Goal: Task Accomplishment & Management: Manage account settings

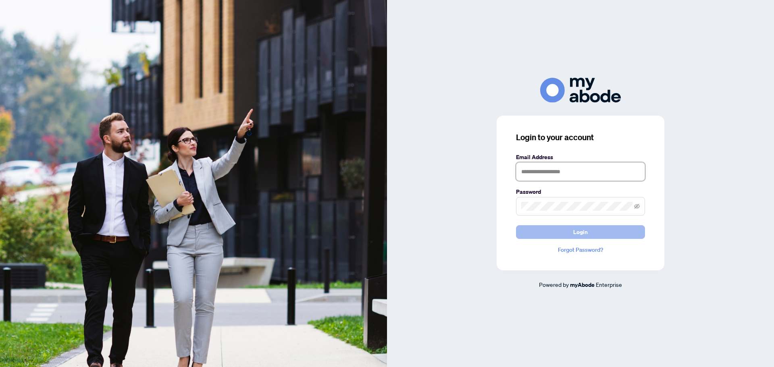
type input "**********"
click at [591, 233] on button "Login" at bounding box center [580, 232] width 129 height 14
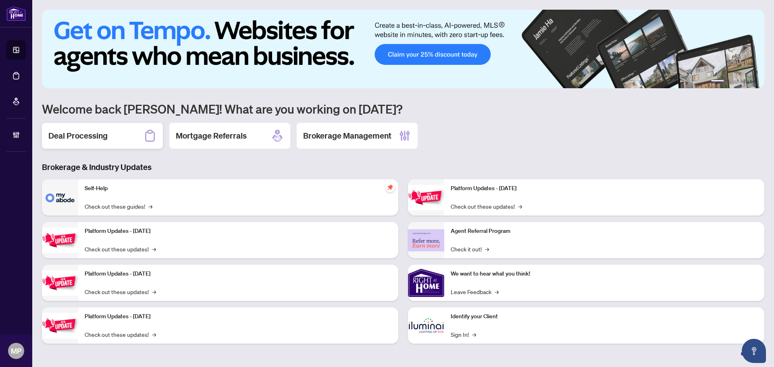
click at [118, 139] on div "Deal Processing" at bounding box center [102, 136] width 121 height 26
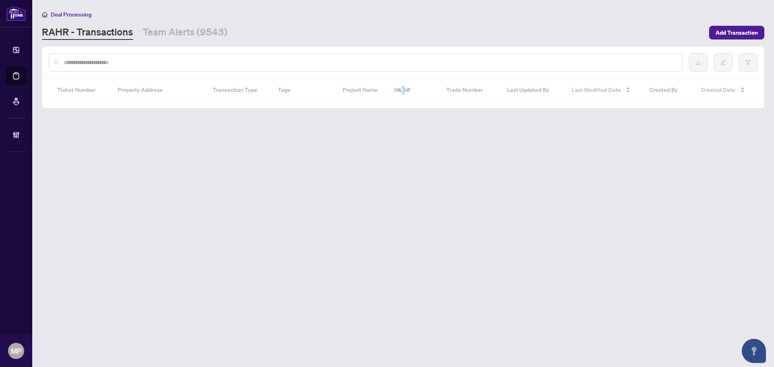
click at [305, 73] on div at bounding box center [403, 62] width 722 height 31
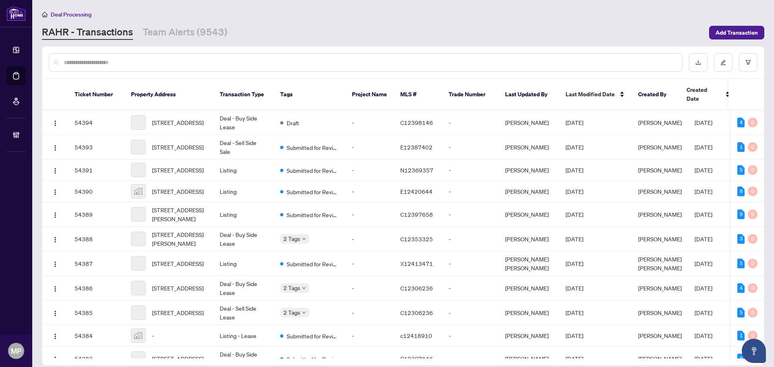
click at [320, 68] on div at bounding box center [366, 62] width 634 height 19
paste input "**********"
click at [327, 64] on input "text" at bounding box center [370, 62] width 612 height 9
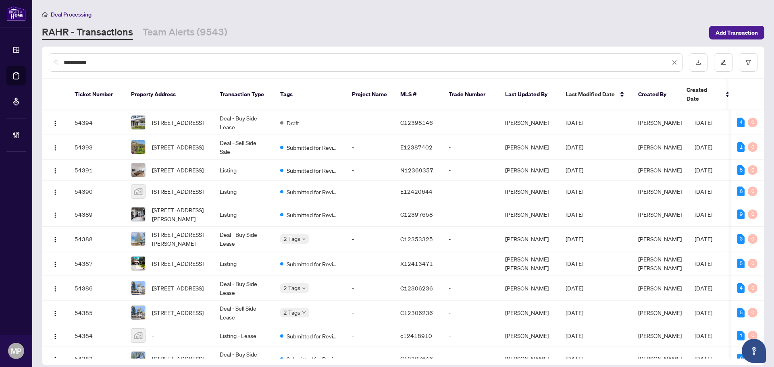
type input "**********"
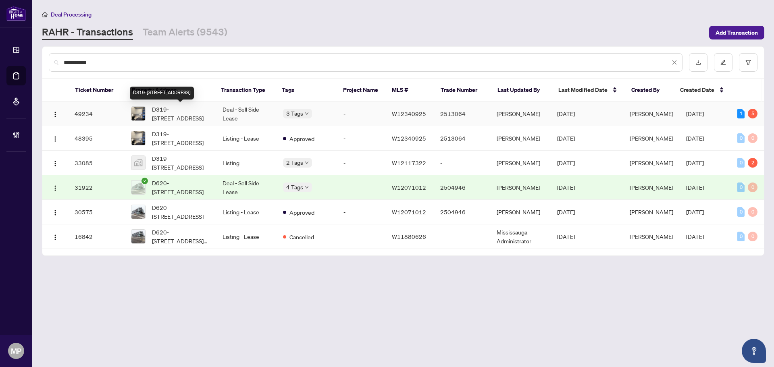
click at [192, 120] on span "D319-5220 Dundas St, Burlington, Ontario L7L 0J4, Canada" at bounding box center [181, 114] width 58 height 18
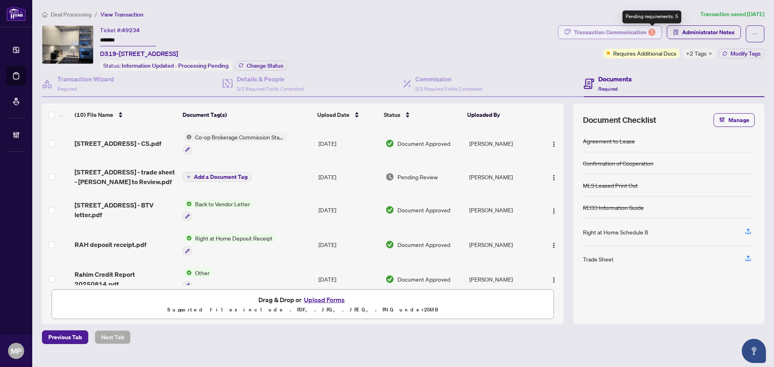
click at [653, 31] on div "5" at bounding box center [651, 32] width 7 height 7
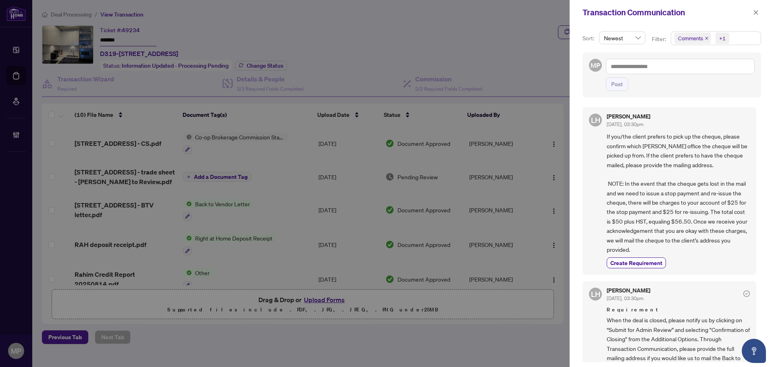
click at [705, 38] on icon "close" at bounding box center [707, 38] width 4 height 4
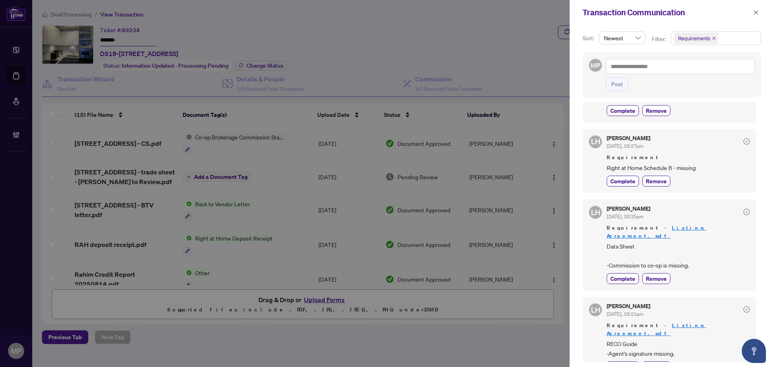
scroll to position [177, 0]
click at [758, 12] on icon "close" at bounding box center [756, 13] width 6 height 6
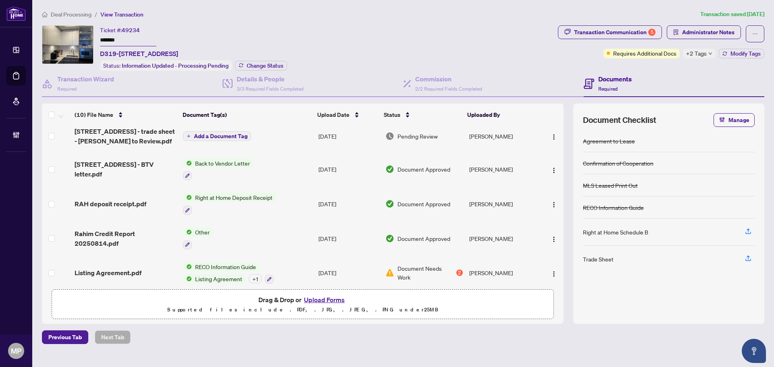
scroll to position [0, 0]
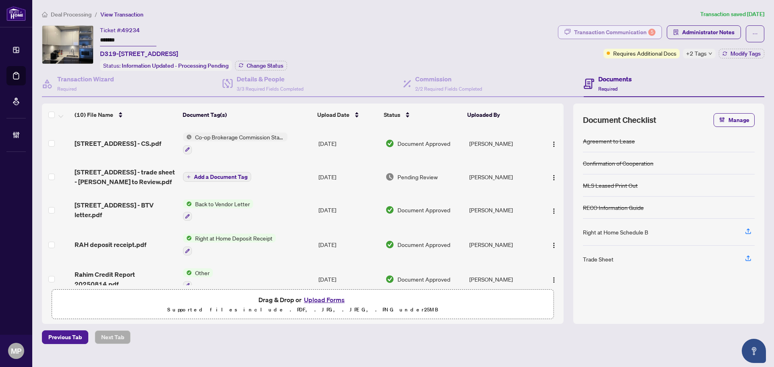
click at [647, 27] on div "Transaction Communication 5" at bounding box center [614, 32] width 81 height 13
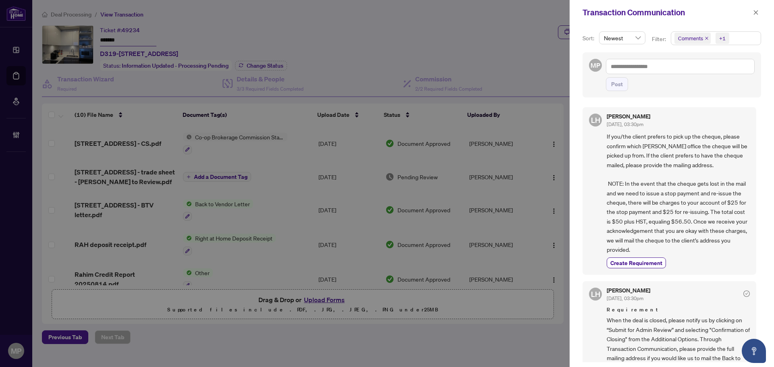
click at [707, 40] on icon "close" at bounding box center [707, 38] width 4 height 4
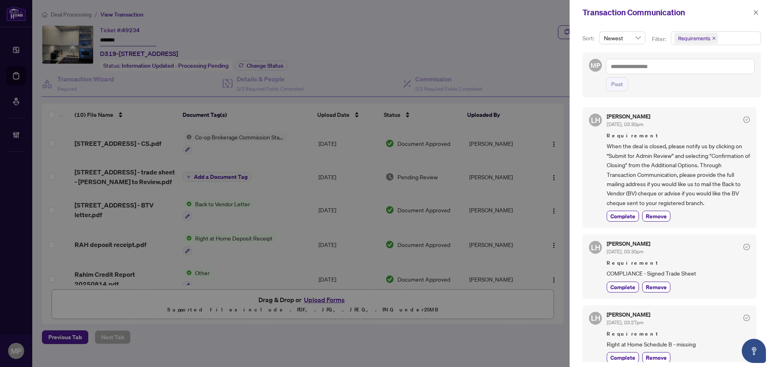
click at [674, 275] on span "COMPLIANCE - Signed Trade Sheet" at bounding box center [678, 273] width 143 height 9
copy div "COMPLIANCE - Signed Trade Sheet Complete Remove"
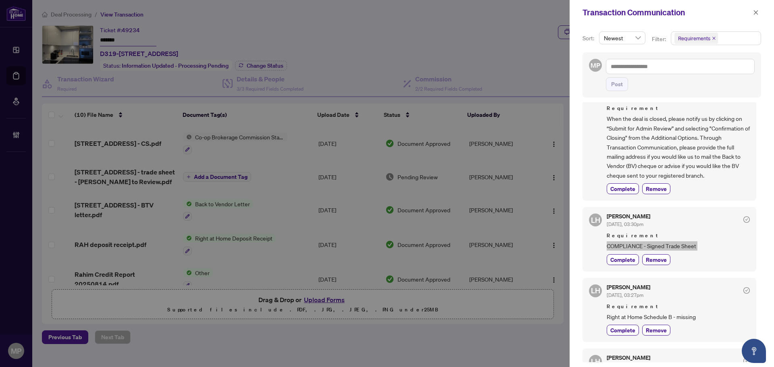
scroll to position [40, 0]
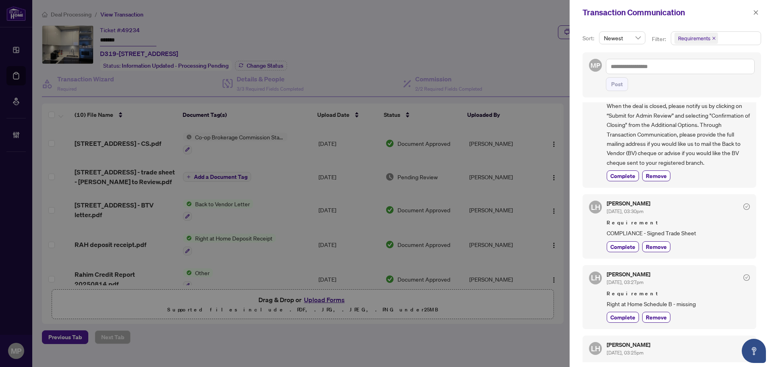
click at [639, 302] on span "Right at Home Schedule B - missing" at bounding box center [678, 303] width 143 height 9
copy div "Right at Home Schedule B - missing Complete Remove"
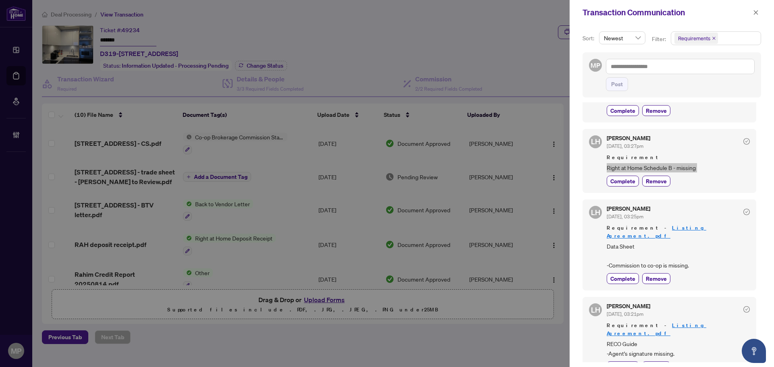
scroll to position [177, 0]
click at [618, 263] on div "Lulu Hao Aug/29/2025, 03:25pm Requirement - Listing Agreement.pdf Data Sheet -C…" at bounding box center [678, 245] width 143 height 78
drag, startPoint x: 708, startPoint y: 257, endPoint x: 603, endPoint y: 239, distance: 106.7
click at [603, 239] on div "LH Lulu Hao Aug/29/2025, 03:25pm Requirement - Listing Agreement.pdf Data Sheet…" at bounding box center [669, 244] width 174 height 91
copy span "Data Sheet -Commission to co-op is missing."
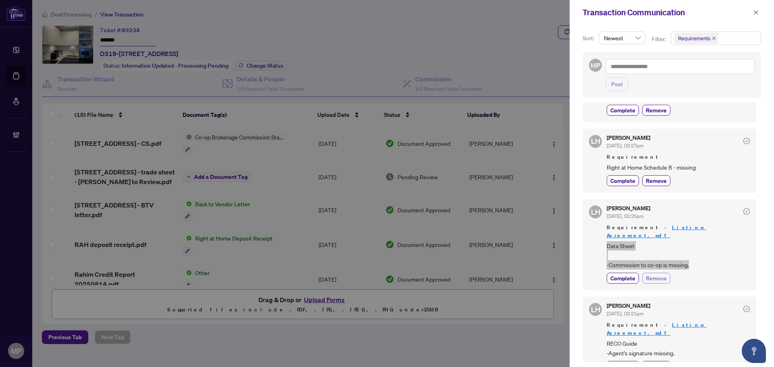
scroll to position [2, 0]
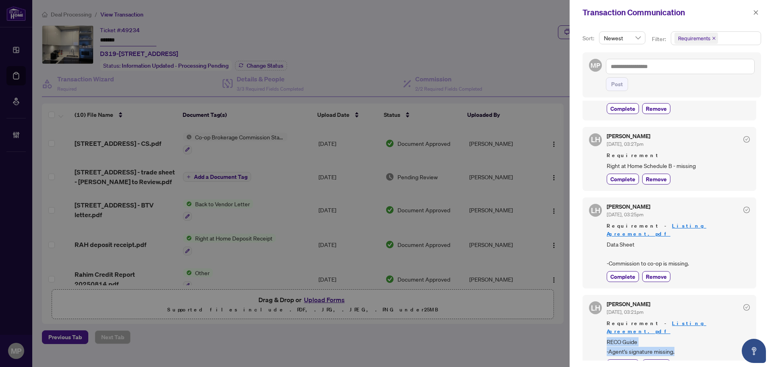
drag, startPoint x: 689, startPoint y: 338, endPoint x: 605, endPoint y: 323, distance: 85.2
click at [605, 323] on div "LH Lulu Hao Aug/29/2025, 03:21pm Requirement - Listing Agreement.pdf RECO Guide…" at bounding box center [669, 336] width 174 height 82
copy span "RECO Guide -Agent's signature missing."
drag, startPoint x: 754, startPoint y: 13, endPoint x: 155, endPoint y: 5, distance: 599.5
click at [753, 13] on icon "close" at bounding box center [756, 13] width 6 height 6
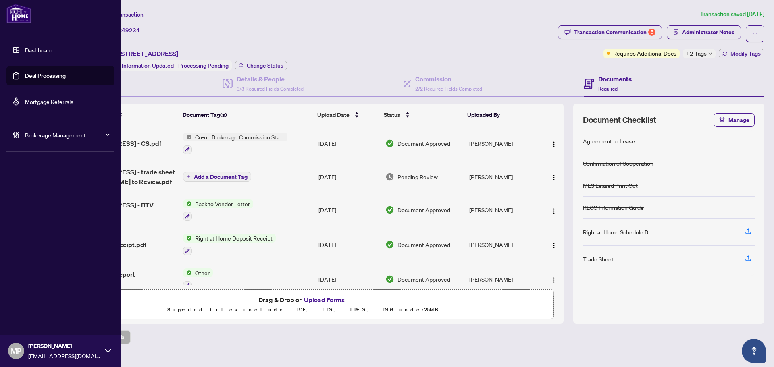
drag, startPoint x: 44, startPoint y: 83, endPoint x: 60, endPoint y: 81, distance: 16.6
click at [44, 79] on link "Deal Processing" at bounding box center [45, 75] width 41 height 7
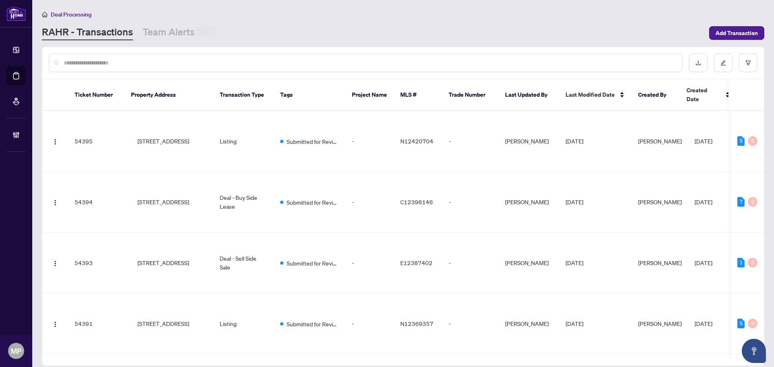
click at [234, 63] on input "text" at bounding box center [370, 62] width 612 height 9
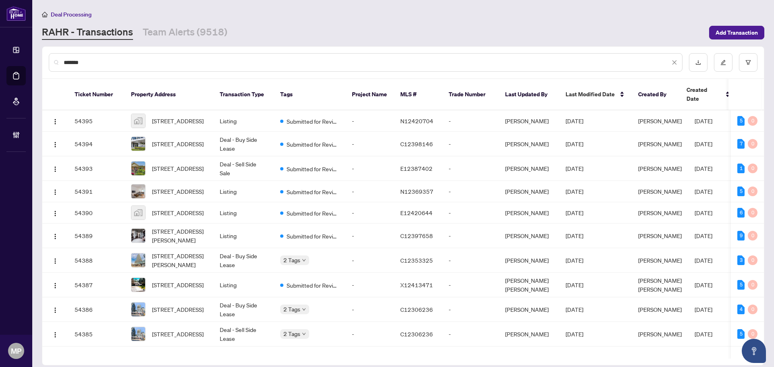
type input "*******"
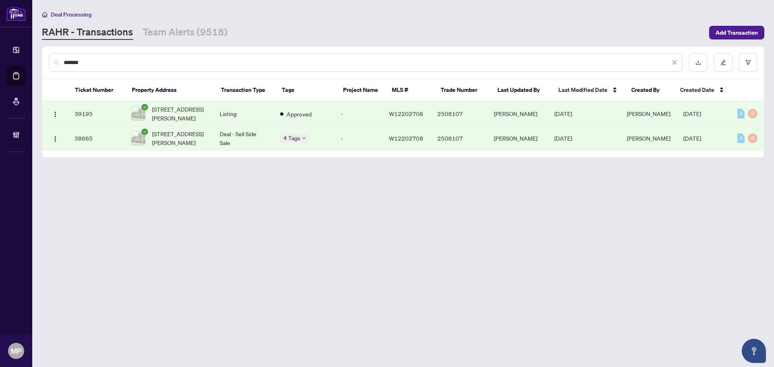
click at [266, 119] on td "Listing" at bounding box center [243, 114] width 60 height 25
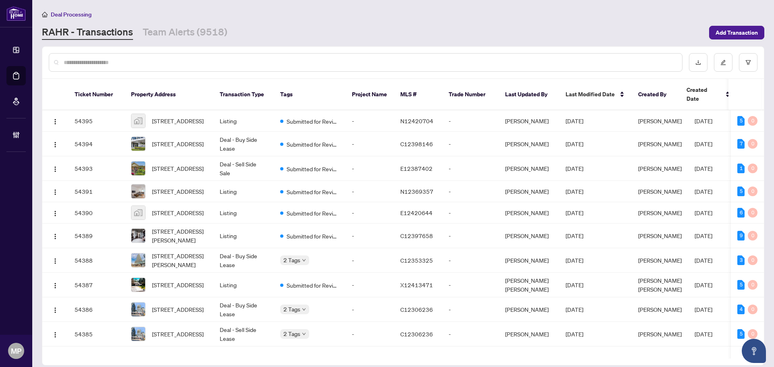
click at [198, 60] on input "text" at bounding box center [370, 62] width 612 height 9
type input "*******"
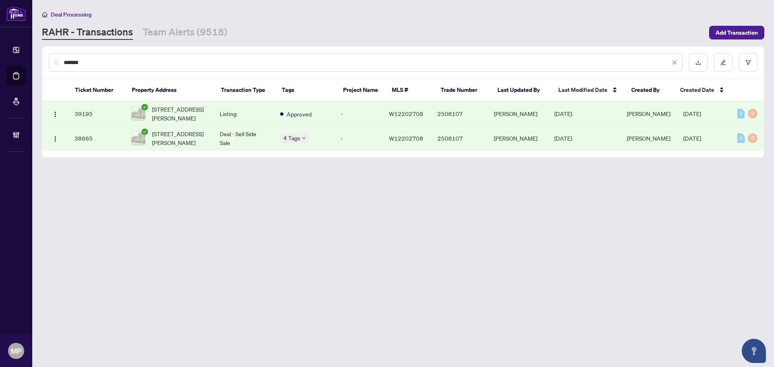
click at [256, 143] on td "Deal - Sell Side Sale" at bounding box center [243, 138] width 60 height 25
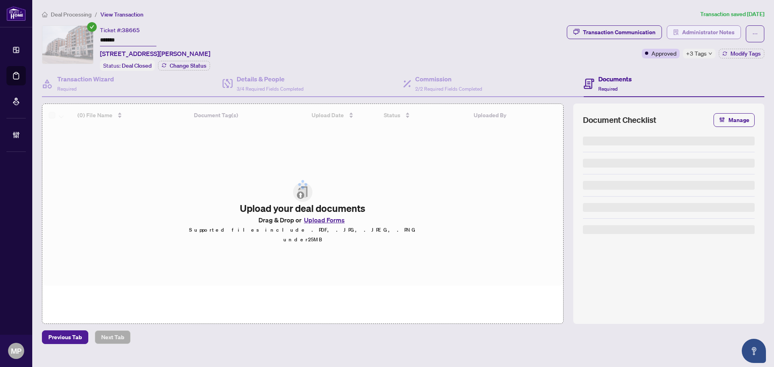
click at [707, 33] on span "Administrator Notes" at bounding box center [708, 32] width 52 height 13
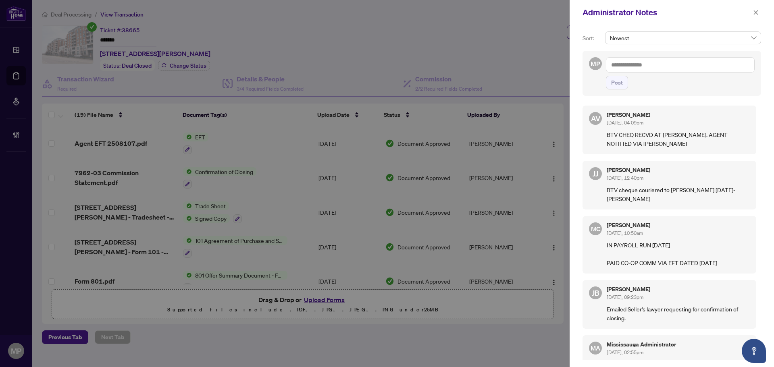
click at [681, 67] on textarea at bounding box center [680, 64] width 149 height 15
click at [674, 67] on textarea "**********" at bounding box center [680, 64] width 149 height 15
click at [670, 67] on textarea "**********" at bounding box center [680, 64] width 149 height 15
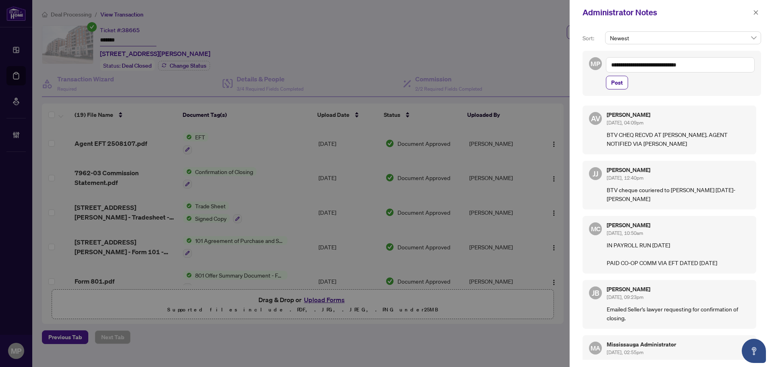
click at [670, 67] on textarea "**********" at bounding box center [680, 64] width 149 height 15
type textarea "**********"
click at [624, 83] on button "Post" at bounding box center [617, 83] width 22 height 14
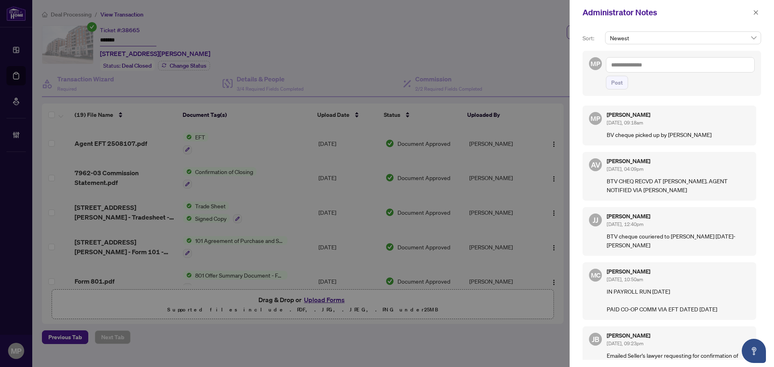
click at [645, 132] on p "BV cheque picked up by Duncan Li" at bounding box center [678, 134] width 143 height 9
click at [646, 133] on p "BV cheque picked up by Duncan Li" at bounding box center [678, 134] width 143 height 9
click at [648, 133] on p "BV cheque picked up by Duncan Li" at bounding box center [678, 134] width 143 height 9
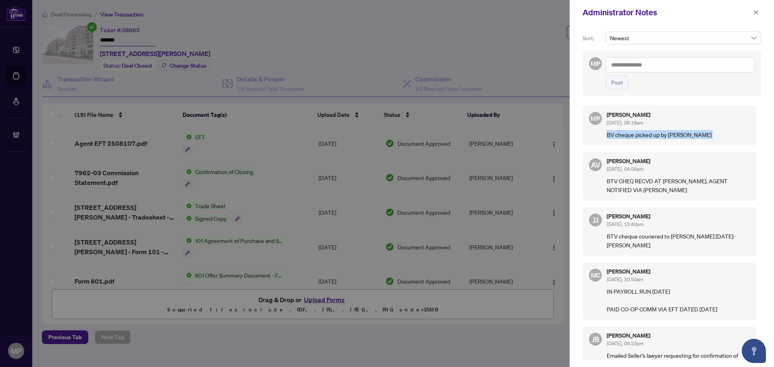
click at [648, 133] on p "BV cheque picked up by Duncan Li" at bounding box center [678, 134] width 143 height 9
copy p "BV cheque picked up by Duncan Li"
click at [757, 15] on icon "close" at bounding box center [756, 13] width 6 height 6
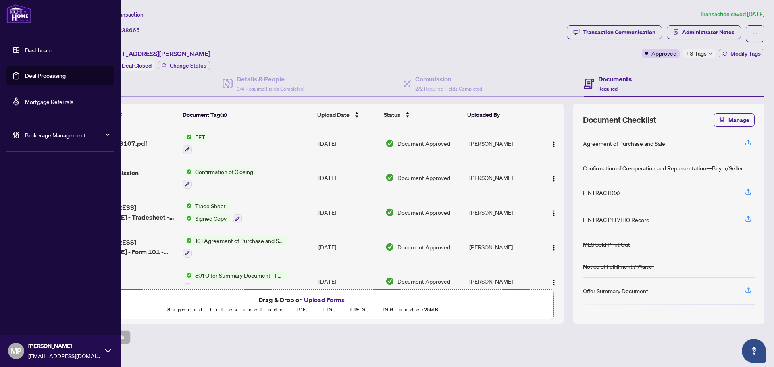
click at [58, 77] on link "Deal Processing" at bounding box center [45, 75] width 41 height 7
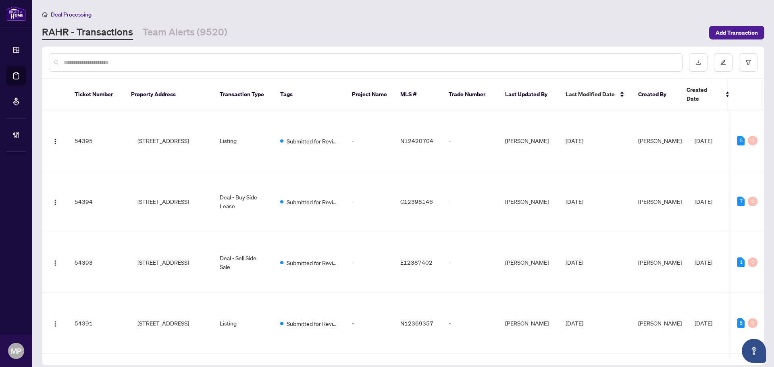
click at [202, 56] on div at bounding box center [366, 62] width 634 height 19
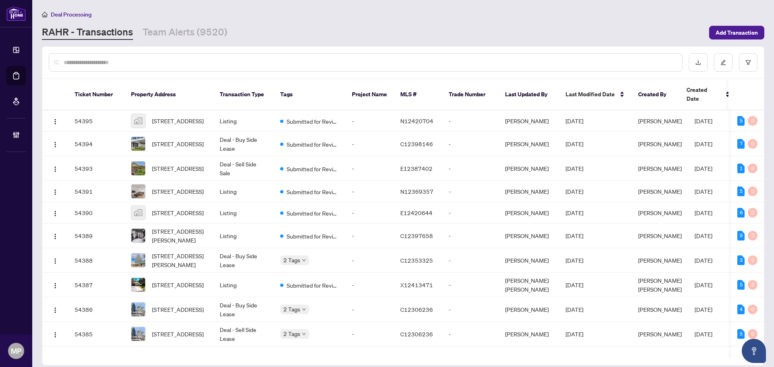
click at [204, 64] on input "text" at bounding box center [370, 62] width 612 height 9
paste input "**********"
type input "**********"
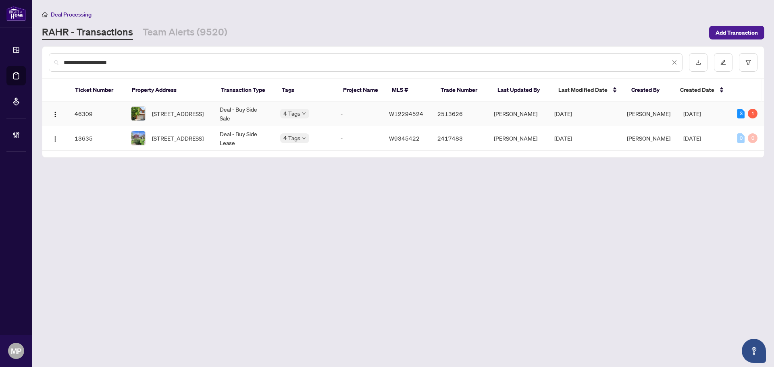
click at [548, 116] on td "Ananya Venugopal" at bounding box center [517, 114] width 60 height 25
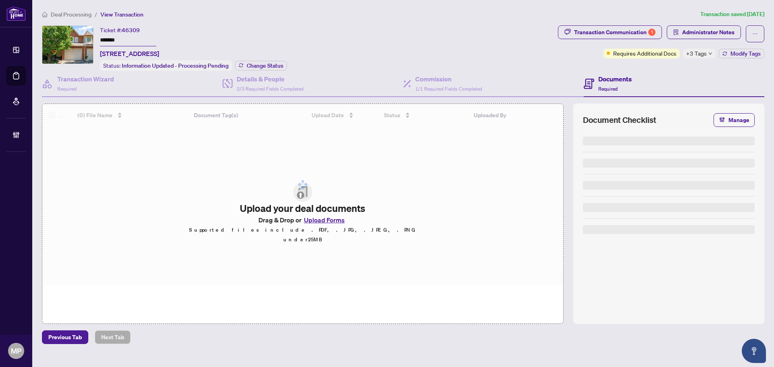
click at [717, 38] on span "Administrator Notes" at bounding box center [708, 32] width 52 height 13
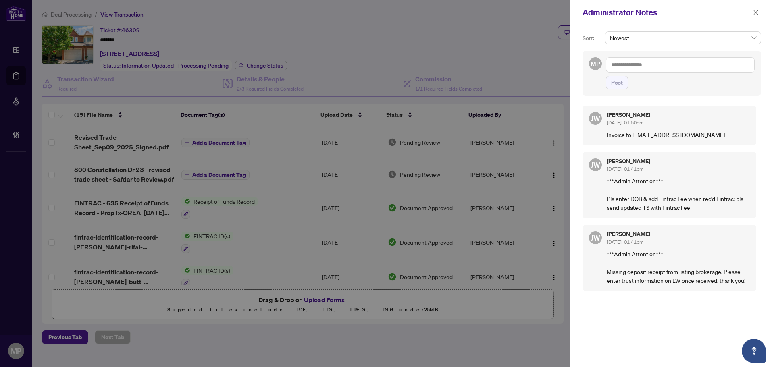
click at [698, 67] on textarea at bounding box center [680, 64] width 149 height 15
click at [754, 10] on icon "close" at bounding box center [756, 13] width 6 height 6
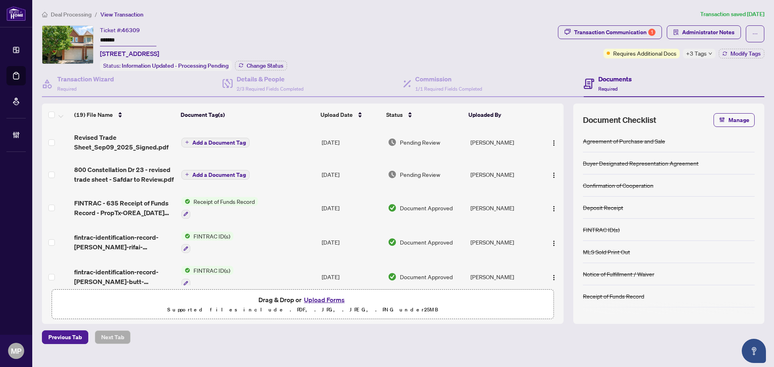
click at [695, 49] on span "+3 Tags" at bounding box center [696, 53] width 21 height 9
click at [711, 29] on span "Administrator Notes" at bounding box center [708, 32] width 52 height 13
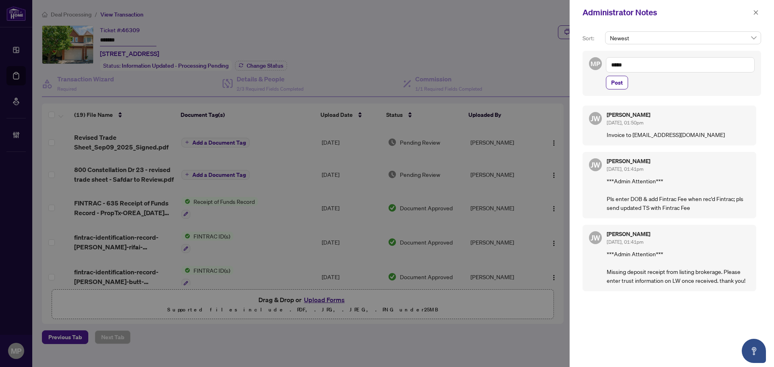
click at [638, 69] on textarea "*****" at bounding box center [680, 64] width 149 height 15
click at [635, 62] on textarea "********" at bounding box center [680, 64] width 149 height 15
click at [631, 64] on textarea "********" at bounding box center [680, 64] width 149 height 15
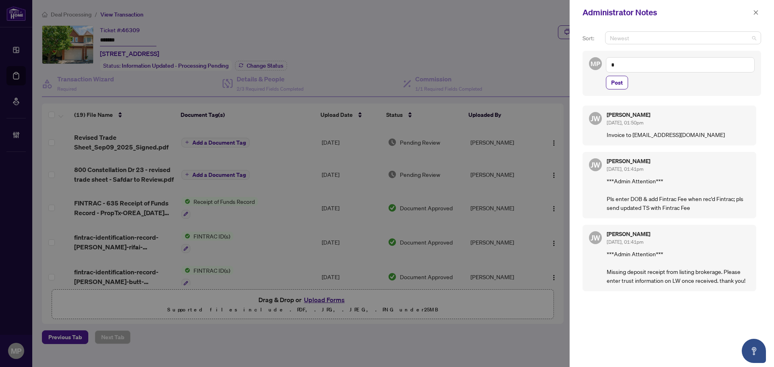
click at [723, 41] on span "Newest" at bounding box center [683, 38] width 146 height 12
click at [750, 37] on span "Newest" at bounding box center [683, 38] width 146 height 12
click at [754, 17] on span "button" at bounding box center [756, 12] width 6 height 13
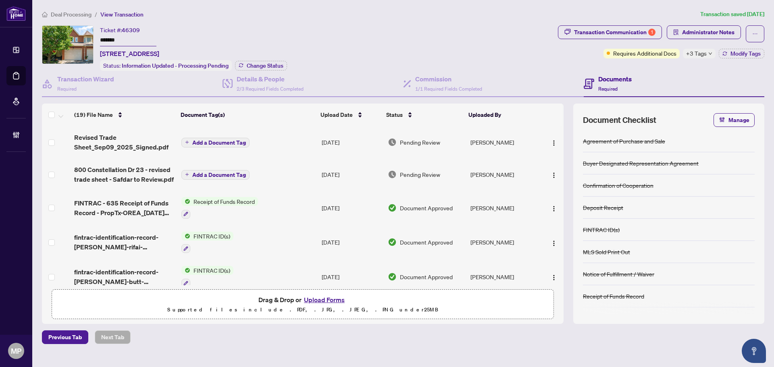
click at [708, 55] on icon "down" at bounding box center [710, 54] width 4 height 4
click at [711, 36] on span "Administrator Notes" at bounding box center [708, 32] width 52 height 13
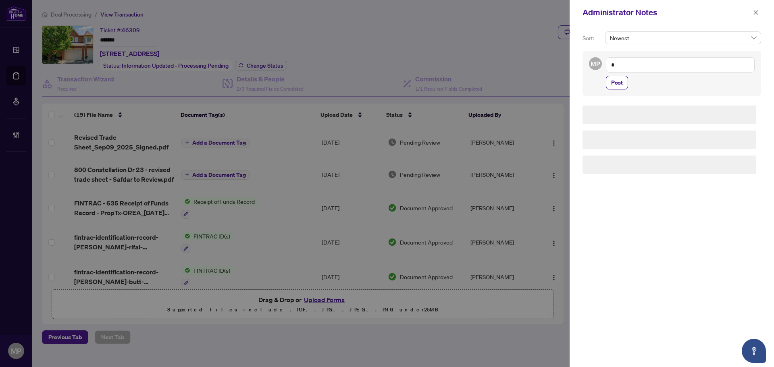
click at [653, 54] on div "MP @ * Post" at bounding box center [671, 73] width 179 height 45
click at [644, 61] on textarea "*" at bounding box center [680, 64] width 149 height 15
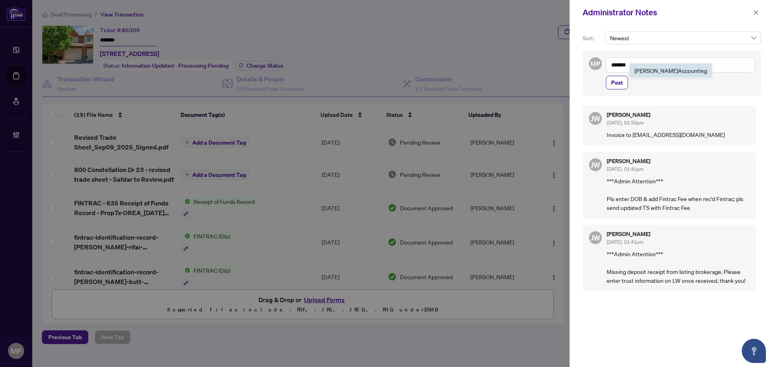
click at [678, 72] on b "Accoun" at bounding box center [687, 70] width 19 height 7
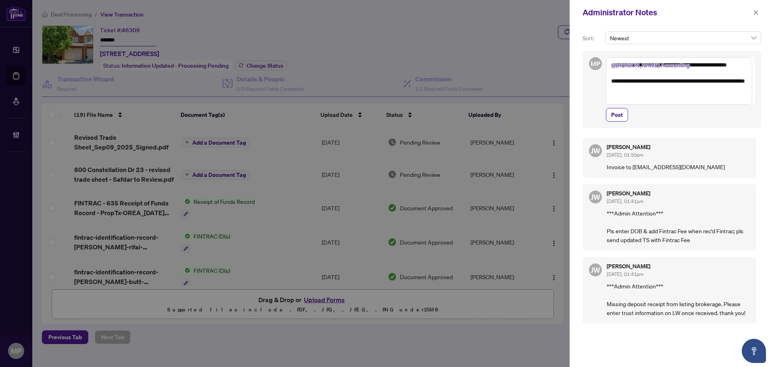
drag, startPoint x: 657, startPoint y: 99, endPoint x: 645, endPoint y: 89, distance: 15.7
click at [645, 89] on textarea "**********" at bounding box center [679, 81] width 146 height 48
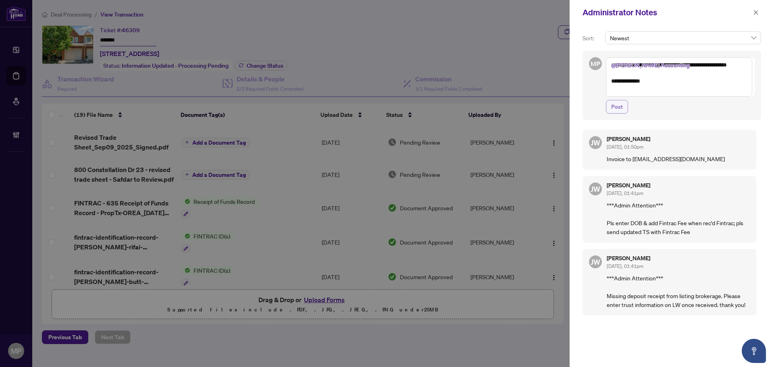
type textarea "**********"
click at [616, 108] on span "Post" at bounding box center [617, 106] width 12 height 13
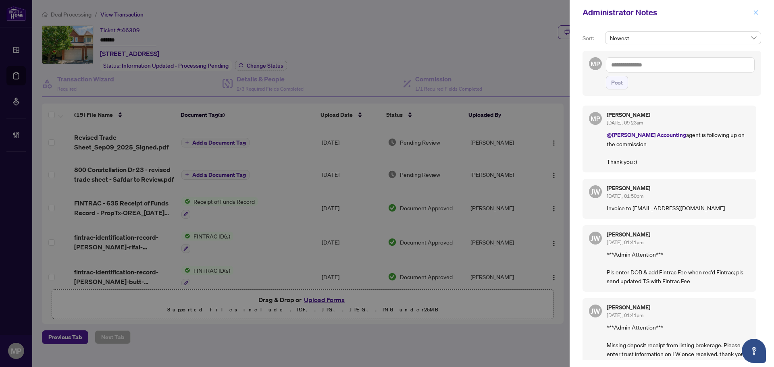
click at [760, 16] on button "button" at bounding box center [756, 13] width 10 height 10
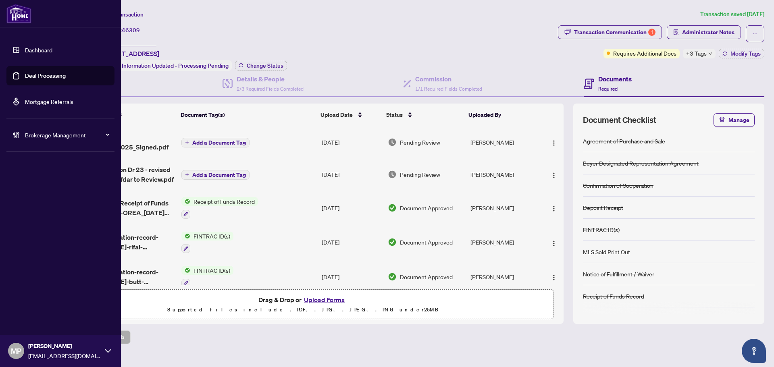
click at [29, 77] on link "Deal Processing" at bounding box center [45, 75] width 41 height 7
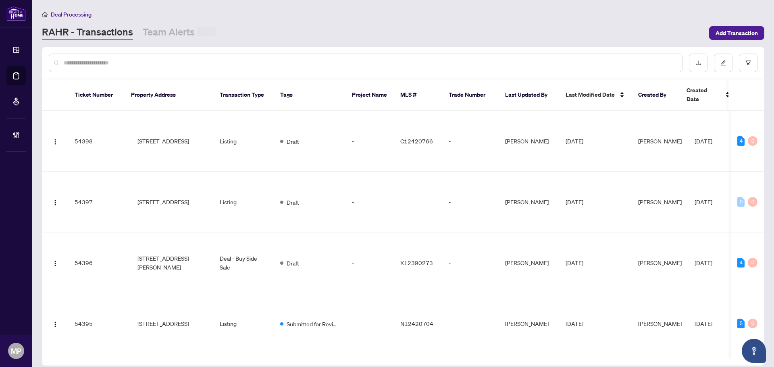
click at [199, 58] on input "text" at bounding box center [370, 62] width 612 height 9
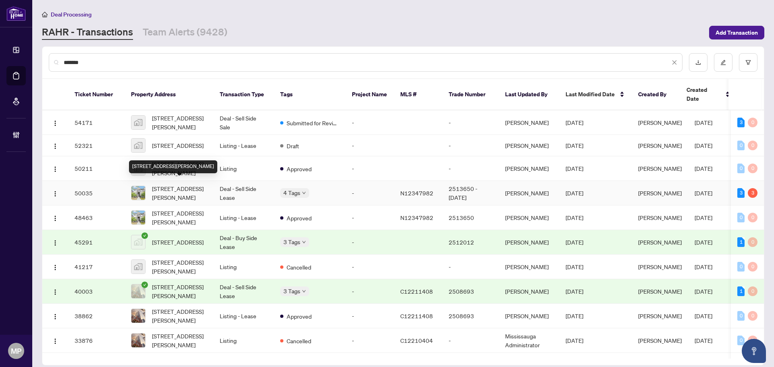
type input "*******"
click at [185, 189] on span "113 Crimson Forest Dr, Vaughan, Ontario L6A 5C4, Canada" at bounding box center [179, 193] width 55 height 18
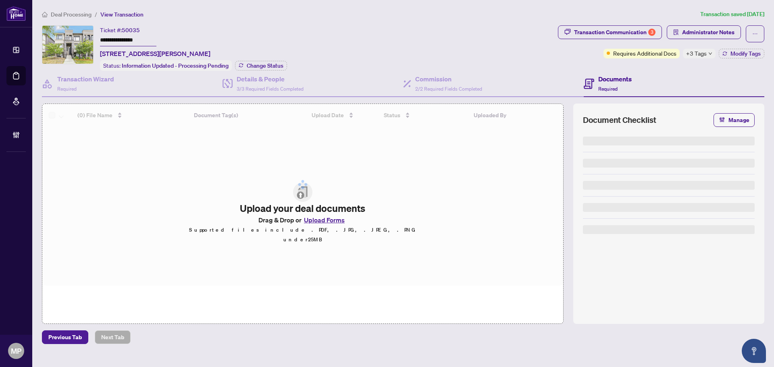
click at [701, 52] on span "+3 Tags" at bounding box center [696, 53] width 21 height 9
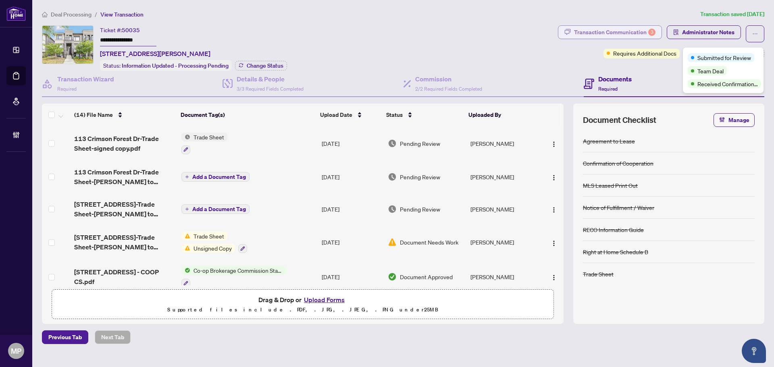
click at [627, 34] on div "Transaction Communication 3" at bounding box center [614, 32] width 81 height 13
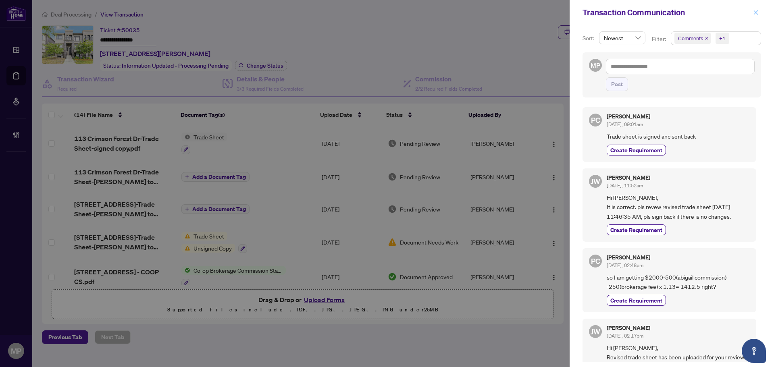
click at [753, 12] on icon "close" at bounding box center [756, 13] width 6 height 6
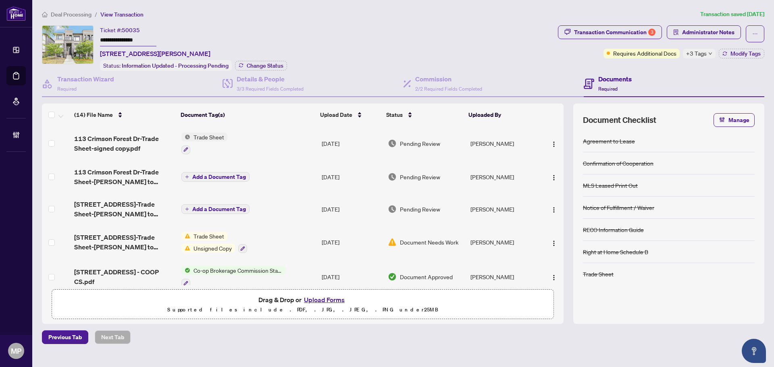
click at [705, 39] on span "Administrator Notes" at bounding box center [704, 33] width 74 height 17
click at [713, 31] on span "Administrator Notes" at bounding box center [708, 32] width 52 height 13
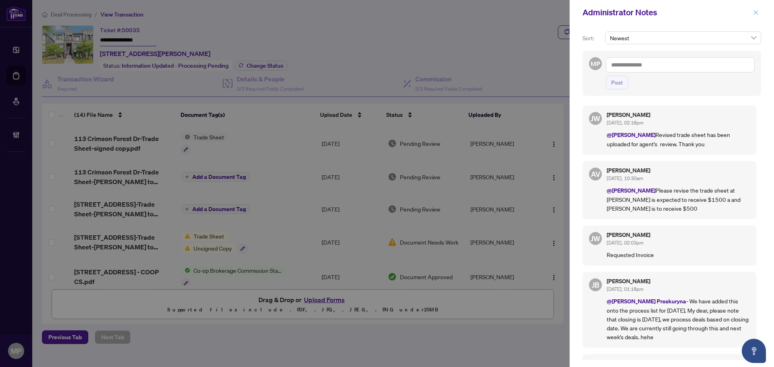
click at [751, 11] on button "button" at bounding box center [756, 13] width 10 height 10
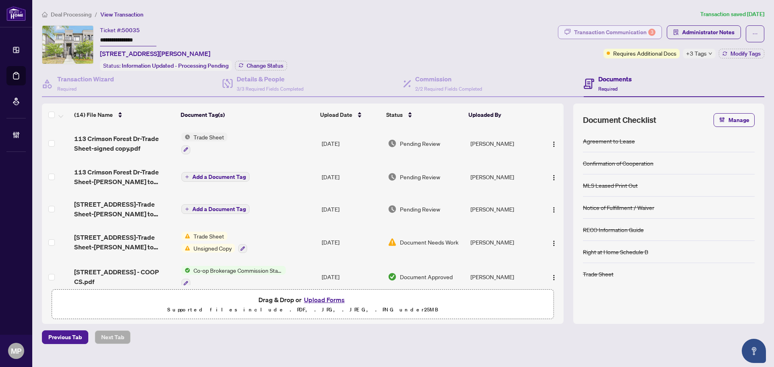
click at [626, 33] on div "Transaction Communication 3" at bounding box center [614, 32] width 81 height 13
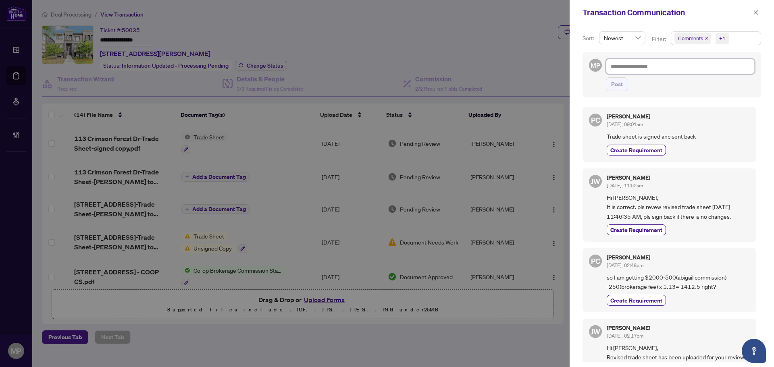
click at [668, 70] on textarea at bounding box center [680, 66] width 149 height 15
click at [757, 10] on icon "close" at bounding box center [756, 13] width 6 height 6
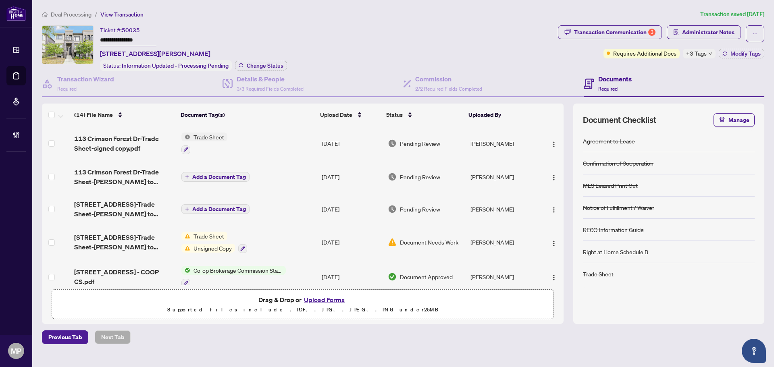
click at [694, 54] on span "+3 Tags" at bounding box center [696, 53] width 21 height 9
drag, startPoint x: 721, startPoint y: 71, endPoint x: 691, endPoint y: 71, distance: 30.2
click at [691, 71] on div "Team Deal" at bounding box center [707, 70] width 39 height 9
click at [717, 33] on span "Administrator Notes" at bounding box center [708, 32] width 52 height 13
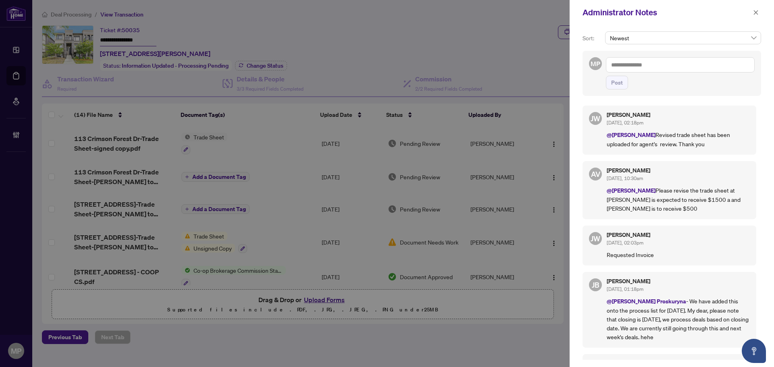
drag, startPoint x: 758, startPoint y: 10, endPoint x: 653, endPoint y: 29, distance: 106.0
click at [752, 11] on button "button" at bounding box center [756, 13] width 10 height 10
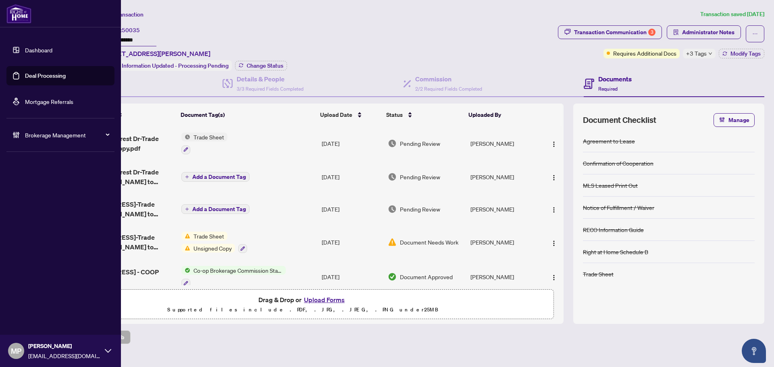
click at [25, 74] on link "Deal Processing" at bounding box center [45, 75] width 41 height 7
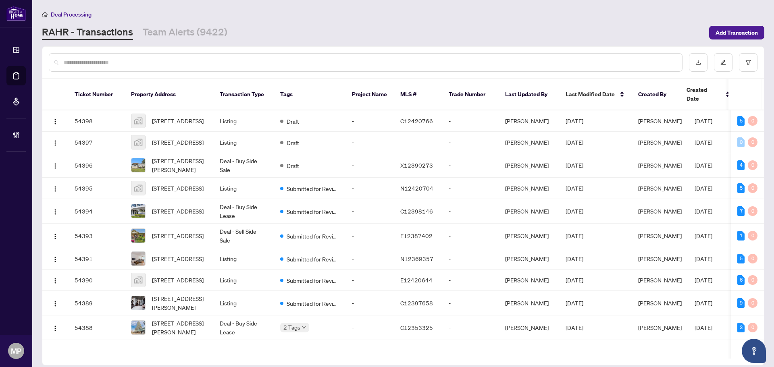
drag, startPoint x: 185, startPoint y: 69, endPoint x: 192, endPoint y: 58, distance: 12.2
click at [185, 69] on div at bounding box center [366, 62] width 634 height 19
click at [192, 60] on input "text" at bounding box center [370, 62] width 612 height 9
type input "*******"
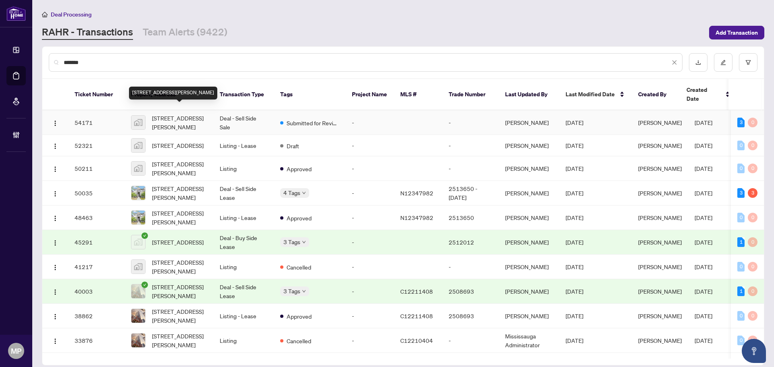
click at [201, 117] on span "206-1665 Victoria Park Avenue, Scarborough, ON, Canada" at bounding box center [179, 123] width 55 height 18
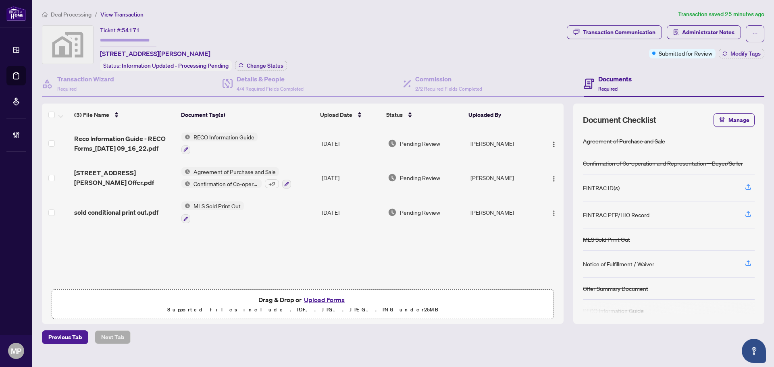
click at [147, 173] on span "1665 Victoria Park Ave_Accepted Offer.pdf" at bounding box center [124, 177] width 101 height 19
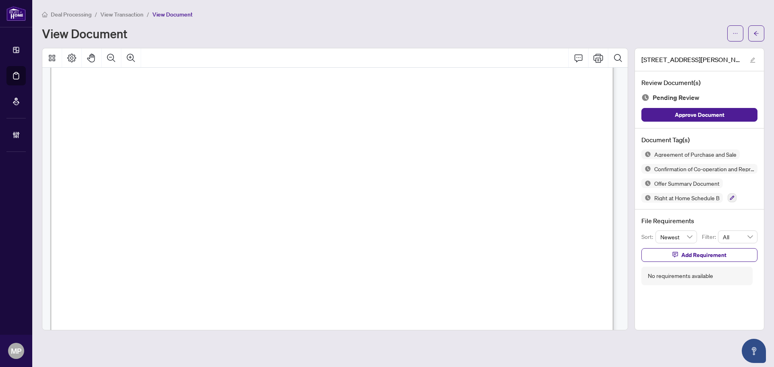
scroll to position [6946, 0]
drag, startPoint x: 96, startPoint y: 166, endPoint x: 444, endPoint y: 206, distance: 350.1
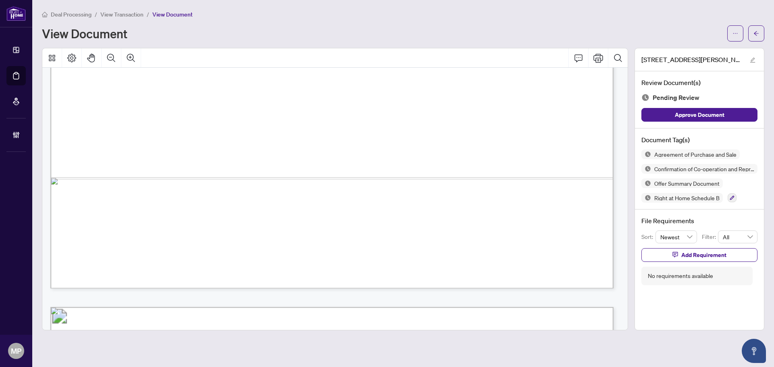
scroll to position [2754, 0]
click at [761, 31] on button "button" at bounding box center [756, 33] width 16 height 16
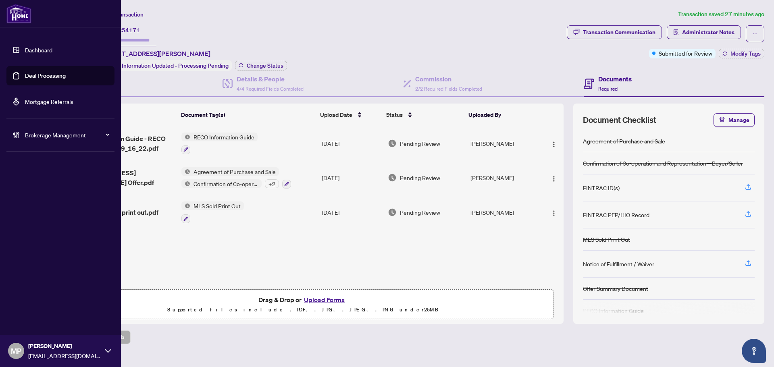
click at [46, 76] on link "Deal Processing" at bounding box center [45, 75] width 41 height 7
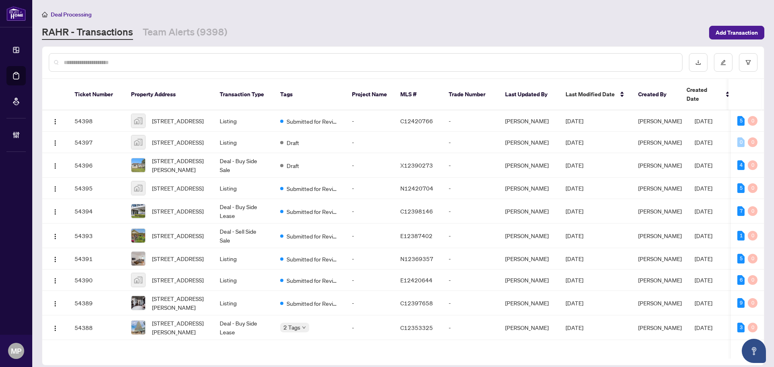
click at [164, 61] on input "text" at bounding box center [370, 62] width 612 height 9
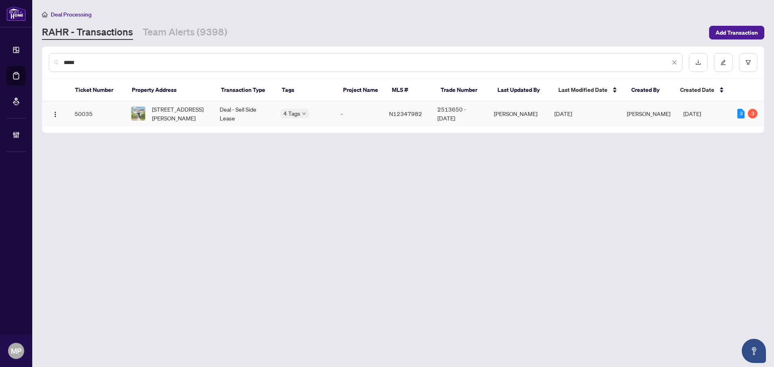
type input "*****"
click at [114, 112] on td "50035" at bounding box center [96, 114] width 56 height 25
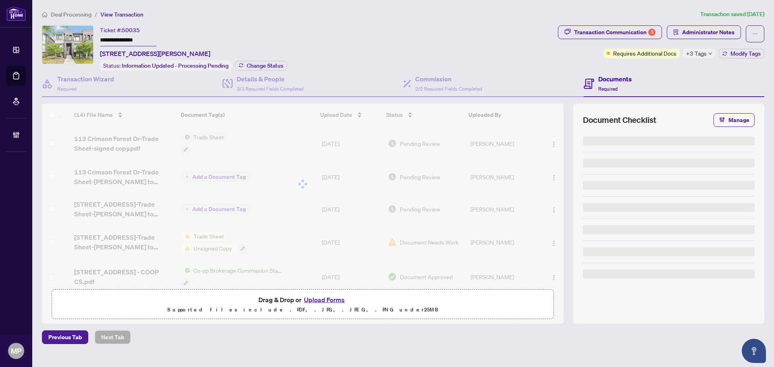
click at [705, 54] on span "+3 Tags" at bounding box center [696, 53] width 21 height 9
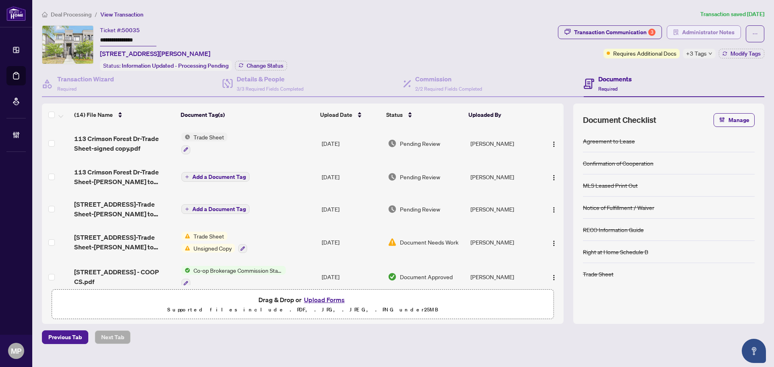
click at [689, 29] on span "Administrator Notes" at bounding box center [708, 32] width 52 height 13
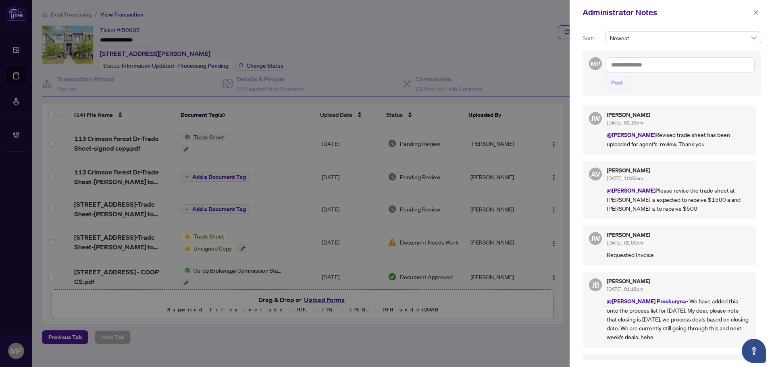
click at [682, 65] on textarea at bounding box center [680, 64] width 149 height 15
click at [675, 69] on b "Accou" at bounding box center [683, 70] width 16 height 7
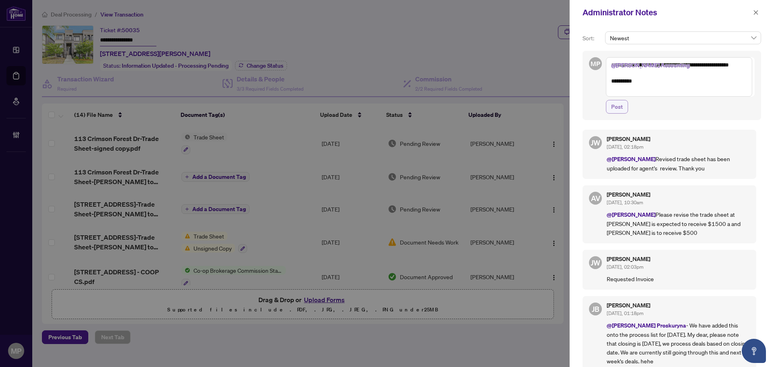
type textarea "**********"
click at [619, 108] on span "Post" at bounding box center [617, 106] width 12 height 13
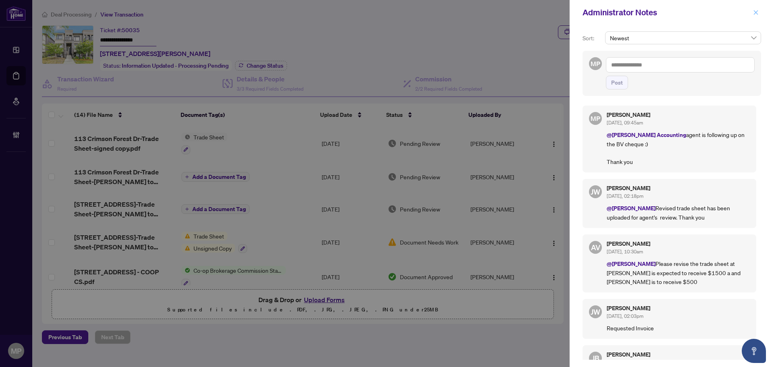
click at [757, 13] on icon "close" at bounding box center [756, 12] width 4 height 4
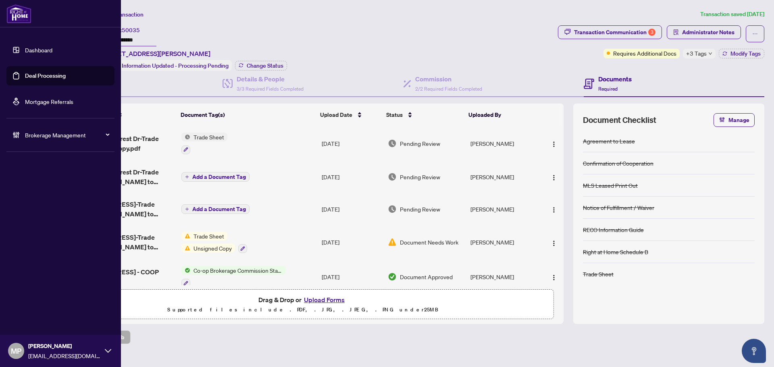
click at [31, 135] on span "Brokerage Management" at bounding box center [67, 135] width 84 height 9
click at [46, 193] on link "Manage Agents" at bounding box center [37, 192] width 40 height 7
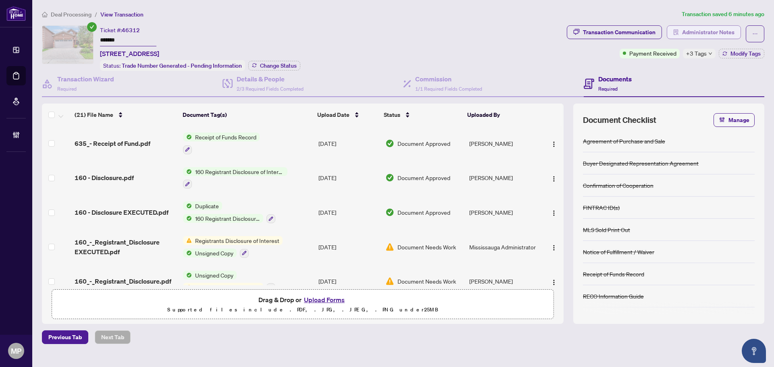
click at [726, 34] on span "Administrator Notes" at bounding box center [708, 32] width 52 height 13
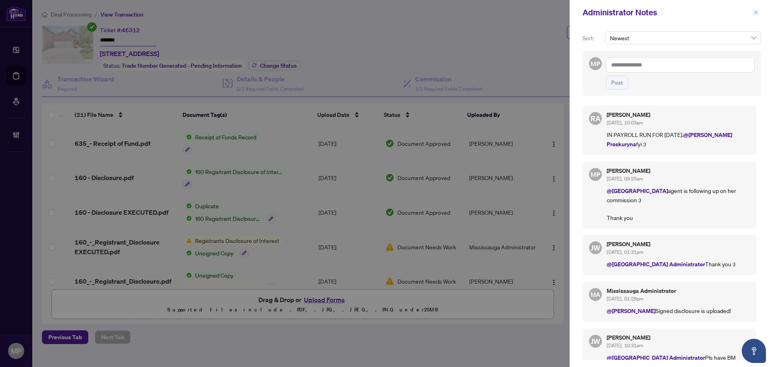
click at [756, 7] on span "button" at bounding box center [756, 12] width 6 height 13
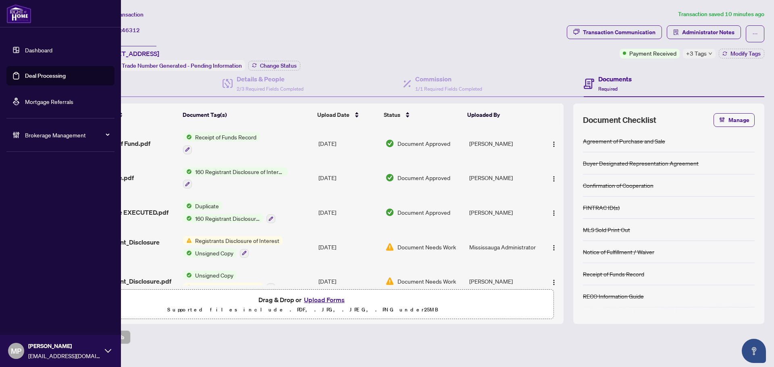
click at [36, 75] on link "Deal Processing" at bounding box center [45, 75] width 41 height 7
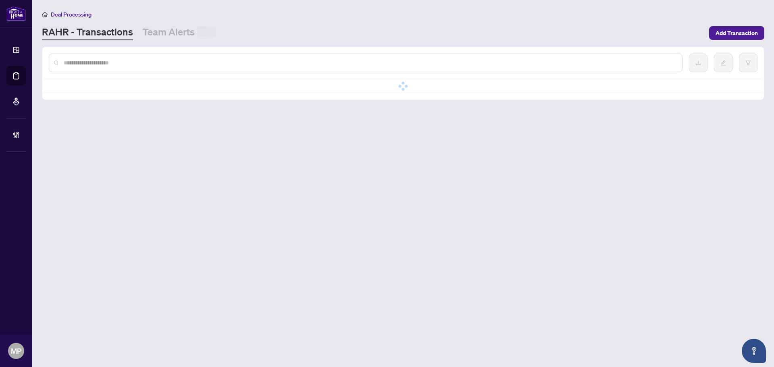
click at [187, 60] on input "text" at bounding box center [370, 62] width 612 height 9
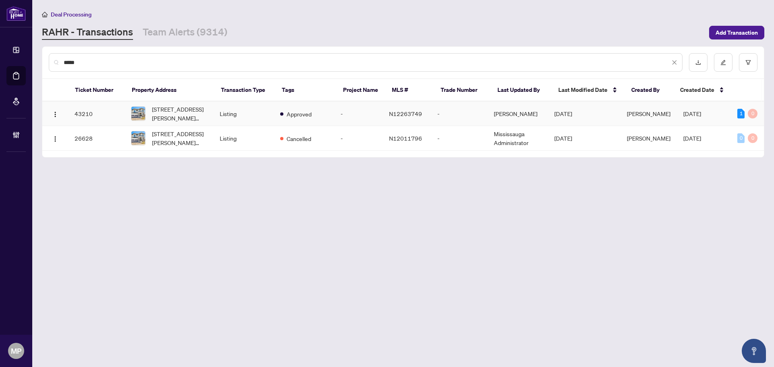
type input "*****"
click at [217, 113] on td "Listing" at bounding box center [243, 114] width 60 height 25
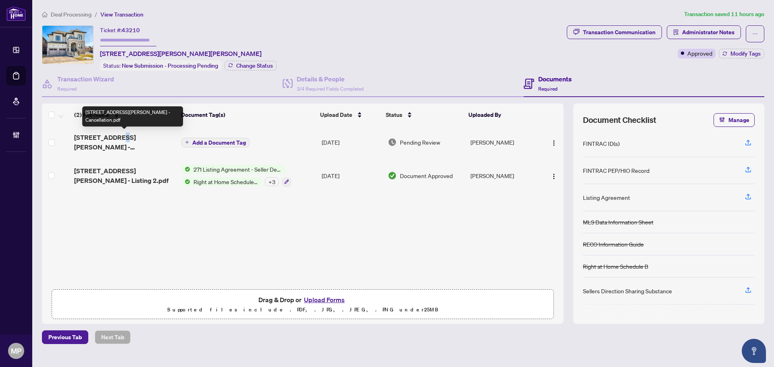
click at [115, 141] on span "[STREET_ADDRESS][PERSON_NAME] - Cancellation.pdf" at bounding box center [124, 142] width 101 height 19
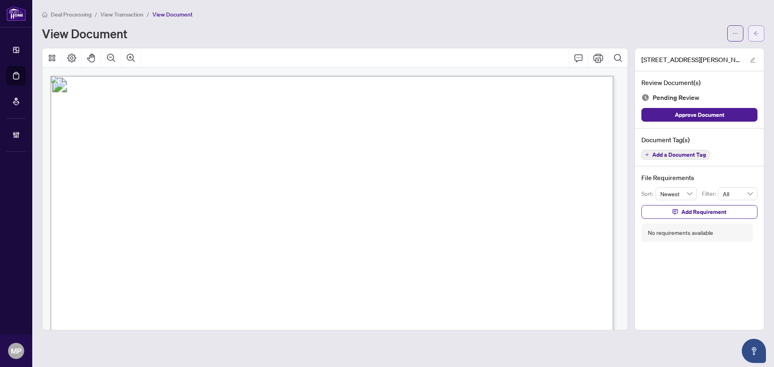
click at [763, 35] on button "button" at bounding box center [756, 33] width 16 height 16
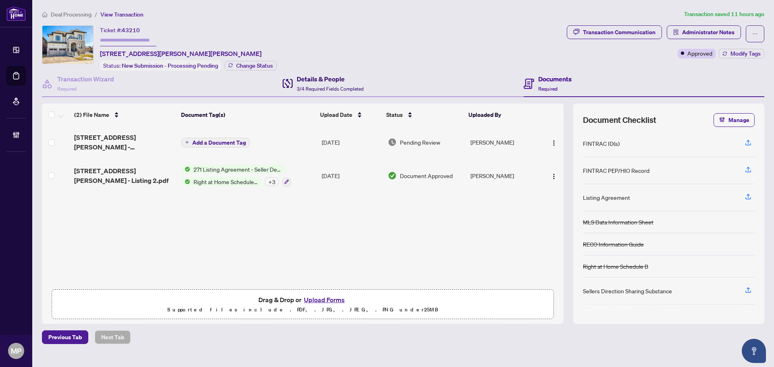
click at [328, 77] on h4 "Details & People" at bounding box center [330, 79] width 67 height 10
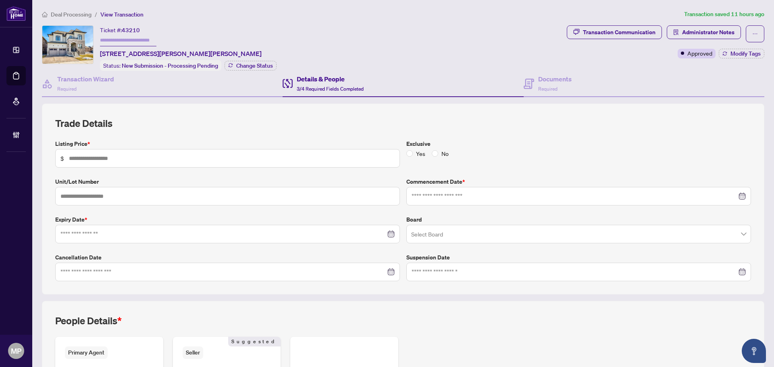
type input "*********"
type input "**********"
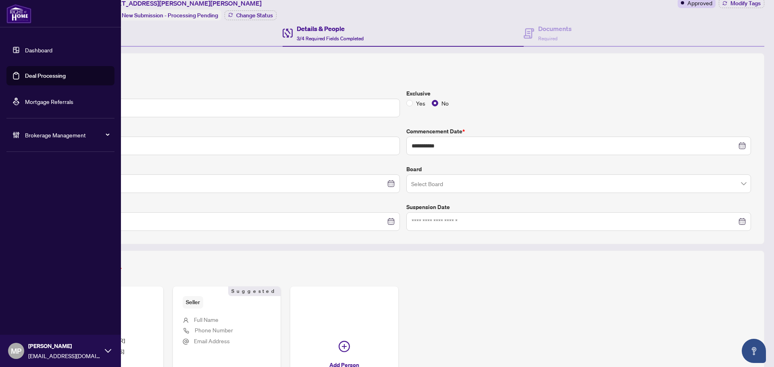
scroll to position [143, 0]
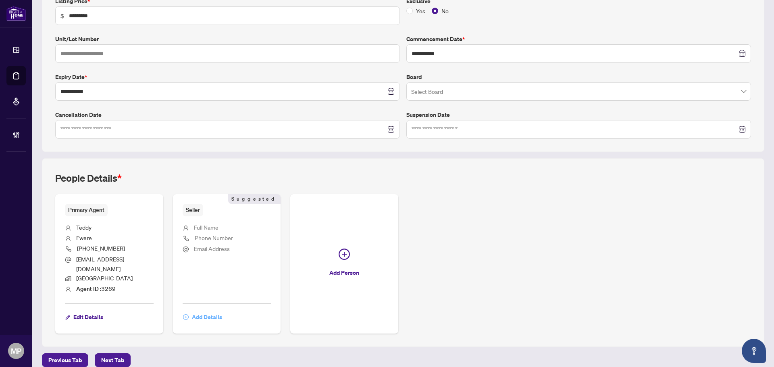
click at [206, 311] on span "Add Details" at bounding box center [207, 317] width 30 height 13
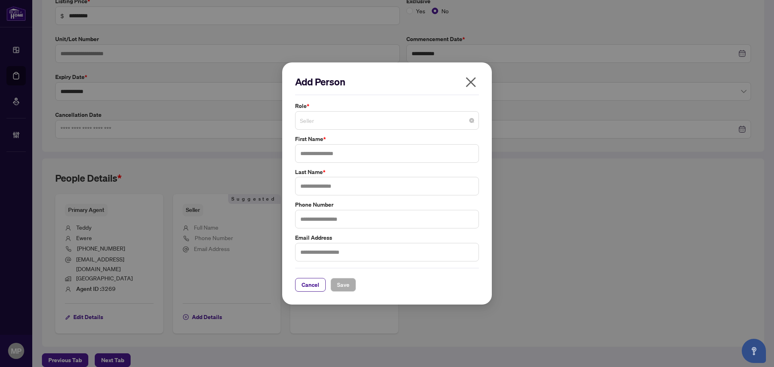
click at [351, 117] on span "Seller" at bounding box center [387, 120] width 174 height 15
click at [468, 81] on icon "close" at bounding box center [470, 82] width 13 height 13
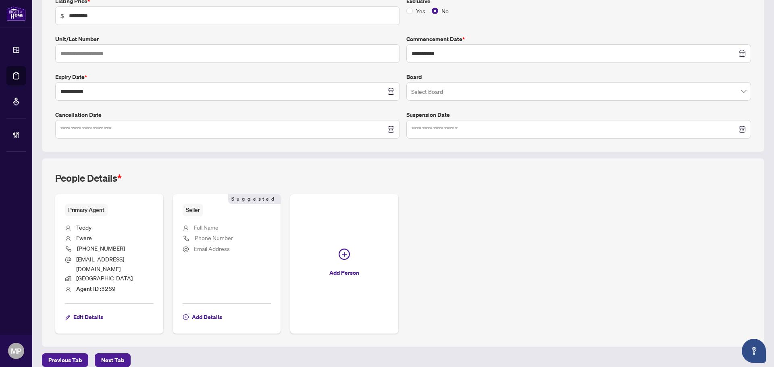
click at [154, 177] on div "People Details *" at bounding box center [403, 183] width 696 height 23
click at [216, 313] on span "Add Details" at bounding box center [207, 317] width 30 height 13
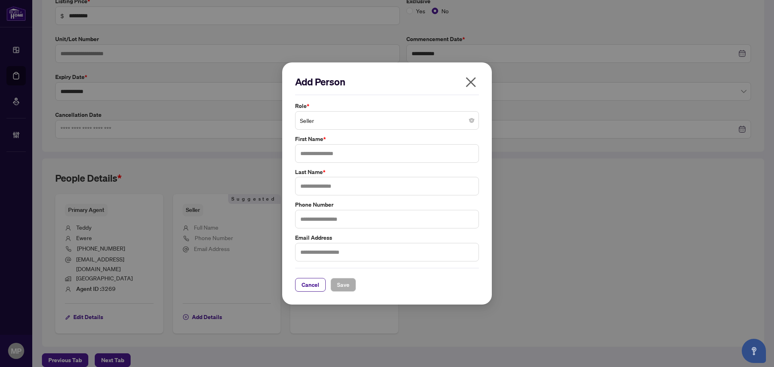
click at [399, 126] on span "Seller" at bounding box center [387, 120] width 174 height 15
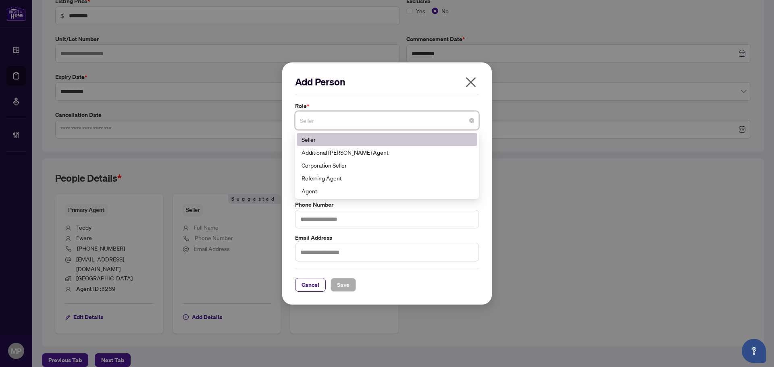
click at [471, 80] on icon "close" at bounding box center [470, 82] width 13 height 13
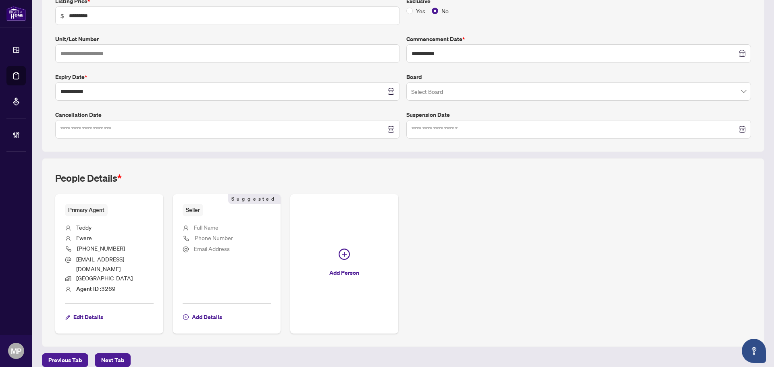
scroll to position [0, 0]
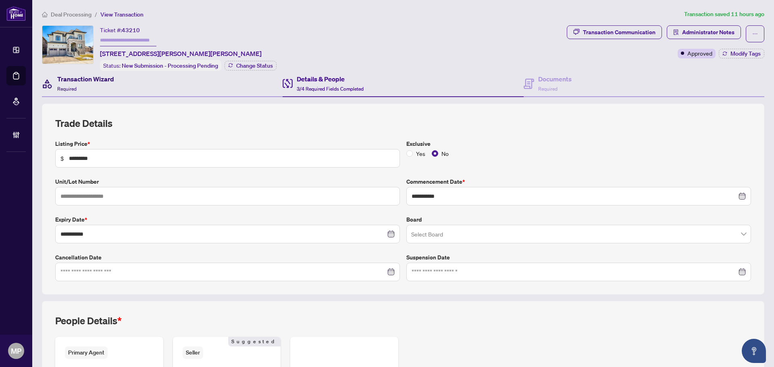
click at [90, 84] on div "Transaction Wizard Required" at bounding box center [85, 83] width 57 height 19
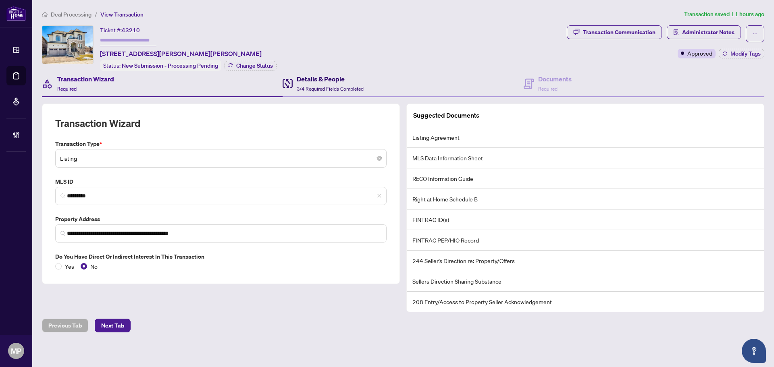
click at [297, 74] on h4 "Details & People" at bounding box center [330, 79] width 67 height 10
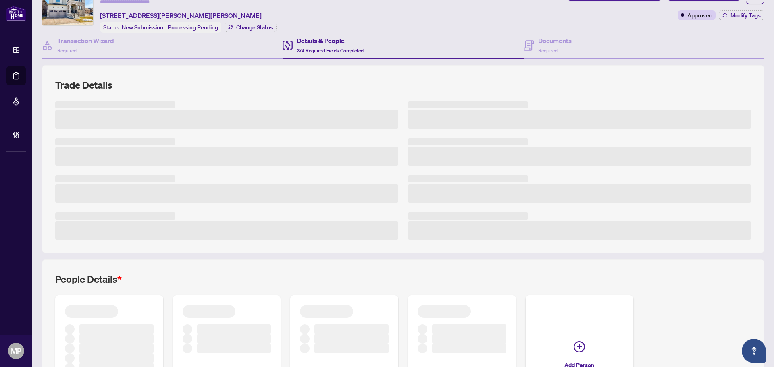
scroll to position [131, 0]
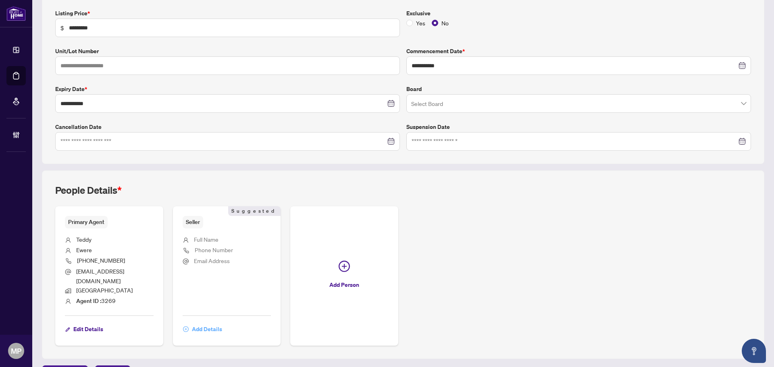
click at [213, 323] on span "Add Details" at bounding box center [207, 329] width 30 height 13
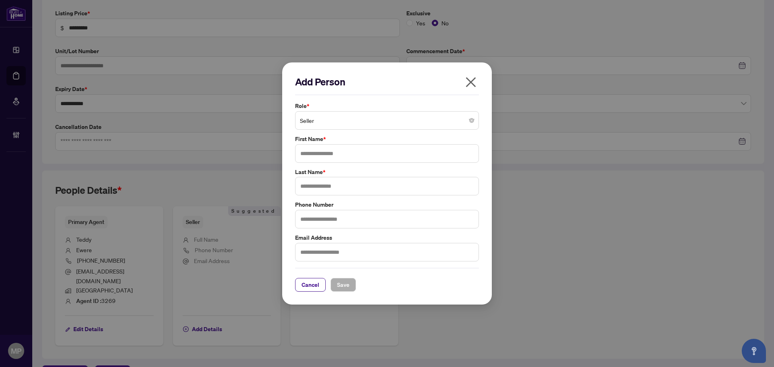
click at [472, 86] on icon "close" at bounding box center [470, 82] width 13 height 13
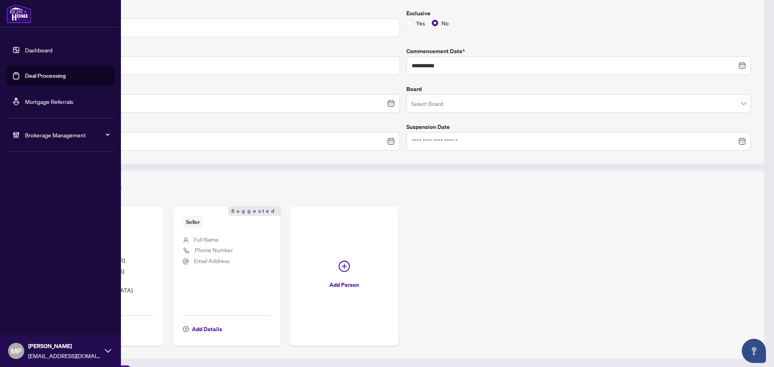
click at [48, 75] on link "Deal Processing" at bounding box center [45, 75] width 41 height 7
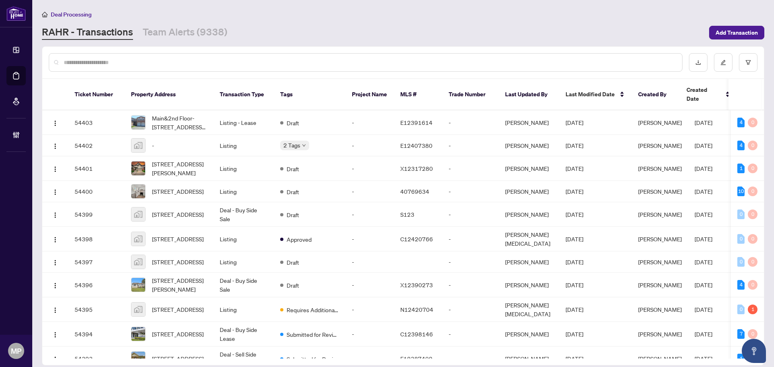
click at [243, 60] on input "text" at bounding box center [370, 62] width 612 height 9
click at [256, 61] on input "text" at bounding box center [370, 62] width 612 height 9
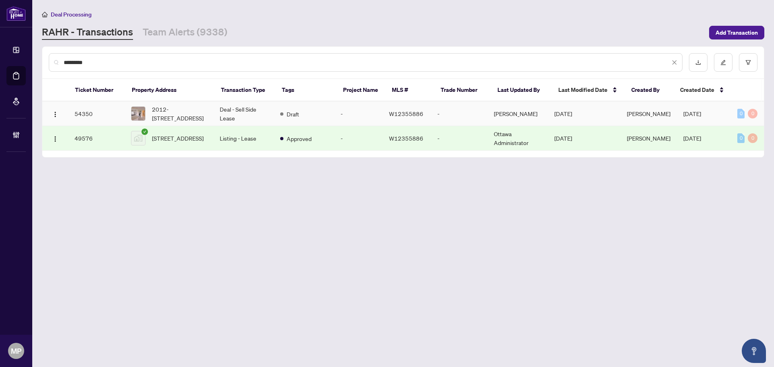
type input "*********"
click at [115, 114] on td "54350" at bounding box center [96, 114] width 56 height 25
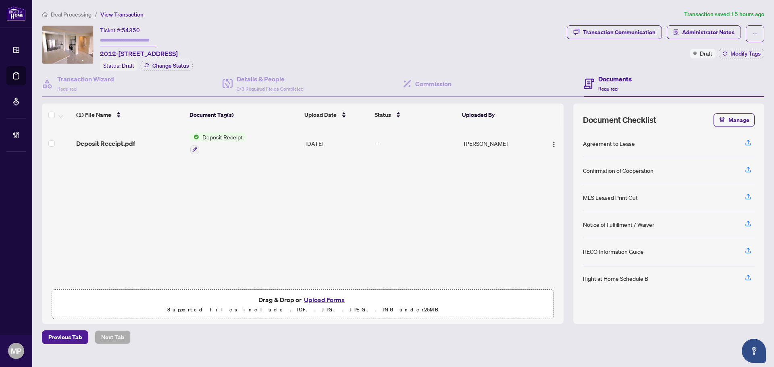
click at [544, 137] on div at bounding box center [551, 143] width 19 height 13
click at [551, 139] on span "button" at bounding box center [554, 143] width 6 height 9
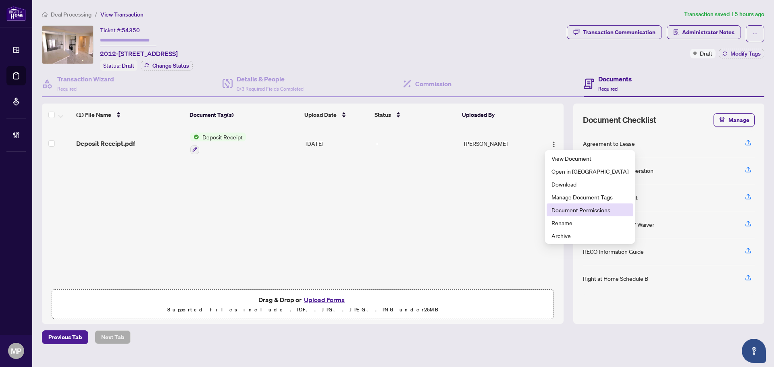
click at [591, 211] on span "Document Permissions" at bounding box center [589, 210] width 77 height 9
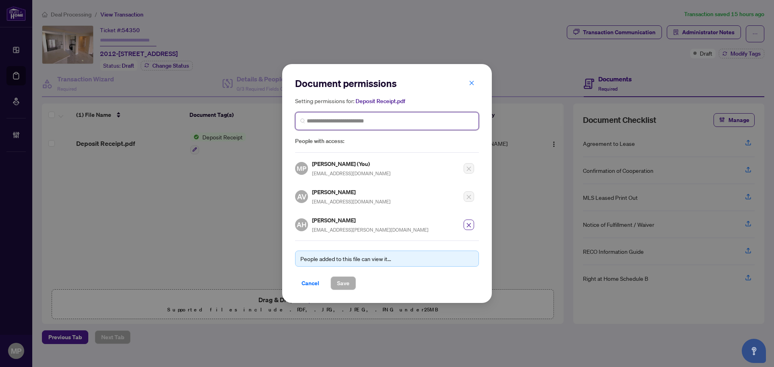
click at [368, 125] on input "search" at bounding box center [390, 121] width 167 height 8
click at [470, 82] on icon "close" at bounding box center [472, 83] width 4 height 4
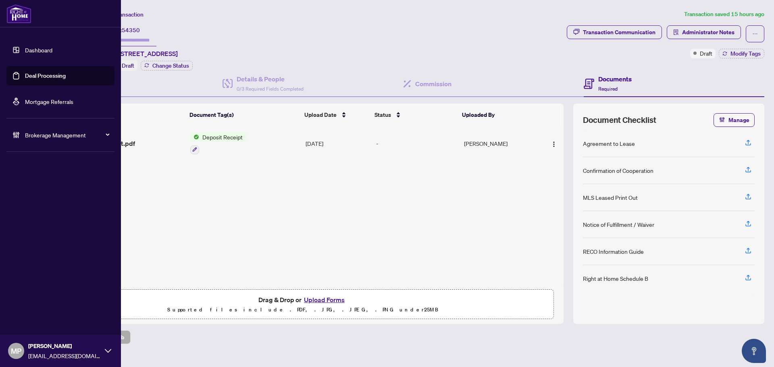
click at [25, 75] on link "Deal Processing" at bounding box center [45, 75] width 41 height 7
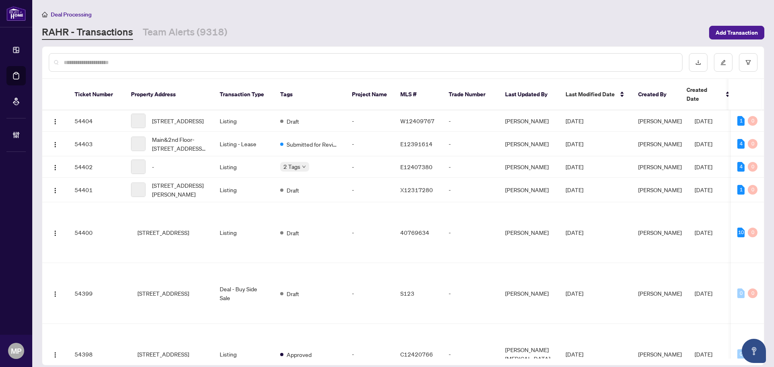
click at [299, 65] on input "text" at bounding box center [370, 62] width 612 height 9
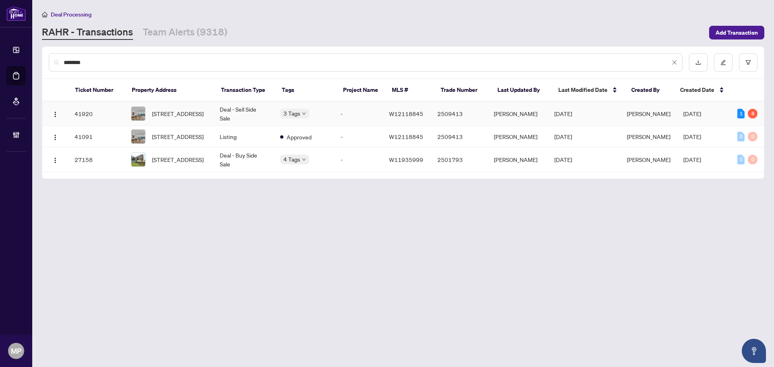
type input "********"
click at [121, 120] on td "41920" at bounding box center [96, 114] width 56 height 25
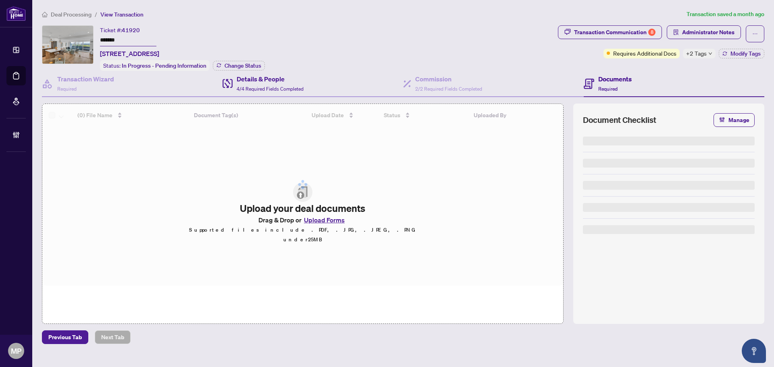
click at [279, 93] on div "Details & People 4/4 Required Fields Completed" at bounding box center [313, 84] width 181 height 26
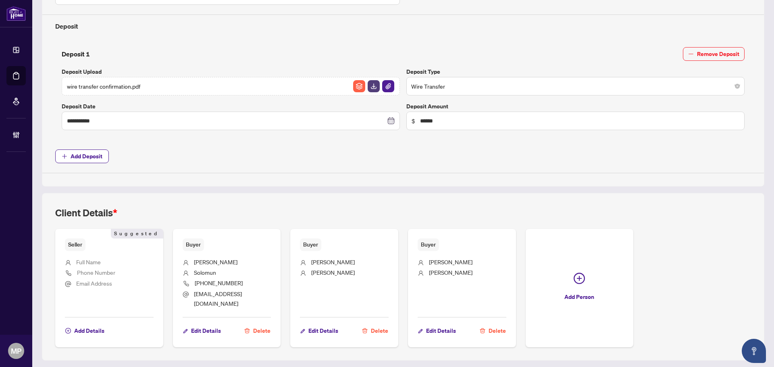
scroll to position [328, 0]
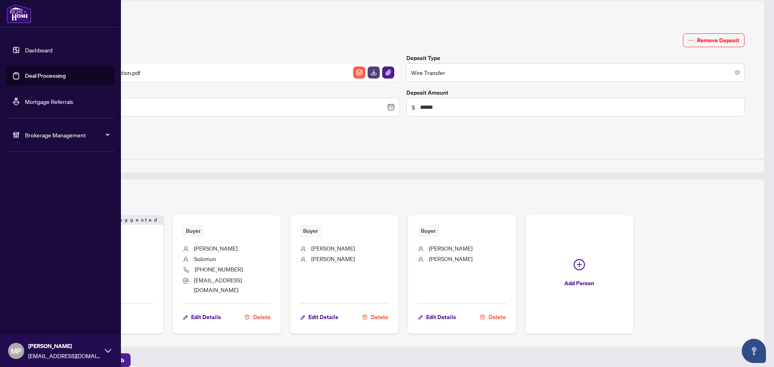
click at [33, 137] on span "Brokerage Management" at bounding box center [67, 135] width 84 height 9
click at [48, 197] on link "Manage Agents" at bounding box center [37, 192] width 40 height 7
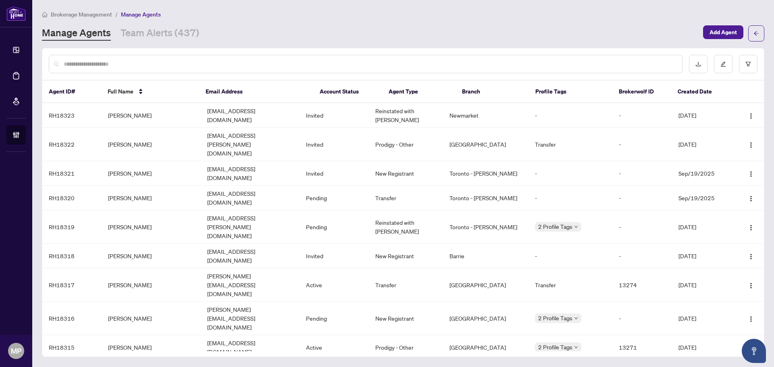
click at [460, 67] on input "text" at bounding box center [370, 64] width 612 height 9
click at [251, 67] on input "text" at bounding box center [370, 64] width 612 height 9
paste input "**********"
type input "**********"
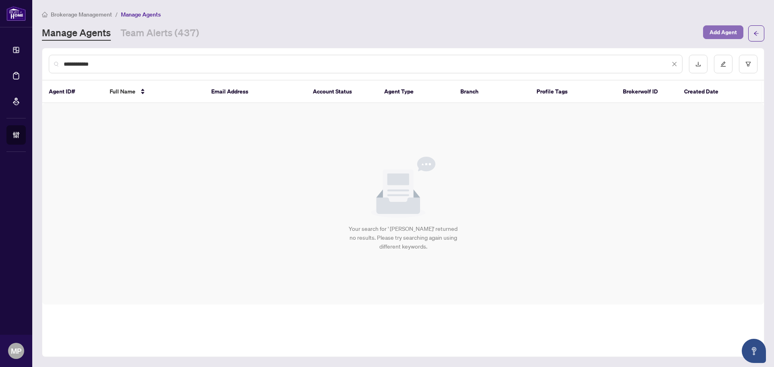
click at [721, 33] on span "Add Agent" at bounding box center [722, 32] width 27 height 13
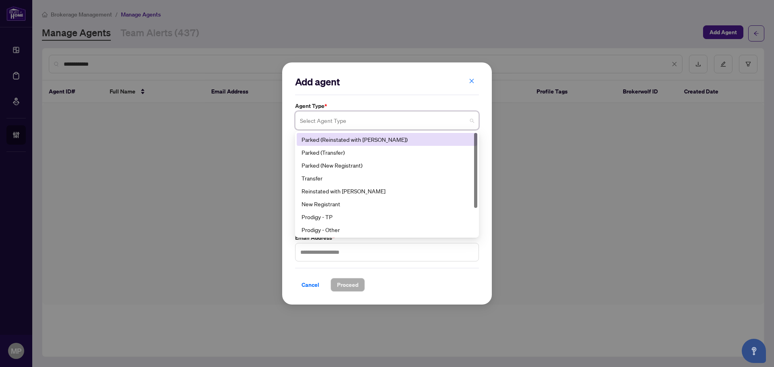
click at [354, 114] on input "search" at bounding box center [383, 122] width 167 height 18
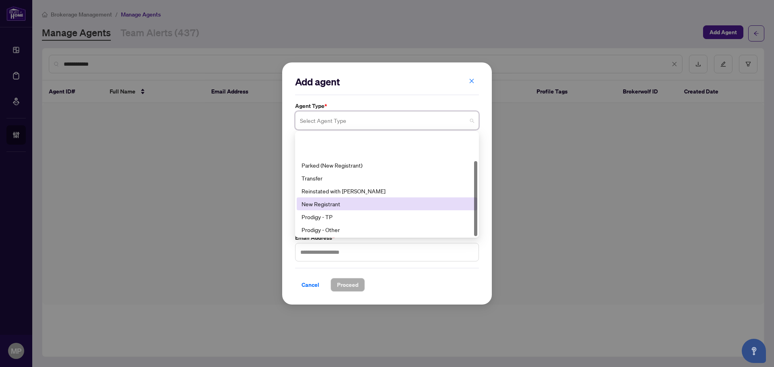
scroll to position [39, 0]
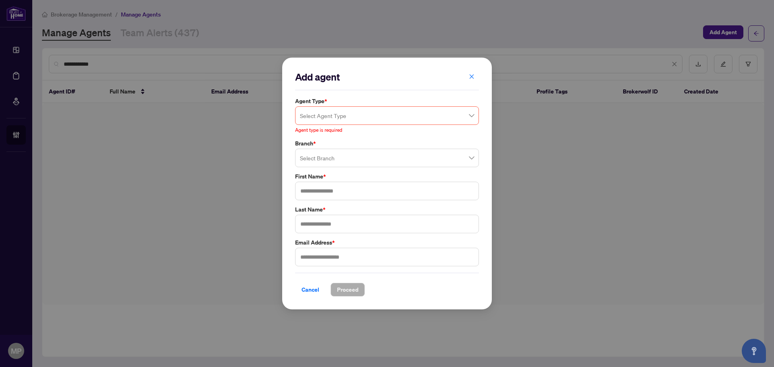
click at [389, 114] on input "search" at bounding box center [383, 117] width 167 height 18
click at [376, 123] on input "search" at bounding box center [383, 117] width 167 height 18
click at [329, 112] on input "search" at bounding box center [383, 117] width 167 height 18
click at [601, 194] on div "Add agent Agent Type * Select Agent Type 6 9 10 Parked (New Registrant) Transfe…" at bounding box center [387, 183] width 774 height 367
click at [370, 156] on input "search" at bounding box center [383, 159] width 167 height 18
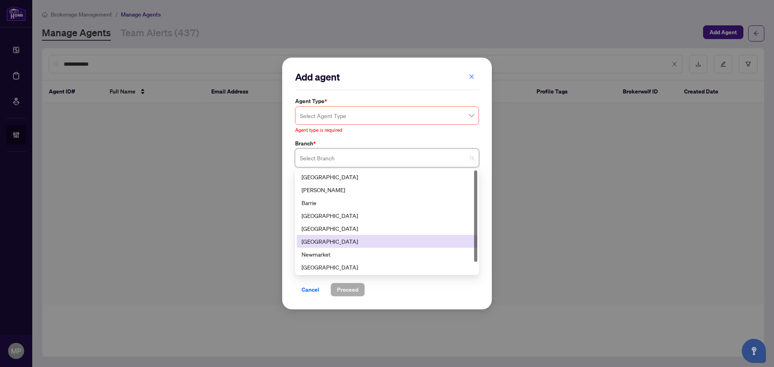
drag, startPoint x: 331, startPoint y: 242, endPoint x: 339, endPoint y: 240, distance: 8.3
click at [332, 242] on div "Mississauga" at bounding box center [387, 241] width 171 height 9
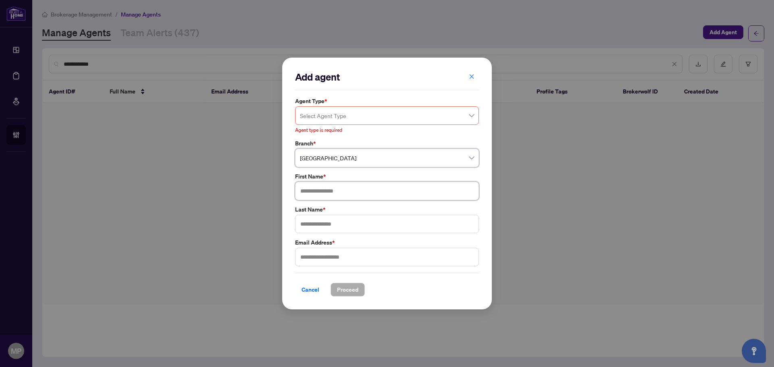
click at [360, 189] on input "text" at bounding box center [387, 191] width 184 height 19
type input "******"
type input "**********"
drag, startPoint x: 395, startPoint y: 262, endPoint x: 256, endPoint y: 256, distance: 139.2
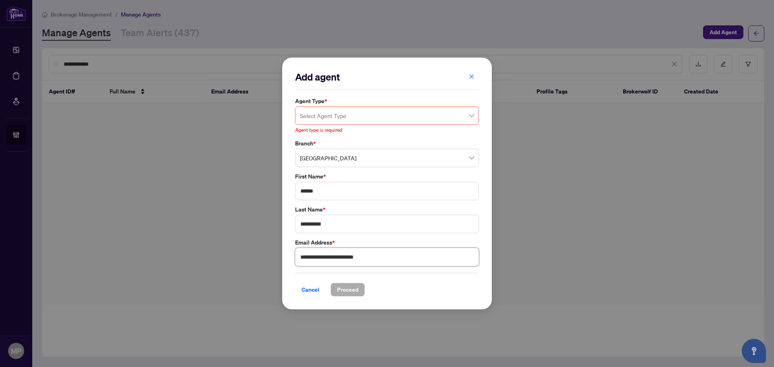
click at [248, 262] on div "**********" at bounding box center [387, 183] width 774 height 367
click at [312, 227] on input "**********" at bounding box center [387, 224] width 184 height 19
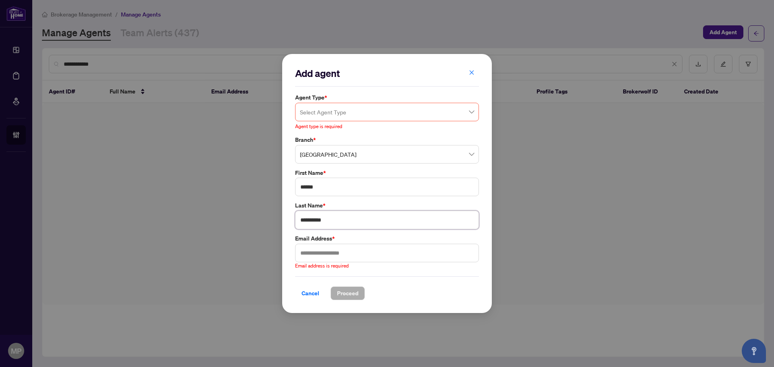
click at [312, 227] on input "**********" at bounding box center [387, 220] width 184 height 19
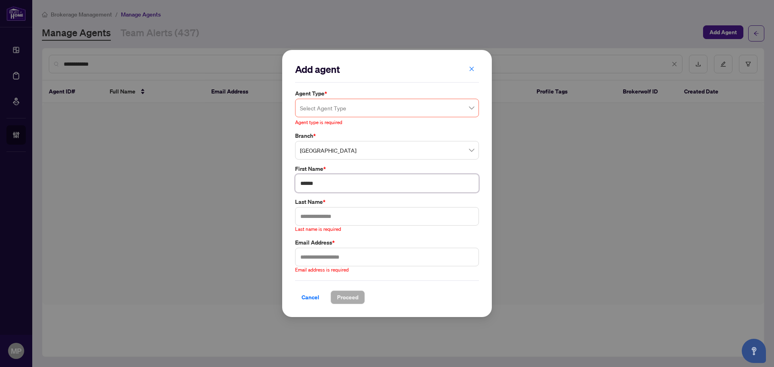
click at [312, 184] on input "******" at bounding box center [387, 183] width 184 height 19
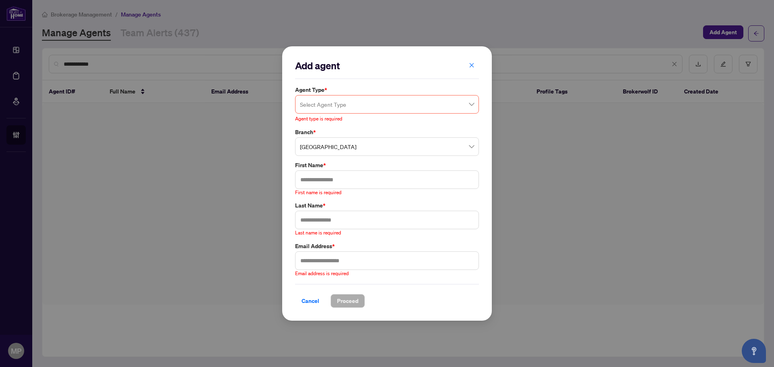
click at [379, 110] on input "search" at bounding box center [383, 106] width 167 height 18
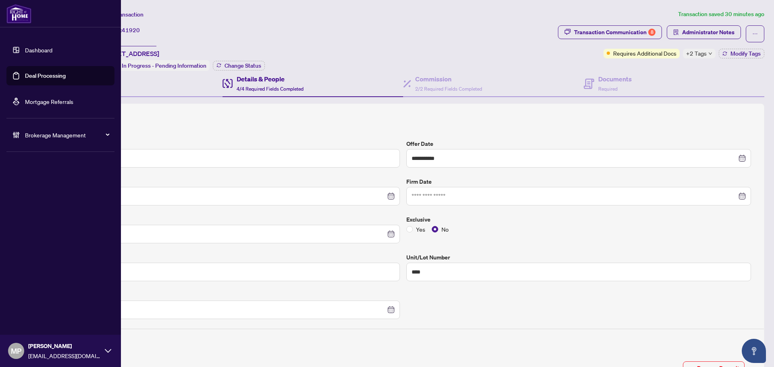
click at [56, 136] on span "Brokerage Management" at bounding box center [67, 135] width 84 height 9
click at [40, 194] on link "Manage Agents" at bounding box center [37, 192] width 40 height 7
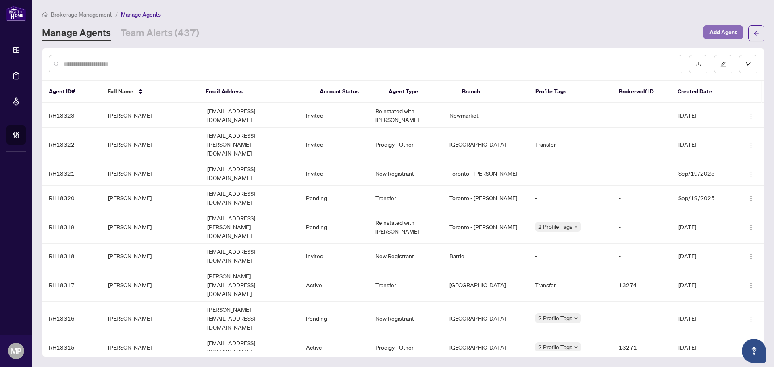
click at [729, 30] on span "Add Agent" at bounding box center [722, 32] width 27 height 13
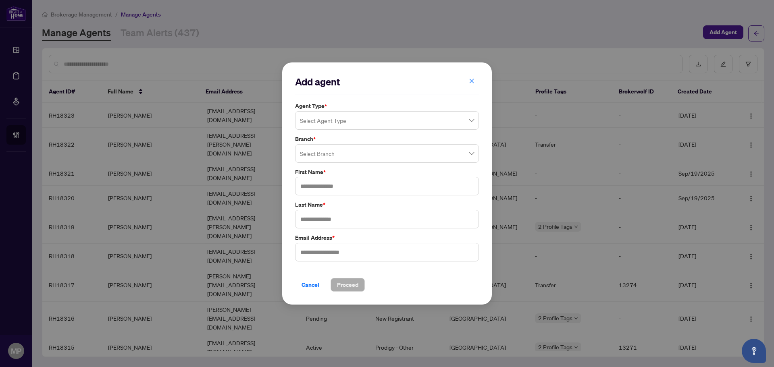
click at [406, 113] on input "search" at bounding box center [383, 122] width 167 height 18
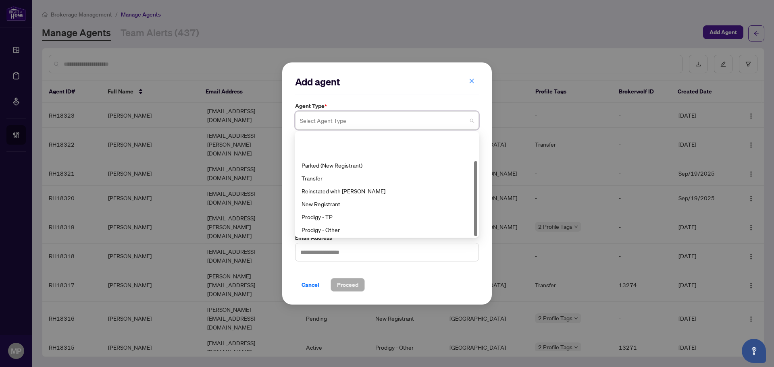
scroll to position [39, 0]
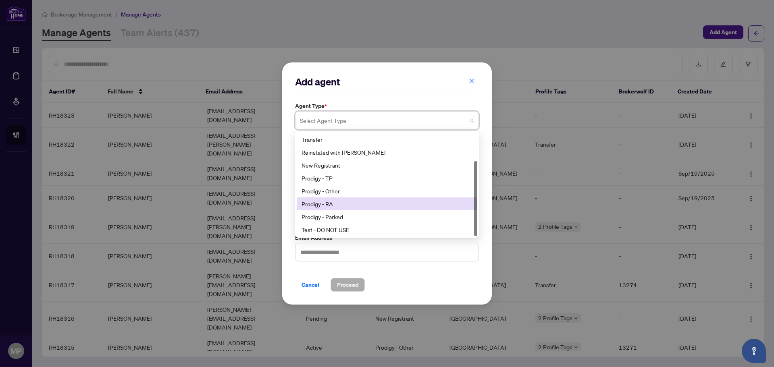
click at [346, 198] on div "Prodigy - RA" at bounding box center [387, 204] width 181 height 13
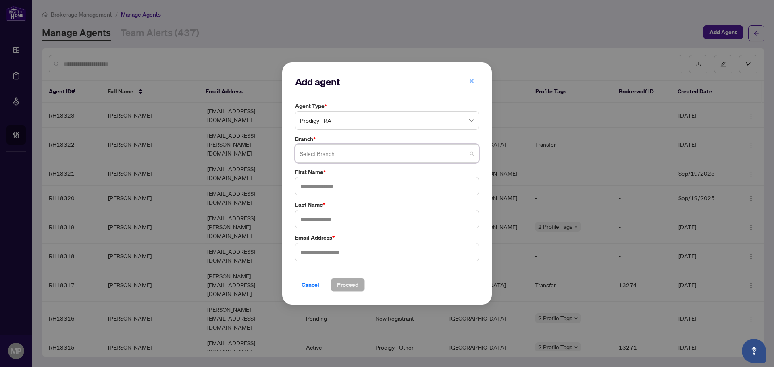
click at [346, 150] on input "search" at bounding box center [383, 155] width 167 height 18
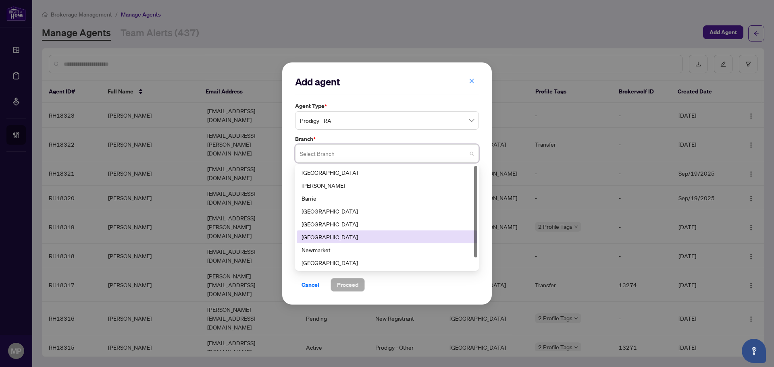
click at [326, 234] on div "Mississauga" at bounding box center [387, 237] width 171 height 9
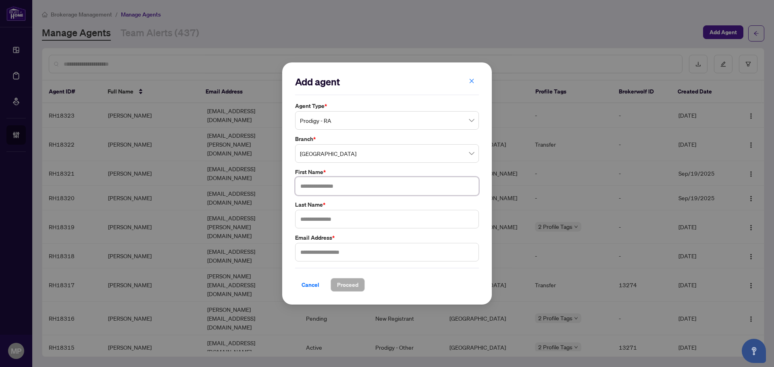
click at [335, 181] on input "text" at bounding box center [387, 186] width 184 height 19
type input "*****"
click at [350, 254] on input "text" at bounding box center [387, 252] width 184 height 19
paste input "**********"
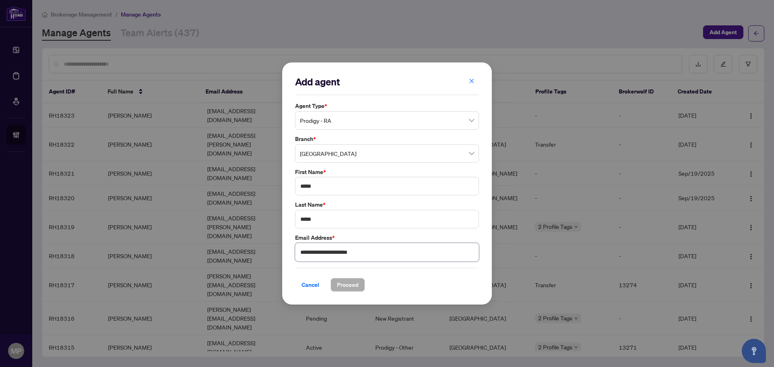
click at [384, 254] on input "**********" at bounding box center [387, 252] width 184 height 19
click at [302, 253] on input "**********" at bounding box center [387, 252] width 184 height 19
type input "**********"
click at [354, 281] on span "Proceed" at bounding box center [347, 285] width 21 height 13
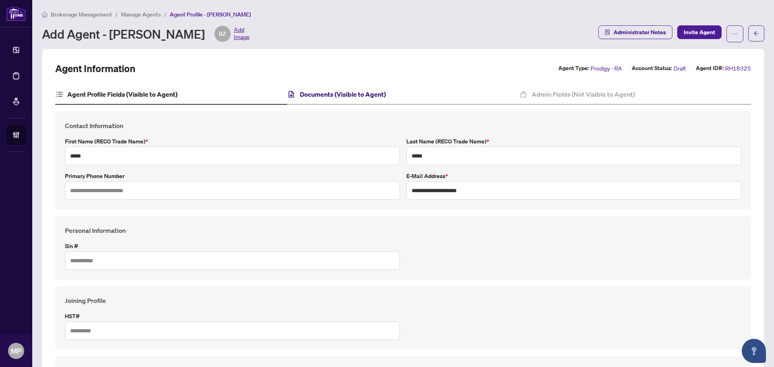
click at [331, 92] on h4 "Documents (Visible to Agent)" at bounding box center [343, 94] width 86 height 10
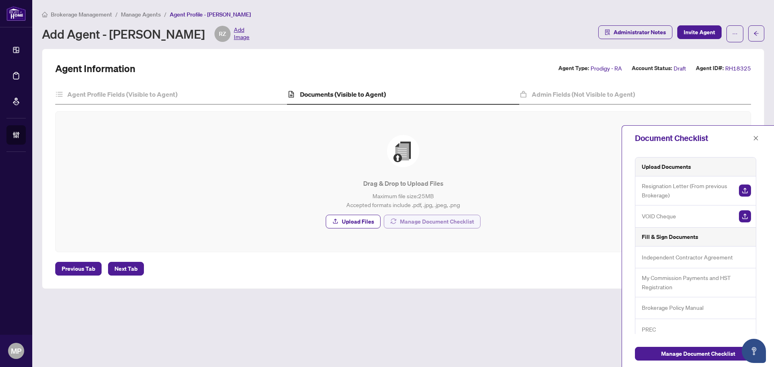
click at [457, 223] on span "Manage Document Checklist" at bounding box center [437, 221] width 74 height 13
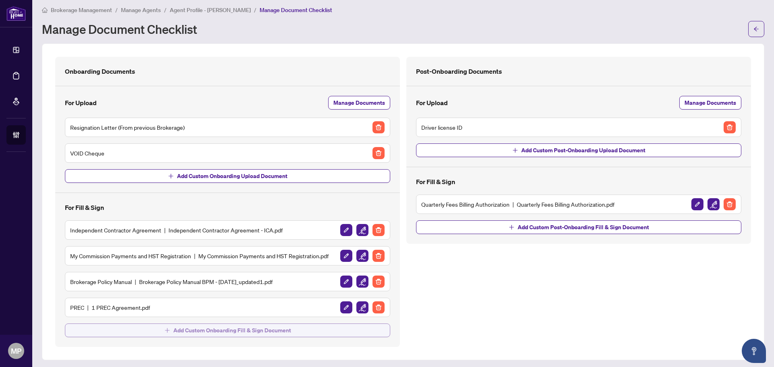
scroll to position [7, 0]
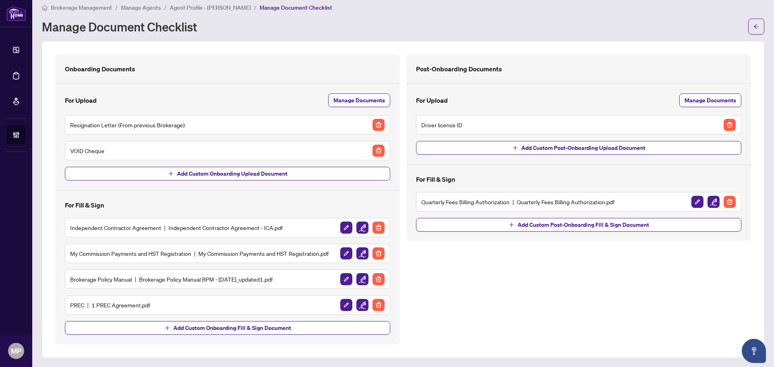
click at [372, 303] on img "button" at bounding box center [378, 305] width 12 height 12
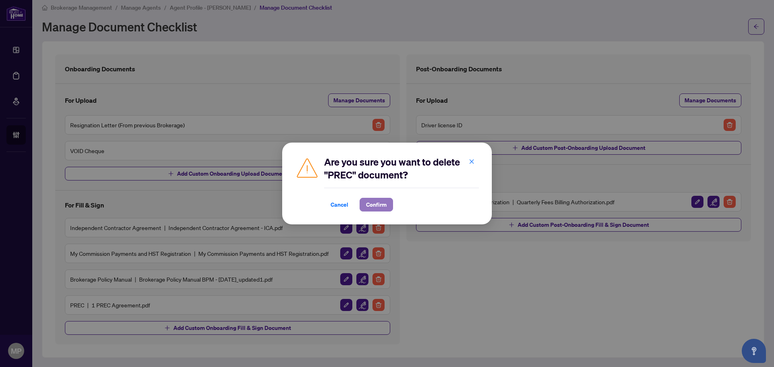
click at [372, 201] on span "Confirm" at bounding box center [376, 204] width 21 height 13
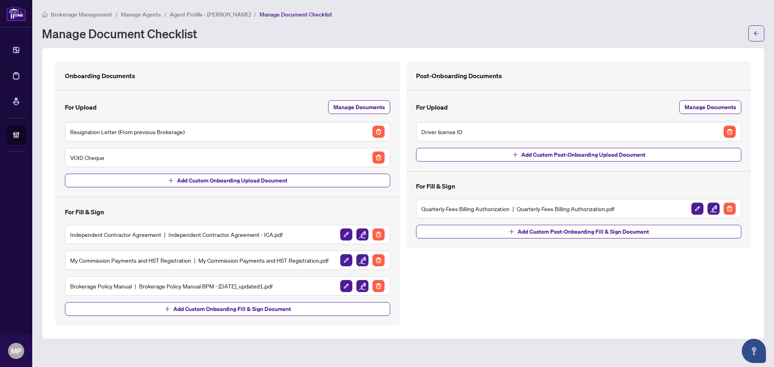
scroll to position [0, 0]
click at [269, 310] on span "Add Custom Onboarding Fill & Sign Document" at bounding box center [232, 309] width 118 height 13
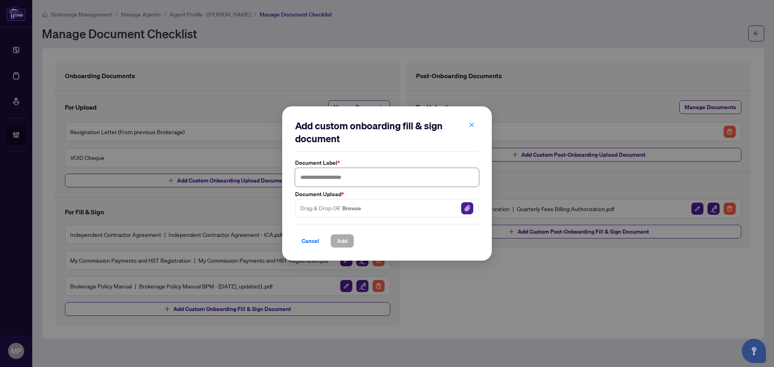
click at [319, 177] on input "text" at bounding box center [387, 177] width 184 height 19
click at [455, 209] on div "Drag & Drop OR Browse" at bounding box center [387, 208] width 184 height 19
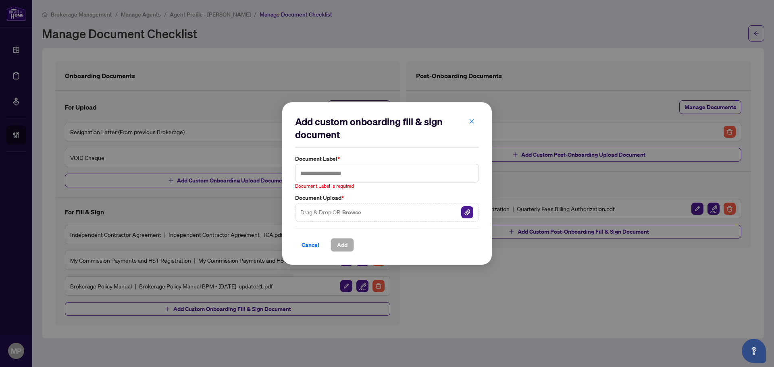
click at [491, 204] on div "Add custom onboarding fill & sign document Document Label * Document Label is r…" at bounding box center [387, 183] width 210 height 162
click at [468, 212] on img "button" at bounding box center [467, 212] width 12 height 12
click at [335, 170] on input "text" at bounding box center [387, 173] width 184 height 19
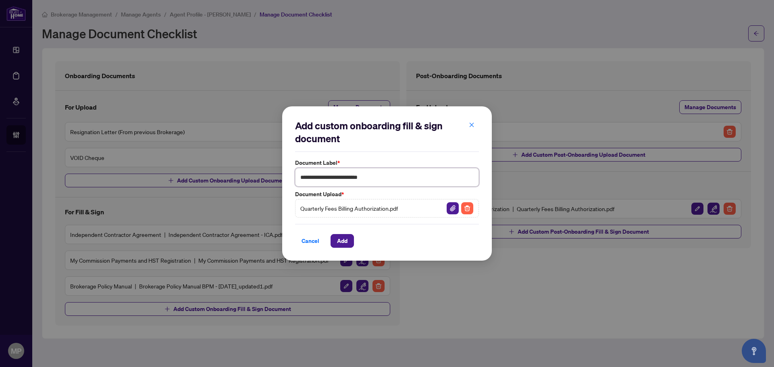
type input "**********"
click at [343, 244] on span "Add" at bounding box center [342, 241] width 10 height 13
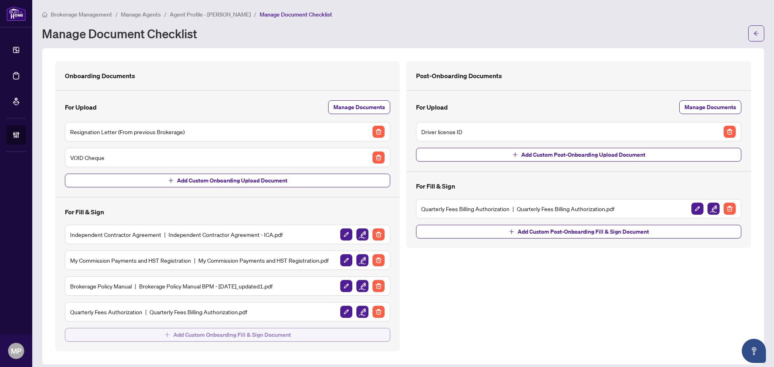
click at [207, 331] on span "Add Custom Onboarding Fill & Sign Document" at bounding box center [232, 335] width 118 height 13
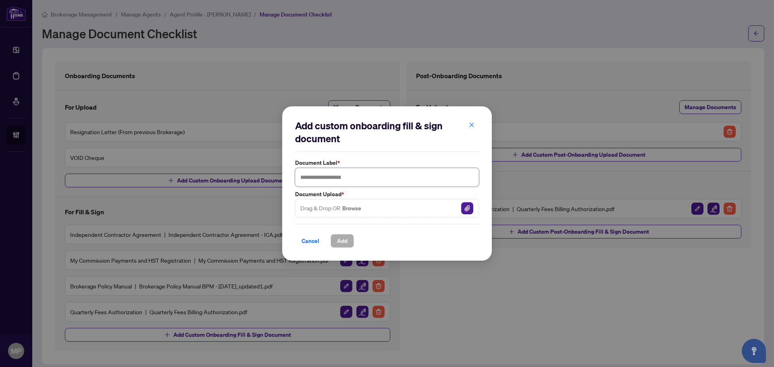
click at [363, 184] on input "text" at bounding box center [387, 177] width 184 height 19
type input "**********"
click at [470, 204] on img "button" at bounding box center [467, 208] width 12 height 12
click at [342, 247] on span "Add" at bounding box center [342, 241] width 10 height 13
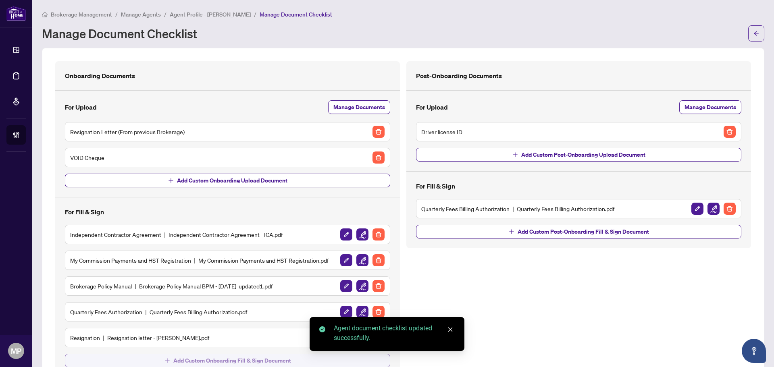
click at [238, 363] on span "Add Custom Onboarding Fill & Sign Document" at bounding box center [232, 360] width 118 height 13
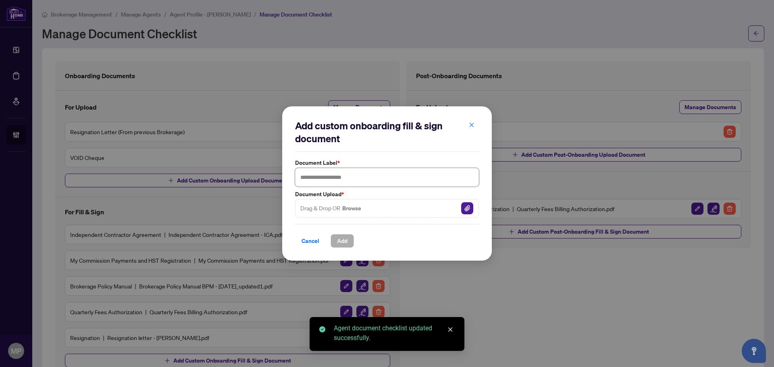
click at [383, 177] on input "text" at bounding box center [387, 177] width 184 height 19
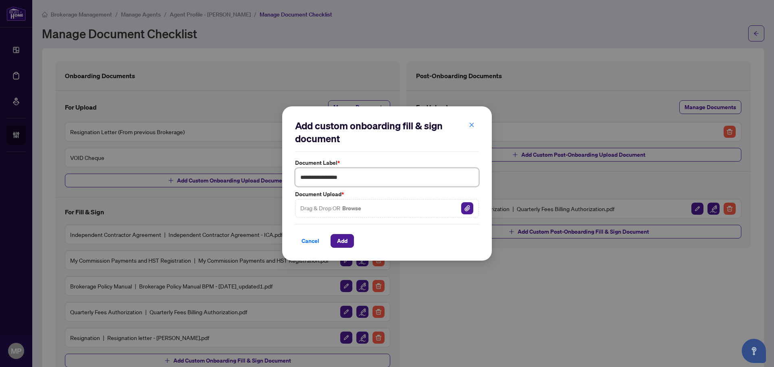
type input "**********"
click at [470, 207] on img "button" at bounding box center [467, 208] width 12 height 12
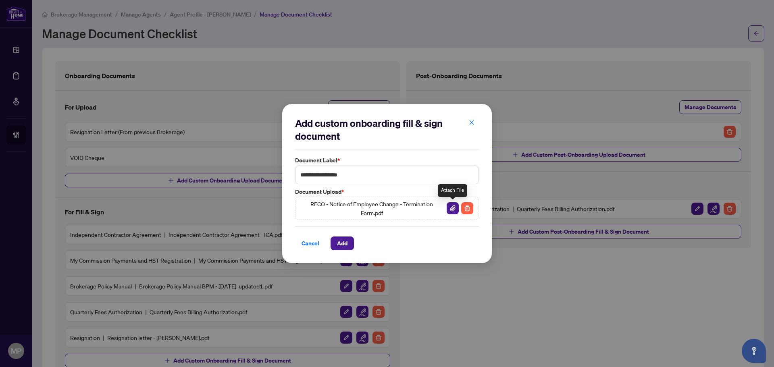
click at [453, 208] on img "button" at bounding box center [453, 208] width 12 height 12
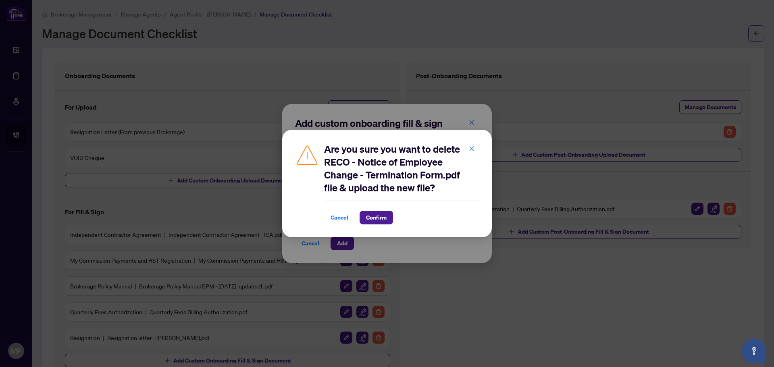
drag, startPoint x: 337, startPoint y: 210, endPoint x: 387, endPoint y: 218, distance: 50.2
click at [340, 211] on div "Cancel Confirm" at bounding box center [401, 213] width 155 height 24
click at [383, 217] on span "Confirm" at bounding box center [376, 217] width 21 height 13
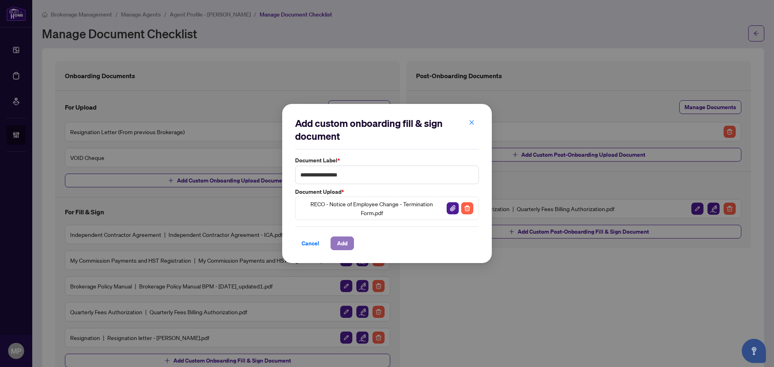
click at [349, 242] on button "Add" at bounding box center [342, 244] width 23 height 14
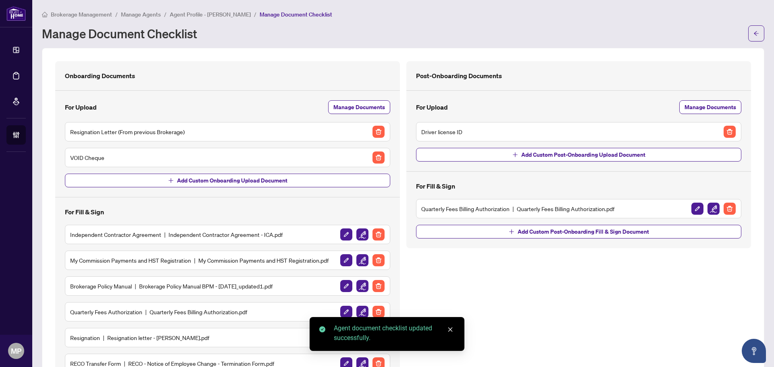
scroll to position [58, 0]
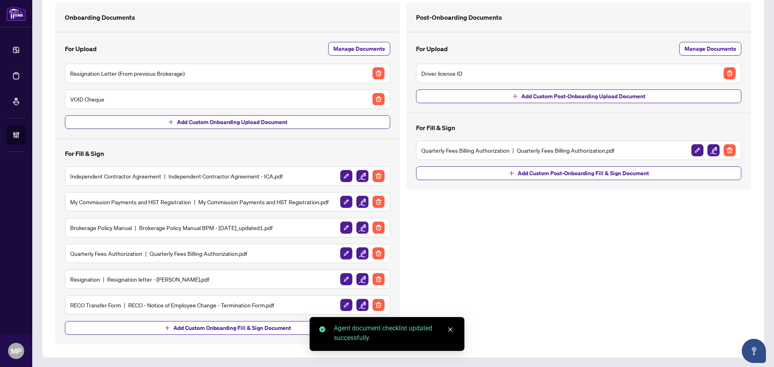
click at [362, 305] on img "button" at bounding box center [362, 305] width 12 height 12
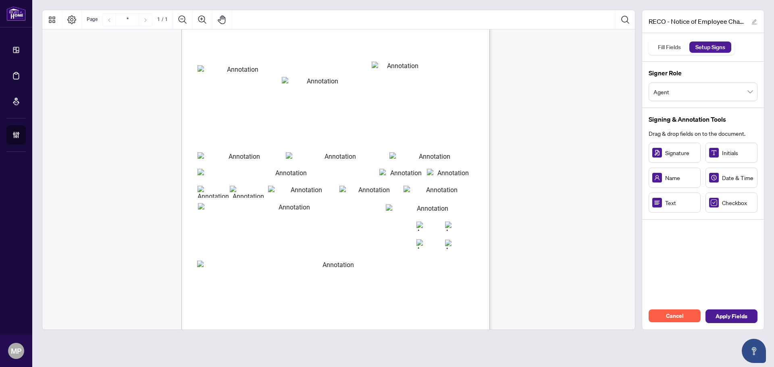
scroll to position [115, 0]
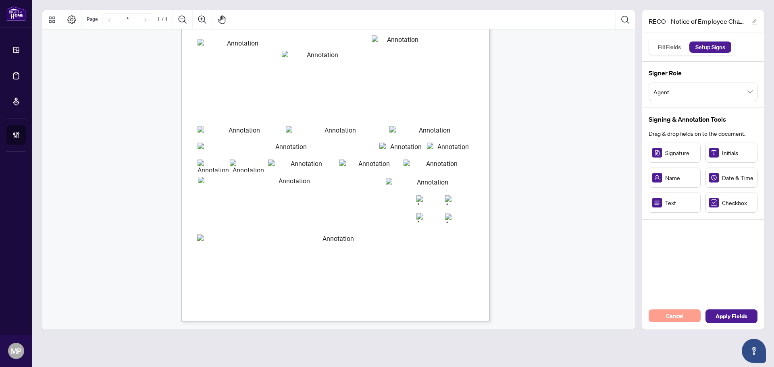
click at [676, 314] on span "Cancel" at bounding box center [675, 316] width 18 height 13
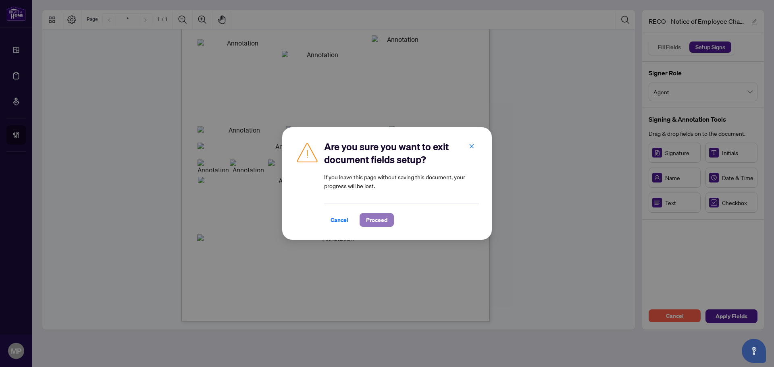
click at [365, 222] on button "Proceed" at bounding box center [377, 220] width 34 height 14
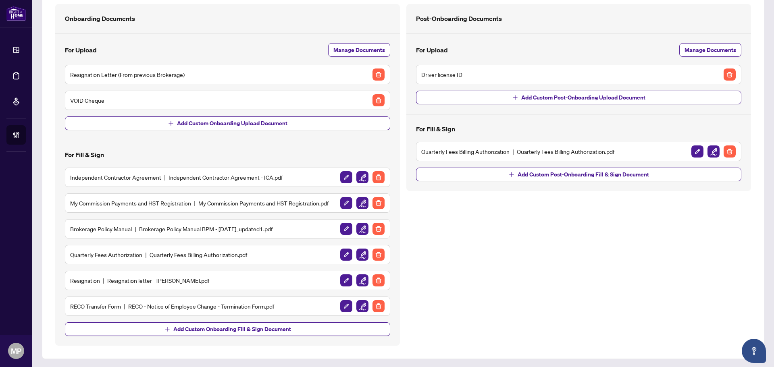
scroll to position [58, 0]
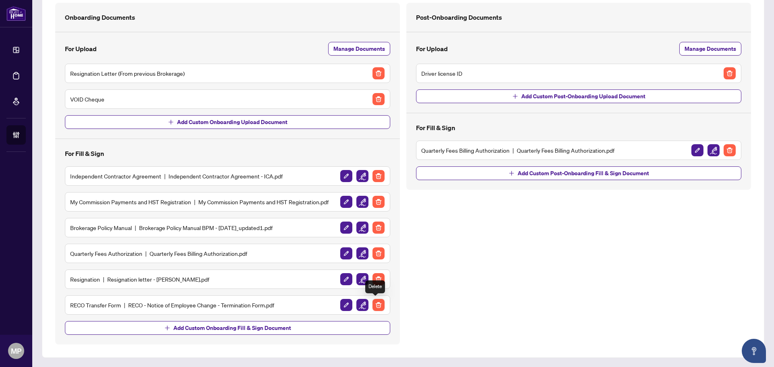
click at [381, 303] on img "button" at bounding box center [378, 305] width 12 height 12
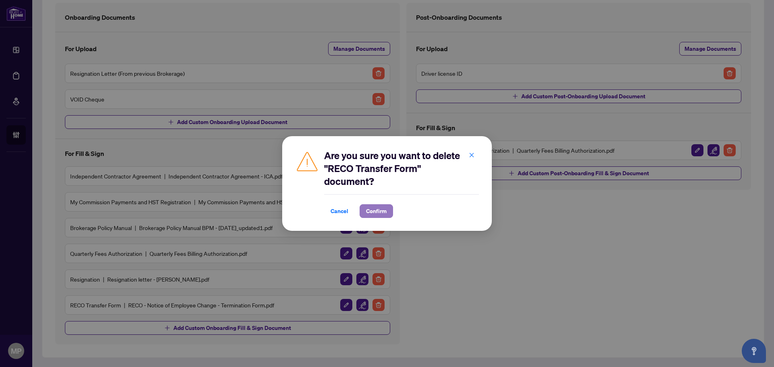
click at [379, 208] on span "Confirm" at bounding box center [376, 211] width 21 height 13
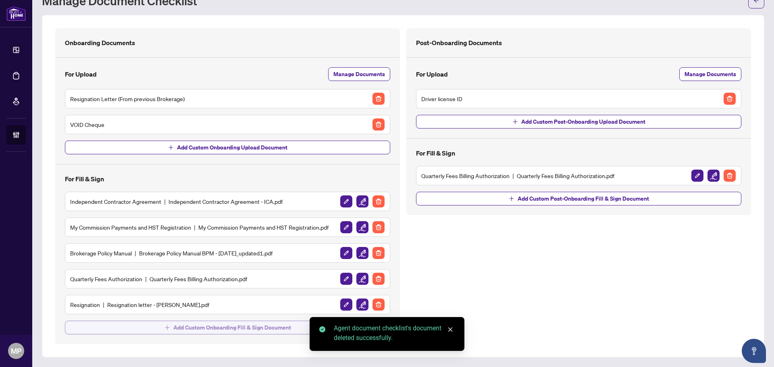
scroll to position [33, 0]
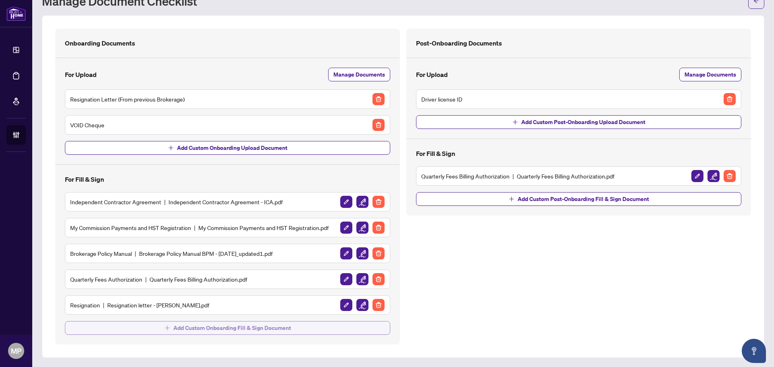
click at [197, 331] on span "Add Custom Onboarding Fill & Sign Document" at bounding box center [232, 328] width 118 height 13
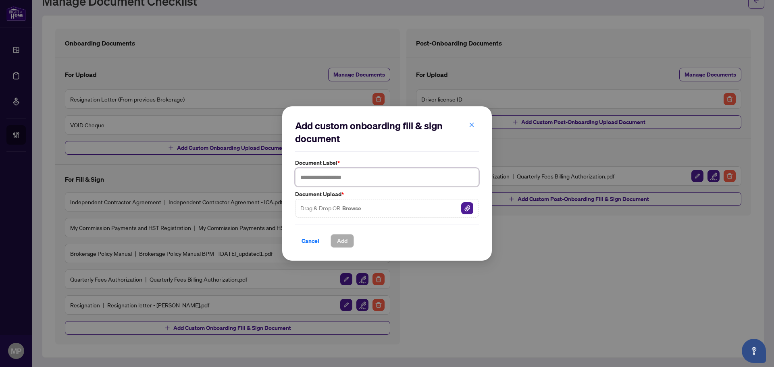
click at [365, 174] on input "text" at bounding box center [387, 177] width 184 height 19
click at [347, 175] on input "**********" at bounding box center [387, 177] width 184 height 19
type input "**********"
click at [463, 208] on img "button" at bounding box center [467, 208] width 12 height 12
click at [342, 241] on span "Add" at bounding box center [342, 241] width 10 height 13
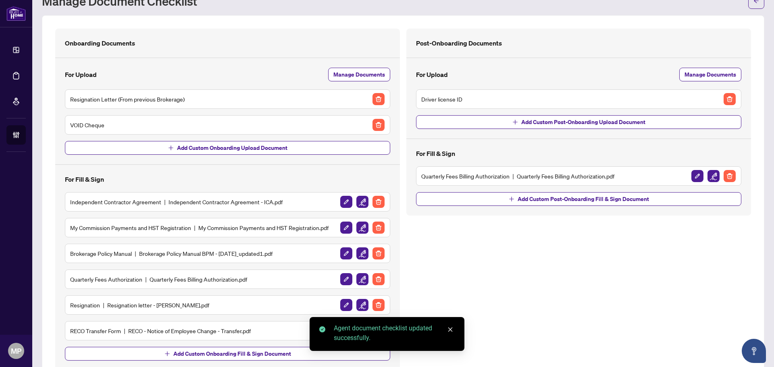
click at [453, 330] on icon "close" at bounding box center [450, 330] width 6 height 6
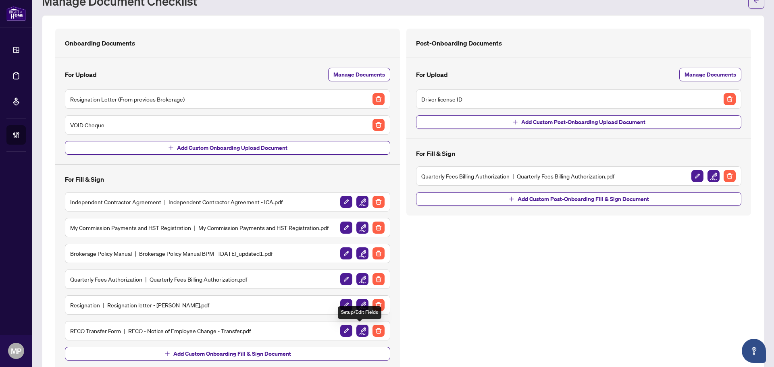
click at [361, 331] on img "button" at bounding box center [362, 331] width 12 height 12
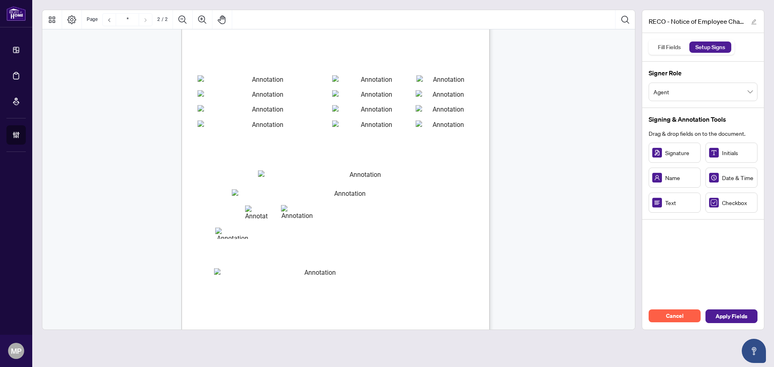
scroll to position [524, 0]
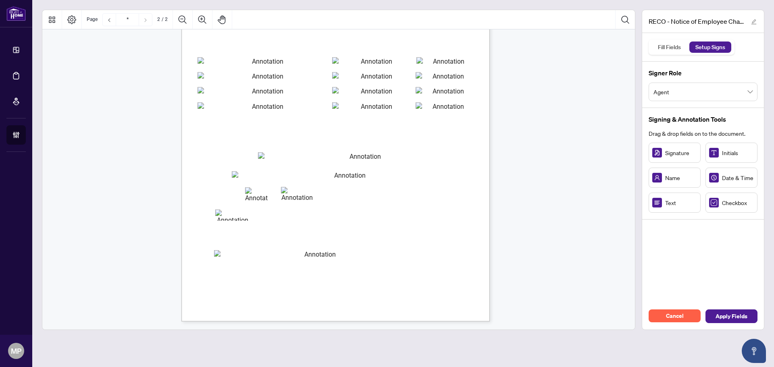
click at [675, 150] on span "Signature" at bounding box center [681, 152] width 32 height 9
click at [230, 226] on div "CREDIT CARD PAYMENT PLEASE NOTE THAT INCOMPLETE CREDIT CARD PAYMENT FORMS CANNO…" at bounding box center [373, 172] width 385 height 499
drag, startPoint x: 278, startPoint y: 230, endPoint x: 265, endPoint y: 230, distance: 12.9
click at [275, 230] on div "CREDIT CARD PAYMENT PLEASE NOTE THAT INCOMPLETE CREDIT CARD PAYMENT FORMS CANNO…" at bounding box center [335, 122] width 308 height 399
drag, startPoint x: 279, startPoint y: 217, endPoint x: 334, endPoint y: 216, distance: 55.2
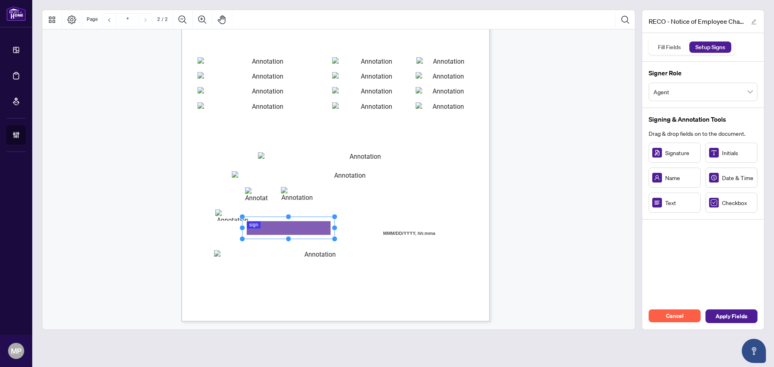
click at [334, 216] on circle "Resize, Top, Right" at bounding box center [334, 216] width 5 height 5
drag, startPoint x: 313, startPoint y: 223, endPoint x: 297, endPoint y: 225, distance: 15.9
click at [297, 225] on rect "Page 2" at bounding box center [273, 230] width 92 height 22
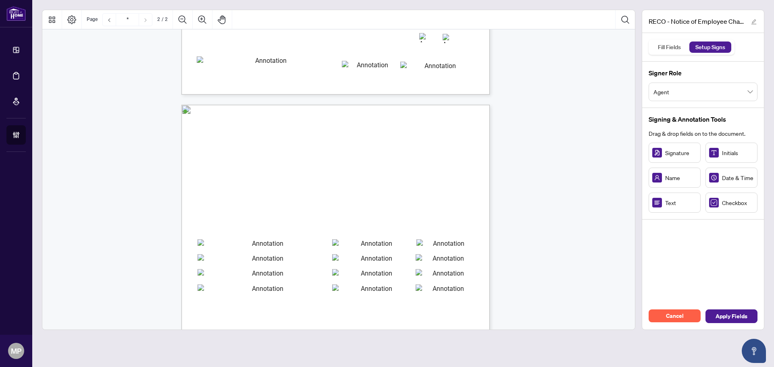
type input "*"
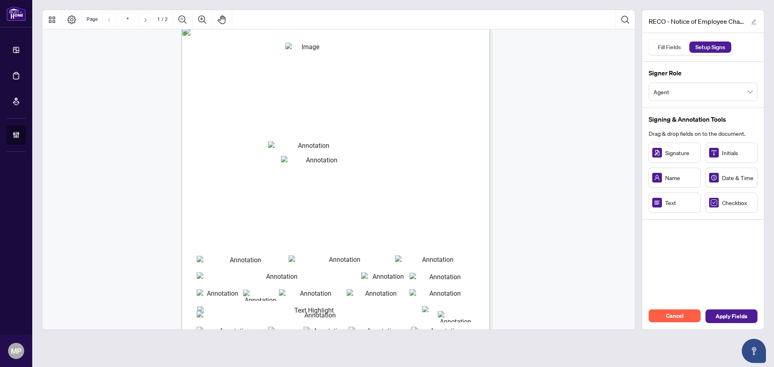
scroll to position [0, 0]
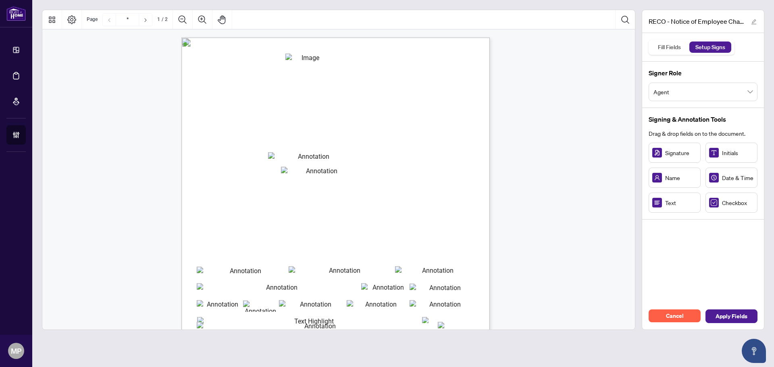
click at [684, 153] on span "Signature" at bounding box center [681, 152] width 32 height 9
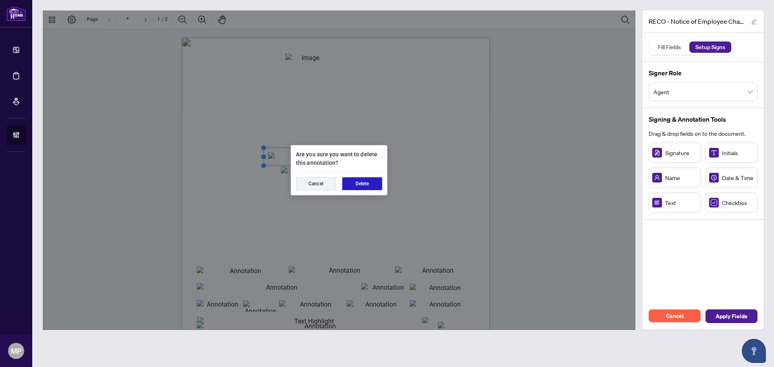
click at [363, 182] on button "Delete" at bounding box center [362, 183] width 40 height 13
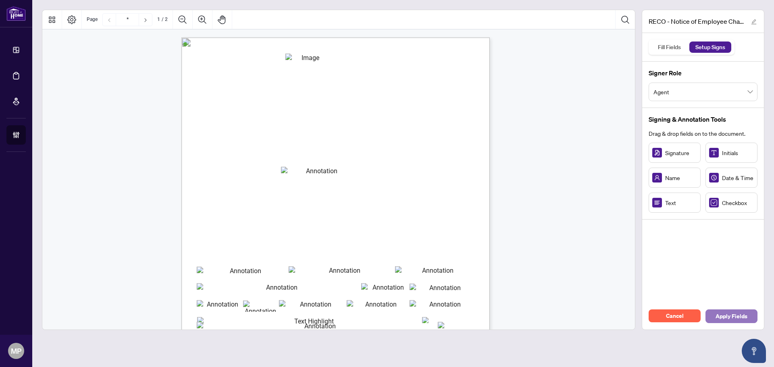
click at [736, 314] on span "Apply Fields" at bounding box center [731, 316] width 32 height 13
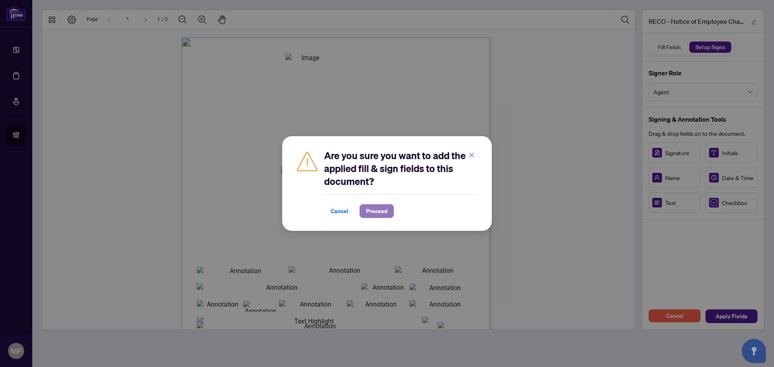
click at [382, 210] on span "Proceed" at bounding box center [376, 211] width 21 height 13
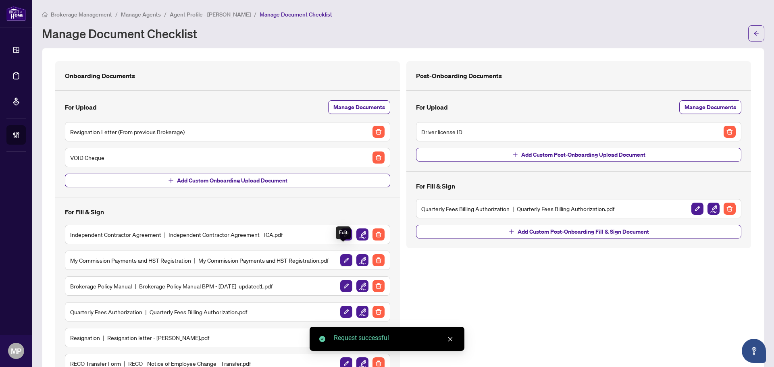
scroll to position [58, 0]
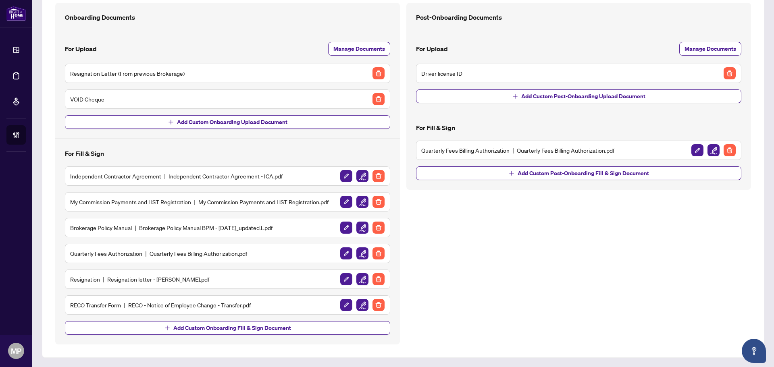
click at [356, 278] on img "button" at bounding box center [362, 279] width 12 height 12
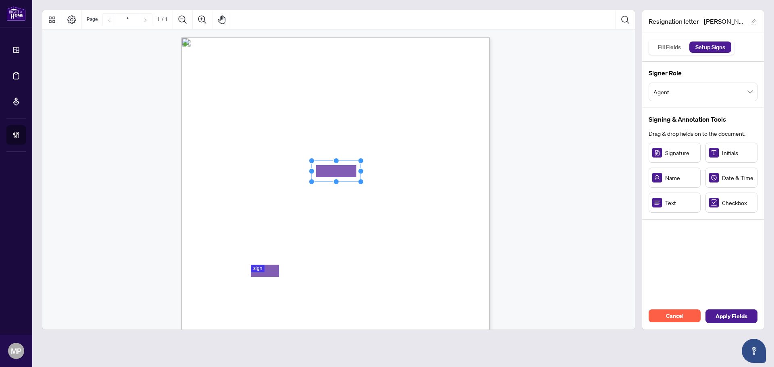
drag, startPoint x: 345, startPoint y: 174, endPoint x: 340, endPoint y: 173, distance: 5.1
drag, startPoint x: 265, startPoint y: 272, endPoint x: 252, endPoint y: 267, distance: 13.8
drag, startPoint x: 262, startPoint y: 253, endPoint x: 266, endPoint y: 259, distance: 7.5
click at [265, 258] on div "iCloud Realty Ltd. 1396 Don Mills Road Unit: E101 Toronto, Ontario M3B 3N1 Atte…" at bounding box center [335, 236] width 308 height 399
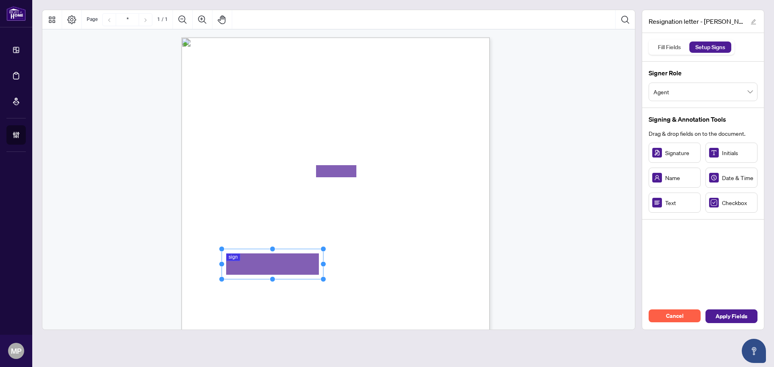
drag, startPoint x: 263, startPoint y: 259, endPoint x: 347, endPoint y: 255, distance: 84.8
click at [332, 251] on div "iCloud Realty Ltd. 1396 Don Mills Road Unit: E101 Toronto, Ontario M3B 3N1 Atte…" at bounding box center [335, 236] width 308 height 399
click at [734, 312] on span "Apply Fields" at bounding box center [731, 316] width 32 height 13
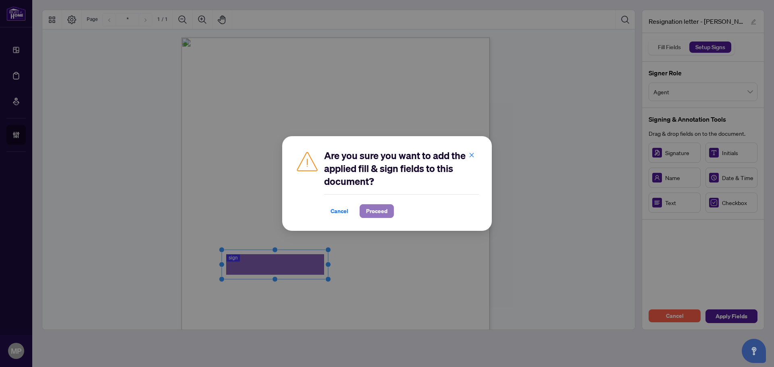
click at [377, 207] on span "Proceed" at bounding box center [376, 211] width 21 height 13
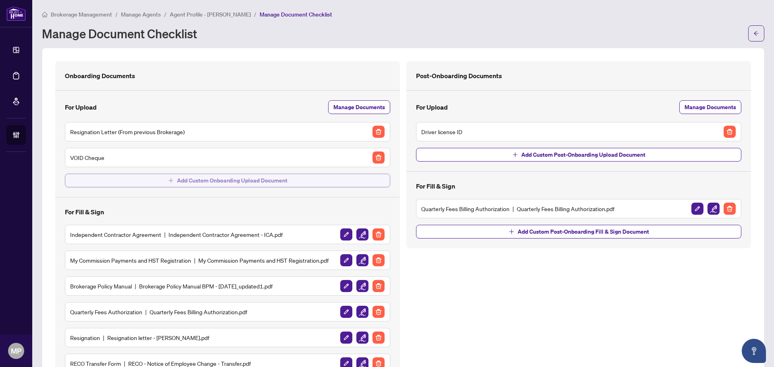
click at [208, 182] on span "Add Custom Onboarding Upload Document" at bounding box center [232, 180] width 110 height 13
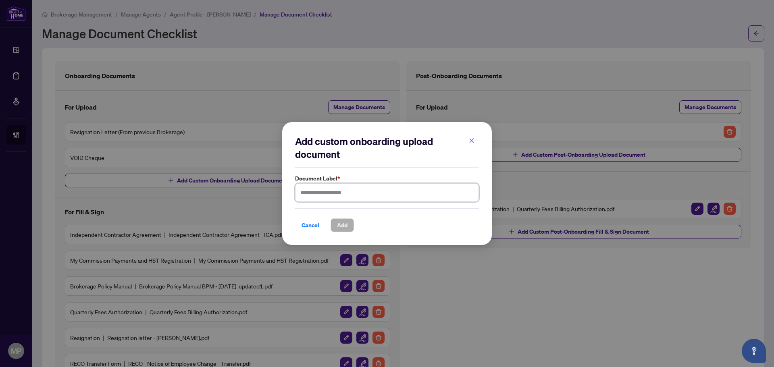
click at [376, 193] on input "text" at bounding box center [387, 192] width 184 height 19
type input "*"
type input "********"
click at [354, 226] on button "Add" at bounding box center [342, 225] width 23 height 14
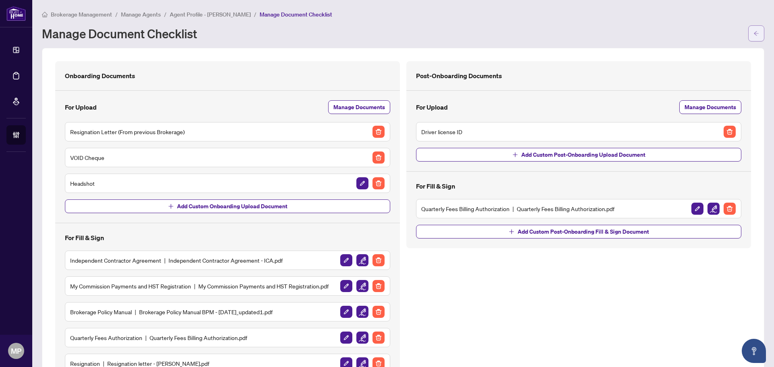
click at [753, 31] on icon "arrow-left" at bounding box center [756, 34] width 6 height 6
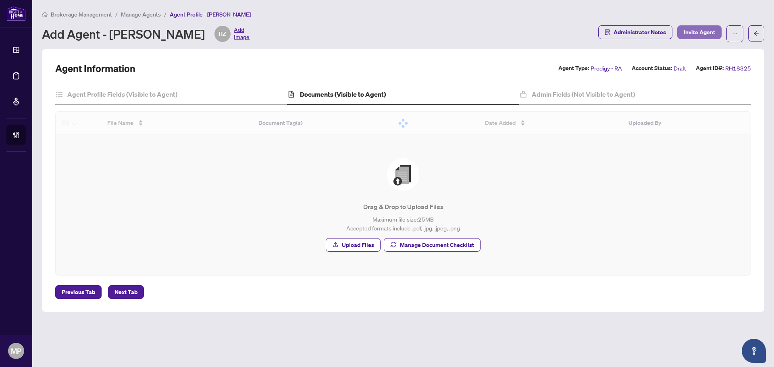
click at [702, 30] on span "Invite Agent" at bounding box center [699, 32] width 31 height 13
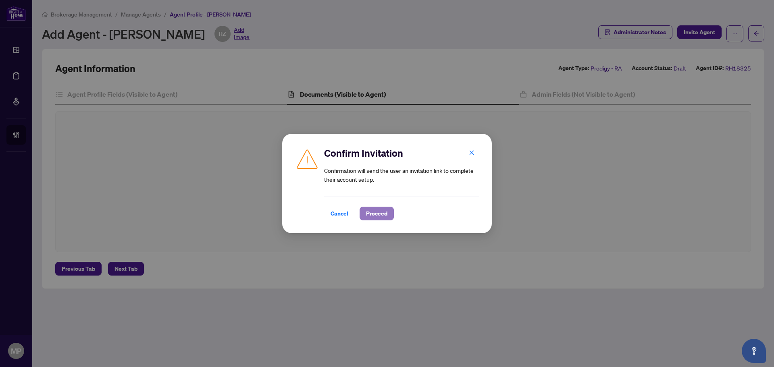
click at [383, 211] on span "Proceed" at bounding box center [376, 213] width 21 height 13
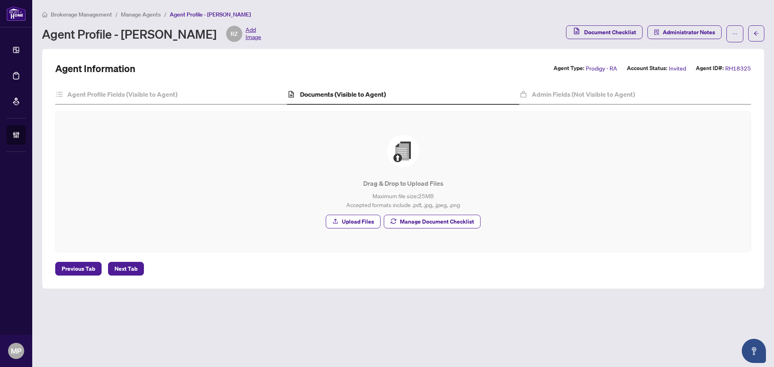
drag, startPoint x: 717, startPoint y: 146, endPoint x: 447, endPoint y: 64, distance: 282.5
click at [714, 144] on div "Drag & Drop to Upload Files Maximum file size: 25 MB Accepted formats include .…" at bounding box center [403, 182] width 663 height 94
click at [369, 86] on div "Documents (Visible to Agent)" at bounding box center [403, 95] width 232 height 20
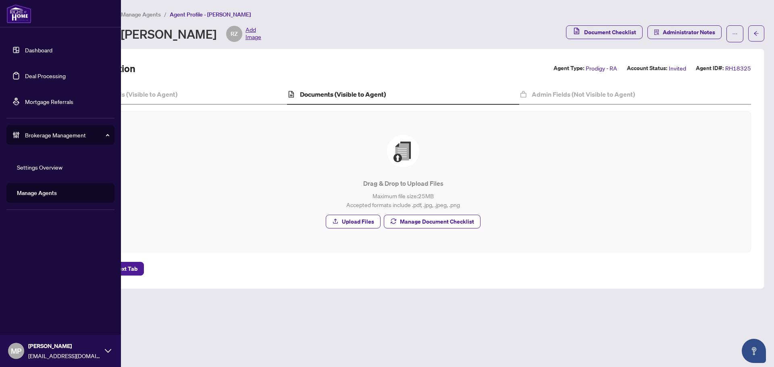
click at [55, 75] on link "Deal Processing" at bounding box center [45, 75] width 41 height 7
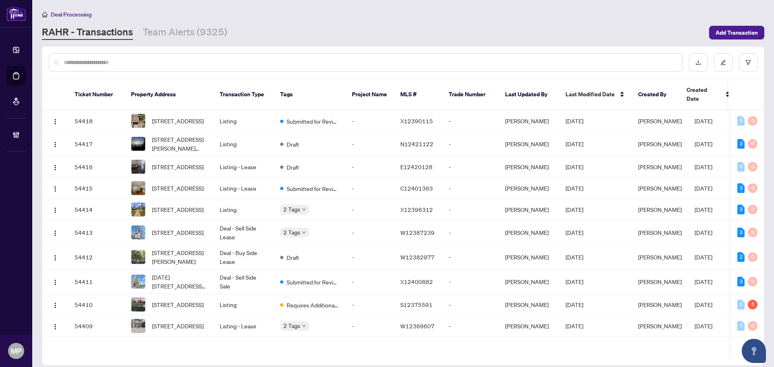
click at [179, 64] on input "text" at bounding box center [370, 62] width 612 height 9
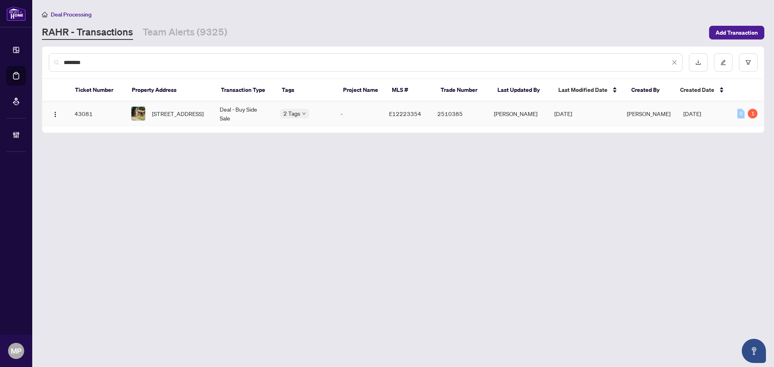
type input "********"
click at [172, 118] on span "1052 King St, Oshawa, Ontario L1H 1H5, Canada" at bounding box center [178, 113] width 52 height 9
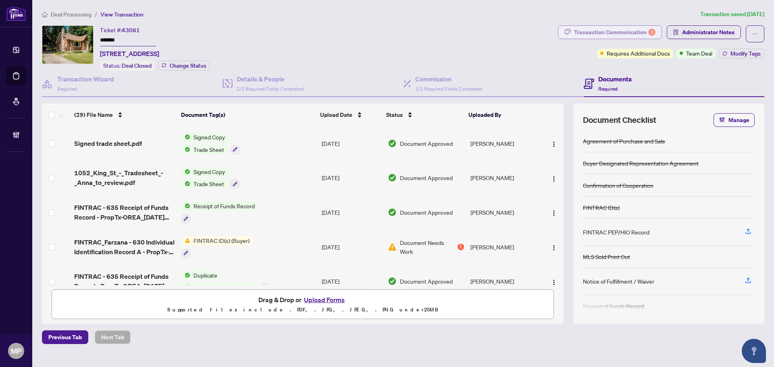
click at [632, 35] on div "Transaction Communication 1" at bounding box center [614, 32] width 81 height 13
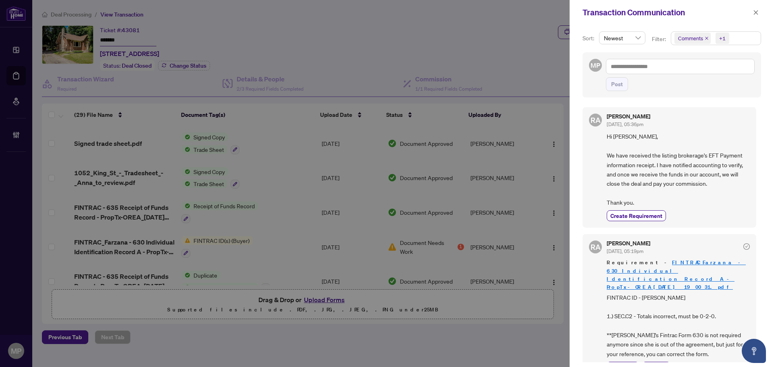
click at [705, 40] on icon "close" at bounding box center [707, 38] width 4 height 4
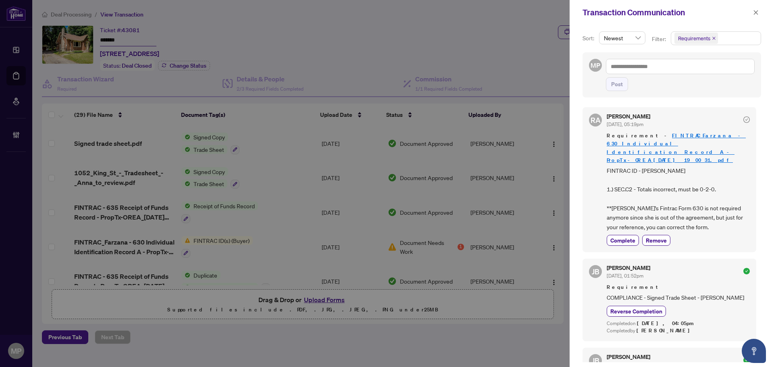
click at [710, 136] on link "FINTRAC_Farzana - 630 Individual Identification Record A - PropTx-OREA_2025-09-…" at bounding box center [676, 147] width 139 height 31
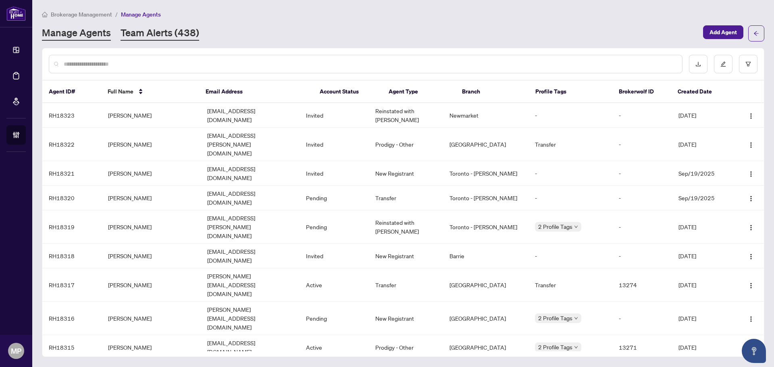
click at [191, 34] on link "Team Alerts (438)" at bounding box center [160, 33] width 79 height 15
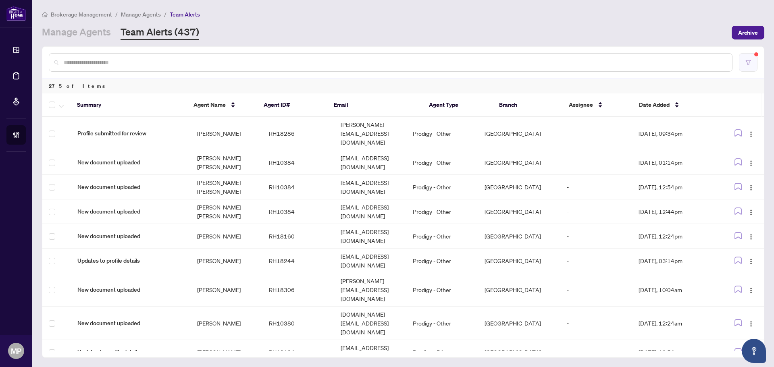
click at [747, 69] on button "button" at bounding box center [748, 62] width 19 height 19
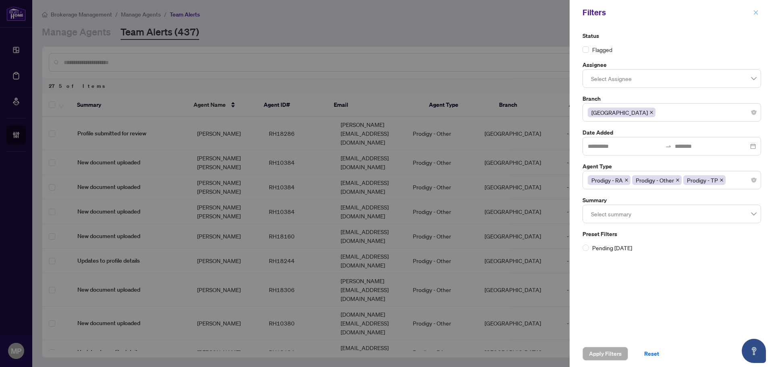
click at [755, 11] on icon "close" at bounding box center [756, 13] width 6 height 6
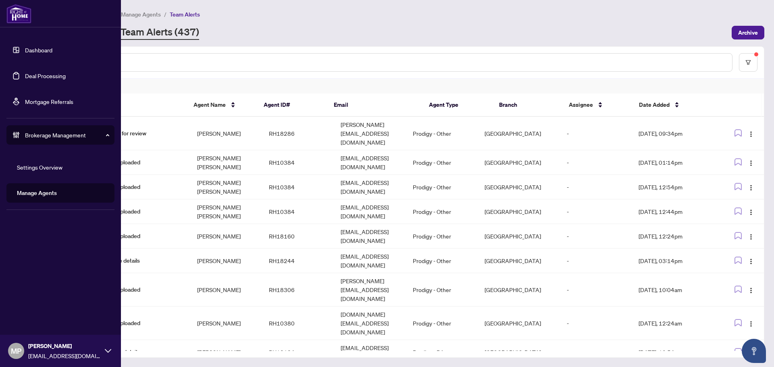
click at [58, 77] on link "Deal Processing" at bounding box center [45, 75] width 41 height 7
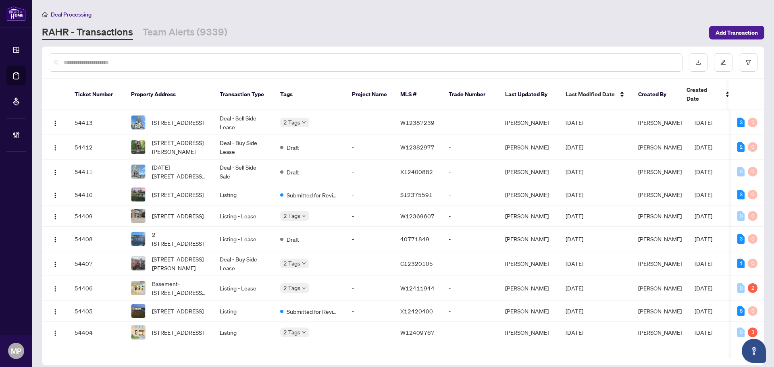
click at [224, 62] on input "text" at bounding box center [370, 62] width 612 height 9
click at [175, 33] on link "Team Alerts (9339)" at bounding box center [185, 32] width 85 height 15
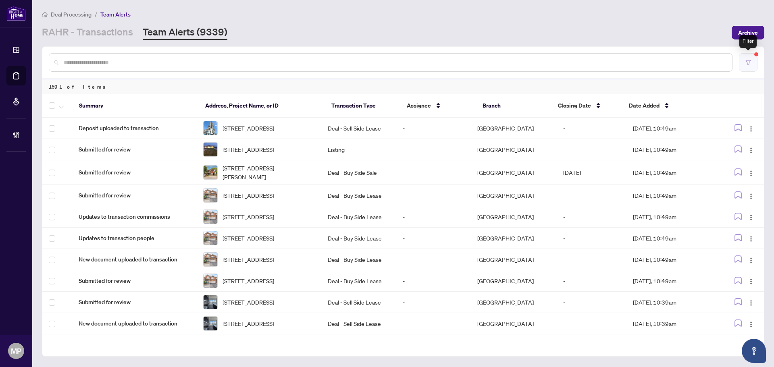
click at [751, 63] on button "button" at bounding box center [748, 62] width 19 height 19
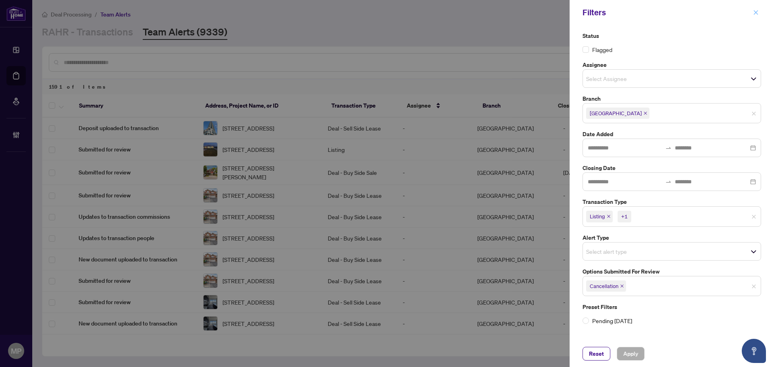
click at [758, 10] on icon "close" at bounding box center [756, 13] width 6 height 6
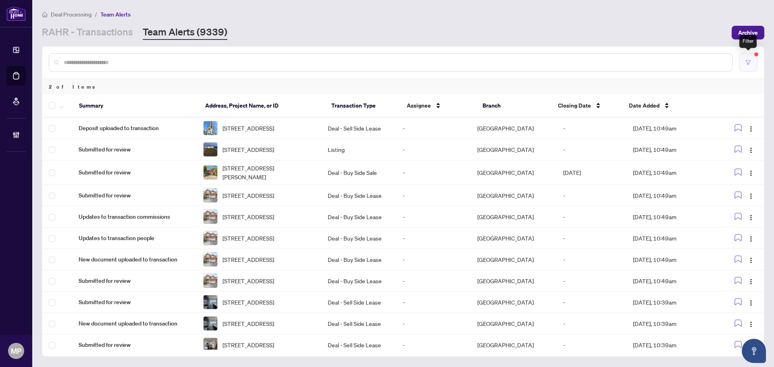
click at [748, 62] on icon "filter" at bounding box center [748, 63] width 6 height 6
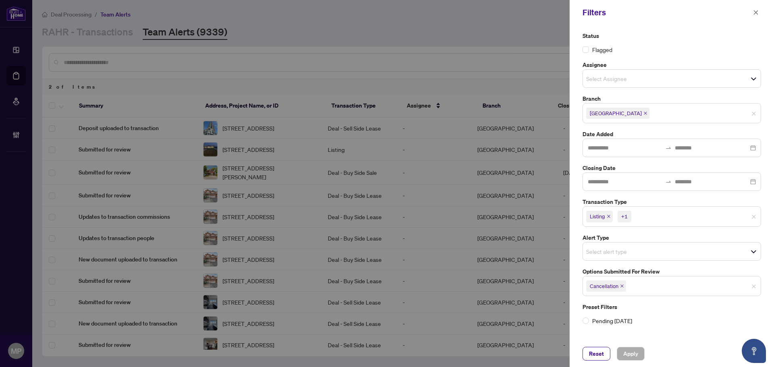
click at [645, 221] on input "search" at bounding box center [661, 217] width 56 height 10
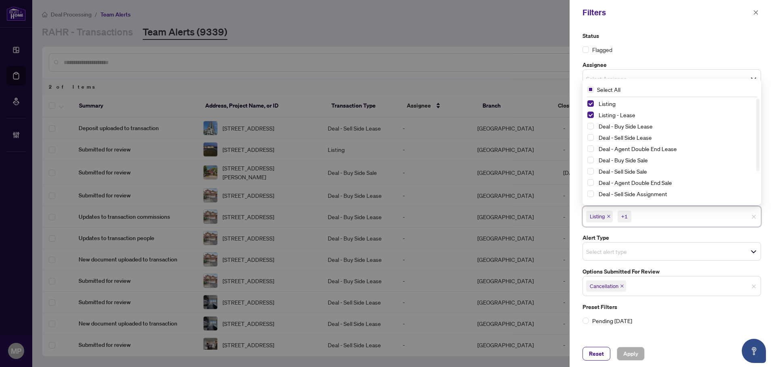
click at [638, 335] on div "Status Flagged Assignee Select Assignee Branch Mississauga Date Added Closing D…" at bounding box center [672, 183] width 204 height 316
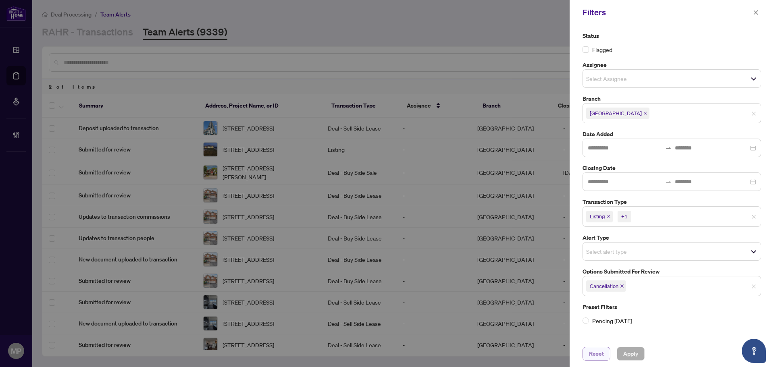
click at [591, 353] on span "Reset" at bounding box center [596, 353] width 15 height 13
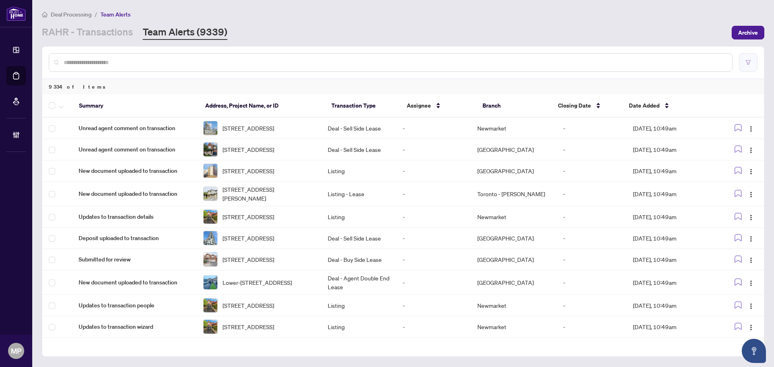
click at [749, 63] on icon "filter" at bounding box center [748, 63] width 6 height 6
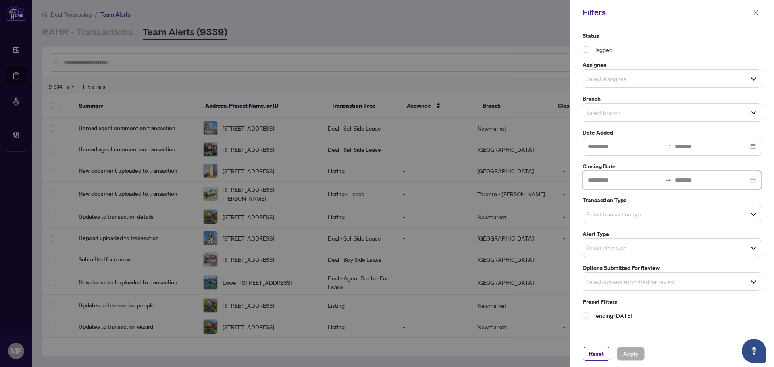
click at [617, 177] on input at bounding box center [625, 180] width 74 height 9
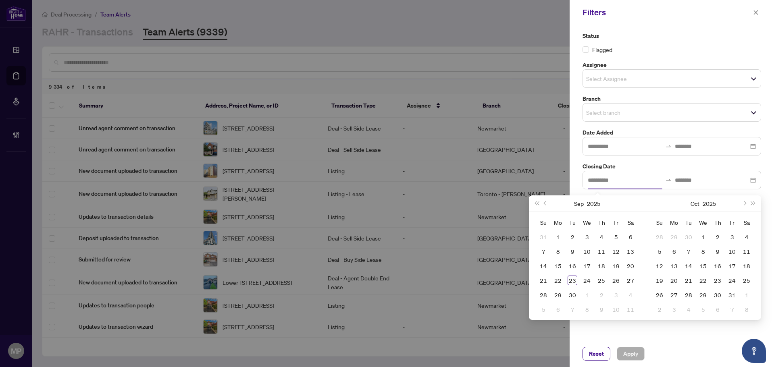
click at [708, 31] on div "Status Flagged Assignee Select Assignee Branch Select branch Date Added Closing…" at bounding box center [672, 183] width 204 height 316
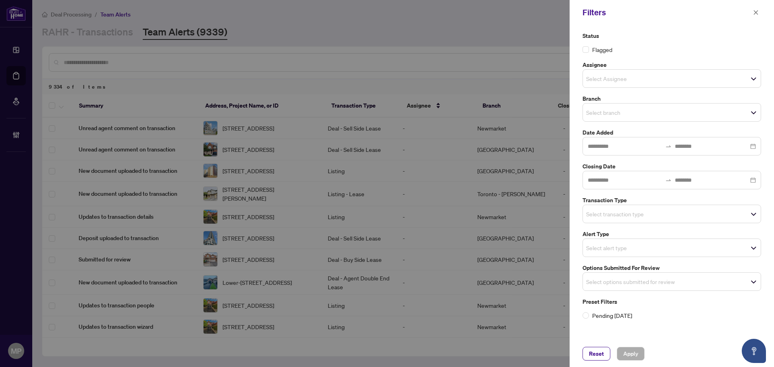
click at [617, 214] on input "search" at bounding box center [614, 214] width 56 height 10
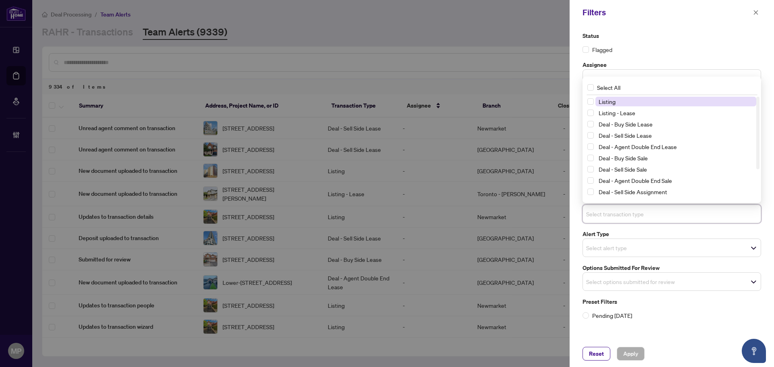
click at [601, 104] on span "Listing" at bounding box center [607, 101] width 17 height 7
click at [602, 114] on span "Listing - Lease" at bounding box center [617, 112] width 37 height 7
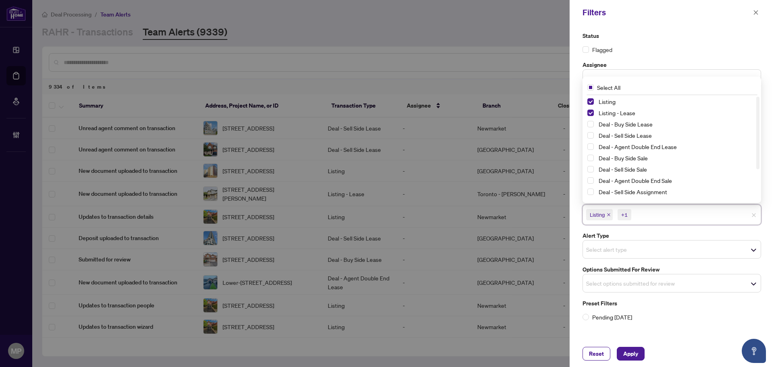
click at [622, 287] on input "search" at bounding box center [614, 284] width 56 height 10
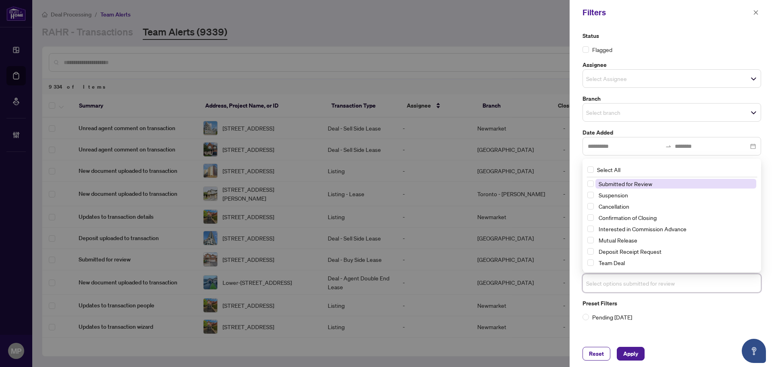
click at [686, 333] on div "Status Flagged Assignee Select Assignee Branch Select branch Date Added Closing…" at bounding box center [672, 183] width 204 height 316
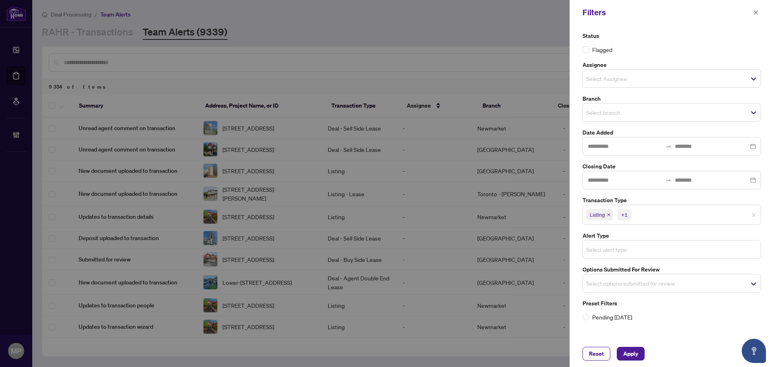
click at [610, 249] on input "search" at bounding box center [614, 250] width 56 height 10
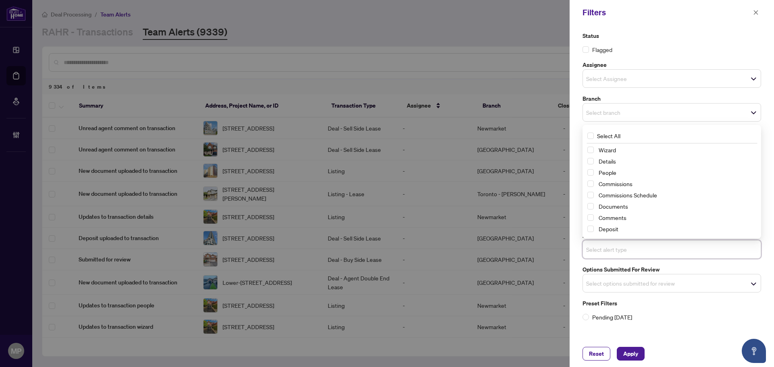
click at [630, 288] on input "search" at bounding box center [614, 284] width 56 height 10
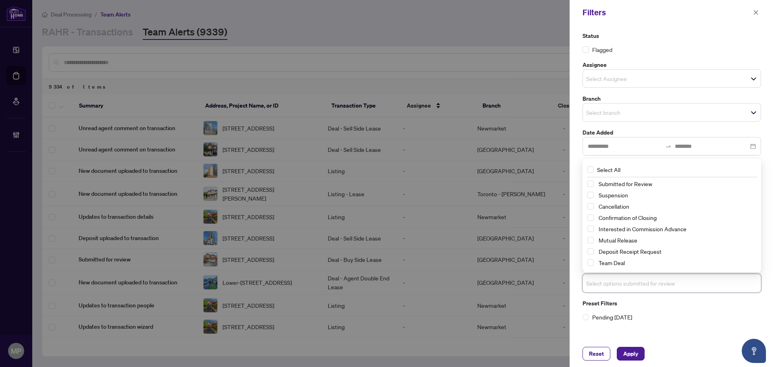
click at [589, 203] on div "Cancellation" at bounding box center [671, 207] width 169 height 10
click at [590, 206] on span "Select Cancellation" at bounding box center [590, 206] width 6 height 6
click at [628, 353] on span "Apply" at bounding box center [630, 353] width 15 height 13
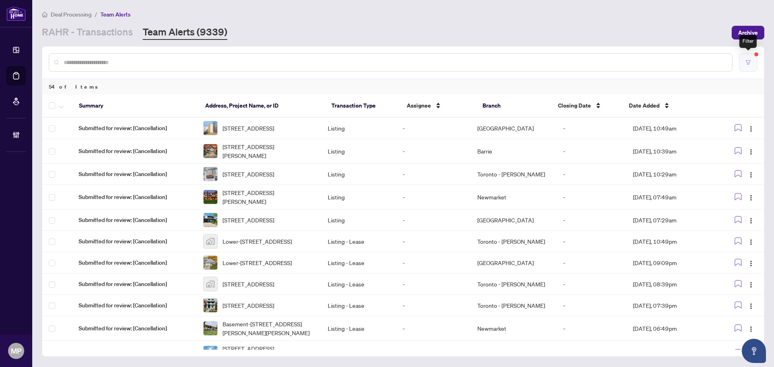
click at [747, 62] on icon "filter" at bounding box center [748, 63] width 6 height 6
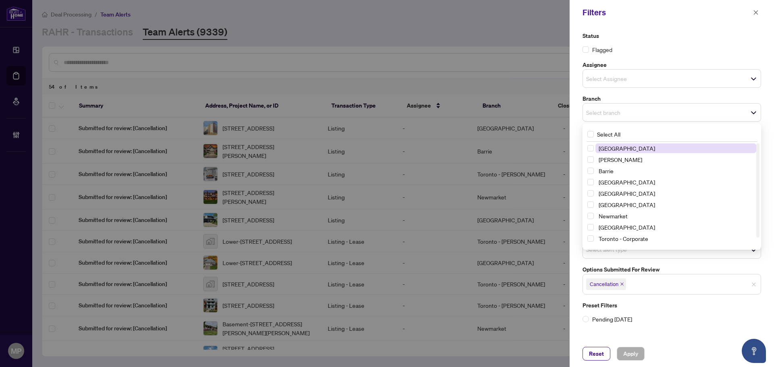
click at [613, 104] on div "Select branch" at bounding box center [671, 112] width 179 height 19
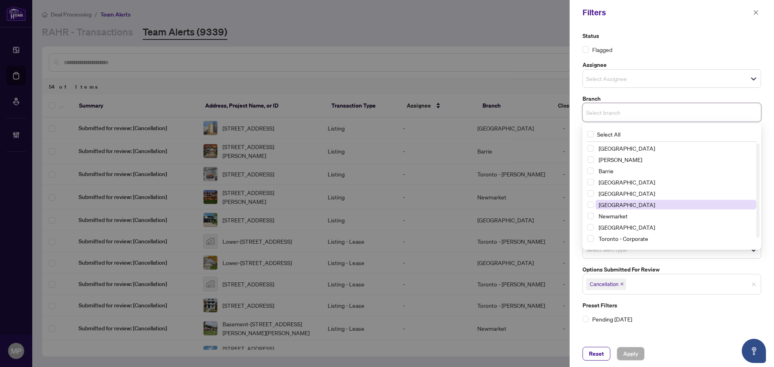
click at [615, 204] on span "Mississauga" at bounding box center [627, 204] width 56 height 7
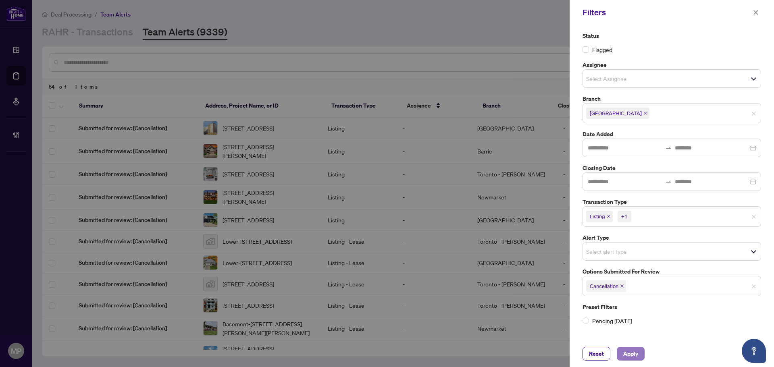
click at [628, 354] on span "Apply" at bounding box center [630, 353] width 15 height 13
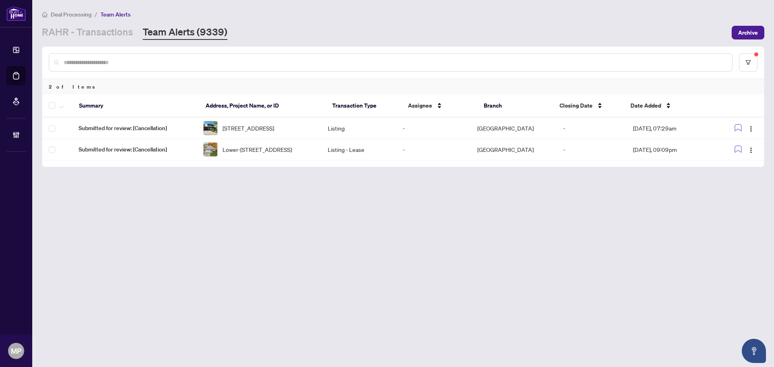
click at [183, 317] on main "Deal Processing / Team Alerts RAHR - Transactions Team Alerts (9339) Archive 2 …" at bounding box center [403, 183] width 742 height 367
click at [757, 63] on button "button" at bounding box center [748, 62] width 19 height 19
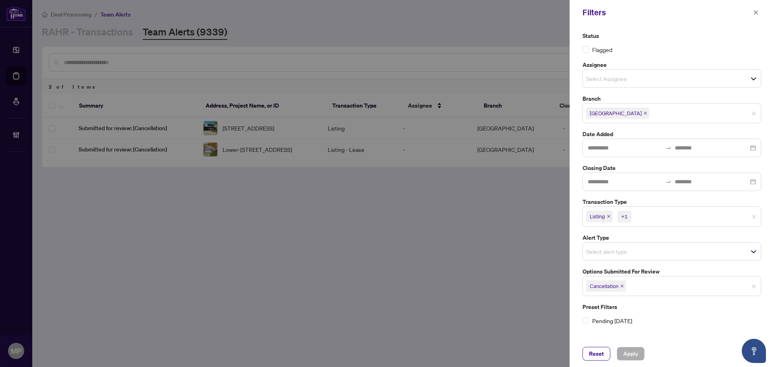
click at [448, 292] on div at bounding box center [387, 183] width 774 height 367
click at [755, 14] on icon "close" at bounding box center [756, 12] width 4 height 4
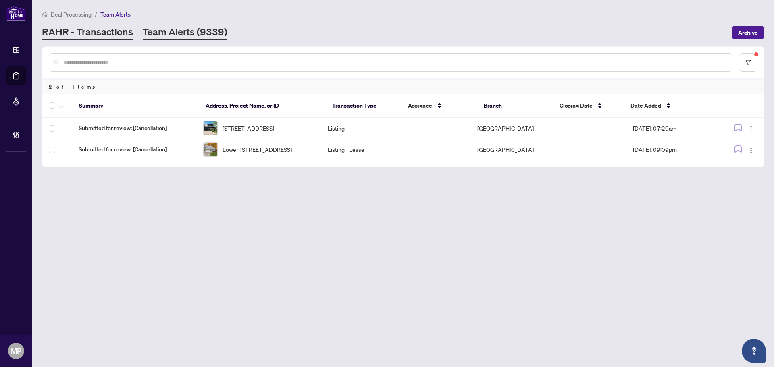
click at [101, 37] on link "RAHR - Transactions" at bounding box center [87, 32] width 91 height 15
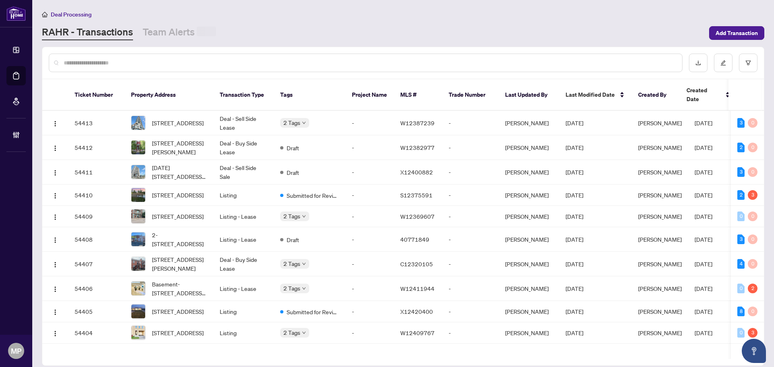
click at [216, 57] on div at bounding box center [366, 63] width 634 height 19
click at [210, 65] on input "text" at bounding box center [370, 62] width 612 height 9
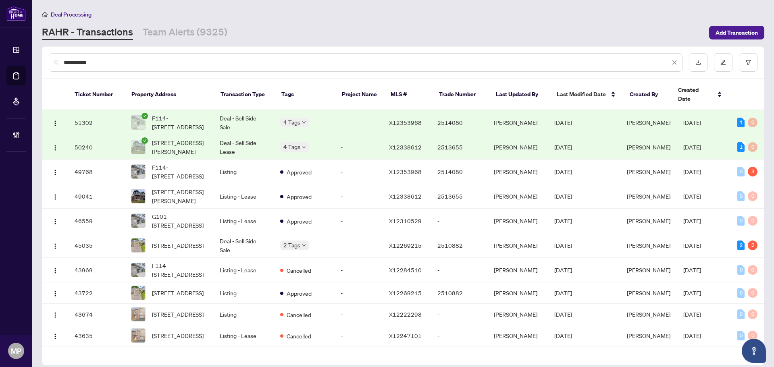
click at [85, 60] on input "**********" at bounding box center [367, 62] width 606 height 9
click at [200, 62] on input "*****" at bounding box center [367, 62] width 606 height 9
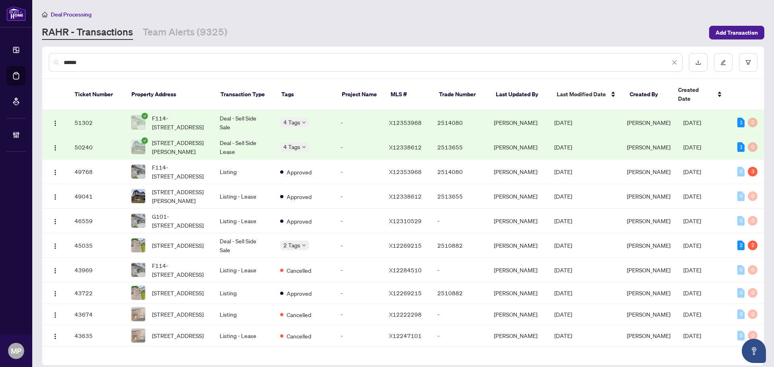
click at [200, 62] on input "*****" at bounding box center [367, 62] width 606 height 9
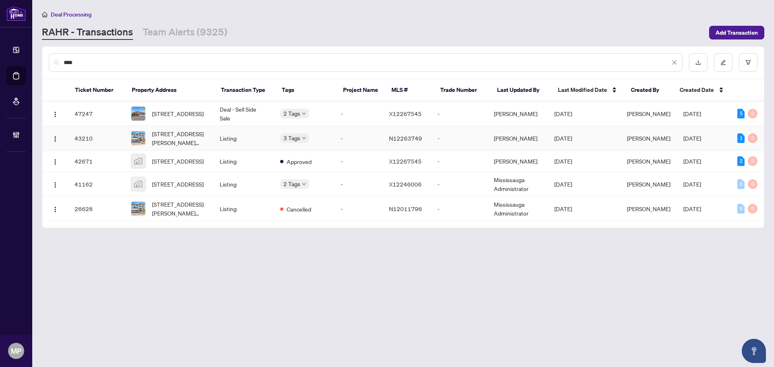
type input "****"
click at [108, 135] on td "43210" at bounding box center [96, 138] width 56 height 25
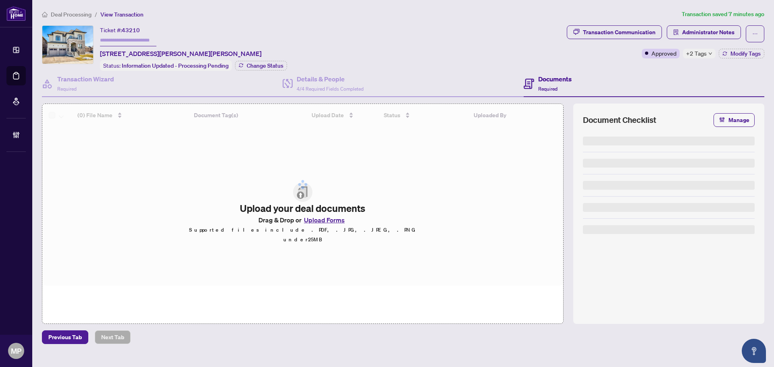
click at [703, 56] on span "+2 Tags" at bounding box center [696, 53] width 21 height 9
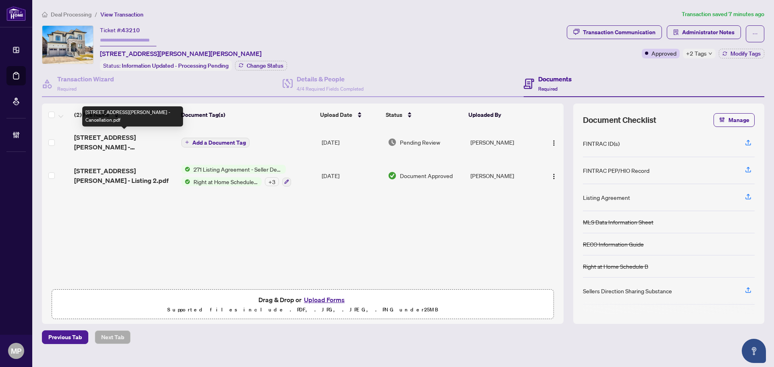
click at [108, 141] on span "1 Pietrowski Drive - Cancellation.pdf" at bounding box center [124, 142] width 101 height 19
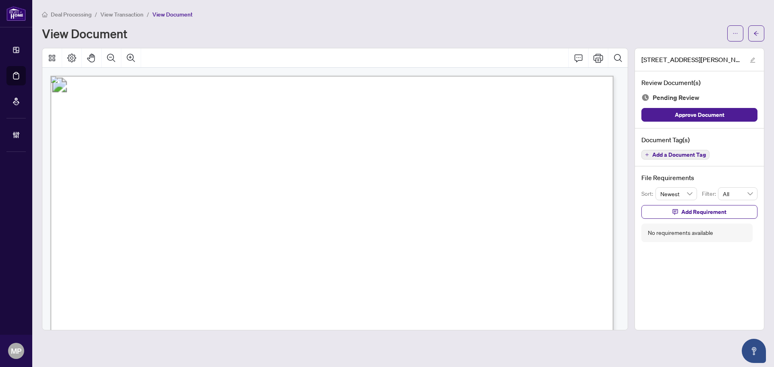
click at [716, 288] on div "1 Pietrowski Drive - Cancellation.pdf Review Document(s) Pending Review Approve…" at bounding box center [699, 189] width 130 height 283
click at [677, 157] on span "Add a Document Tag" at bounding box center [679, 155] width 54 height 6
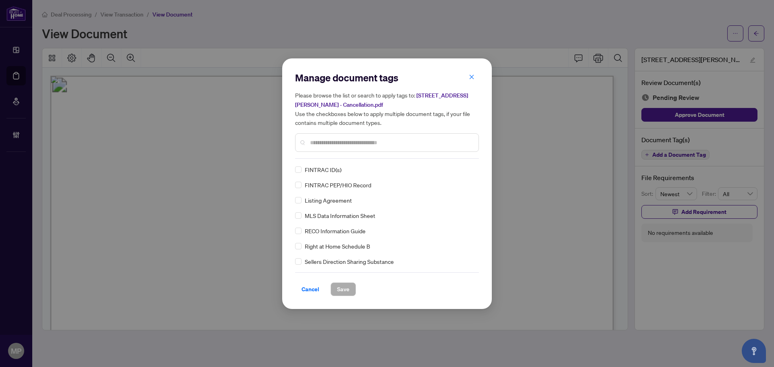
click at [370, 158] on div "Manage document tags Please browse the list or search to apply tags to: 1 Pietr…" at bounding box center [387, 114] width 184 height 87
drag, startPoint x: 362, startPoint y: 144, endPoint x: 355, endPoint y: 126, distance: 19.4
click at [362, 143] on input "text" at bounding box center [391, 142] width 162 height 9
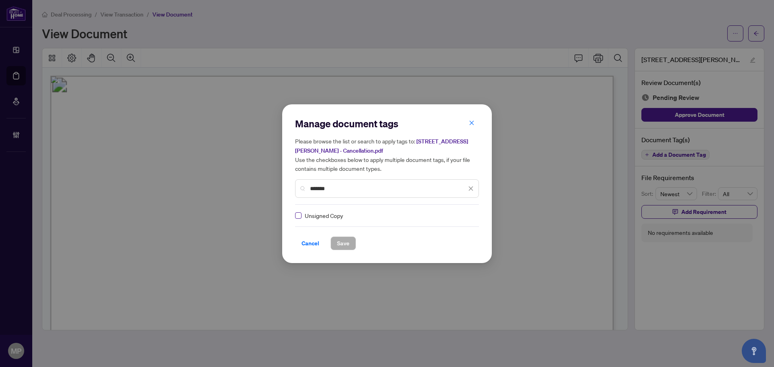
click at [300, 219] on label at bounding box center [298, 215] width 6 height 9
click at [467, 217] on div at bounding box center [465, 216] width 15 height 8
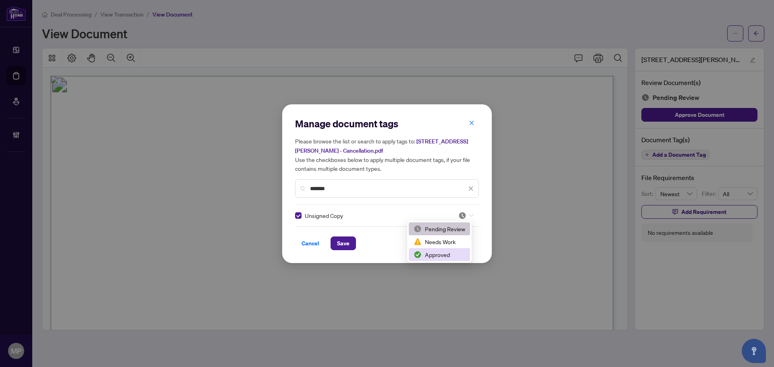
click at [443, 254] on div "Approved" at bounding box center [440, 254] width 52 height 9
click at [347, 184] on input "*******" at bounding box center [388, 188] width 156 height 9
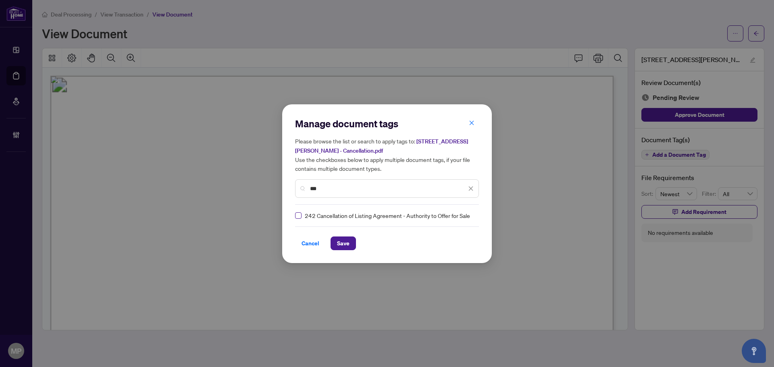
type input "***"
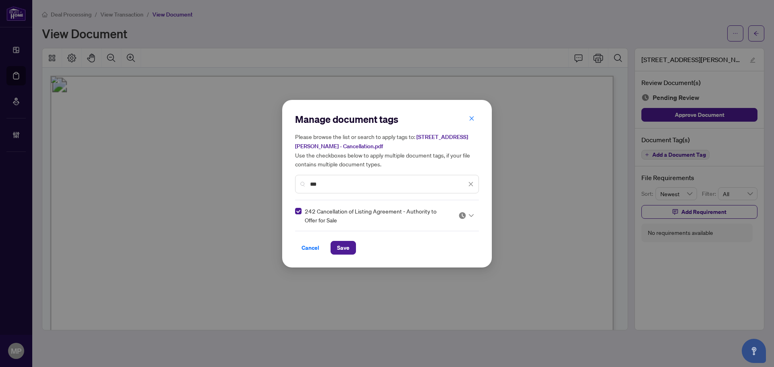
click at [471, 219] on div at bounding box center [465, 216] width 15 height 8
click at [447, 257] on div "Approved" at bounding box center [442, 254] width 52 height 9
click at [349, 241] on span "Save" at bounding box center [343, 247] width 12 height 13
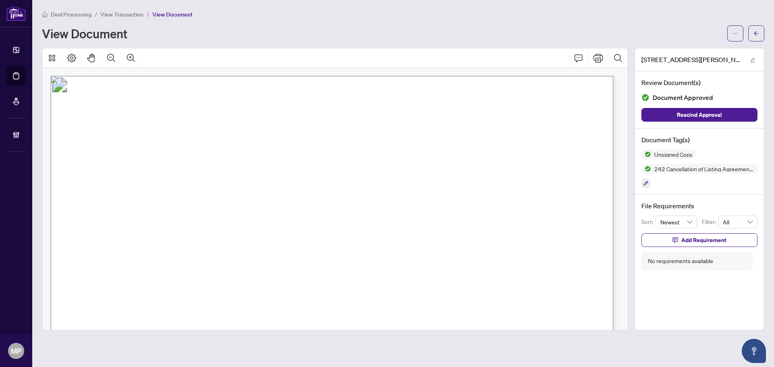
click at [712, 21] on div "Deal Processing / View Transaction / View Document View Document" at bounding box center [403, 26] width 722 height 32
click at [740, 31] on button "button" at bounding box center [735, 33] width 16 height 16
click at [715, 52] on span "Download" at bounding box center [706, 50] width 61 height 9
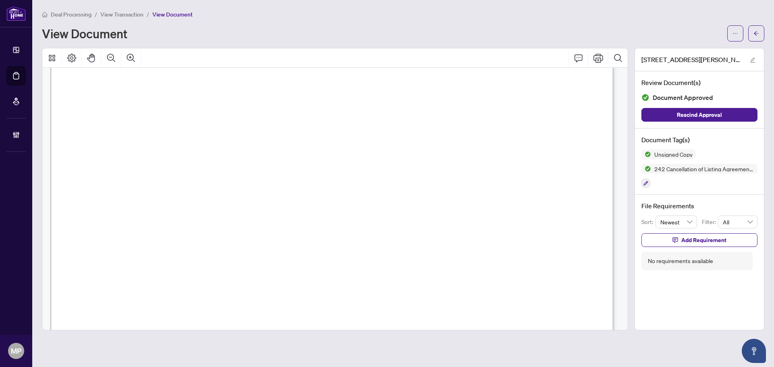
scroll to position [40, 0]
click at [754, 29] on span "button" at bounding box center [756, 33] width 6 height 13
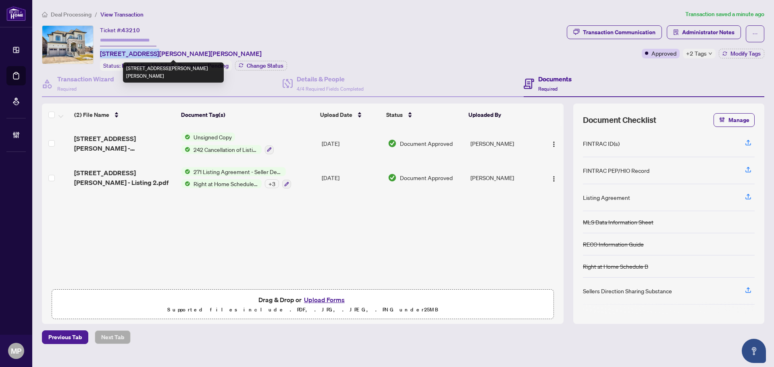
drag, startPoint x: 144, startPoint y: 52, endPoint x: 100, endPoint y: 53, distance: 44.0
click at [100, 53] on span "1 Pietrowski Dr, Georgina, Ontario L4P 0J7, Canada" at bounding box center [181, 54] width 162 height 10
copy span "1 Pietrowski Dr,"
click at [737, 55] on span "Modify Tags" at bounding box center [745, 54] width 30 height 6
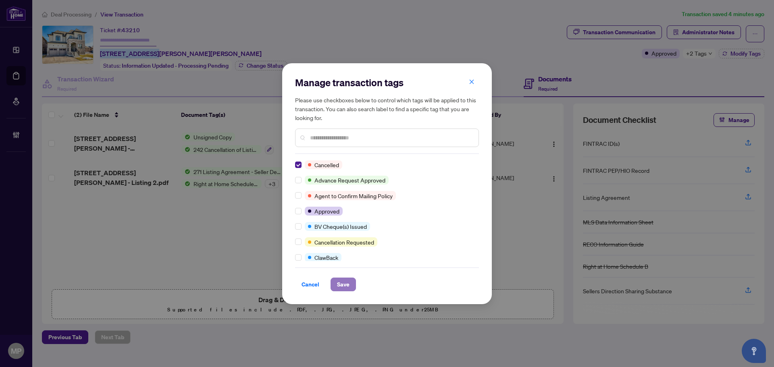
click at [340, 288] on span "Save" at bounding box center [343, 284] width 12 height 13
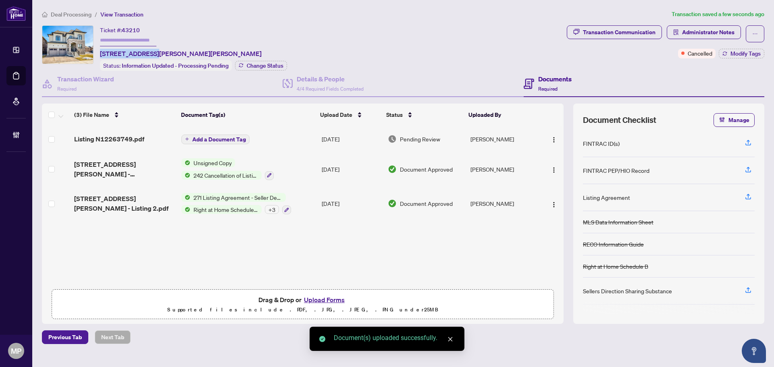
click at [225, 137] on span "Add a Document Tag" at bounding box center [219, 140] width 54 height 6
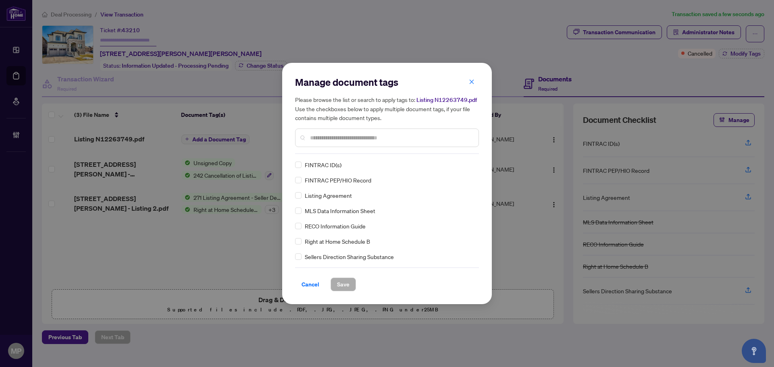
click at [347, 138] on input "text" at bounding box center [391, 137] width 162 height 9
drag, startPoint x: 481, startPoint y: 156, endPoint x: 473, endPoint y: 163, distance: 10.3
click at [481, 157] on div "Manage document tags Please browse the list or search to apply tags to: Listing…" at bounding box center [387, 183] width 210 height 241
click at [461, 170] on input "search" at bounding box center [462, 165] width 8 height 12
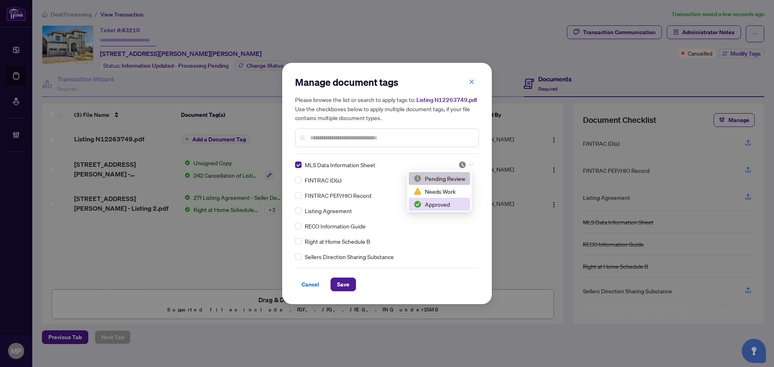
drag, startPoint x: 443, startPoint y: 201, endPoint x: 434, endPoint y: 212, distance: 13.8
click at [443, 202] on div "Approved" at bounding box center [440, 204] width 52 height 9
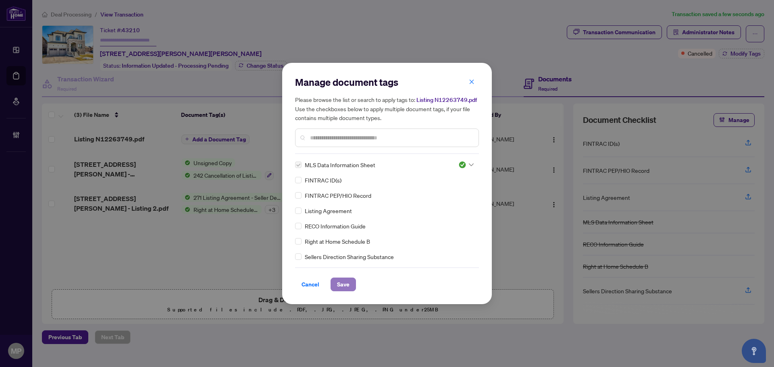
click at [343, 286] on span "Save" at bounding box center [343, 284] width 12 height 13
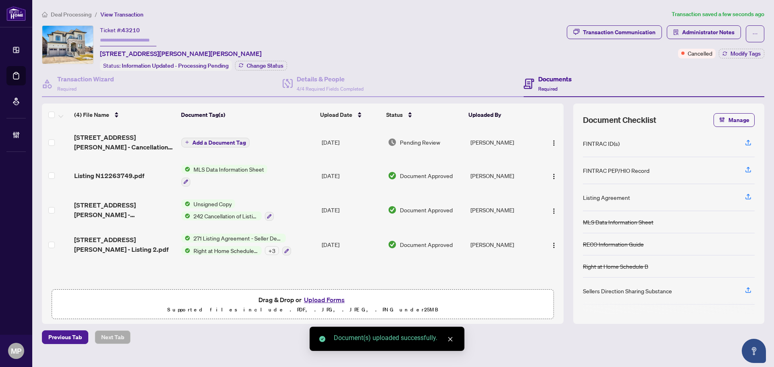
click at [230, 142] on span "Add a Document Tag" at bounding box center [219, 143] width 54 height 6
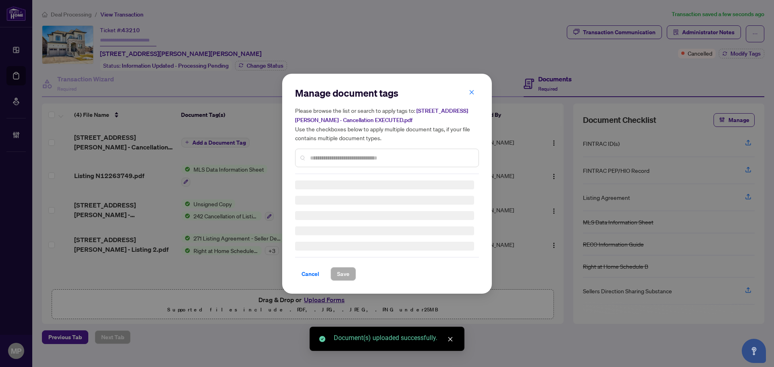
click at [362, 156] on div "Manage document tags Please browse the list or search to apply tags to: 1 Pietr…" at bounding box center [387, 130] width 184 height 87
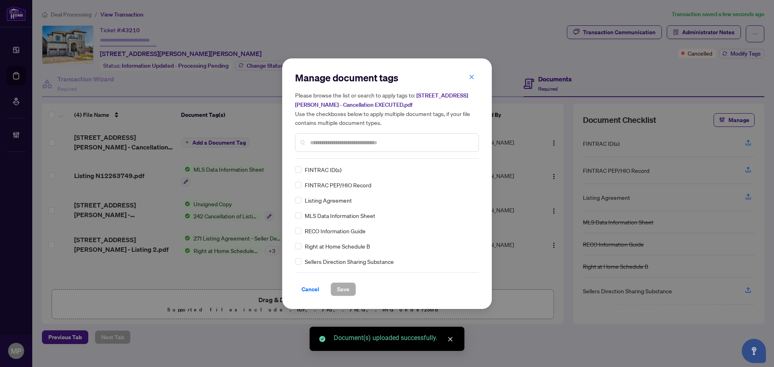
click at [384, 144] on input "text" at bounding box center [391, 142] width 162 height 9
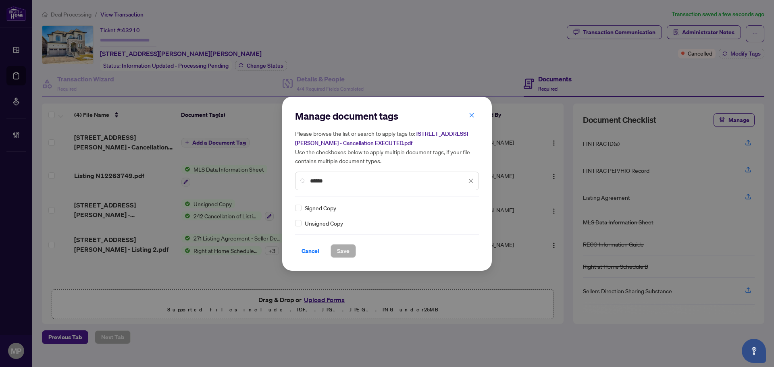
drag, startPoint x: 289, startPoint y: 211, endPoint x: 304, endPoint y: 204, distance: 16.6
click at [295, 210] on div "Manage document tags Please browse the list or search to apply tags to: 1 Pietr…" at bounding box center [387, 184] width 210 height 174
click at [320, 177] on input "******" at bounding box center [388, 181] width 156 height 9
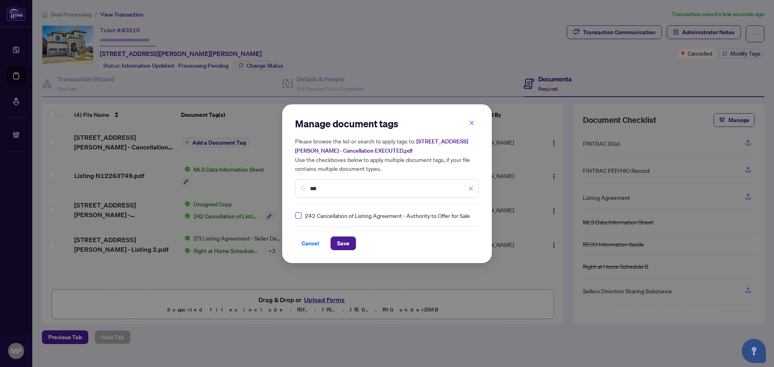
type input "***"
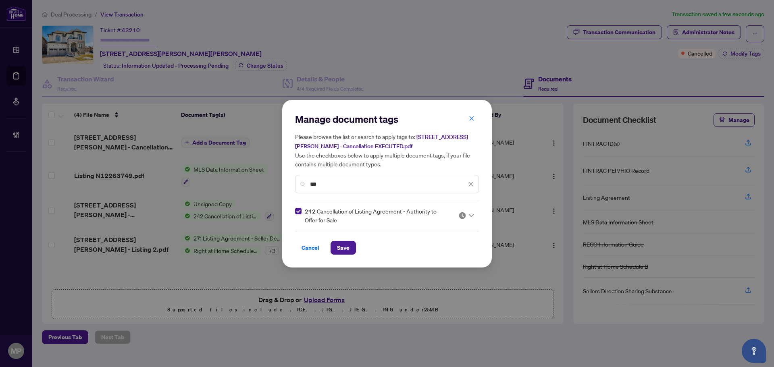
click at [467, 215] on div at bounding box center [465, 216] width 15 height 8
click at [457, 256] on div "Approved" at bounding box center [442, 254] width 52 height 9
click at [468, 182] on span "***" at bounding box center [392, 184] width 164 height 9
click at [471, 182] on span "***" at bounding box center [392, 184] width 164 height 9
click at [471, 182] on icon "close" at bounding box center [471, 184] width 6 height 6
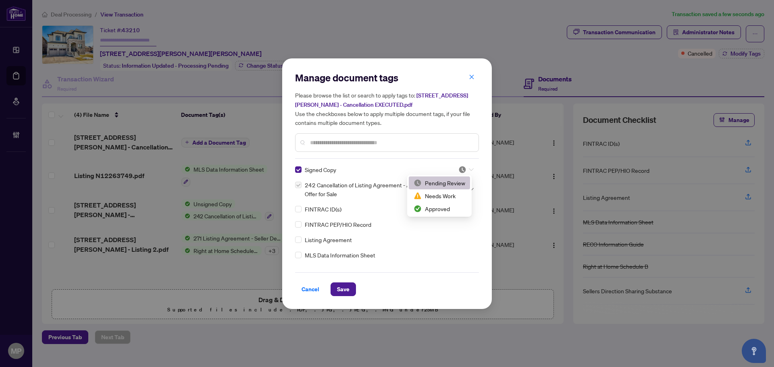
click at [455, 170] on div at bounding box center [463, 170] width 21 height 8
click at [451, 203] on div "Approved" at bounding box center [439, 208] width 61 height 13
click at [350, 289] on button "Save" at bounding box center [343, 290] width 25 height 14
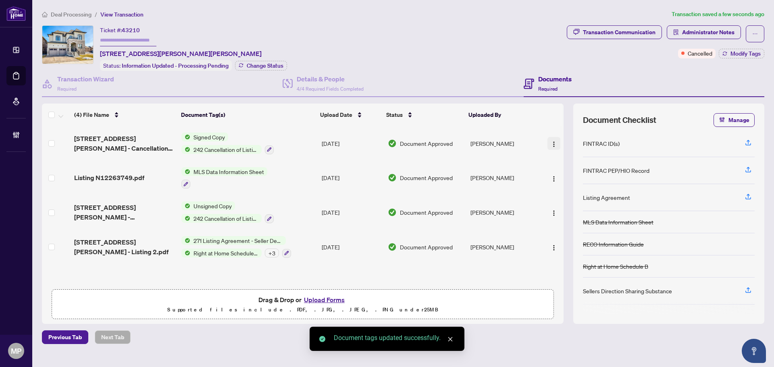
click at [547, 140] on button "button" at bounding box center [553, 143] width 13 height 13
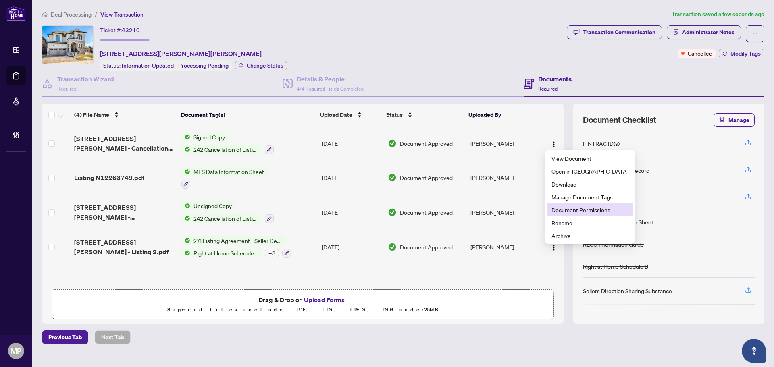
click at [593, 211] on span "Document Permissions" at bounding box center [589, 210] width 77 height 9
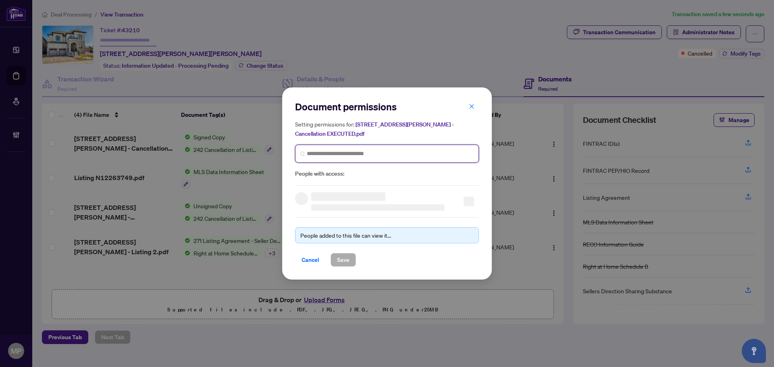
click at [322, 150] on input "search" at bounding box center [390, 154] width 167 height 8
type input "*****"
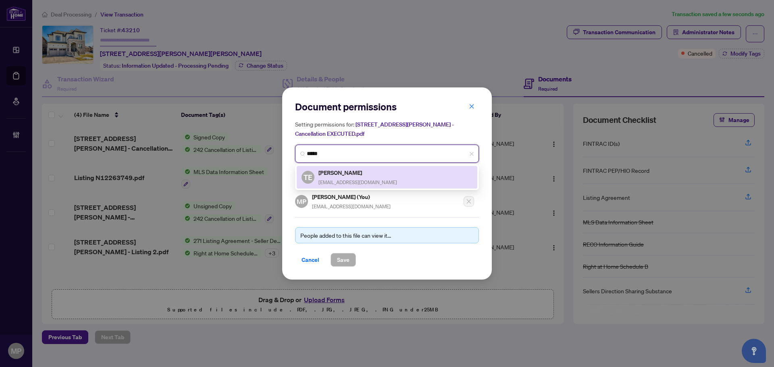
click at [349, 179] on span "tedewere@gmail.com" at bounding box center [357, 182] width 79 height 6
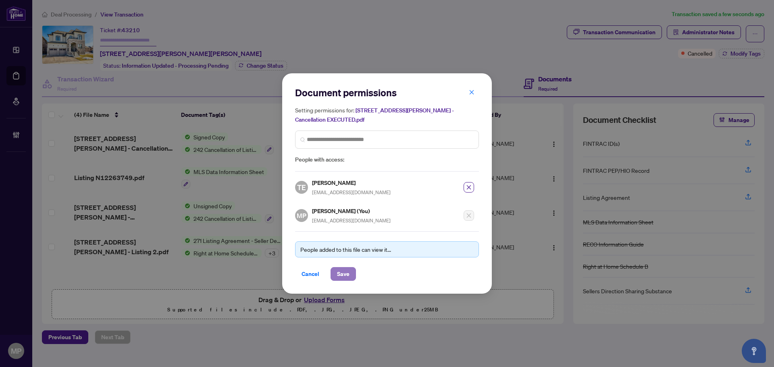
click at [339, 268] on span "Save" at bounding box center [343, 274] width 12 height 13
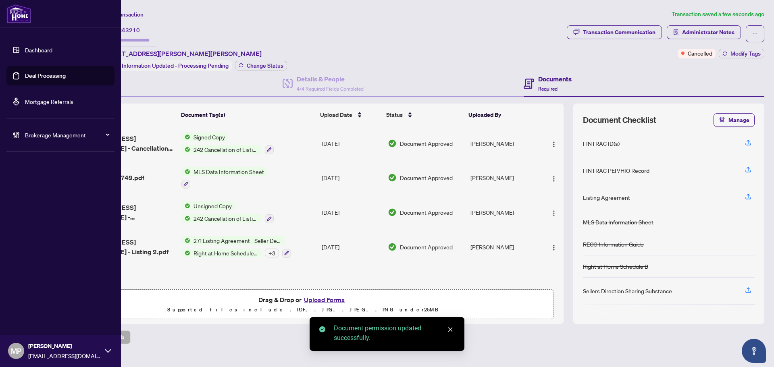
click at [39, 79] on link "Deal Processing" at bounding box center [45, 75] width 41 height 7
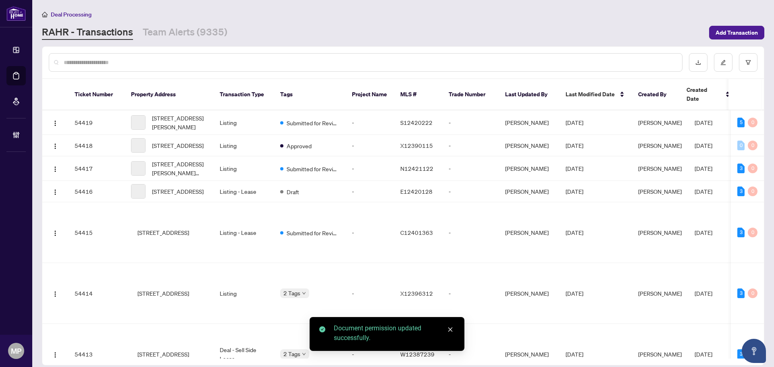
click at [195, 62] on input "text" at bounding box center [370, 62] width 612 height 9
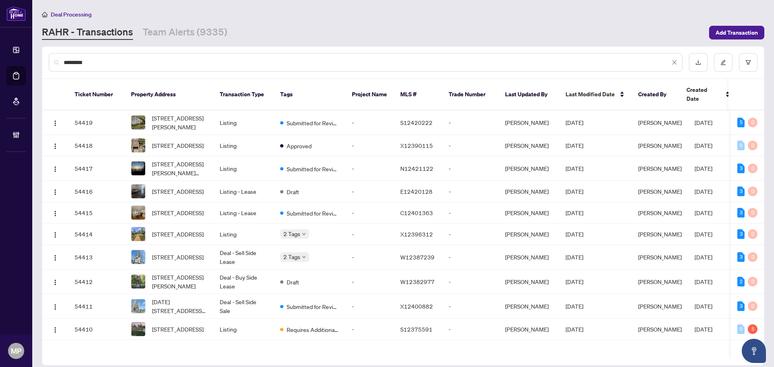
type input "*********"
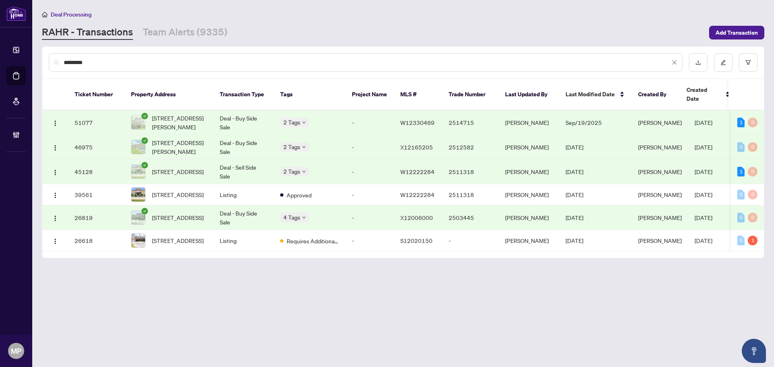
click at [107, 160] on td "45128" at bounding box center [96, 172] width 56 height 25
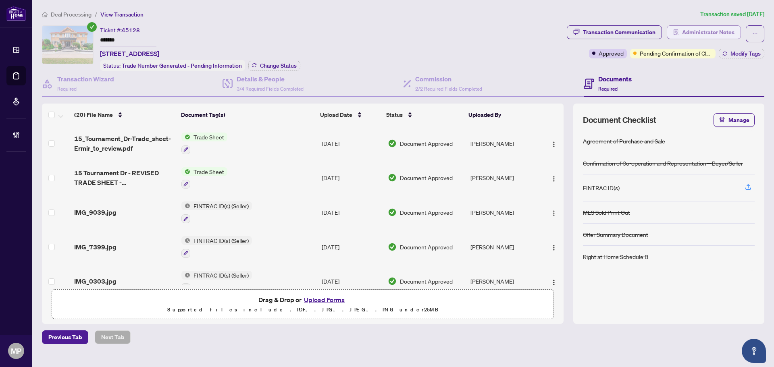
click at [711, 31] on span "Administrator Notes" at bounding box center [708, 32] width 52 height 13
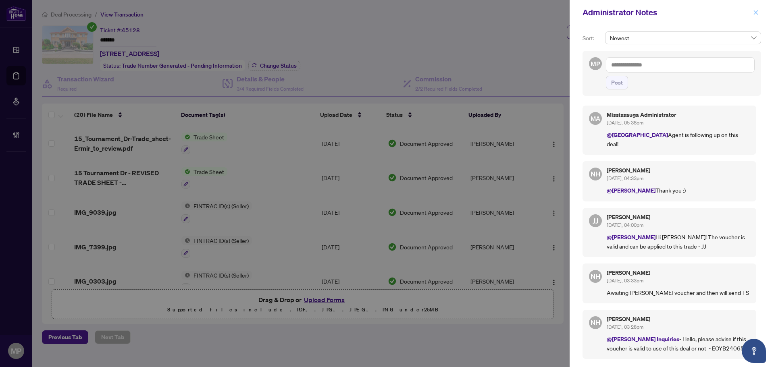
click at [754, 13] on icon "close" at bounding box center [756, 13] width 6 height 6
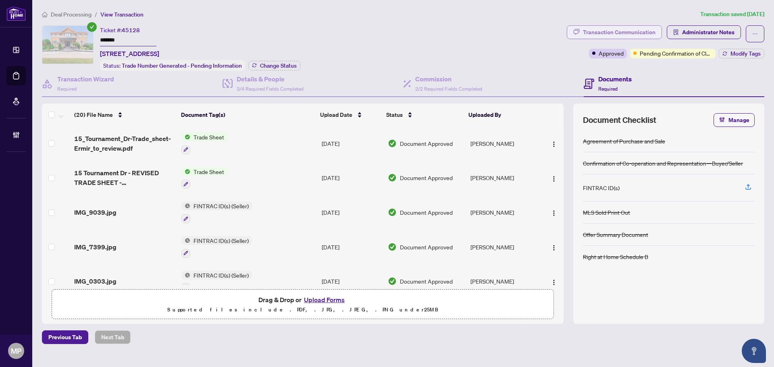
click at [639, 33] on div "Transaction Communication" at bounding box center [619, 32] width 73 height 13
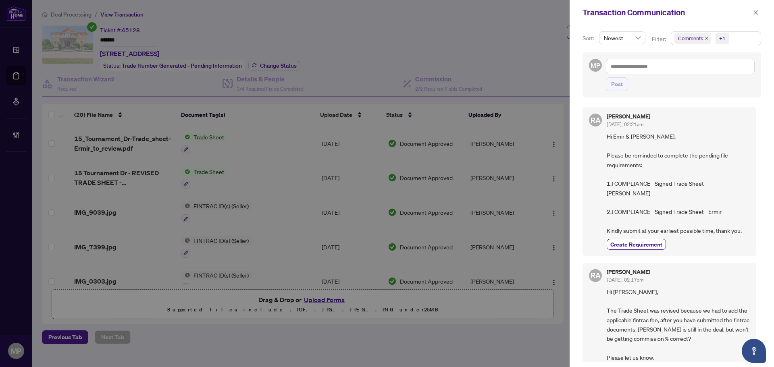
click at [473, 61] on div at bounding box center [387, 183] width 774 height 367
click at [753, 11] on icon "close" at bounding box center [756, 13] width 6 height 6
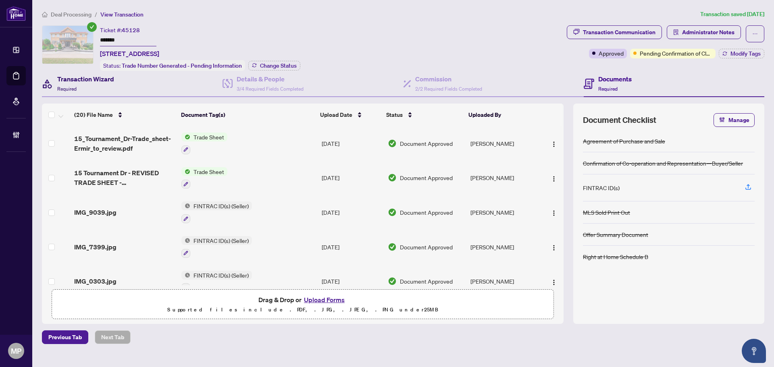
click at [87, 91] on div "Transaction Wizard Required" at bounding box center [85, 83] width 57 height 19
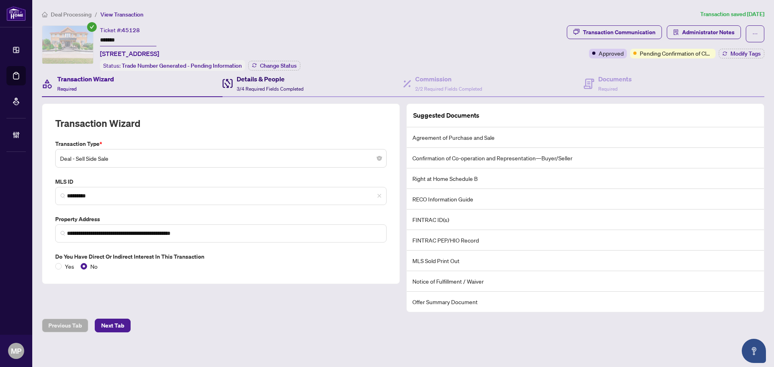
click at [285, 86] on span "3/4 Required Fields Completed" at bounding box center [270, 89] width 67 height 6
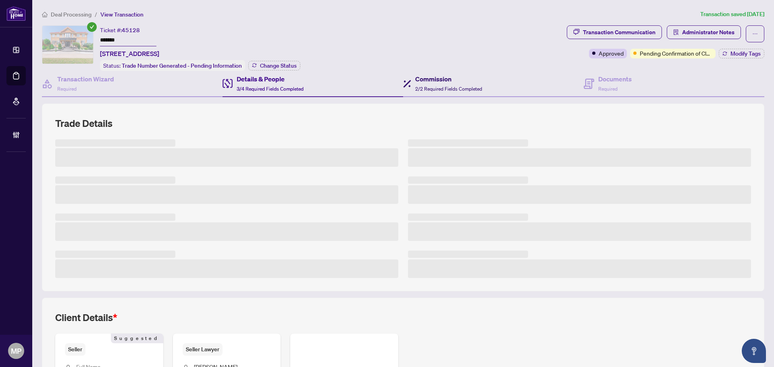
click at [451, 84] on div "Commission 2/2 Required Fields Completed" at bounding box center [448, 83] width 67 height 19
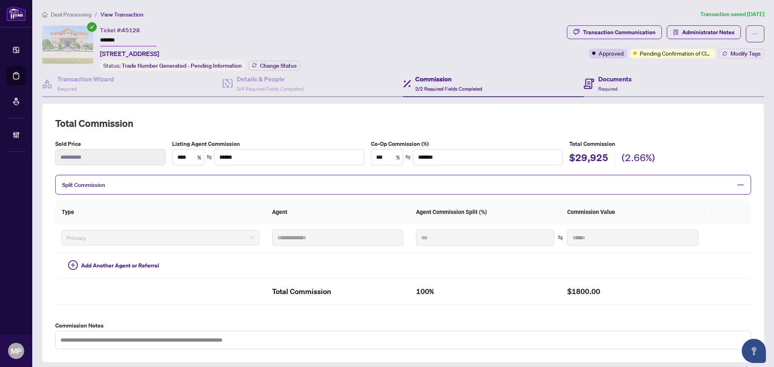
click at [585, 96] on div "Documents Required" at bounding box center [674, 84] width 181 height 26
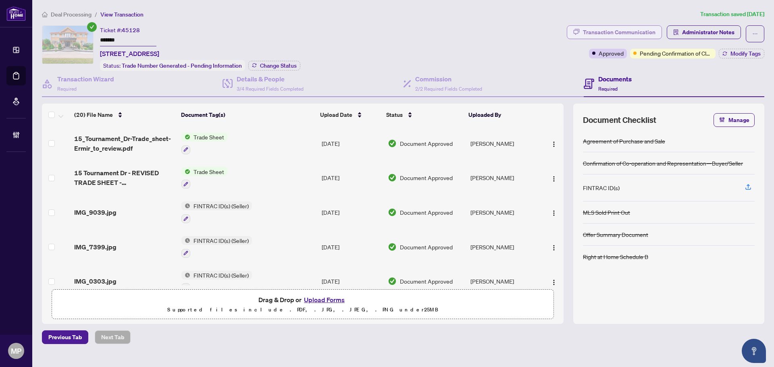
click at [620, 36] on div "Transaction Communication" at bounding box center [619, 32] width 73 height 13
type textarea "**********"
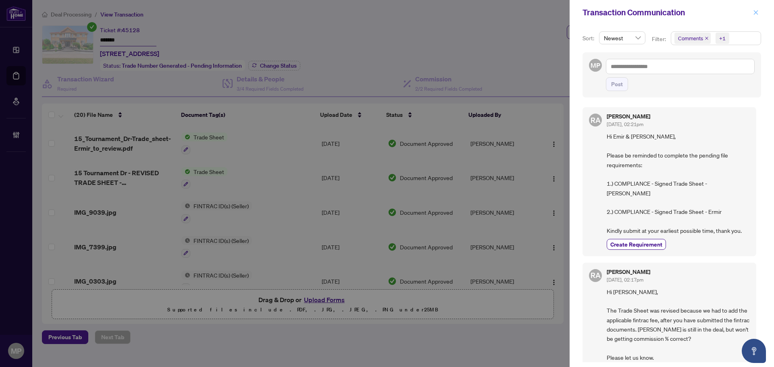
click at [753, 12] on icon "close" at bounding box center [756, 13] width 6 height 6
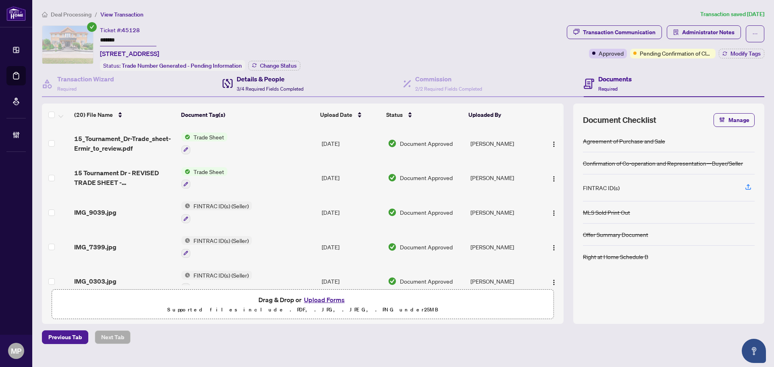
click at [231, 81] on icon at bounding box center [228, 83] width 10 height 9
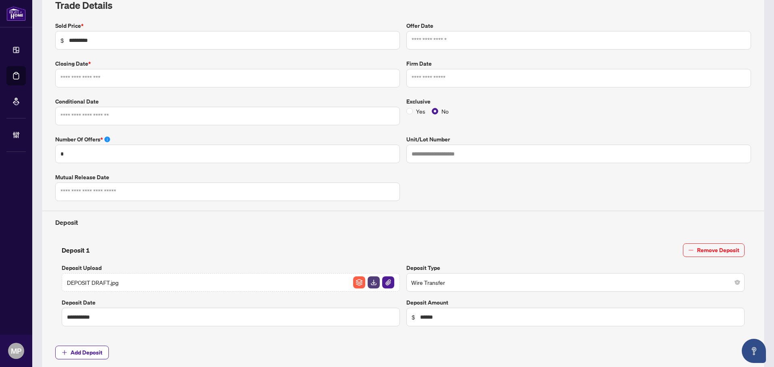
type input "**********"
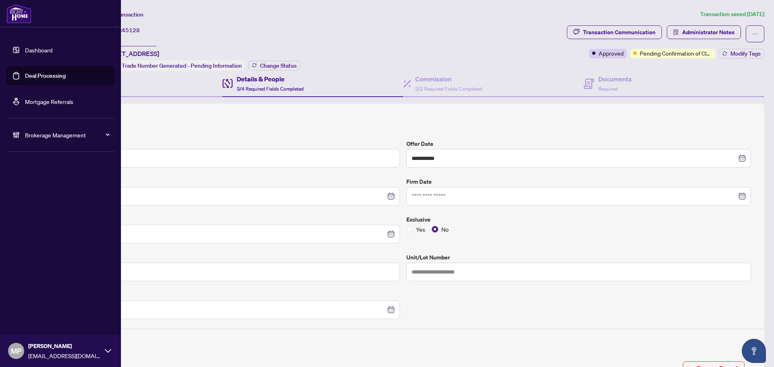
click at [47, 77] on link "Deal Processing" at bounding box center [45, 75] width 41 height 7
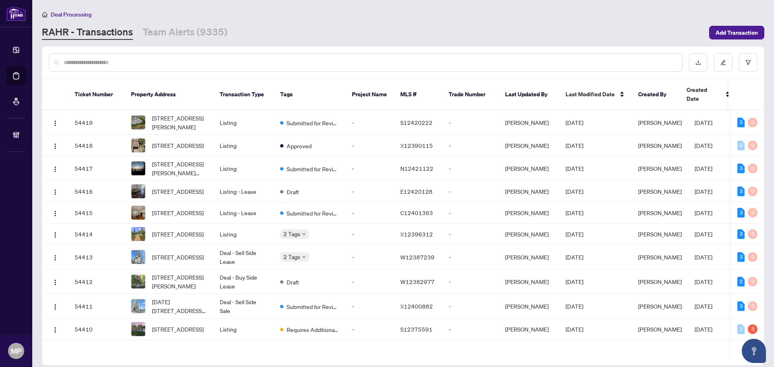
click at [447, 61] on input "text" at bounding box center [370, 62] width 612 height 9
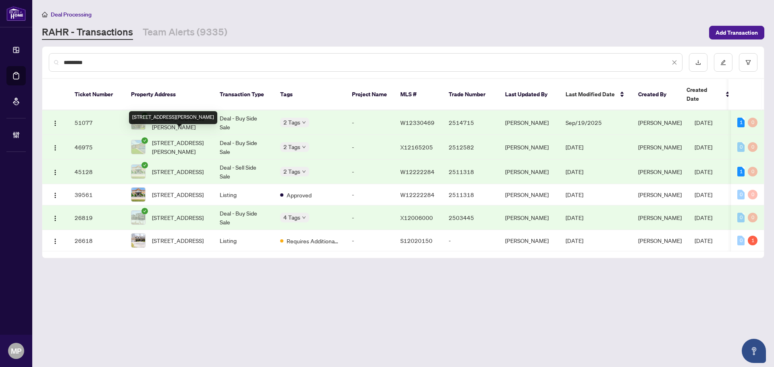
type input "*********"
click at [197, 138] on span "41 Jackson Crt, Welland, Ontario L3C 7G2, Canada" at bounding box center [179, 147] width 55 height 18
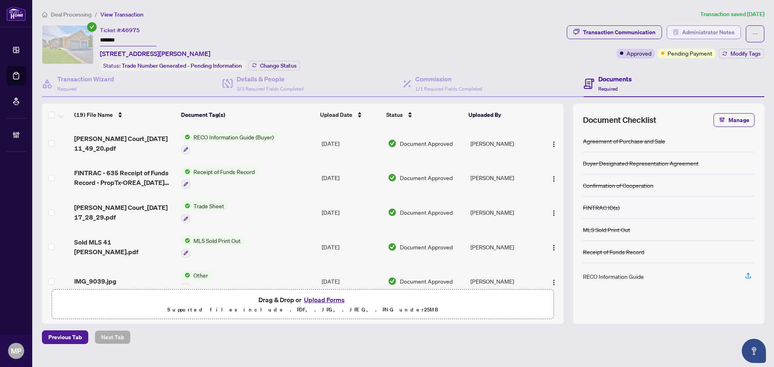
click at [705, 36] on span "Administrator Notes" at bounding box center [708, 32] width 52 height 13
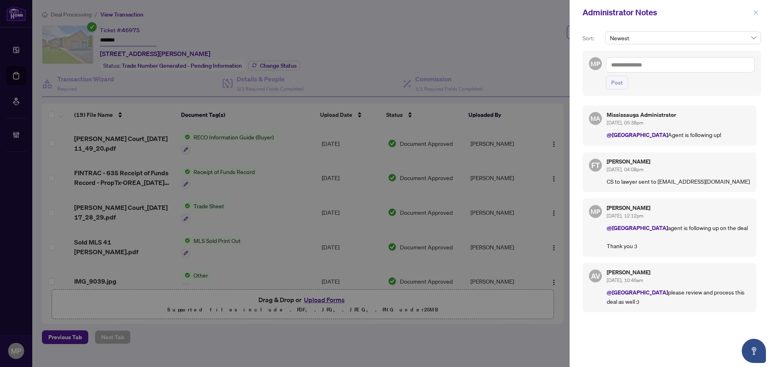
click at [760, 12] on button "button" at bounding box center [756, 13] width 10 height 10
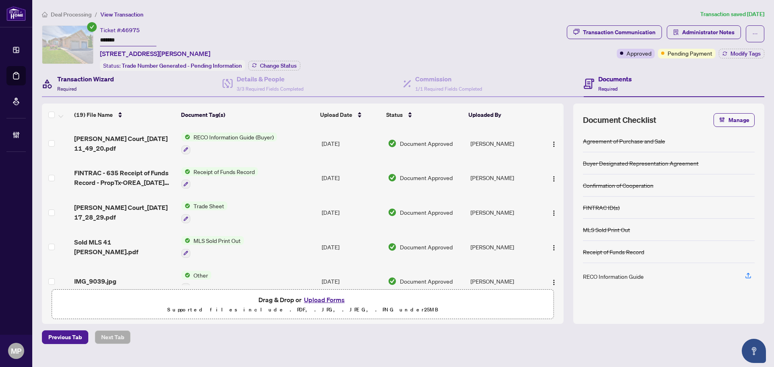
click at [83, 91] on div "Transaction Wizard Required" at bounding box center [85, 83] width 57 height 19
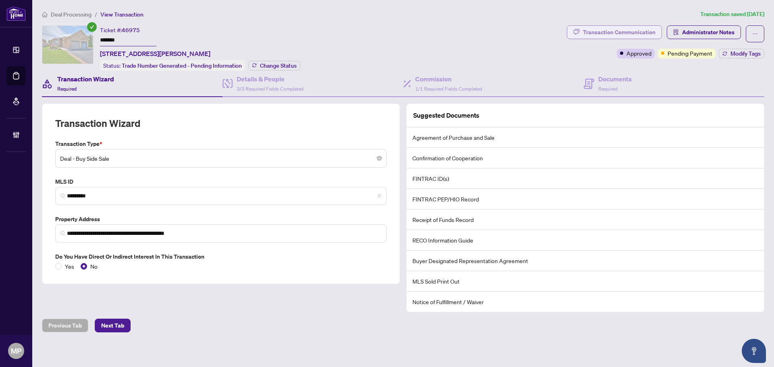
click at [637, 26] on div "Transaction Communication" at bounding box center [619, 32] width 73 height 13
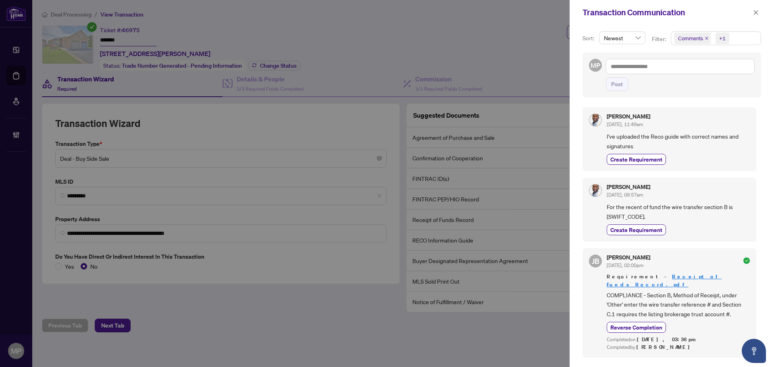
click at [749, 13] on div "Transaction Communication" at bounding box center [666, 12] width 168 height 12
click at [758, 12] on icon "close" at bounding box center [756, 13] width 6 height 6
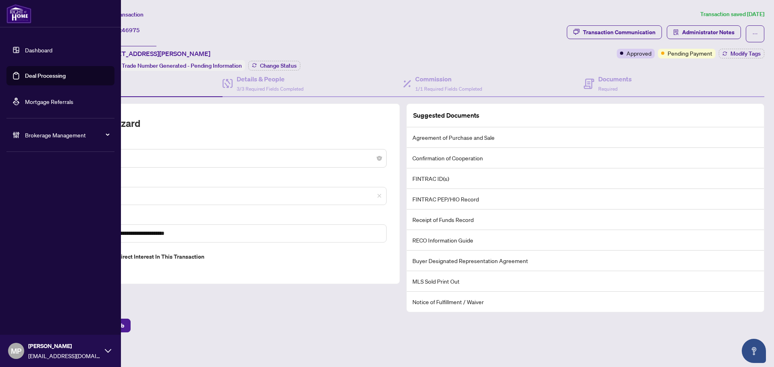
click at [25, 79] on link "Deal Processing" at bounding box center [45, 75] width 41 height 7
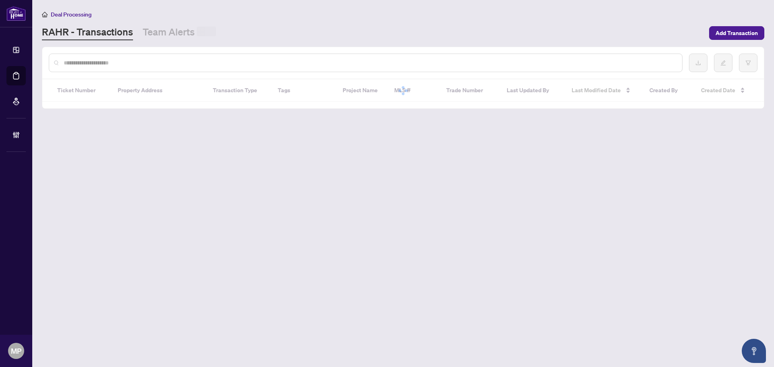
drag, startPoint x: 187, startPoint y: 69, endPoint x: 210, endPoint y: 64, distance: 24.0
click at [193, 69] on div at bounding box center [366, 63] width 634 height 19
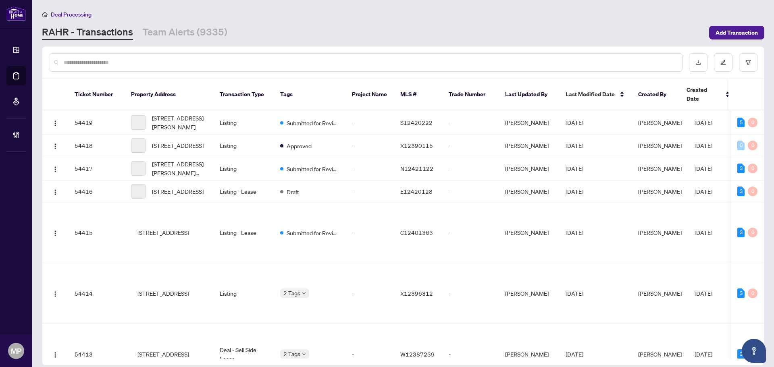
click at [210, 64] on input "text" at bounding box center [370, 62] width 612 height 9
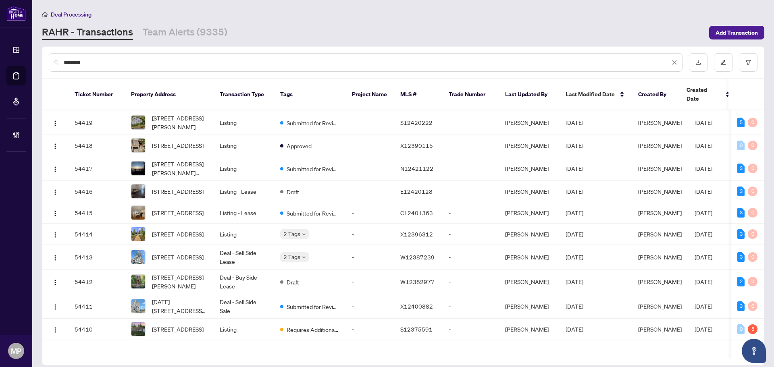
type input "********"
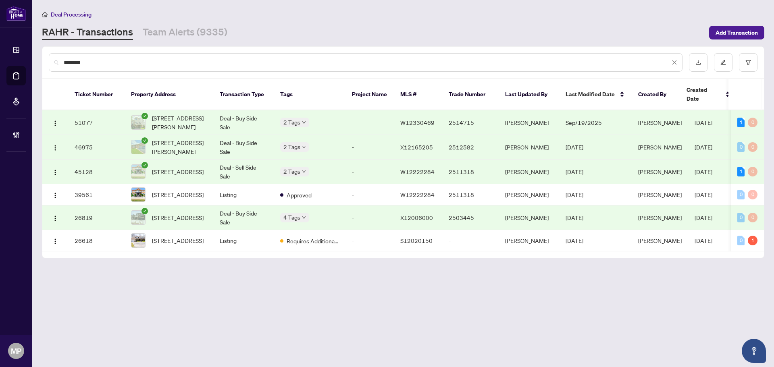
click at [111, 110] on td "51077" at bounding box center [96, 122] width 56 height 25
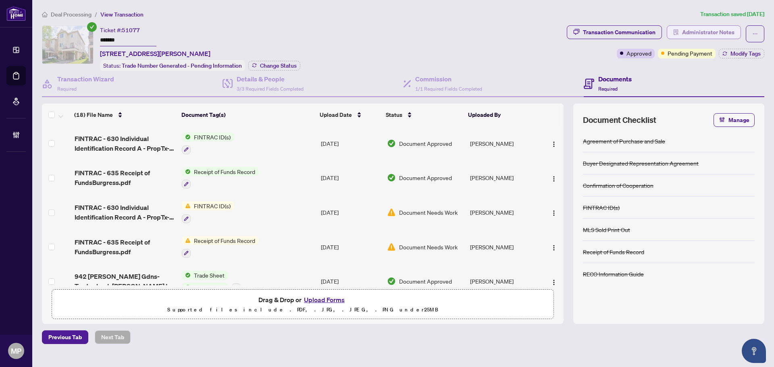
click at [729, 26] on span "Administrator Notes" at bounding box center [708, 32] width 52 height 13
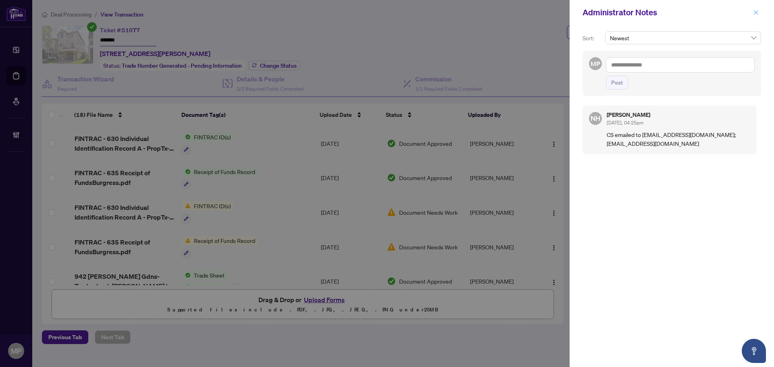
click at [758, 13] on icon "close" at bounding box center [756, 13] width 6 height 6
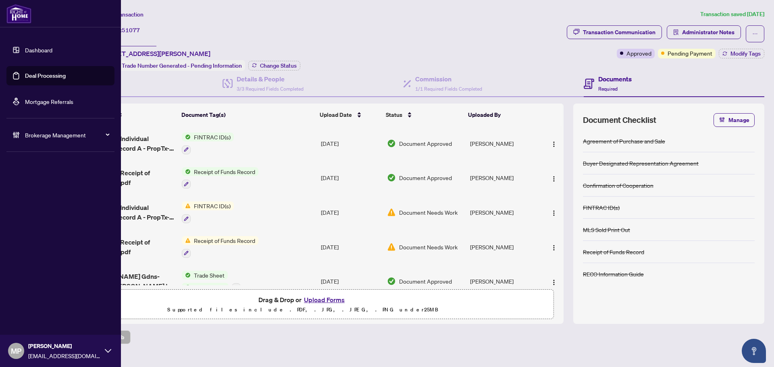
click at [43, 77] on link "Deal Processing" at bounding box center [45, 75] width 41 height 7
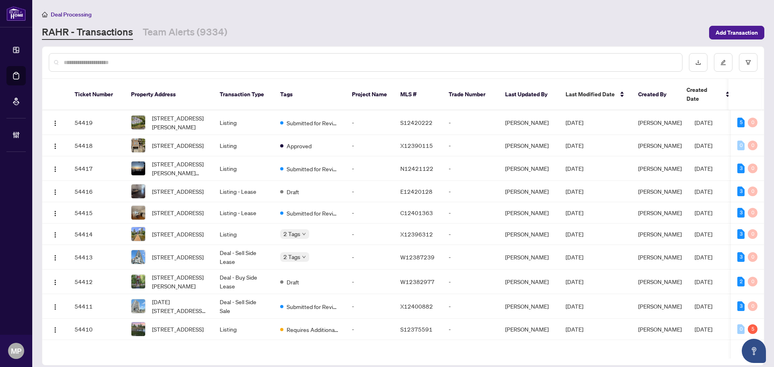
click at [322, 59] on input "text" at bounding box center [370, 62] width 612 height 9
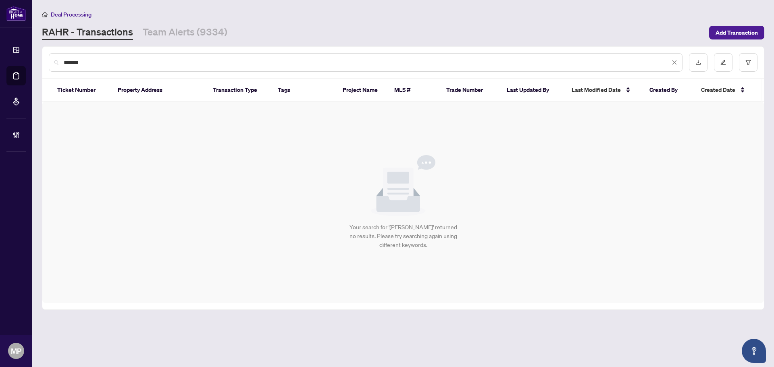
type input "*******"
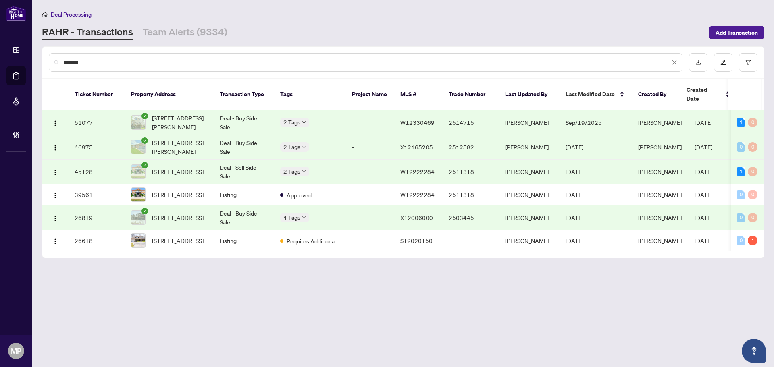
drag, startPoint x: 412, startPoint y: 73, endPoint x: 432, endPoint y: 67, distance: 20.3
click at [413, 73] on div "*******" at bounding box center [403, 62] width 722 height 31
click at [432, 67] on div "*******" at bounding box center [366, 62] width 634 height 19
click at [453, 50] on div "*******" at bounding box center [403, 62] width 722 height 31
click at [455, 49] on div "*******" at bounding box center [403, 62] width 722 height 31
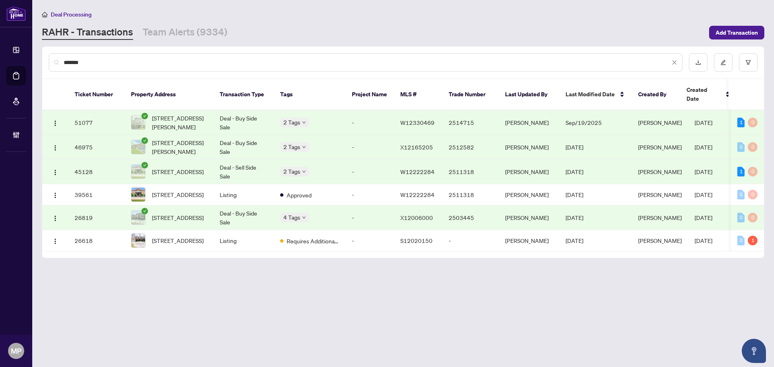
click at [445, 58] on input "*******" at bounding box center [367, 62] width 606 height 9
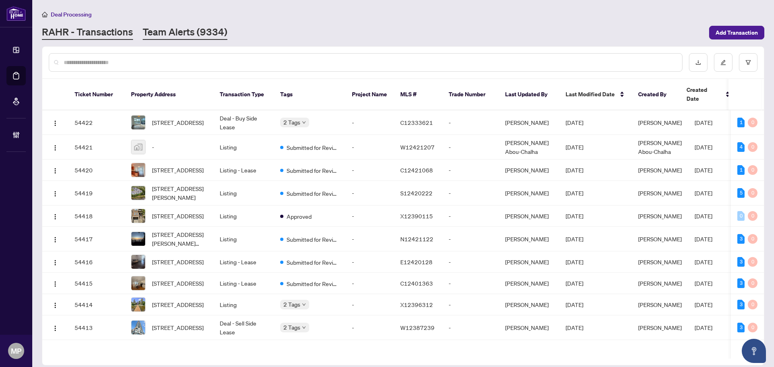
click at [173, 31] on link "Team Alerts (9334)" at bounding box center [185, 32] width 85 height 15
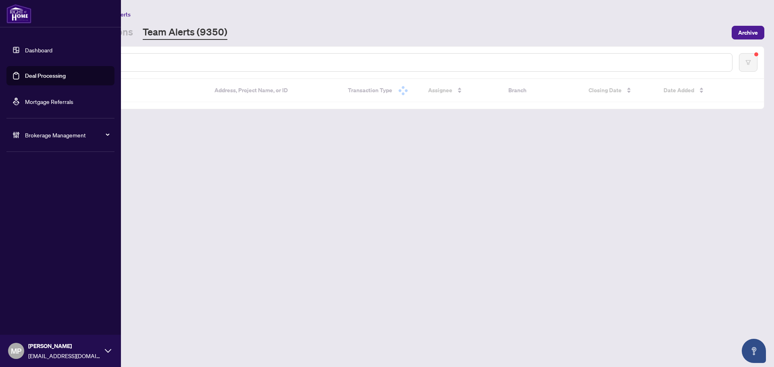
click at [25, 135] on span "Brokerage Management" at bounding box center [67, 135] width 84 height 9
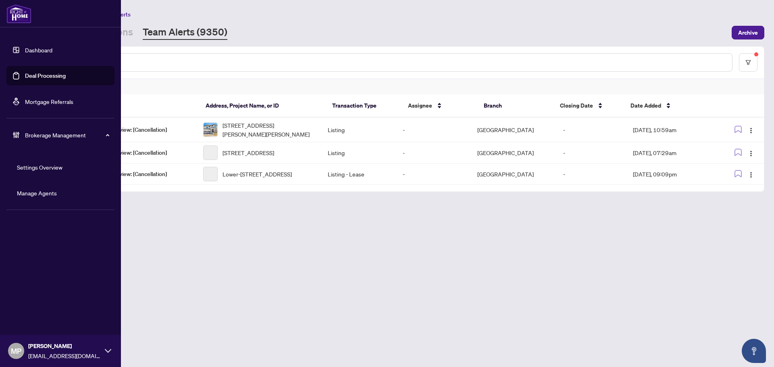
click at [51, 191] on link "Manage Agents" at bounding box center [37, 192] width 40 height 7
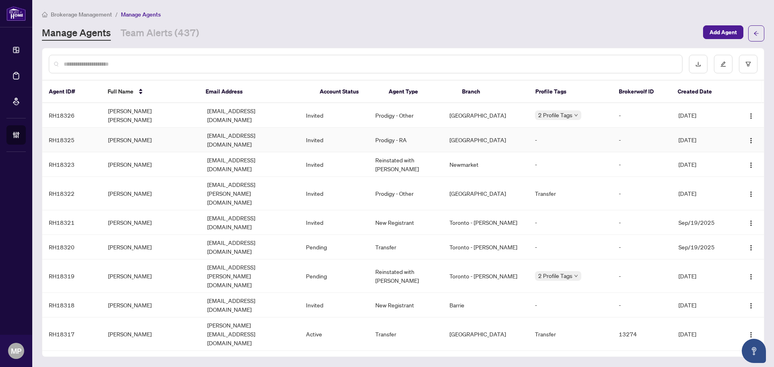
click at [119, 133] on td "[PERSON_NAME]" at bounding box center [151, 140] width 99 height 25
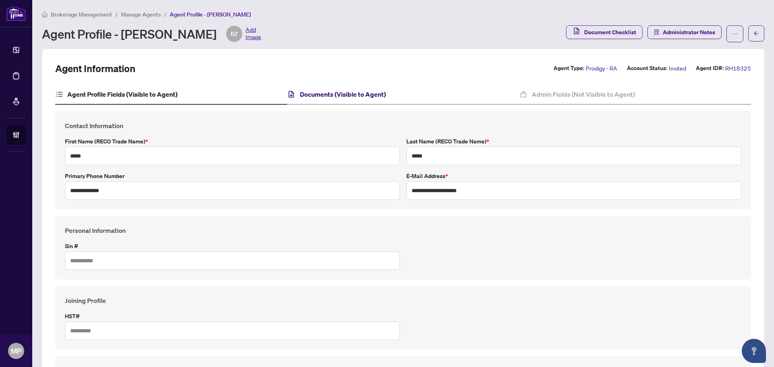
click at [321, 95] on h4 "Documents (Visible to Agent)" at bounding box center [343, 94] width 86 height 10
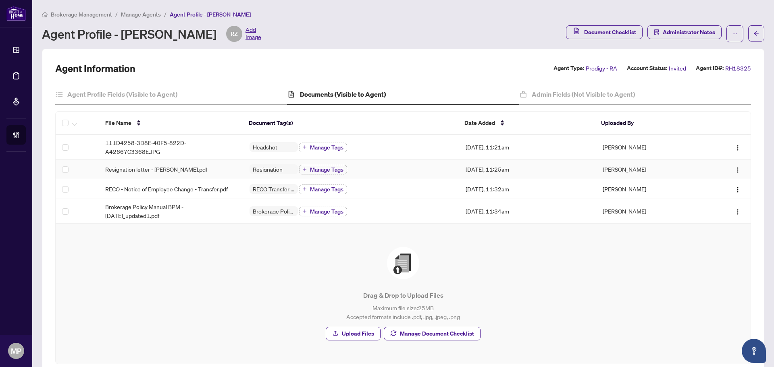
click at [204, 172] on div "Resignation letter - [PERSON_NAME].pdf" at bounding box center [170, 169] width 131 height 9
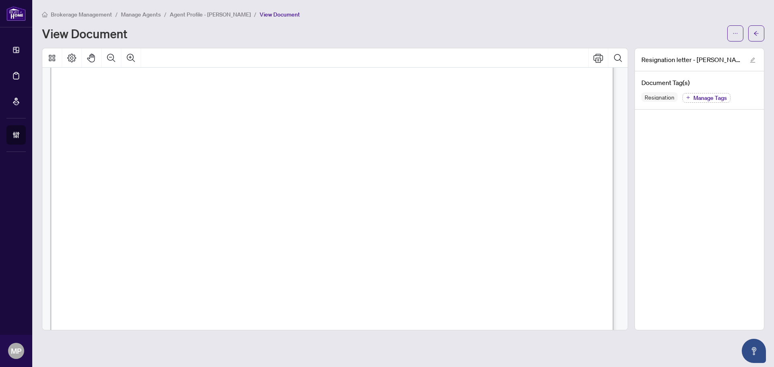
scroll to position [322, 0]
click at [757, 33] on icon "arrow-left" at bounding box center [756, 33] width 5 height 4
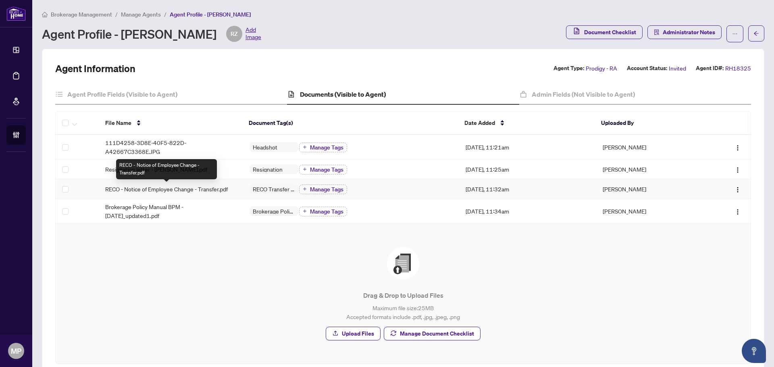
click at [183, 192] on span "RECO - Notice of Employee Change - Transfer.pdf" at bounding box center [166, 189] width 123 height 9
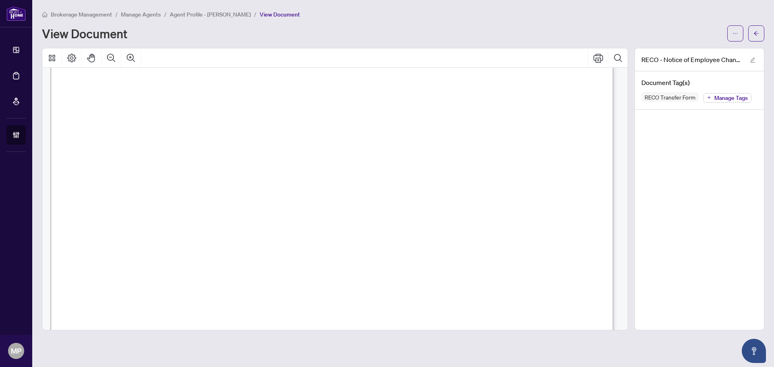
scroll to position [1088, 0]
click at [753, 32] on button "button" at bounding box center [756, 33] width 16 height 16
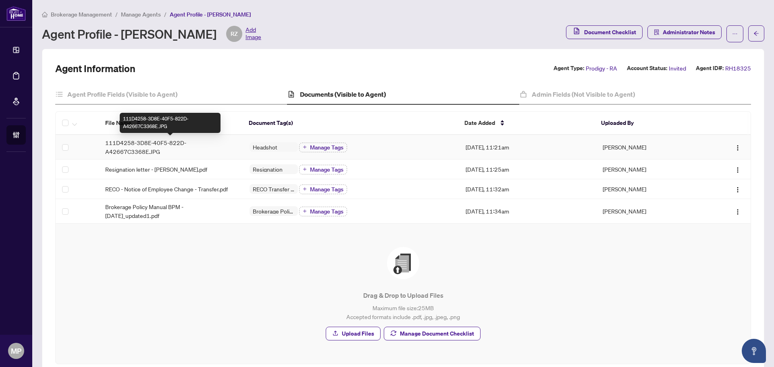
click at [217, 151] on span "111D4258-3D8E-40F5-822D-A42667C3368E.JPG" at bounding box center [170, 147] width 131 height 18
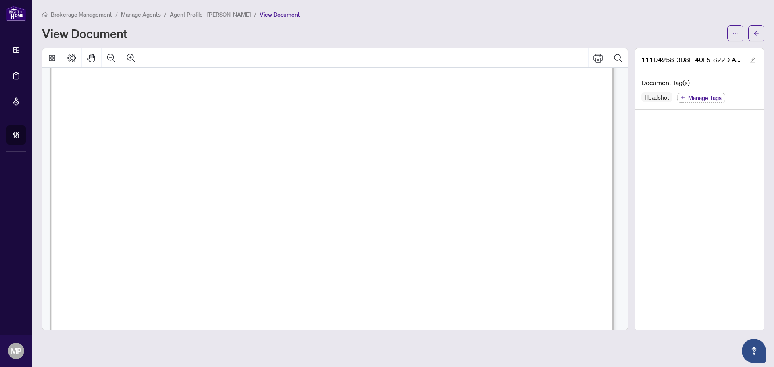
scroll to position [121, 0]
click at [755, 33] on icon "arrow-left" at bounding box center [756, 34] width 6 height 6
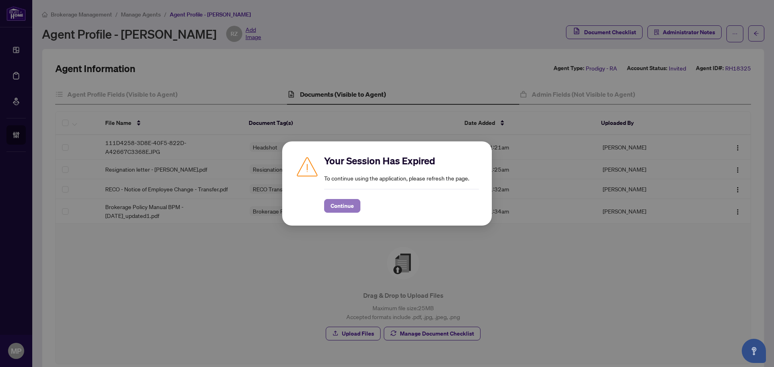
click at [339, 206] on span "Continue" at bounding box center [342, 206] width 23 height 13
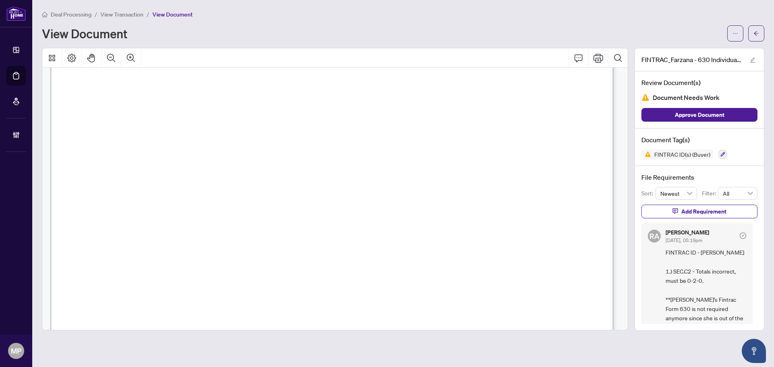
scroll to position [121, 0]
click at [757, 37] on span "button" at bounding box center [756, 33] width 6 height 13
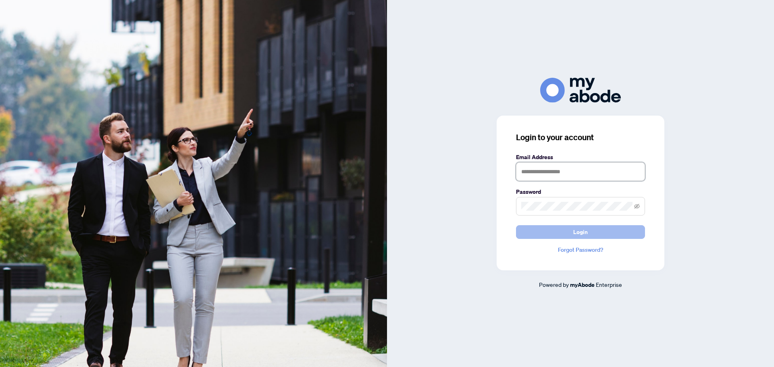
type input "**********"
click at [554, 231] on button "Login" at bounding box center [580, 232] width 129 height 14
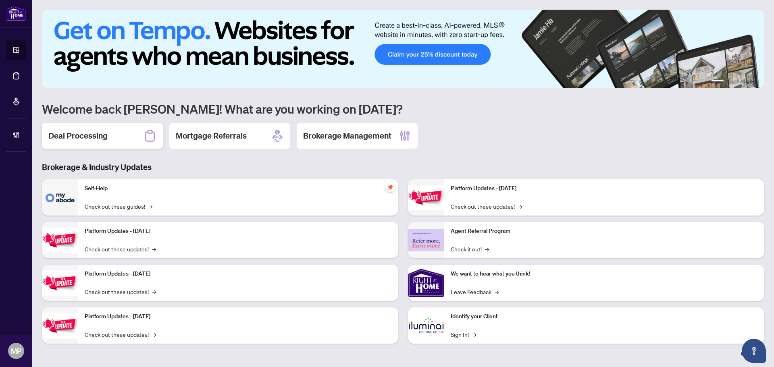
click at [81, 133] on h2 "Deal Processing" at bounding box center [77, 135] width 59 height 11
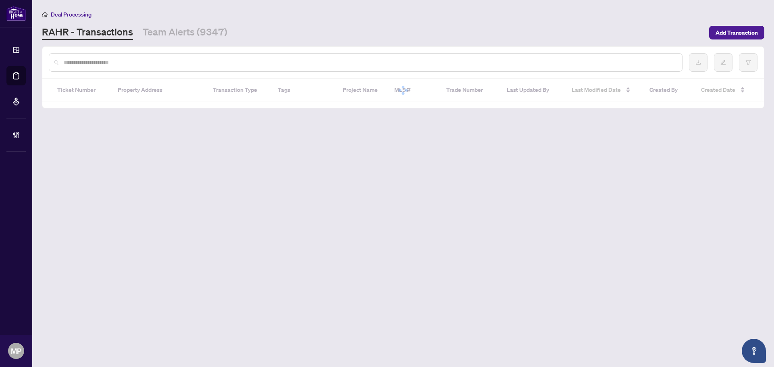
click at [284, 57] on div at bounding box center [366, 62] width 634 height 19
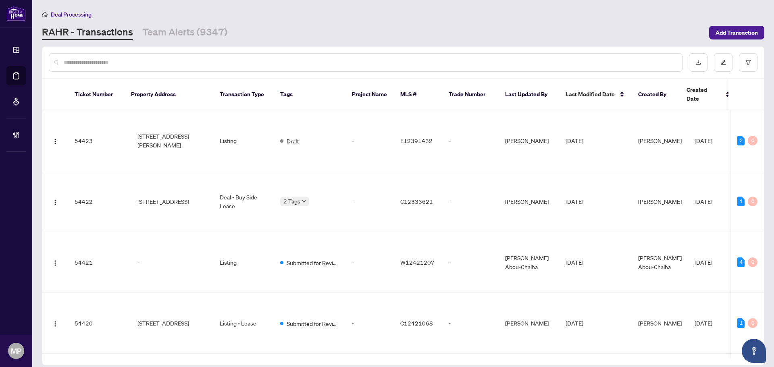
click at [280, 62] on input "text" at bounding box center [370, 62] width 612 height 9
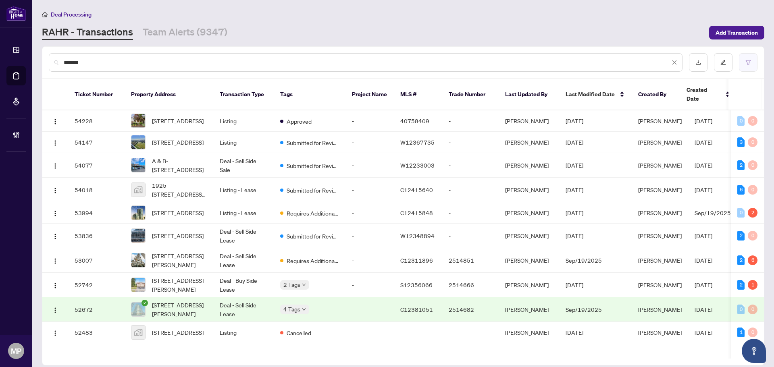
type input "*******"
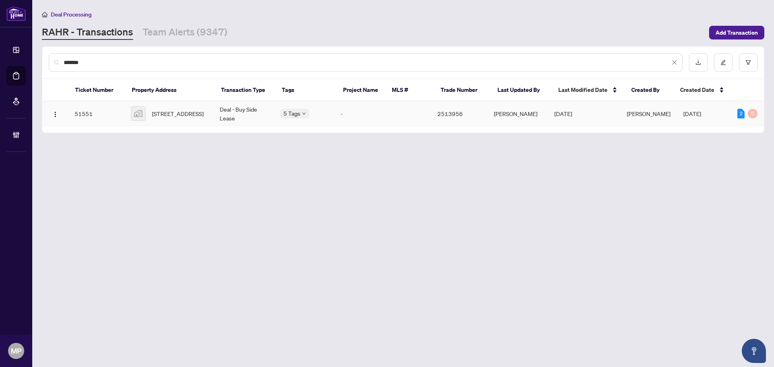
click at [496, 114] on td "[PERSON_NAME]" at bounding box center [517, 114] width 60 height 25
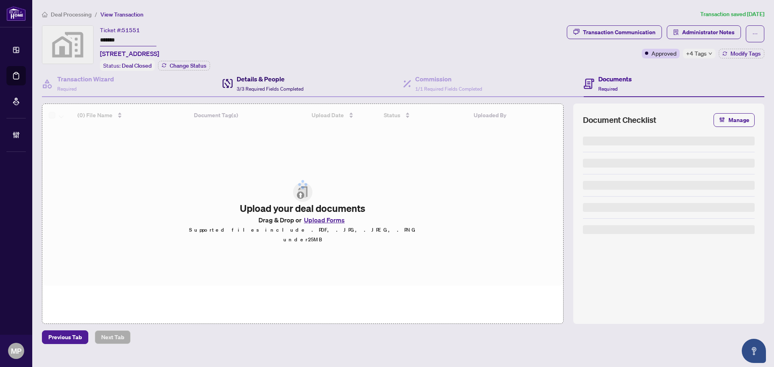
click at [254, 86] on span "3/3 Required Fields Completed" at bounding box center [270, 89] width 67 height 6
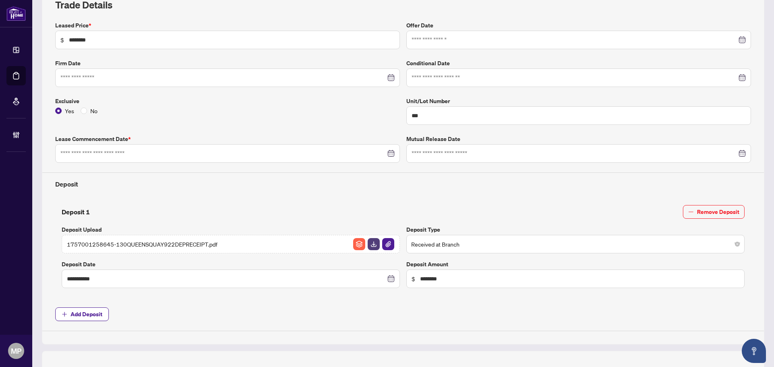
type input "**********"
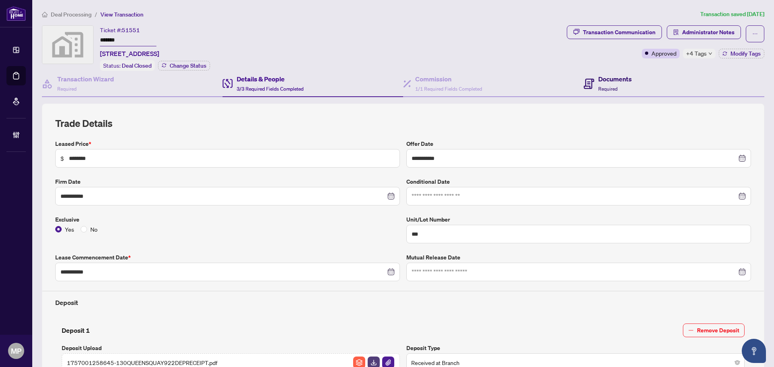
click at [607, 77] on h4 "Documents" at bounding box center [614, 79] width 33 height 10
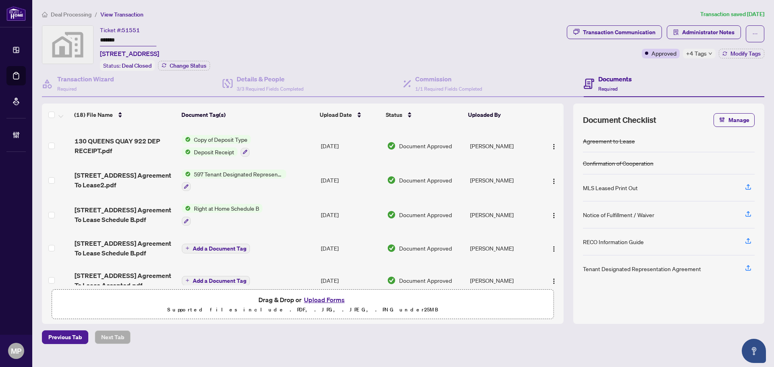
scroll to position [447, 0]
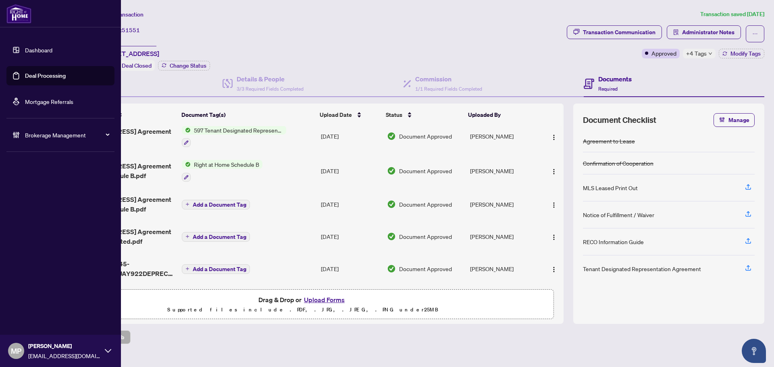
click at [45, 74] on link "Deal Processing" at bounding box center [45, 75] width 41 height 7
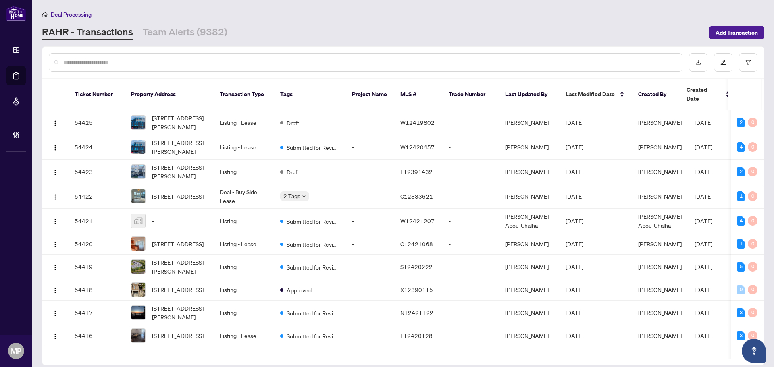
click at [214, 68] on div at bounding box center [366, 62] width 634 height 19
click at [231, 65] on input "text" at bounding box center [370, 62] width 612 height 9
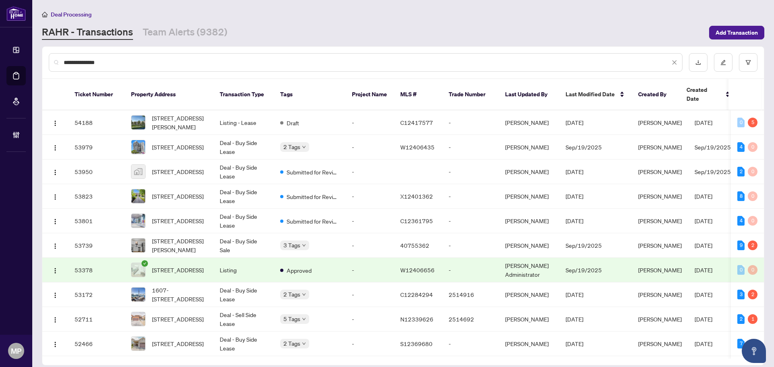
type input "**********"
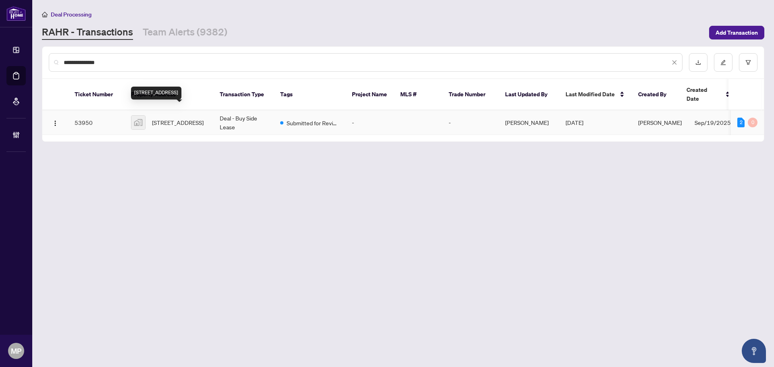
click at [181, 118] on span "[STREET_ADDRESS]" at bounding box center [178, 122] width 52 height 9
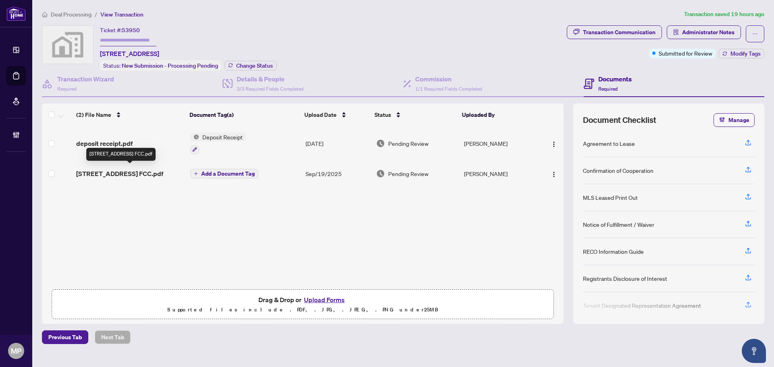
click at [143, 179] on span "[STREET_ADDRESS] FCC.pdf" at bounding box center [119, 174] width 87 height 10
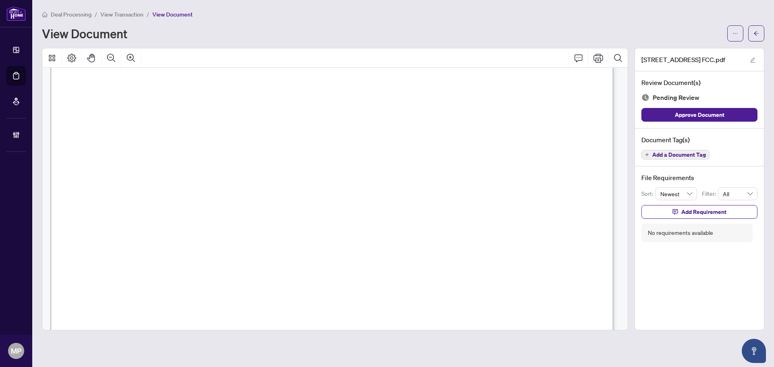
scroll to position [202, 0]
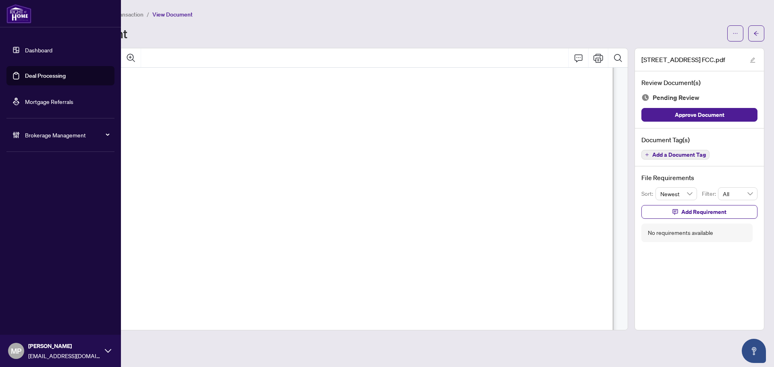
click at [62, 74] on link "Deal Processing" at bounding box center [45, 75] width 41 height 7
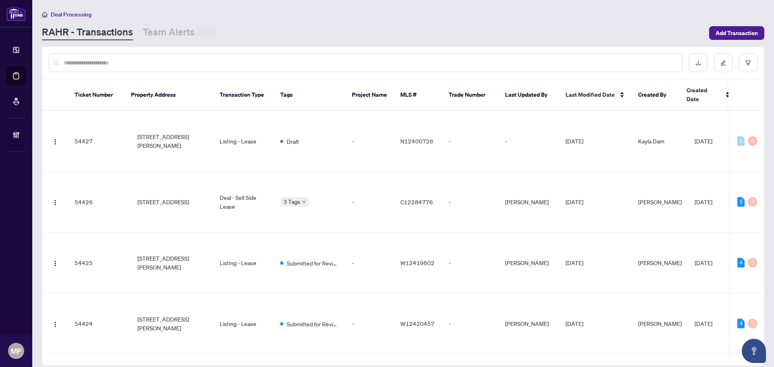
click at [179, 55] on div at bounding box center [366, 63] width 634 height 19
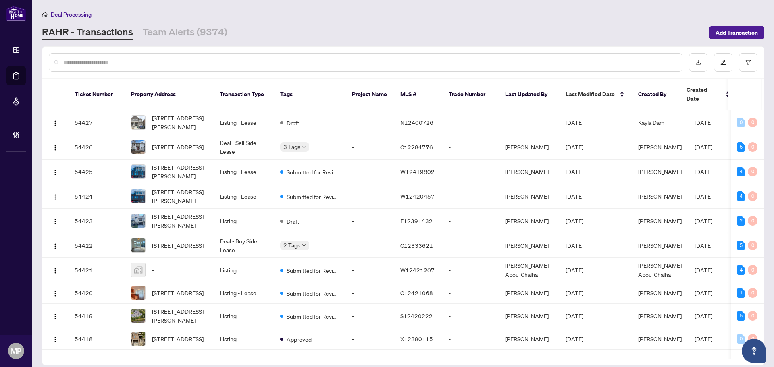
click at [206, 60] on input "text" at bounding box center [370, 62] width 612 height 9
type input "*******"
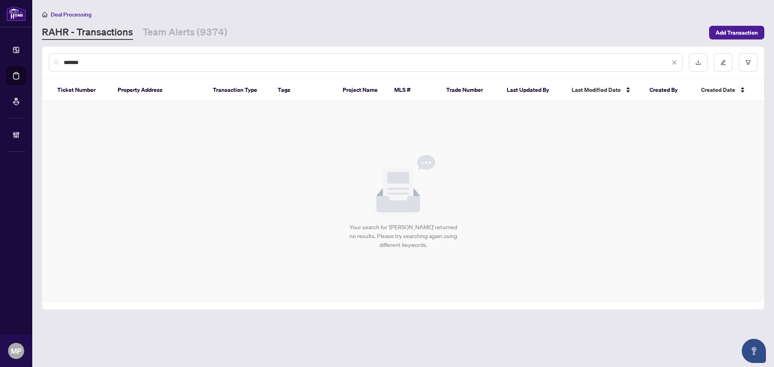
click at [67, 62] on input "*******" at bounding box center [367, 62] width 606 height 9
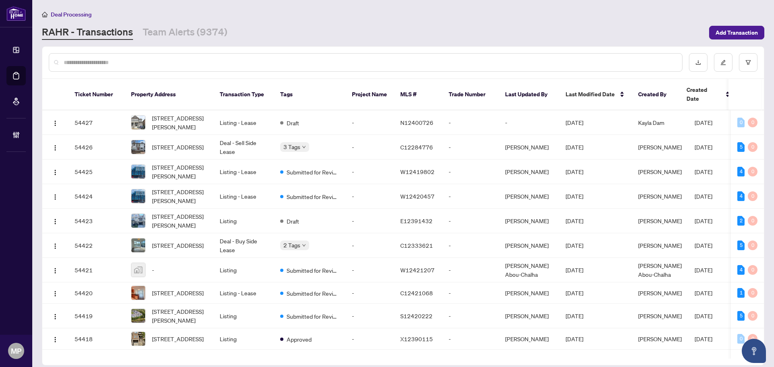
click at [198, 69] on div at bounding box center [366, 62] width 634 height 19
click at [210, 64] on input "text" at bounding box center [370, 62] width 612 height 9
paste input "**********"
type input "**********"
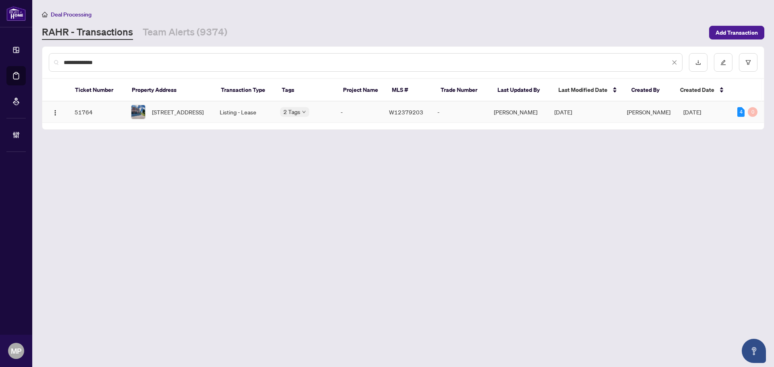
click at [142, 118] on img at bounding box center [138, 112] width 14 height 14
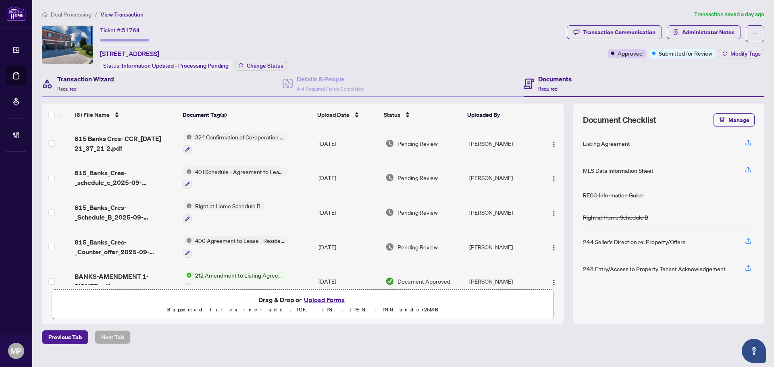
click at [96, 82] on h4 "Transaction Wizard" at bounding box center [85, 79] width 57 height 10
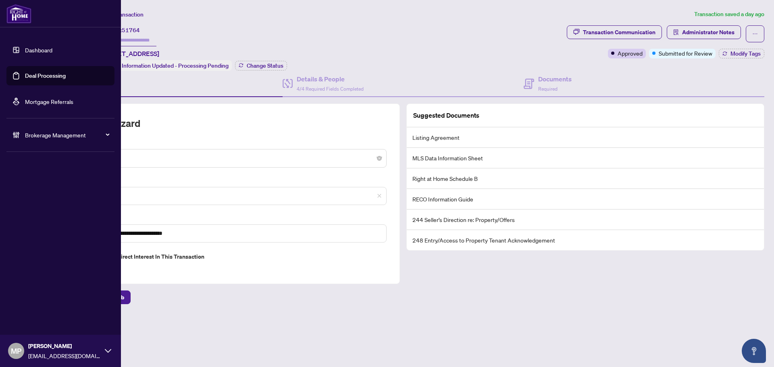
click at [45, 77] on link "Deal Processing" at bounding box center [45, 75] width 41 height 7
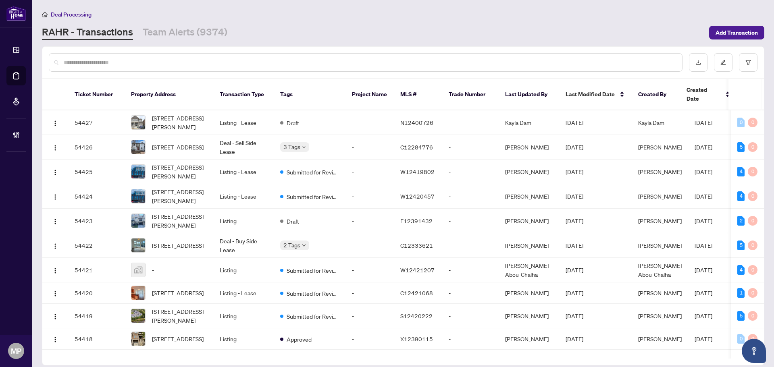
click at [253, 51] on div at bounding box center [403, 62] width 722 height 31
click at [243, 59] on input "text" at bounding box center [370, 62] width 612 height 9
click at [245, 64] on input "text" at bounding box center [370, 62] width 612 height 9
paste input "**********"
type input "**********"
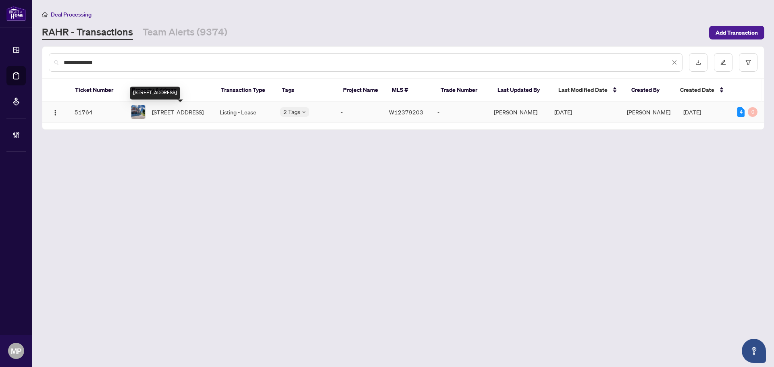
click at [204, 116] on span "815 Banks Cres, Milton, Ontario L9T 9A3, Canada" at bounding box center [178, 112] width 52 height 9
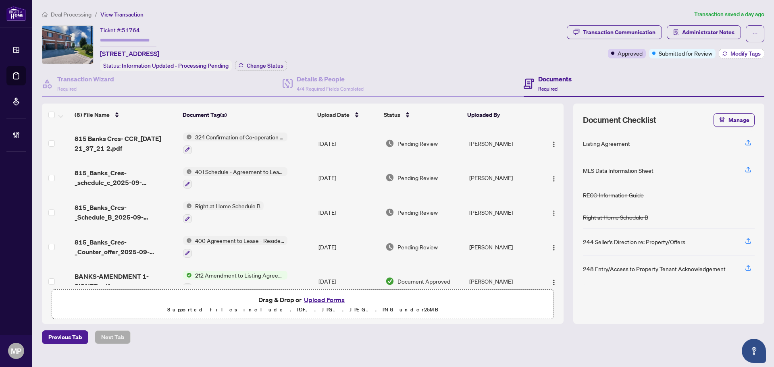
click at [740, 54] on span "Modify Tags" at bounding box center [745, 54] width 30 height 6
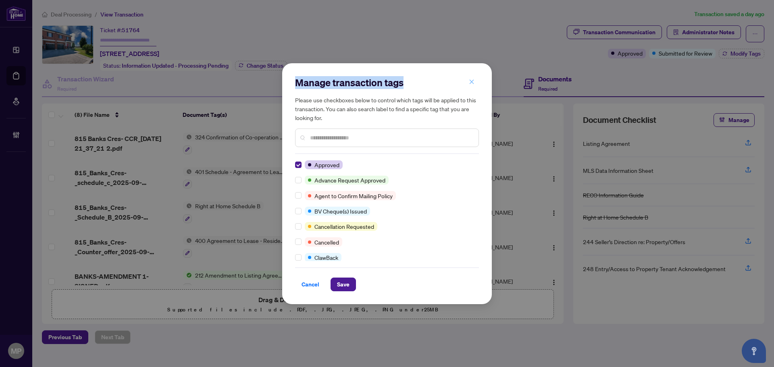
click at [478, 81] on div "Manage transaction tags Please use checkboxes below to control which tags will …" at bounding box center [387, 183] width 210 height 241
click at [468, 83] on button "button" at bounding box center [472, 82] width 16 height 14
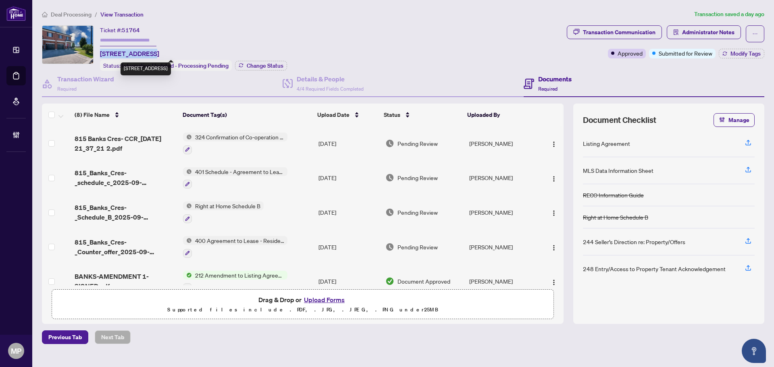
drag, startPoint x: 147, startPoint y: 53, endPoint x: 100, endPoint y: 54, distance: 46.8
click at [100, 54] on span "815 Banks Cres, Milton, Ontario L9T 9A3, Canada" at bounding box center [129, 54] width 59 height 10
copy span "815 Banks Cres,"
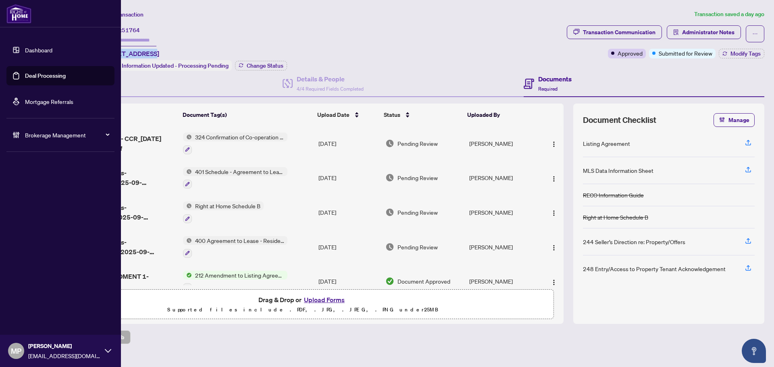
click at [50, 72] on link "Deal Processing" at bounding box center [45, 75] width 41 height 7
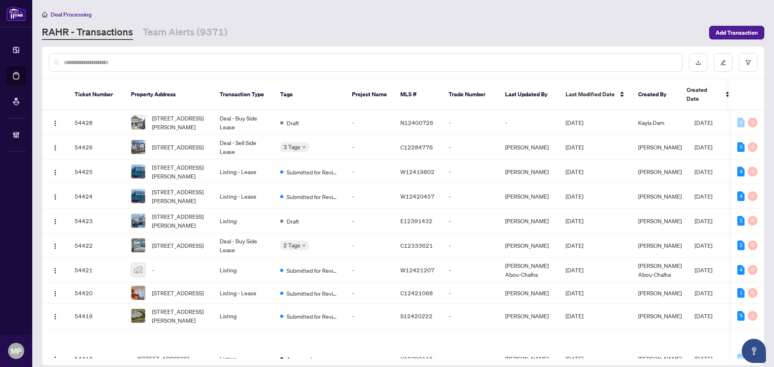
drag, startPoint x: 194, startPoint y: 55, endPoint x: 191, endPoint y: 59, distance: 4.7
click at [193, 57] on div at bounding box center [366, 62] width 634 height 19
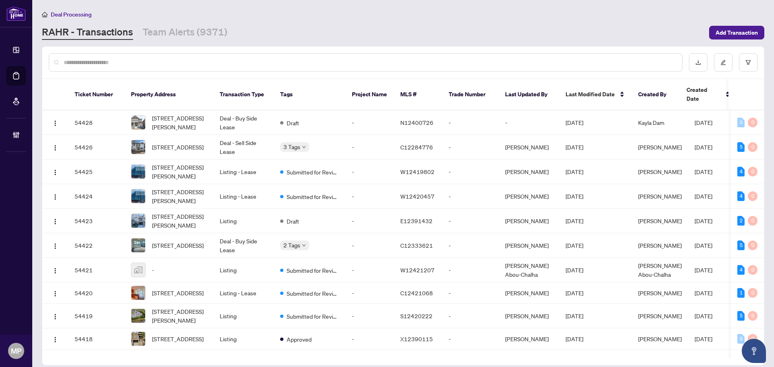
click at [191, 59] on input "text" at bounding box center [370, 62] width 612 height 9
paste input "**********"
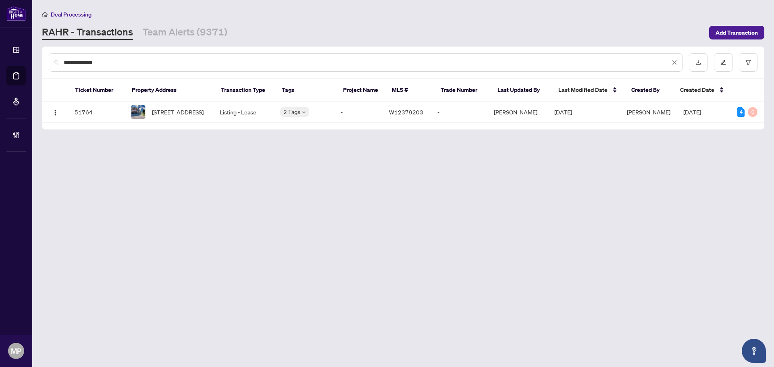
type input "**********"
click at [750, 27] on span "Add Transaction" at bounding box center [736, 32] width 42 height 13
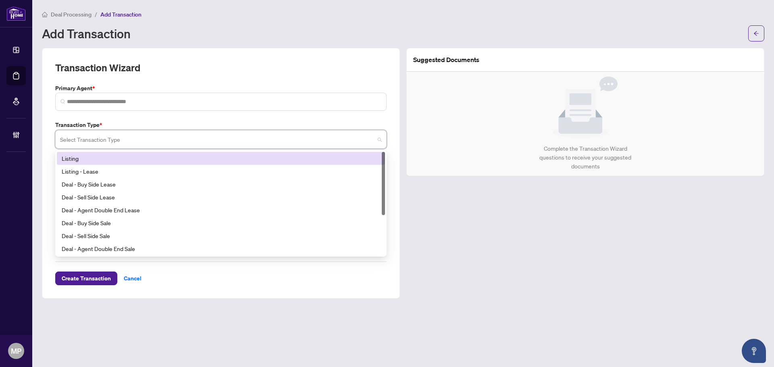
click at [168, 143] on input "search" at bounding box center [217, 141] width 314 height 18
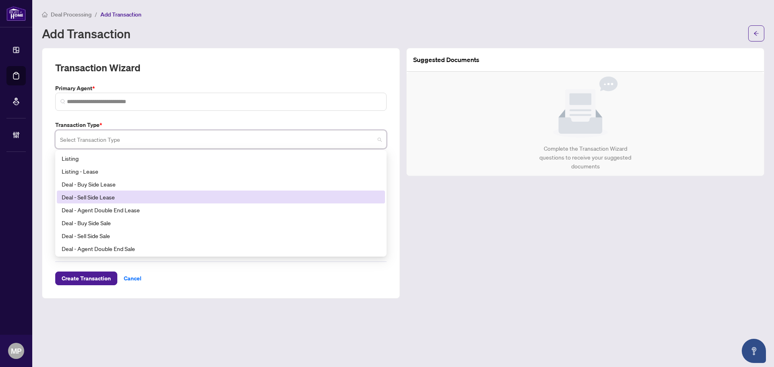
click at [100, 197] on div "Deal - Sell Side Lease" at bounding box center [221, 197] width 318 height 9
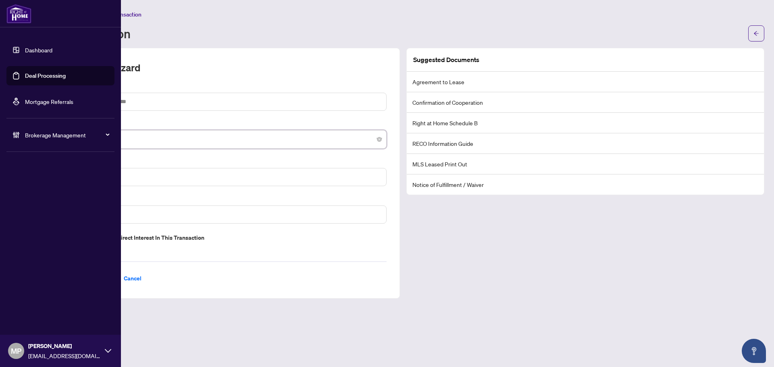
click at [59, 73] on link "Deal Processing" at bounding box center [45, 75] width 41 height 7
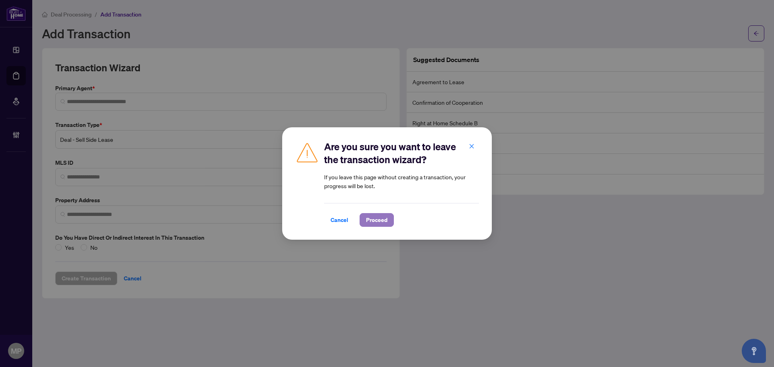
click at [376, 226] on span "Proceed" at bounding box center [376, 220] width 21 height 13
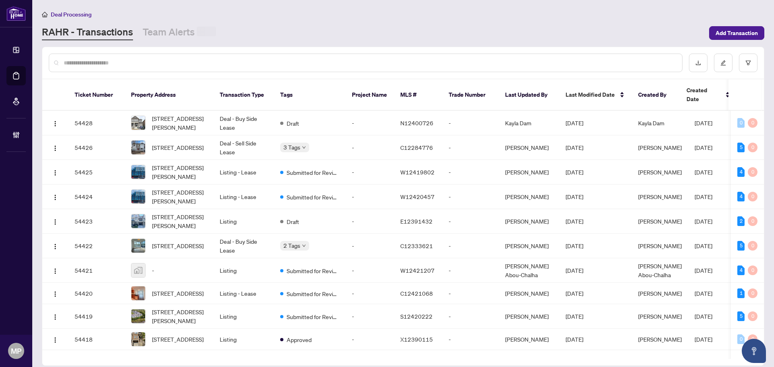
click at [313, 62] on input "text" at bounding box center [370, 62] width 612 height 9
paste input "**********"
type input "**********"
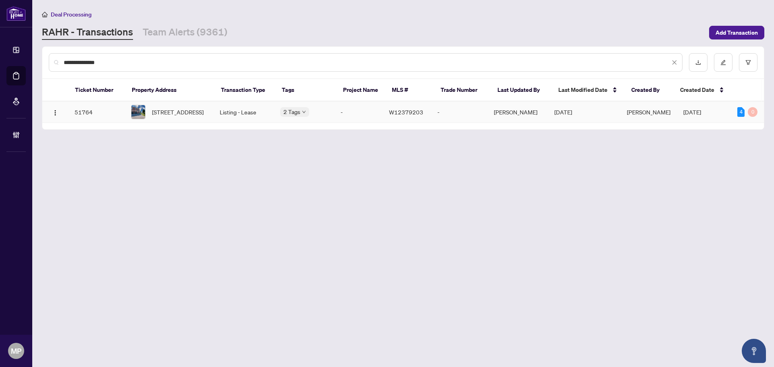
click at [214, 111] on td "Listing - Lease" at bounding box center [243, 112] width 60 height 21
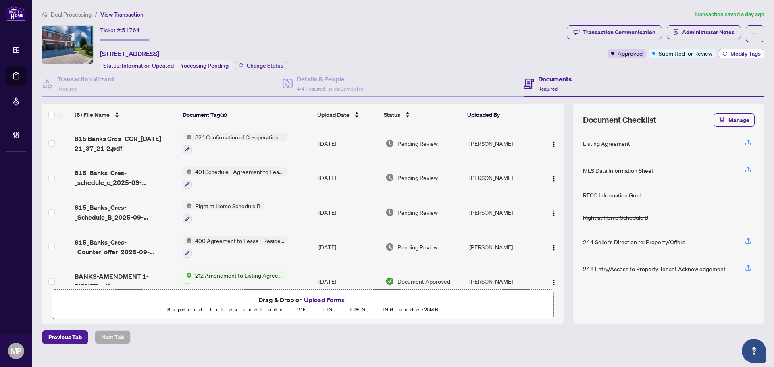
click at [739, 54] on span "Modify Tags" at bounding box center [745, 54] width 30 height 6
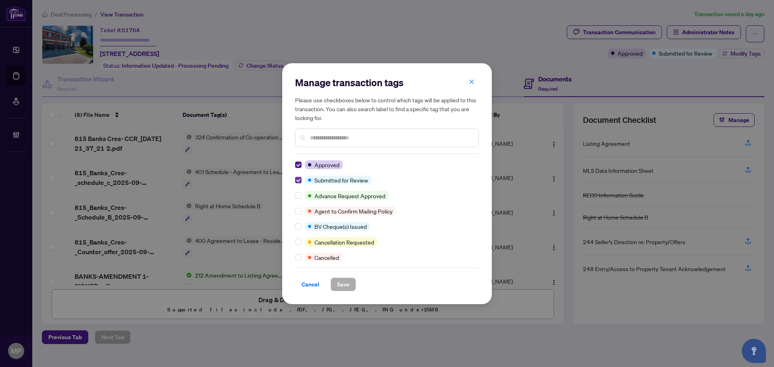
click at [295, 184] on label at bounding box center [298, 180] width 6 height 9
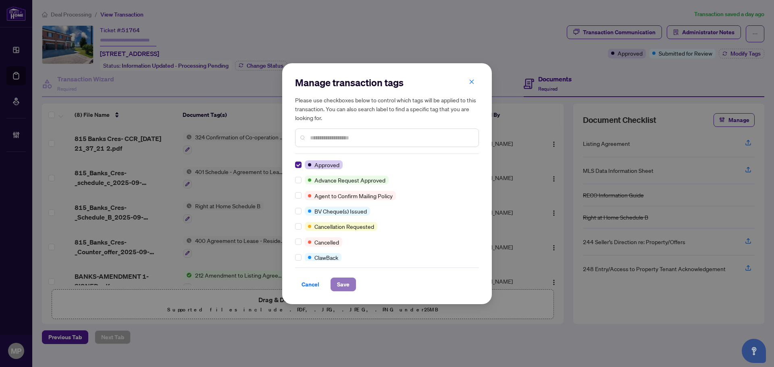
click at [347, 286] on span "Save" at bounding box center [343, 284] width 12 height 13
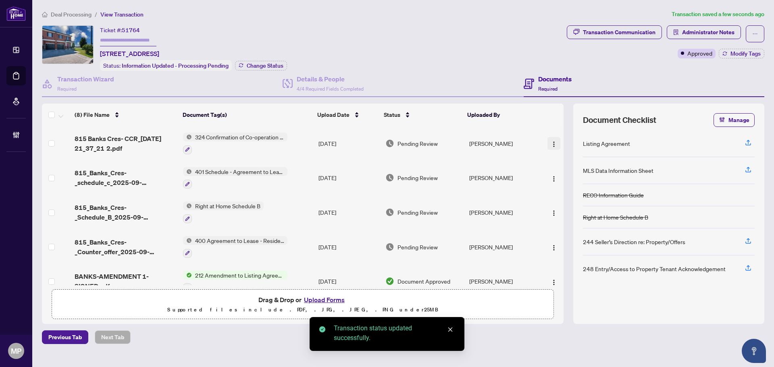
click at [551, 145] on img "button" at bounding box center [554, 144] width 6 height 6
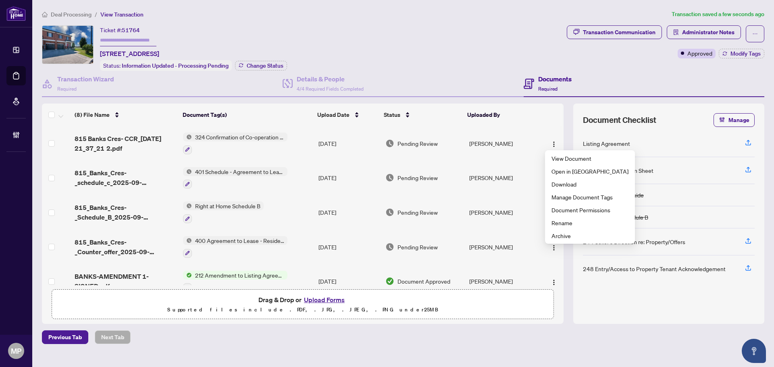
click at [514, 37] on div "Ticket #: 51764 815 Banks Cres, Milton, Ontario L9T 9A3, Canada Status: Informa…" at bounding box center [303, 48] width 522 height 46
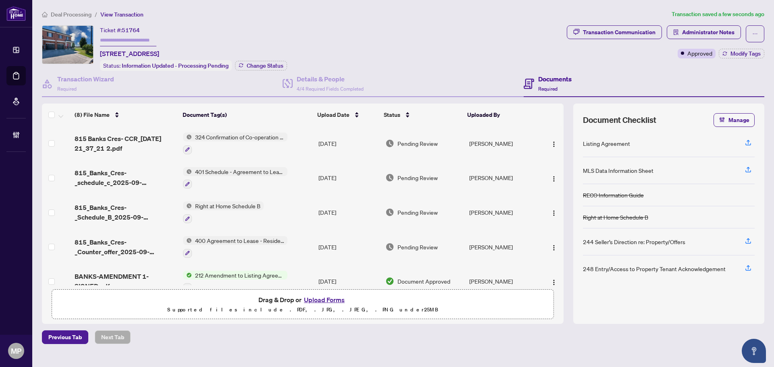
click at [561, 149] on td at bounding box center [552, 143] width 24 height 35
click at [557, 145] on button "button" at bounding box center [553, 143] width 13 height 13
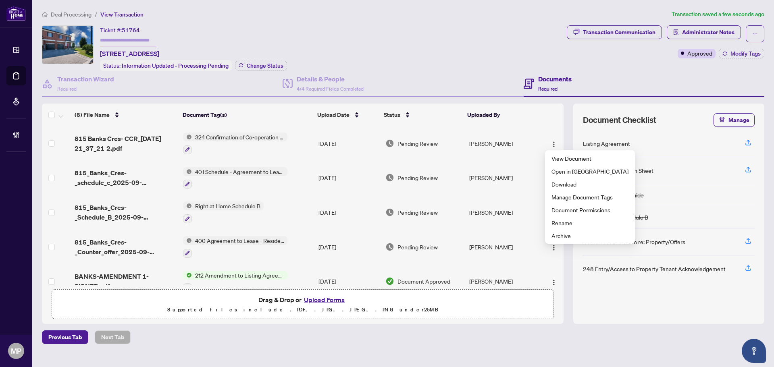
click at [492, 38] on div "Ticket #: 51764 815 Banks Cres, Milton, Ontario L9T 9A3, Canada Status: Informa…" at bounding box center [303, 48] width 522 height 46
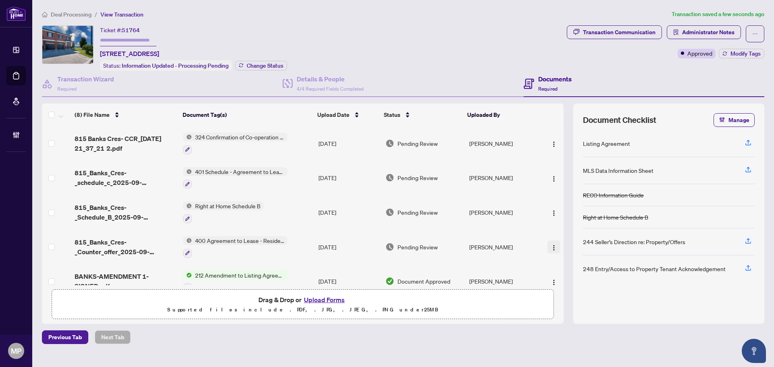
click at [552, 250] on button "button" at bounding box center [553, 247] width 13 height 13
click at [580, 341] on span "Archive" at bounding box center [589, 338] width 77 height 9
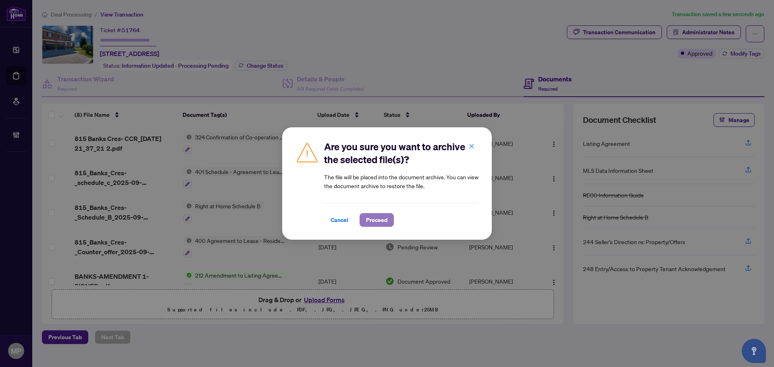
click at [376, 216] on span "Proceed" at bounding box center [376, 220] width 21 height 13
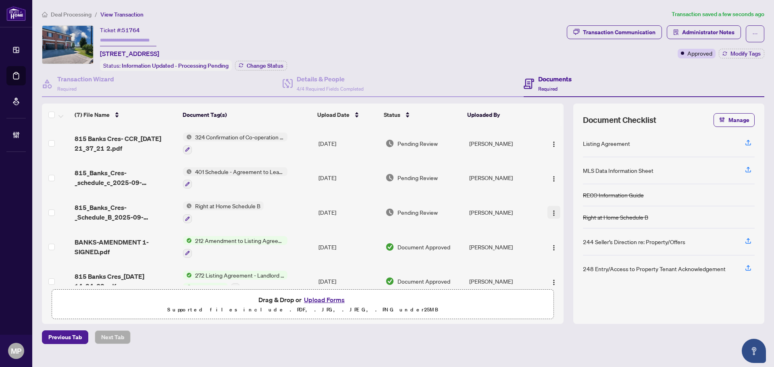
click at [551, 216] on button "button" at bounding box center [553, 212] width 13 height 13
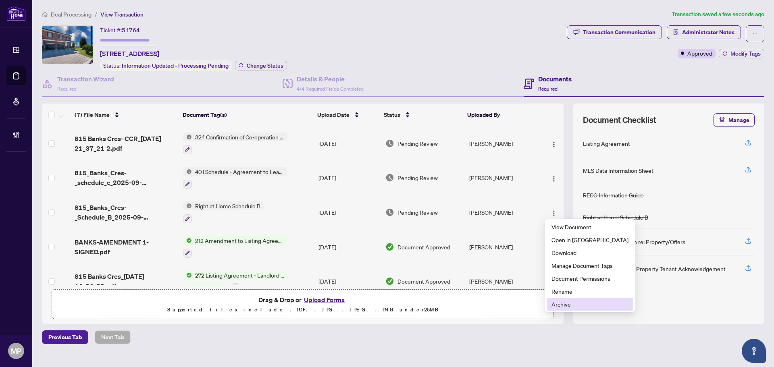
click at [574, 304] on span "Archive" at bounding box center [589, 304] width 77 height 9
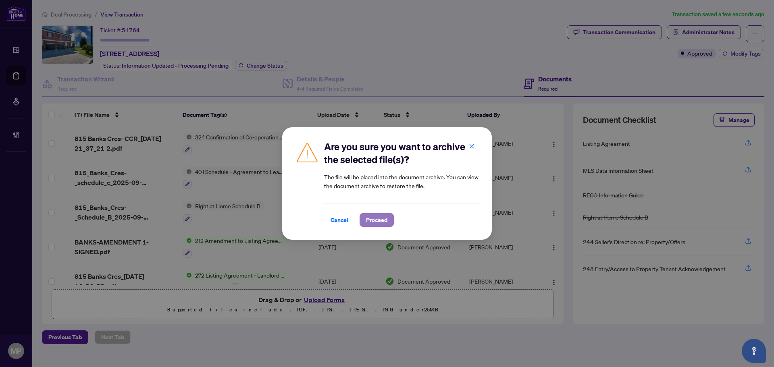
click at [380, 217] on span "Proceed" at bounding box center [376, 220] width 21 height 13
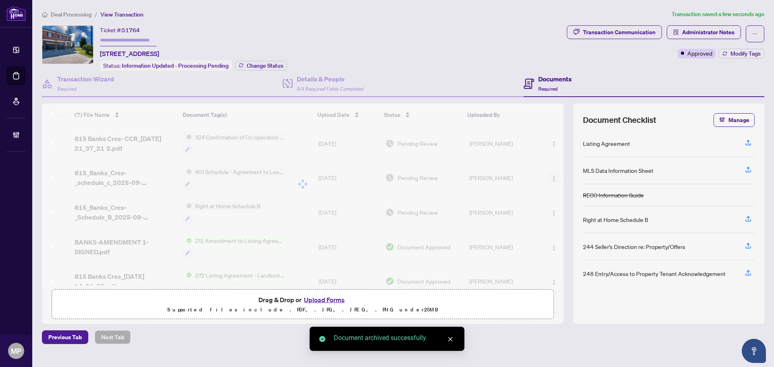
drag, startPoint x: 557, startPoint y: 176, endPoint x: 553, endPoint y: 180, distance: 5.7
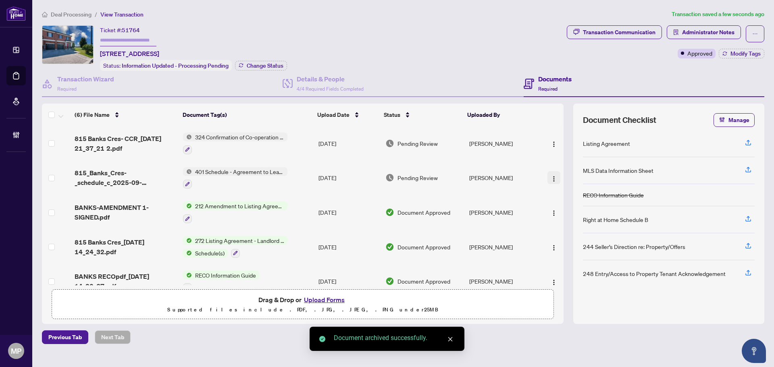
click at [551, 179] on img "button" at bounding box center [554, 179] width 6 height 6
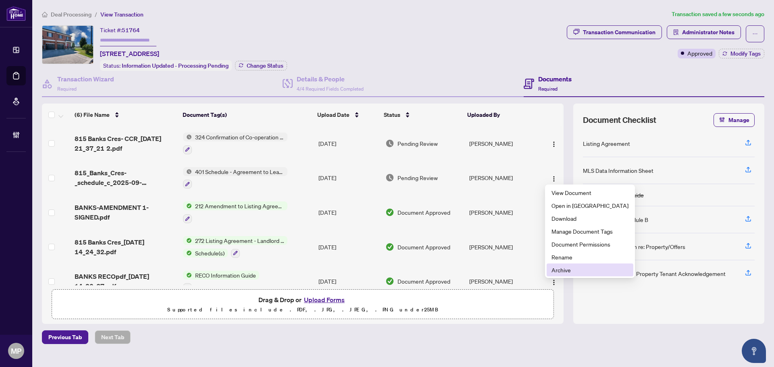
click at [567, 270] on span "Archive" at bounding box center [589, 270] width 77 height 9
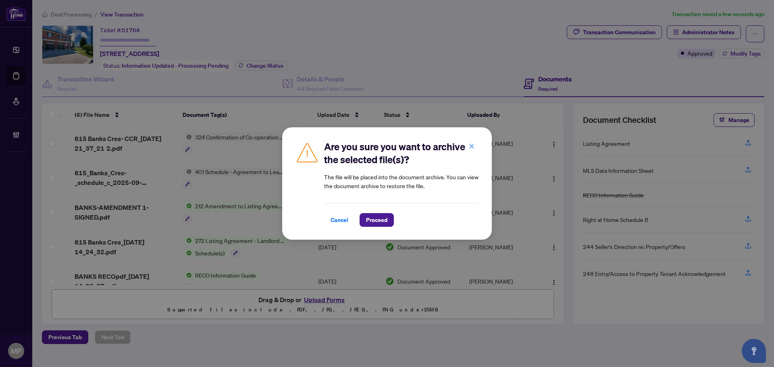
click at [386, 210] on div "Cancel Proceed" at bounding box center [401, 215] width 155 height 24
click at [379, 220] on span "Proceed" at bounding box center [376, 220] width 21 height 13
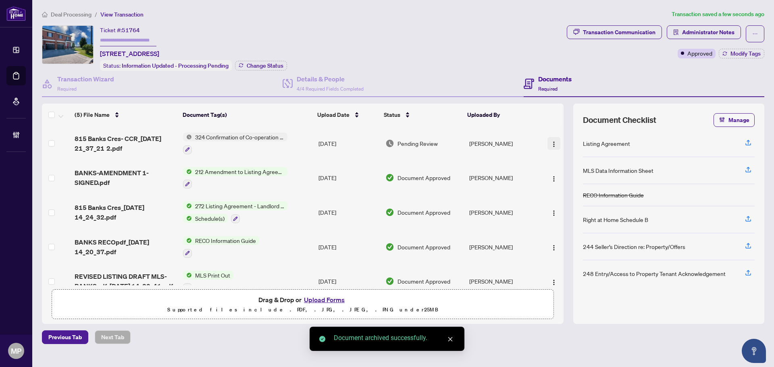
click at [554, 139] on span "button" at bounding box center [554, 143] width 6 height 9
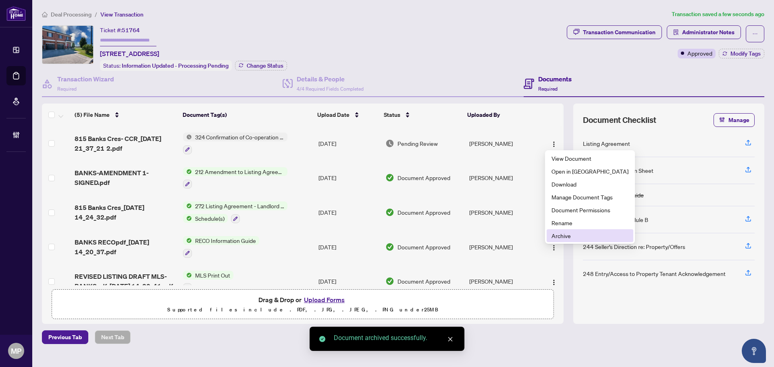
drag, startPoint x: 554, startPoint y: 243, endPoint x: 559, endPoint y: 237, distance: 7.7
click at [556, 241] on ul "View Document Open in New Tab Download Manage Document Tags Document Permission…" at bounding box center [590, 197] width 90 height 94
click at [559, 237] on span "Archive" at bounding box center [589, 235] width 77 height 9
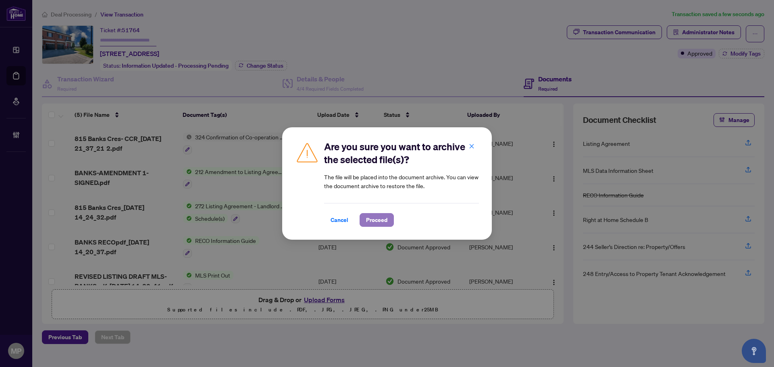
click at [377, 218] on span "Proceed" at bounding box center [376, 220] width 21 height 13
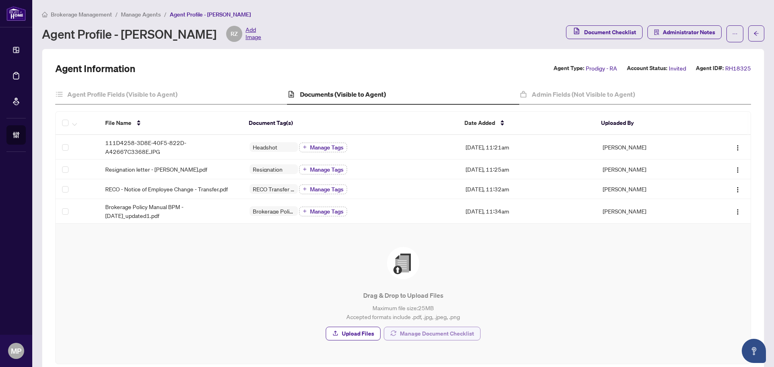
click at [432, 334] on span "Manage Document Checklist" at bounding box center [437, 333] width 74 height 13
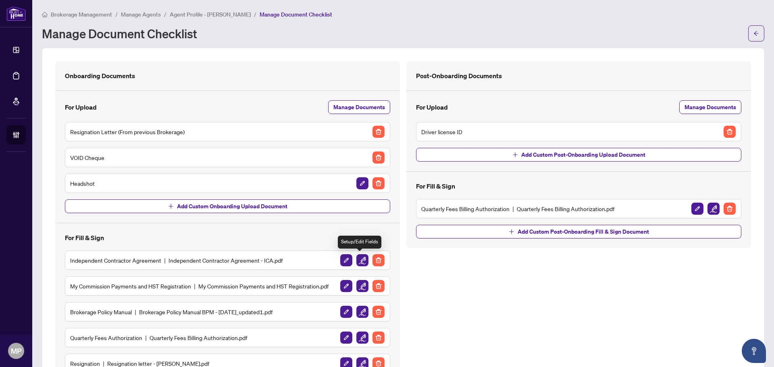
click at [362, 260] on img "button" at bounding box center [362, 260] width 12 height 12
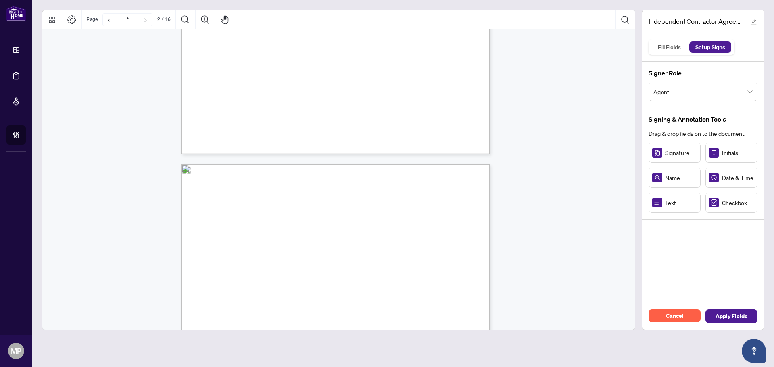
scroll to position [178, 0]
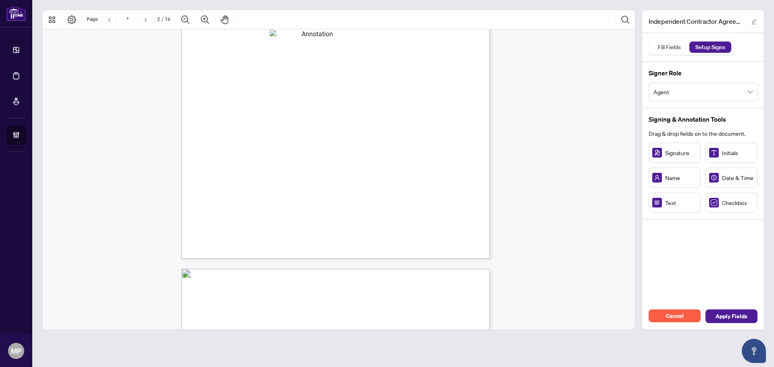
type input "*"
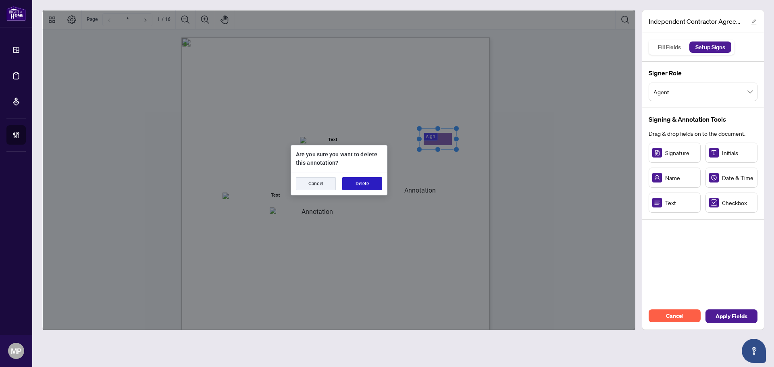
click at [354, 186] on button "Delete" at bounding box center [362, 183] width 40 height 13
click at [358, 184] on button "Delete" at bounding box center [362, 183] width 40 height 13
drag, startPoint x: 365, startPoint y: 183, endPoint x: 661, endPoint y: 156, distance: 296.7
click at [368, 183] on button "Delete" at bounding box center [362, 183] width 40 height 13
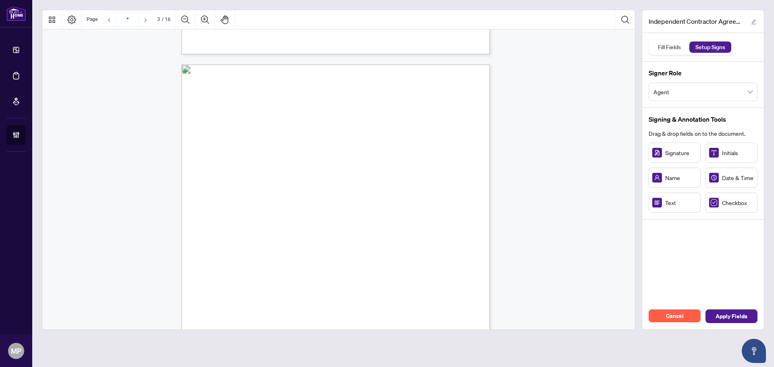
scroll to position [846, 0]
drag, startPoint x: 635, startPoint y: 81, endPoint x: 634, endPoint y: 88, distance: 6.6
click at [634, 88] on div at bounding box center [338, 170] width 593 height 320
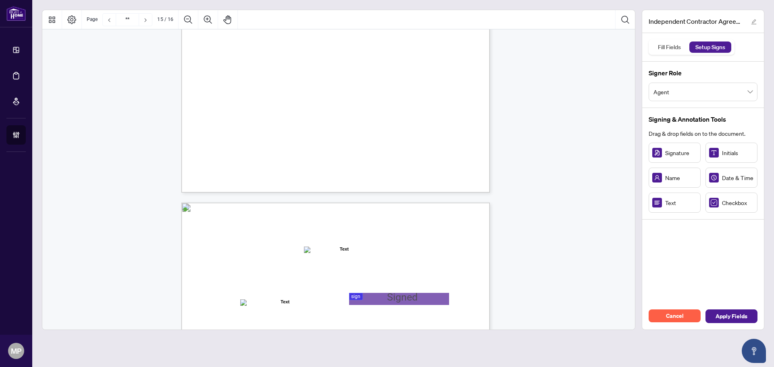
type input "**"
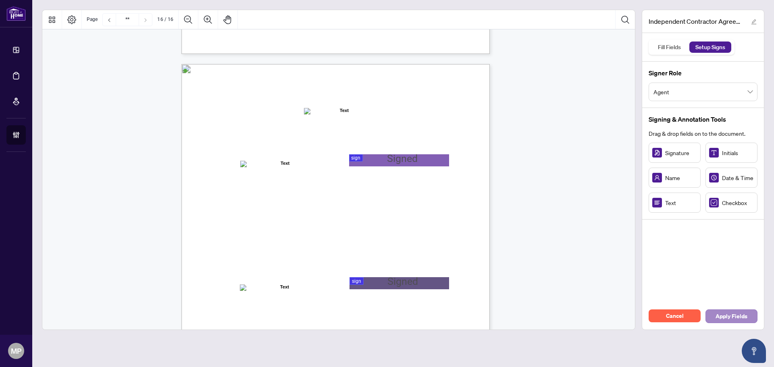
scroll to position [6120, 0]
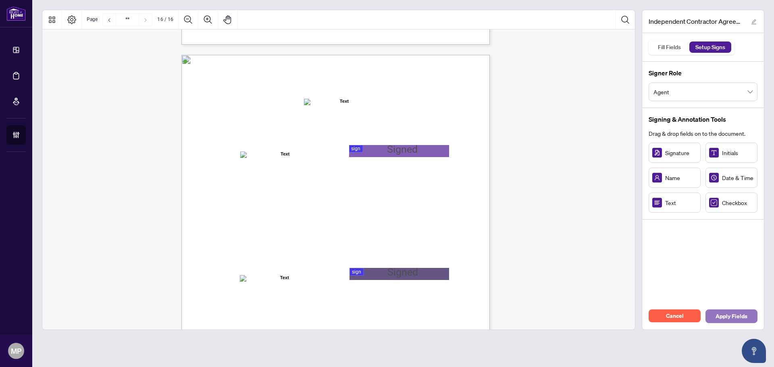
click at [742, 312] on span "Apply Fields" at bounding box center [731, 316] width 32 height 13
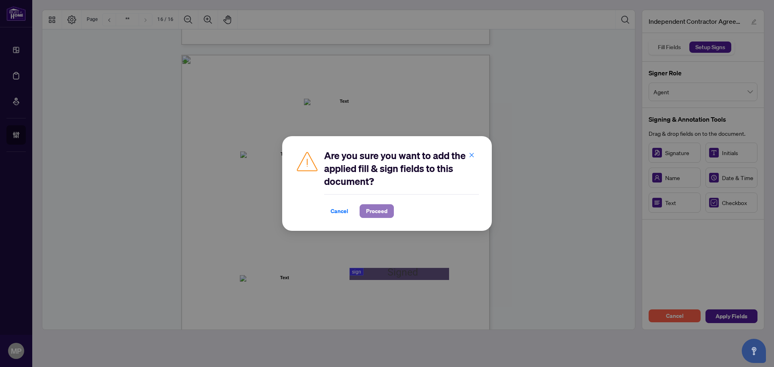
click at [376, 209] on span "Proceed" at bounding box center [376, 211] width 21 height 13
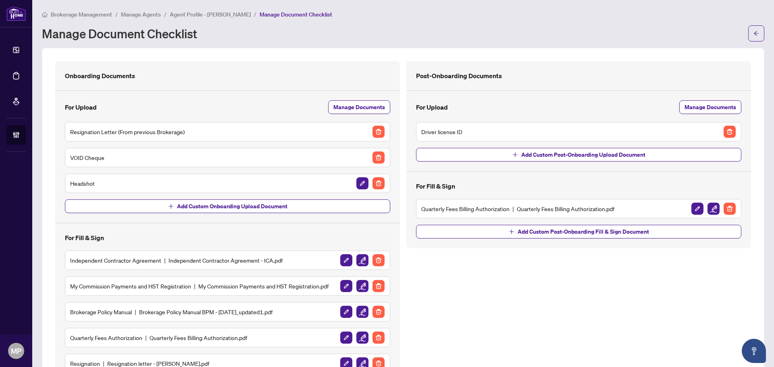
click at [217, 14] on span "Agent Profile - [PERSON_NAME]" at bounding box center [210, 14] width 81 height 7
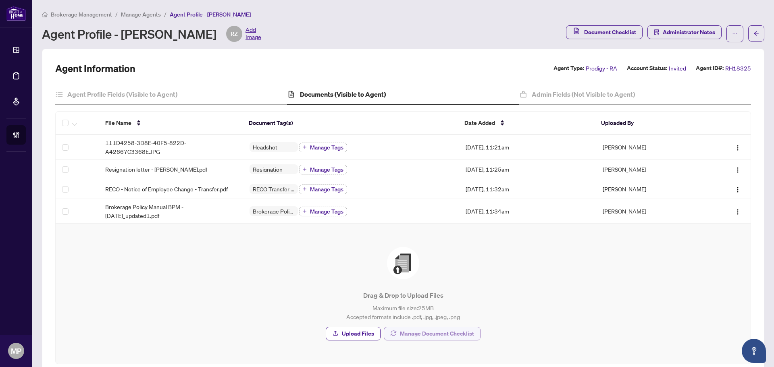
click at [436, 334] on span "Manage Document Checklist" at bounding box center [437, 333] width 74 height 13
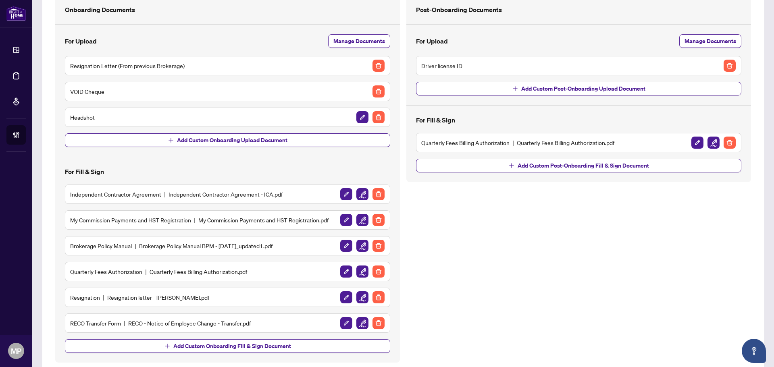
scroll to position [81, 0]
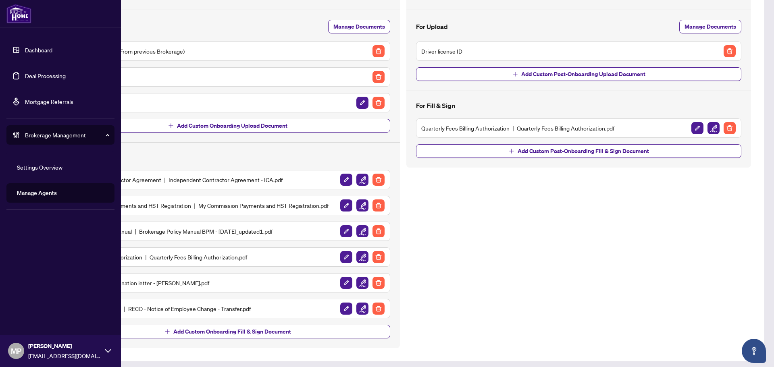
click at [51, 196] on link "Manage Agents" at bounding box center [37, 192] width 40 height 7
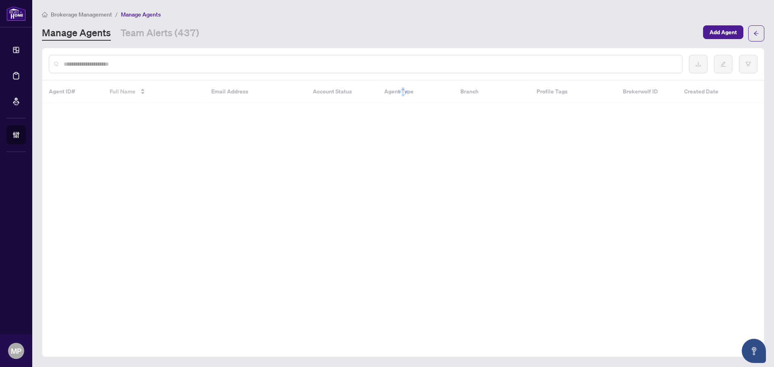
click at [258, 60] on div at bounding box center [366, 64] width 634 height 19
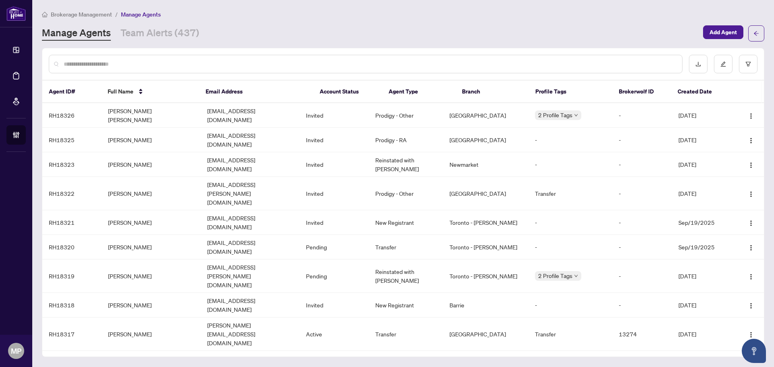
click at [258, 60] on input "text" at bounding box center [370, 64] width 612 height 9
type input "********"
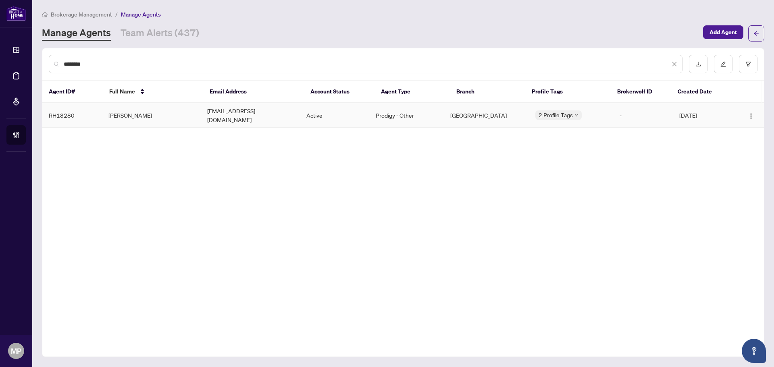
click at [223, 117] on td "[EMAIL_ADDRESS][DOMAIN_NAME]" at bounding box center [250, 115] width 99 height 25
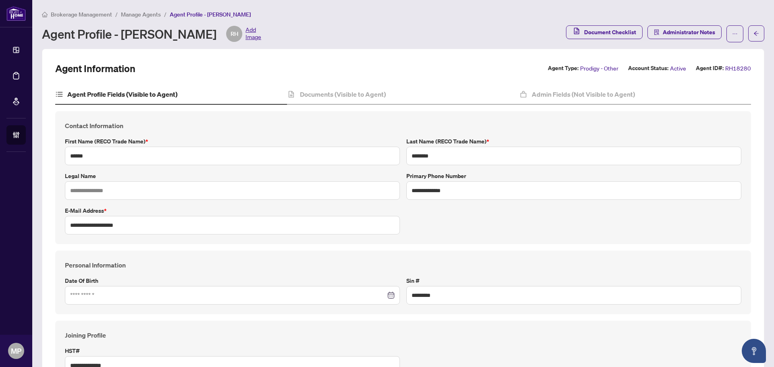
type input "**********"
click at [699, 30] on span "Administrator Notes" at bounding box center [689, 32] width 52 height 13
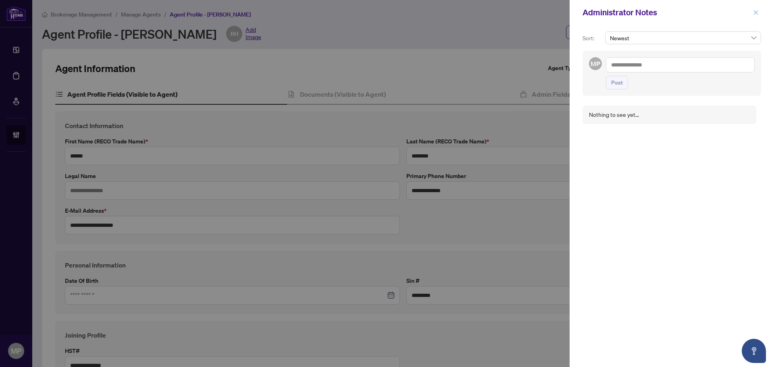
click at [755, 13] on icon "close" at bounding box center [756, 13] width 6 height 6
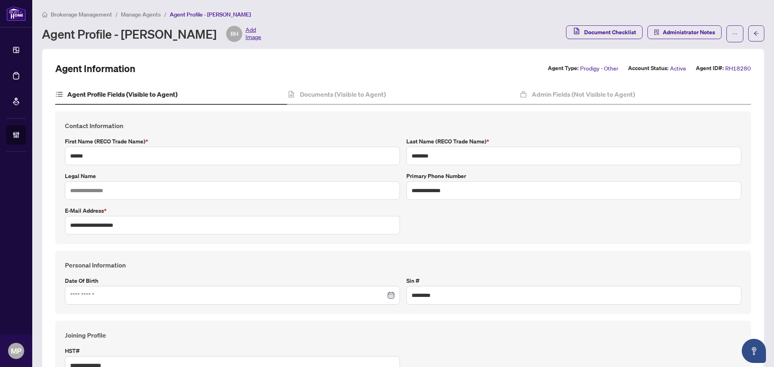
click at [187, 30] on div "Agent Profile - Ronald Hartwick RH Add Image" at bounding box center [151, 34] width 219 height 16
copy div "Hartwick"
click at [196, 28] on div "Agent Profile - Ronald Hartwick RH Add Image" at bounding box center [151, 34] width 219 height 16
click at [196, 29] on div "Agent Profile - Ronald Hartwick RH Add Image" at bounding box center [151, 34] width 219 height 16
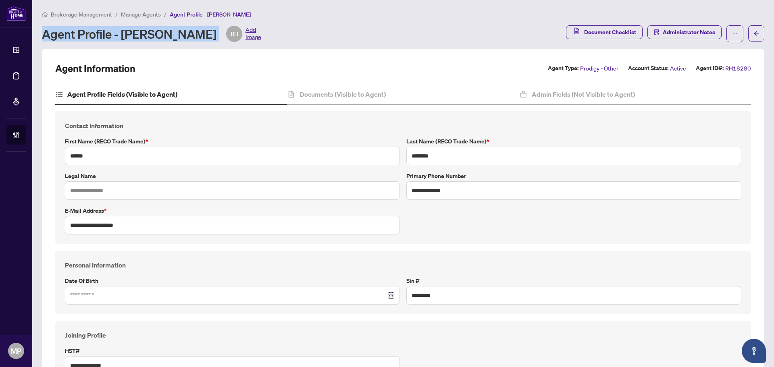
click at [196, 29] on div "Agent Profile - Ronald Hartwick RH Add Image" at bounding box center [151, 34] width 219 height 16
drag, startPoint x: 187, startPoint y: 48, endPoint x: 188, endPoint y: 33, distance: 15.0
click at [188, 33] on div "Agent Profile - Ronald Hartwick RH Add Image" at bounding box center [151, 34] width 219 height 16
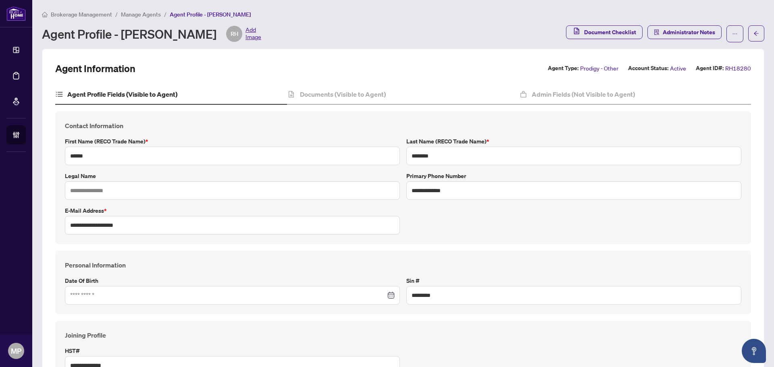
copy div "Hartwick"
click at [120, 226] on input "**********" at bounding box center [232, 225] width 335 height 19
paste input "text"
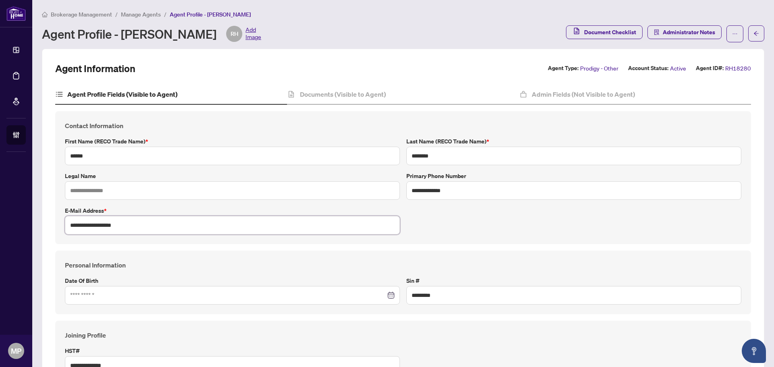
type input "**********"
click at [476, 223] on div "**********" at bounding box center [403, 178] width 683 height 114
click at [336, 99] on div "Documents (Visible to Agent)" at bounding box center [403, 95] width 232 height 20
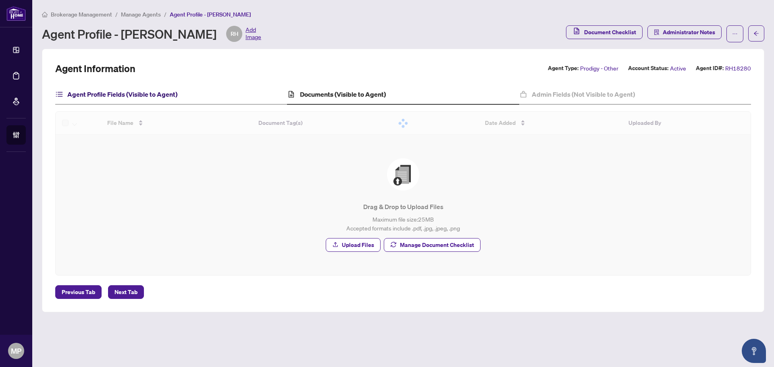
click at [155, 92] on h4 "Agent Profile Fields (Visible to Agent)" at bounding box center [122, 94] width 110 height 10
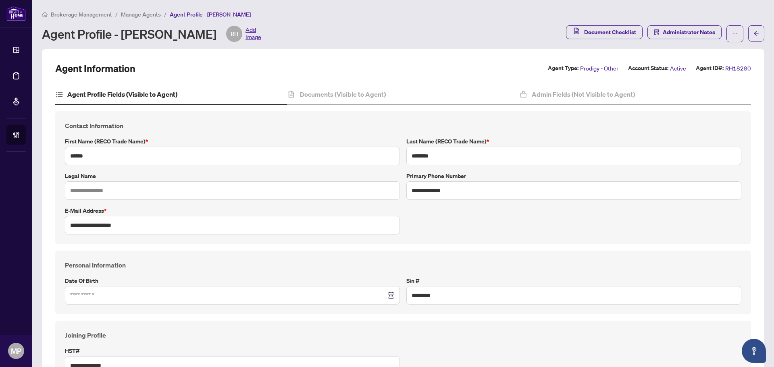
type input "**********"
click at [352, 95] on h4 "Documents (Visible to Agent)" at bounding box center [343, 94] width 86 height 10
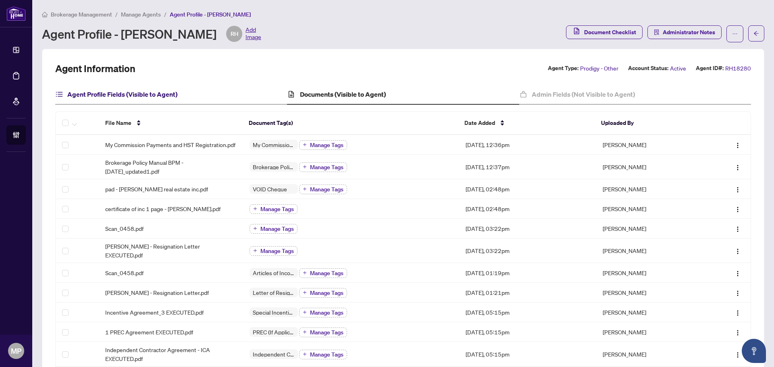
click at [165, 95] on h4 "Agent Profile Fields (Visible to Agent)" at bounding box center [122, 94] width 110 height 10
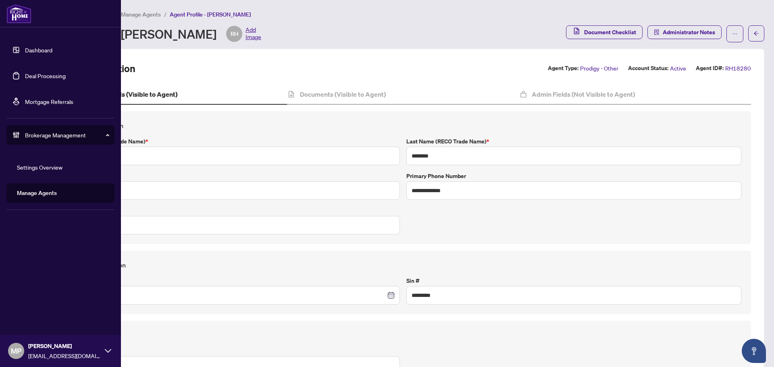
click at [35, 197] on link "Manage Agents" at bounding box center [37, 192] width 40 height 7
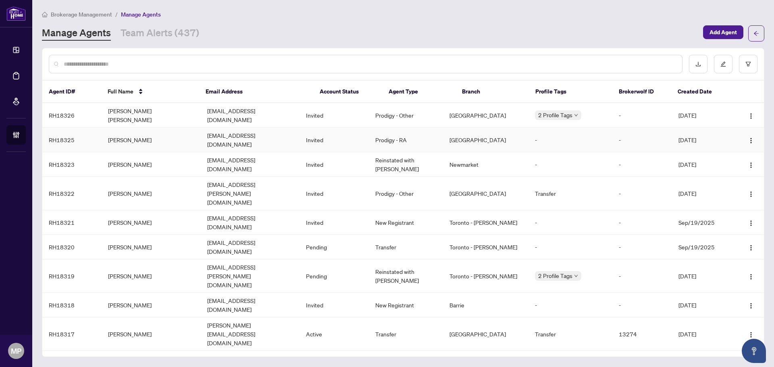
click at [124, 132] on td "[PERSON_NAME]" at bounding box center [151, 140] width 99 height 25
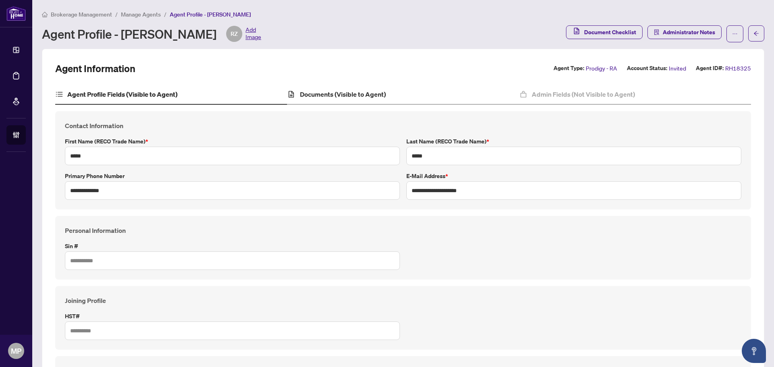
click at [385, 92] on div "Documents (Visible to Agent)" at bounding box center [403, 95] width 232 height 20
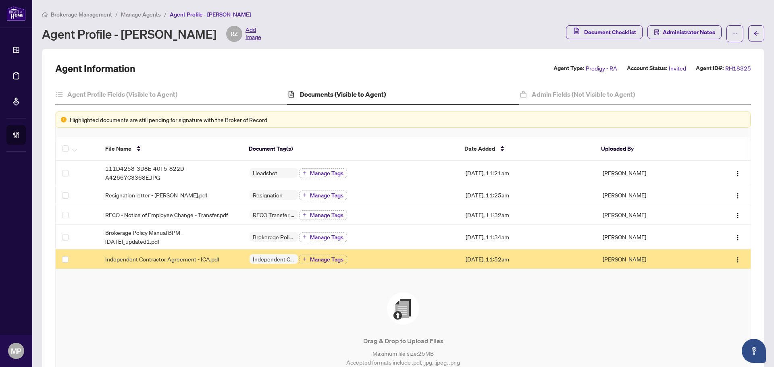
click at [221, 260] on div "Independent Contractor Agreement - ICA.pdf" at bounding box center [170, 259] width 131 height 9
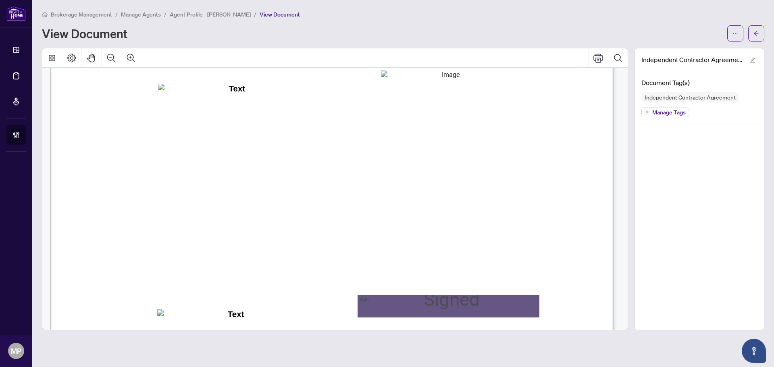
scroll to position [11436, 0]
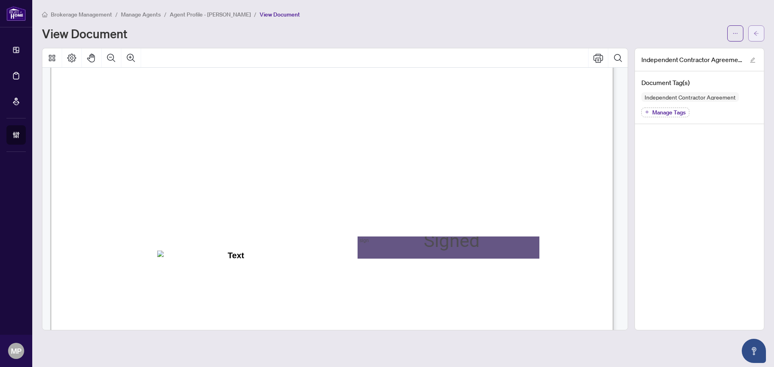
click at [759, 35] on button "button" at bounding box center [756, 33] width 16 height 16
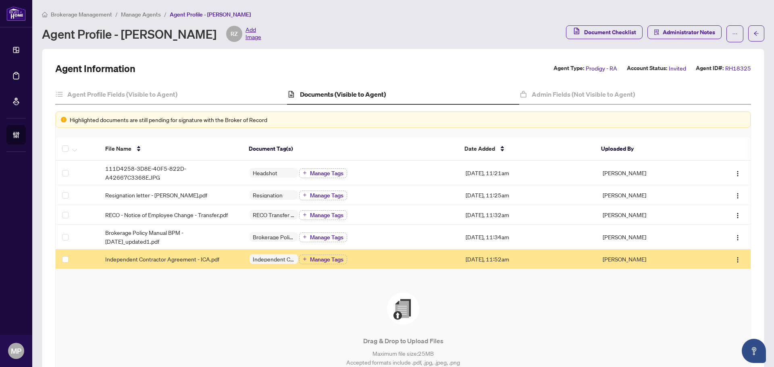
click at [64, 119] on icon "exclamation-circle" at bounding box center [64, 120] width 6 height 6
click at [233, 314] on div "Drag & Drop to Upload Files Maximum file size: 25 MB Accepted formats include .…" at bounding box center [403, 340] width 663 height 94
click at [738, 262] on td at bounding box center [728, 260] width 46 height 20
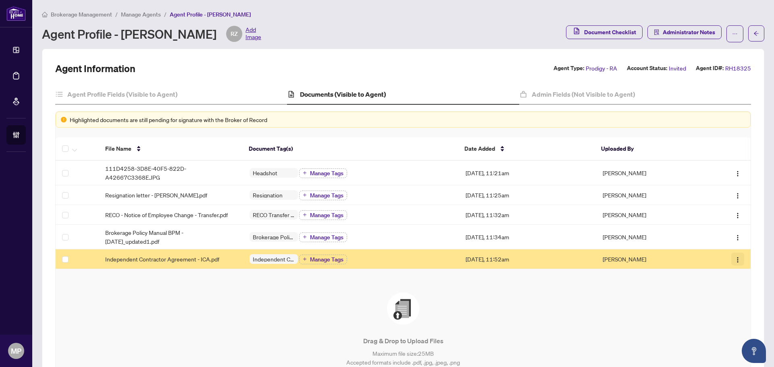
click at [734, 262] on img "button" at bounding box center [737, 260] width 6 height 6
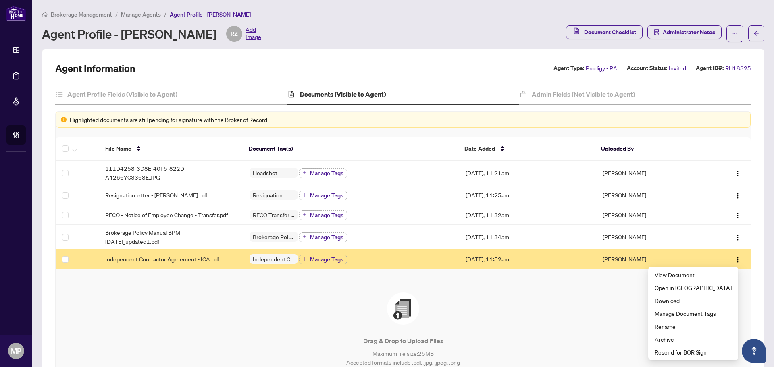
click at [249, 302] on div "Drag & Drop to Upload Files Maximum file size: 25 MB Accepted formats include .…" at bounding box center [403, 340] width 663 height 94
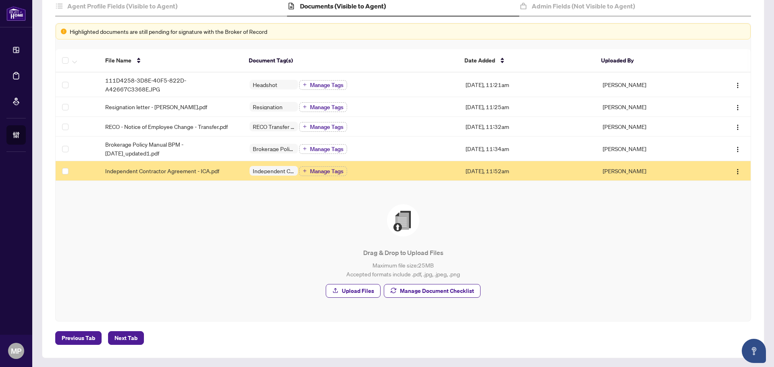
scroll to position [89, 0]
click at [420, 291] on span "Manage Document Checklist" at bounding box center [437, 290] width 74 height 13
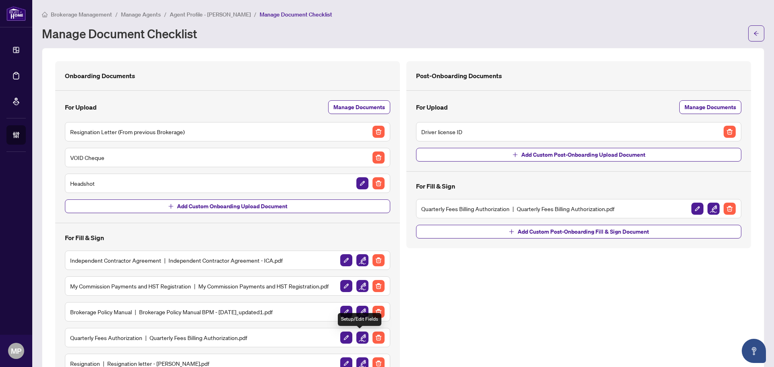
click at [361, 340] on img "button" at bounding box center [362, 338] width 12 height 12
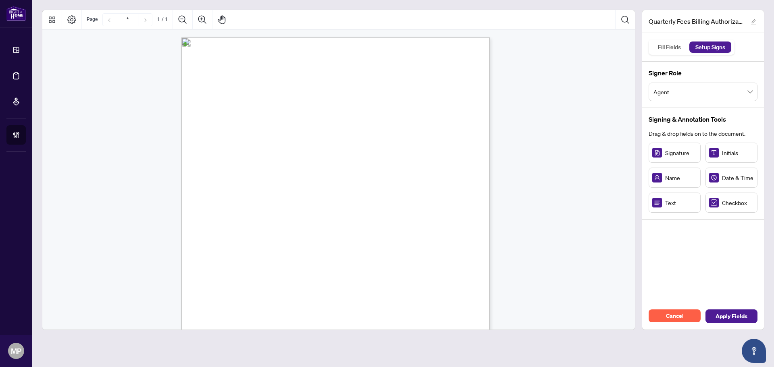
scroll to position [115, 0]
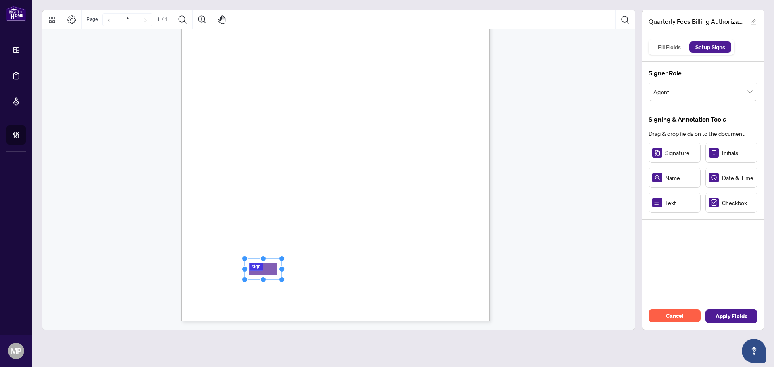
drag, startPoint x: 276, startPoint y: 272, endPoint x: 255, endPoint y: 266, distance: 21.9
click at [286, 266] on rect "Page 1" at bounding box center [267, 269] width 37 height 21
drag, startPoint x: 286, startPoint y: 269, endPoint x: 327, endPoint y: 271, distance: 41.6
click at [318, 271] on circle "Resize, Right" at bounding box center [315, 269] width 5 height 5
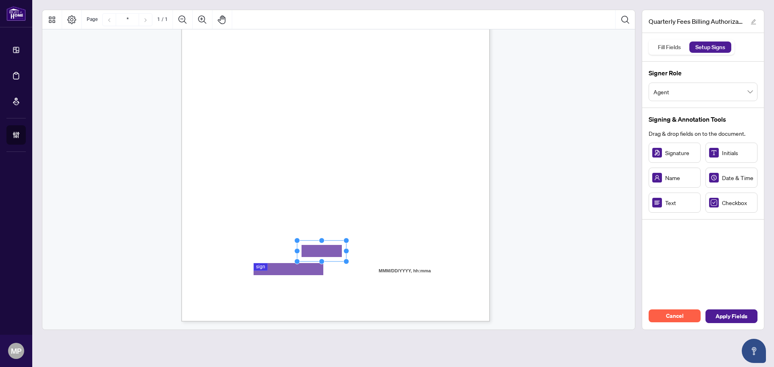
drag, startPoint x: 330, startPoint y: 254, endPoint x: 335, endPoint y: 250, distance: 6.3
drag, startPoint x: 347, startPoint y: 250, endPoint x: 401, endPoint y: 247, distance: 53.3
click at [401, 247] on div "Right at Home Realty, Brokerage Quarterly Fees Billing Authorization Quarterly …" at bounding box center [335, 122] width 308 height 399
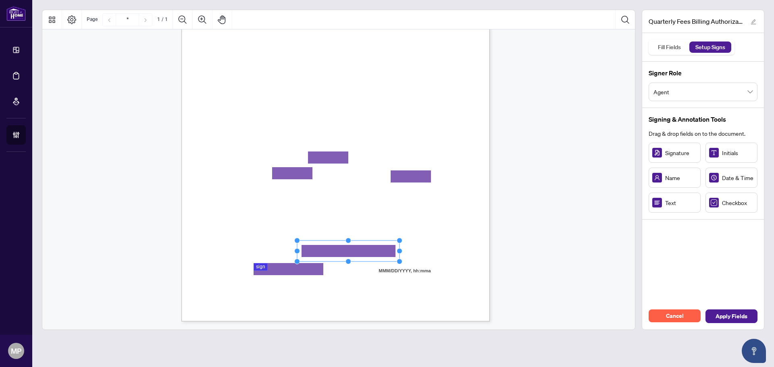
click at [370, 177] on span "CVC Code:" at bounding box center [358, 177] width 23 height 6
drag, startPoint x: 436, startPoint y: 175, endPoint x: 447, endPoint y: 177, distance: 11.4
click at [444, 177] on circle "Resize, Right" at bounding box center [441, 176] width 5 height 5
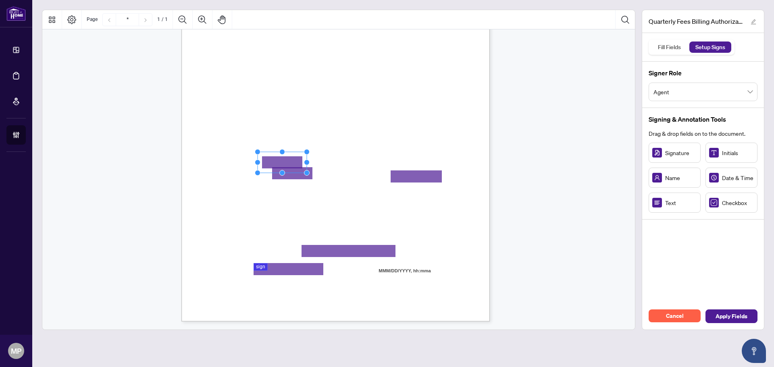
drag, startPoint x: 337, startPoint y: 156, endPoint x: 289, endPoint y: 159, distance: 47.6
click at [289, 159] on rect "Page 1" at bounding box center [282, 162] width 49 height 21
click at [288, 157] on rect "Page 1" at bounding box center [280, 160] width 49 height 21
click at [308, 158] on div "Right at Home Realty, Brokerage Quarterly Fees Billing Authorization Quarterly …" at bounding box center [373, 172] width 385 height 499
drag, startPoint x: 307, startPoint y: 160, endPoint x: 412, endPoint y: 161, distance: 105.6
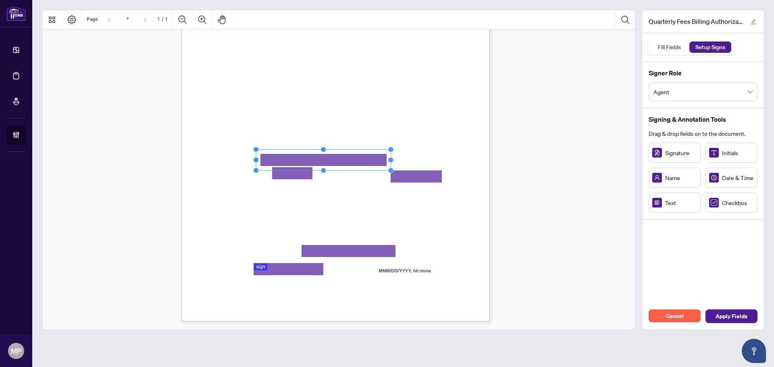
click at [412, 161] on div "Right at Home Realty, Brokerage Quarterly Fees Billing Authorization Quarterly …" at bounding box center [335, 122] width 308 height 399
drag, startPoint x: 318, startPoint y: 173, endPoint x: 349, endPoint y: 172, distance: 31.4
click at [346, 173] on circle "Resize, Right" at bounding box center [343, 173] width 5 height 5
drag, startPoint x: 309, startPoint y: 152, endPoint x: 293, endPoint y: 152, distance: 16.1
drag, startPoint x: 351, startPoint y: 142, endPoint x: 255, endPoint y: 152, distance: 96.9
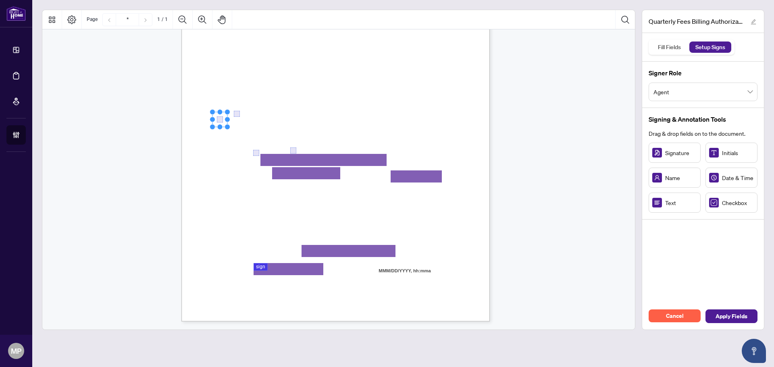
drag, startPoint x: 447, startPoint y: 155, endPoint x: 221, endPoint y: 121, distance: 228.3
drag, startPoint x: 238, startPoint y: 115, endPoint x: 222, endPoint y: 110, distance: 17.1
click at [740, 312] on span "Apply Fields" at bounding box center [731, 316] width 32 height 13
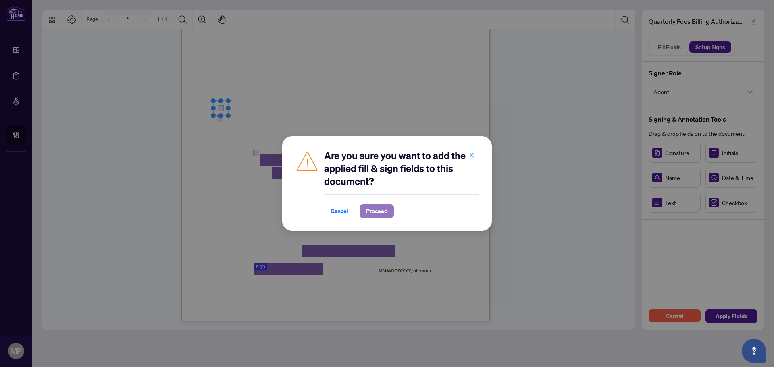
click at [375, 209] on span "Proceed" at bounding box center [376, 211] width 21 height 13
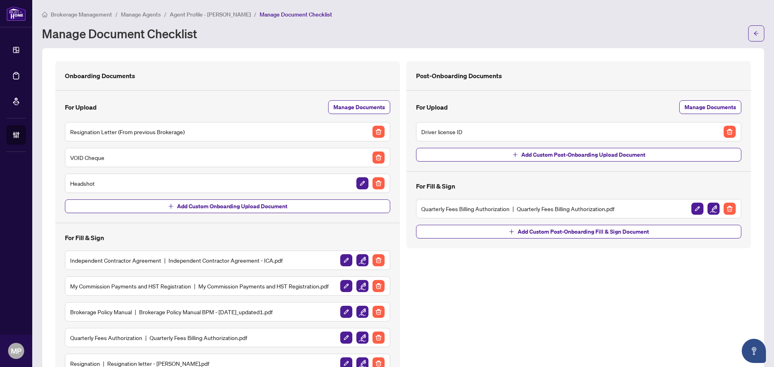
click at [190, 8] on main "Brokerage Management / Manage Agents / Agent Profile - Rabia Zahid / Manage Doc…" at bounding box center [403, 183] width 742 height 367
click at [189, 15] on span "Agent Profile - [PERSON_NAME]" at bounding box center [210, 14] width 81 height 7
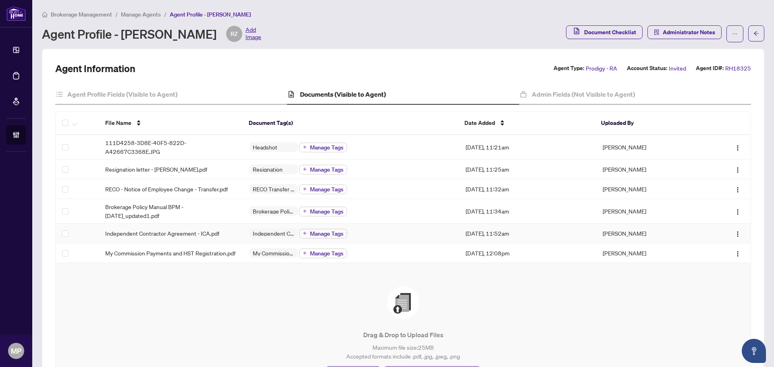
click at [214, 233] on span "Independent Contractor Agreement - ICA.pdf" at bounding box center [162, 233] width 114 height 9
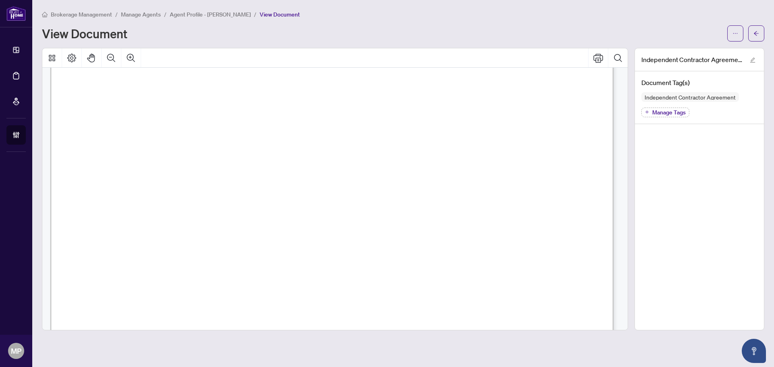
scroll to position [11514, 0]
click at [761, 31] on button "button" at bounding box center [756, 33] width 16 height 16
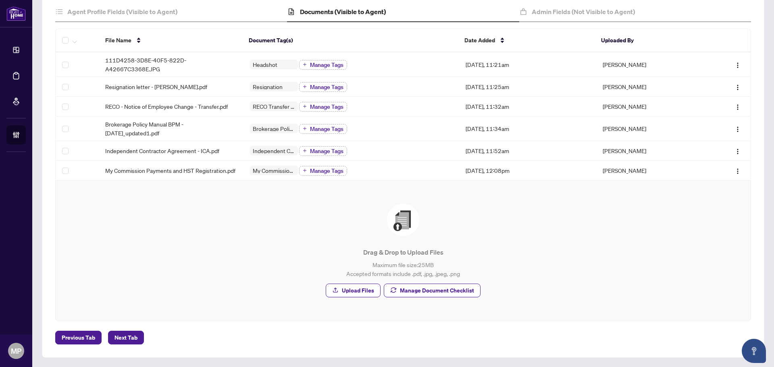
scroll to position [87, 0]
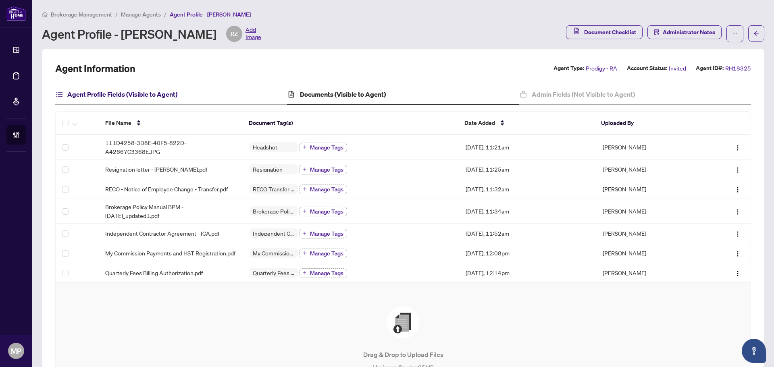
click at [129, 97] on h4 "Agent Profile Fields (Visible to Agent)" at bounding box center [122, 94] width 110 height 10
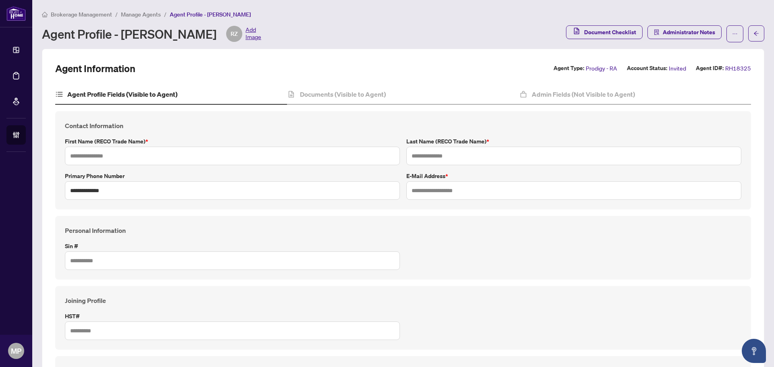
type input "*****"
type input "**********"
type input "*******"
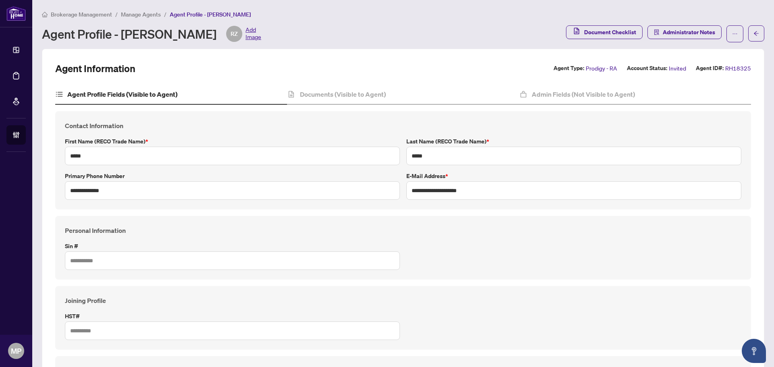
type input "****"
type input "**********"
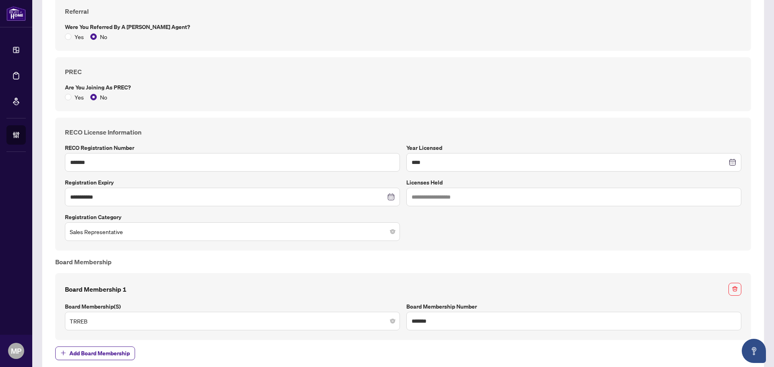
scroll to position [399, 0]
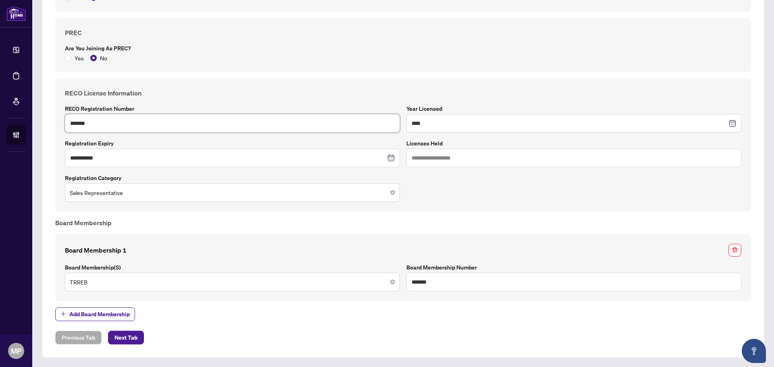
drag, startPoint x: 81, startPoint y: 129, endPoint x: 85, endPoint y: 127, distance: 4.4
click at [85, 127] on input "*******" at bounding box center [232, 123] width 335 height 19
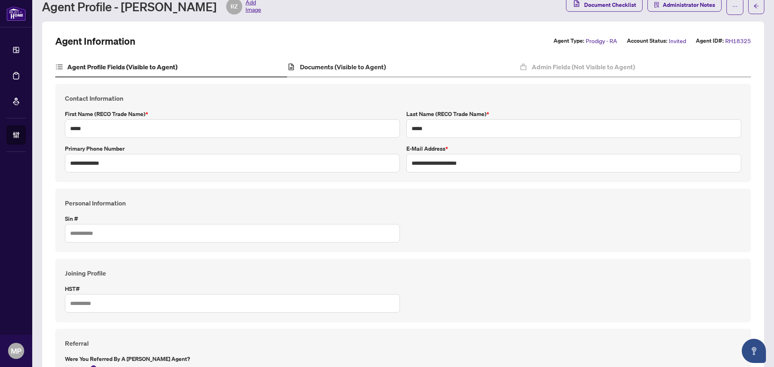
scroll to position [0, 0]
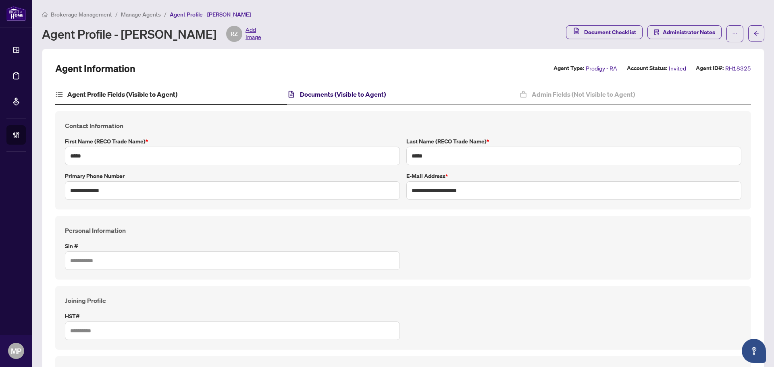
drag, startPoint x: 353, startPoint y: 95, endPoint x: 356, endPoint y: 87, distance: 8.2
click at [353, 95] on h4 "Documents (Visible to Agent)" at bounding box center [343, 94] width 86 height 10
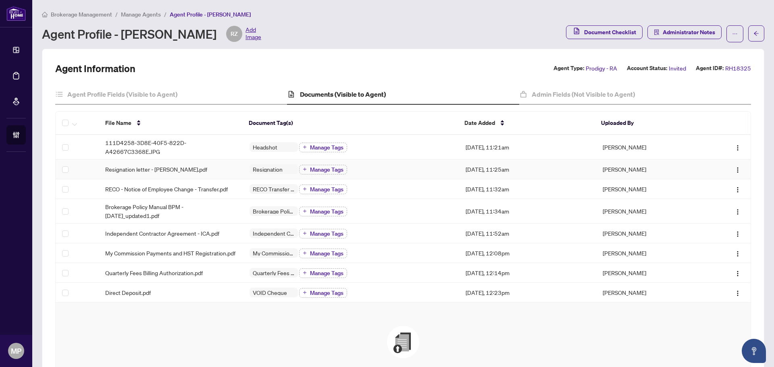
click at [198, 171] on div "Resignation letter - [PERSON_NAME].pdf" at bounding box center [170, 169] width 131 height 9
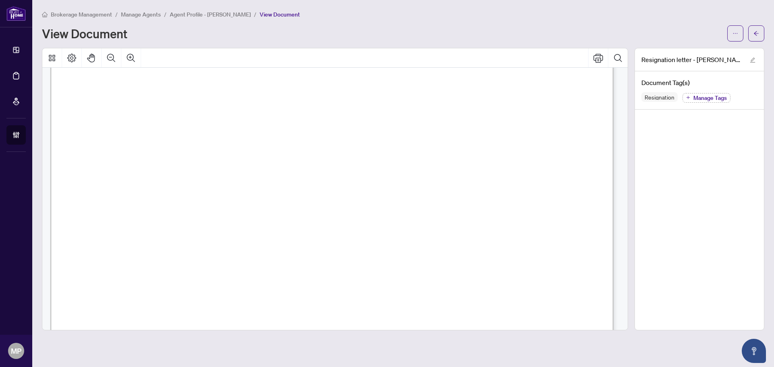
scroll to position [161, 0]
click at [731, 34] on button "button" at bounding box center [735, 33] width 16 height 16
click at [697, 51] on span "Download" at bounding box center [706, 50] width 61 height 9
click at [218, 12] on span "Agent Profile - [PERSON_NAME]" at bounding box center [210, 14] width 81 height 7
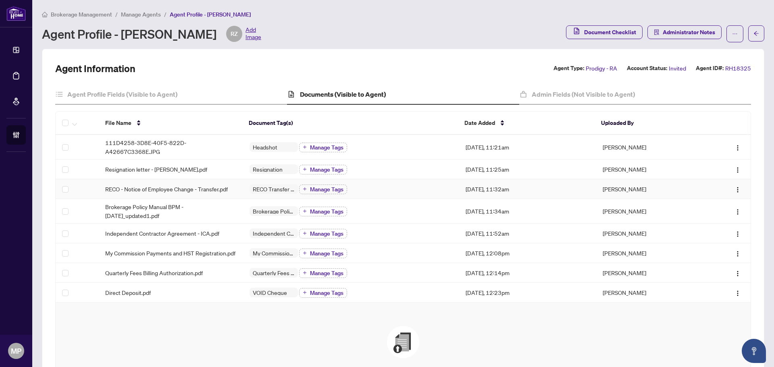
click at [171, 185] on span "RECO - Notice of Employee Change - Transfer.pdf" at bounding box center [166, 189] width 123 height 9
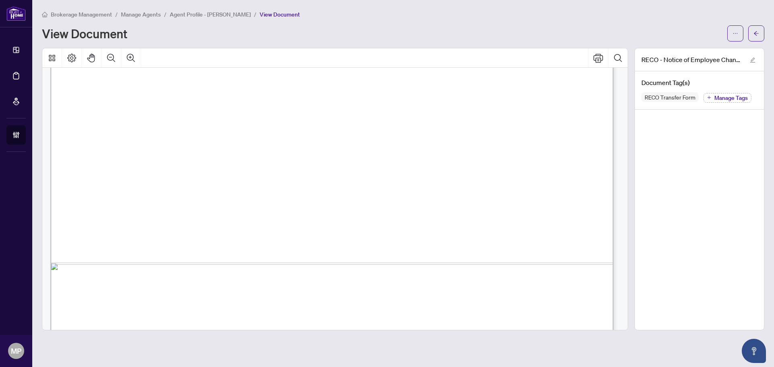
scroll to position [1229, 0]
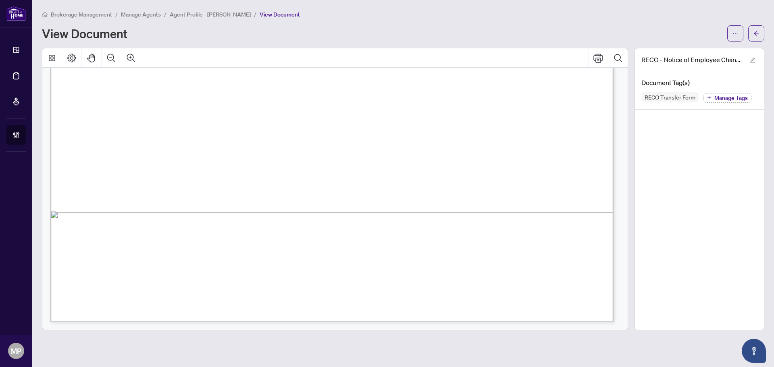
click at [195, 13] on span "Agent Profile - [PERSON_NAME]" at bounding box center [210, 14] width 81 height 7
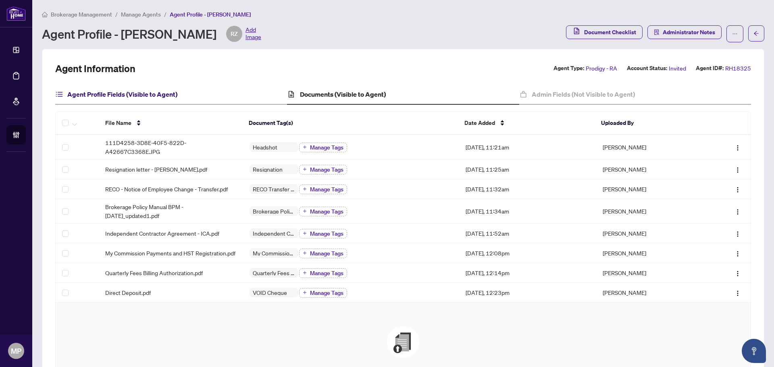
click at [143, 96] on h4 "Agent Profile Fields (Visible to Agent)" at bounding box center [122, 94] width 110 height 10
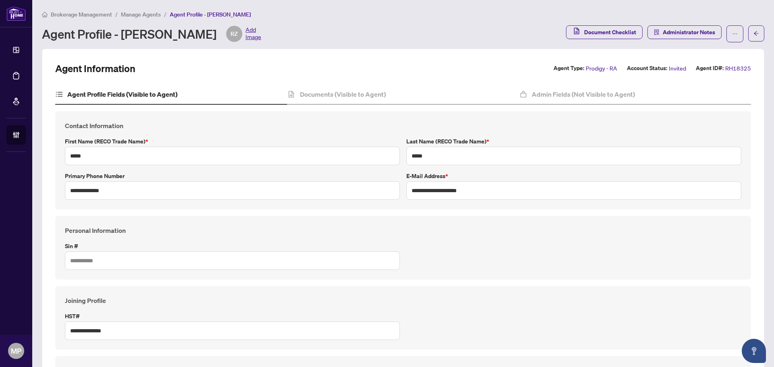
type input "****"
type input "**********"
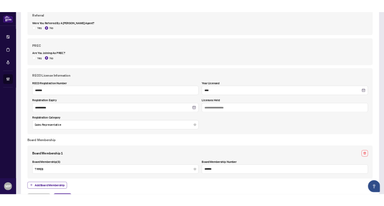
scroll to position [399, 0]
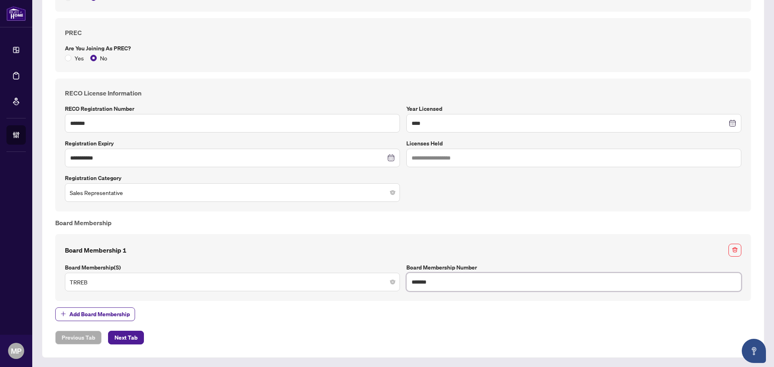
click at [420, 279] on input "*******" at bounding box center [573, 282] width 335 height 19
click at [745, 199] on div "**********" at bounding box center [403, 145] width 696 height 133
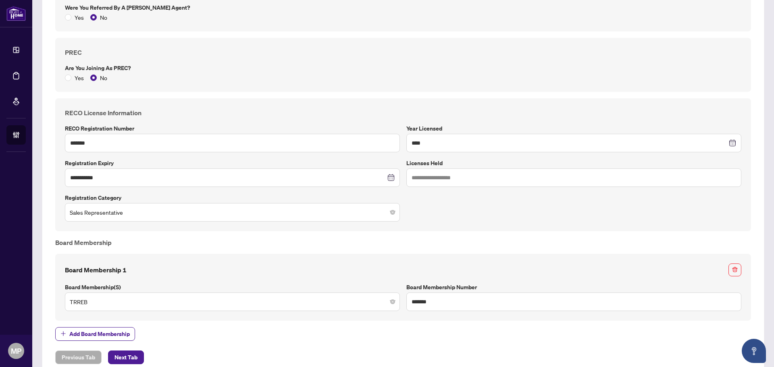
scroll to position [379, 0]
